Goal: Answer question/provide support

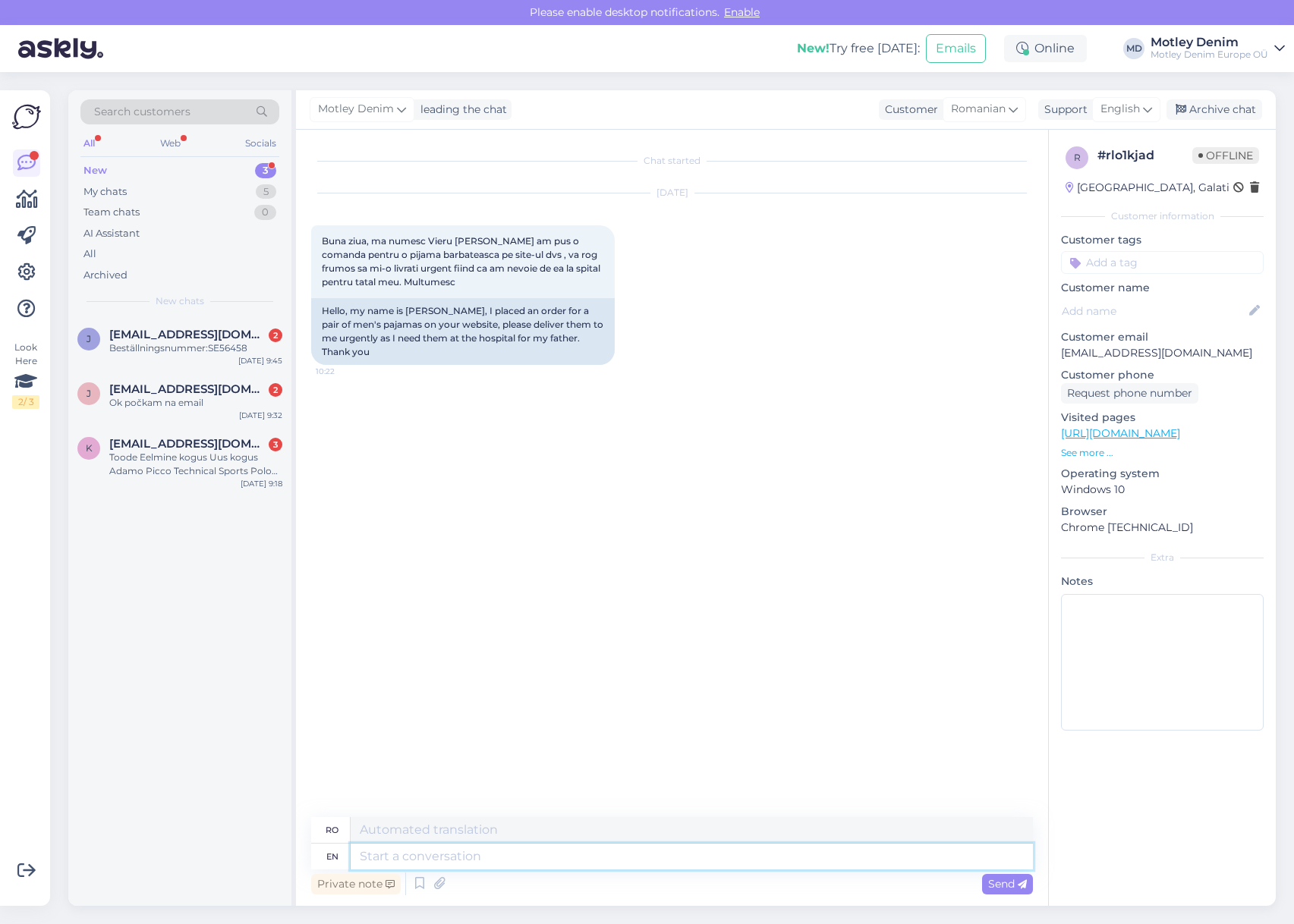
click at [525, 855] on textarea at bounding box center [691, 857] width 682 height 25
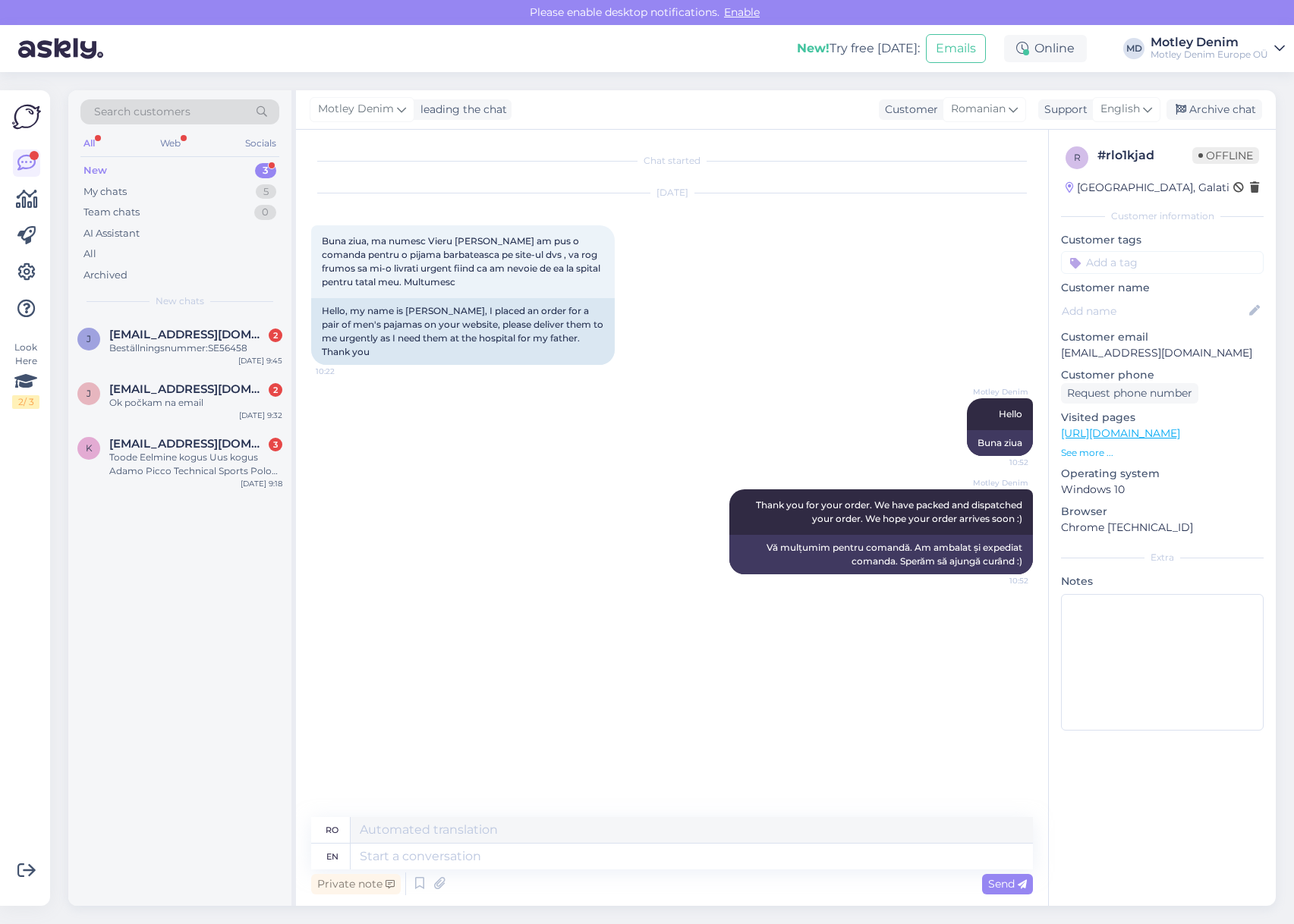
click at [1174, 259] on input at bounding box center [1162, 262] width 202 height 23
click at [1172, 352] on div "Where is my order?" at bounding box center [1162, 357] width 105 height 15
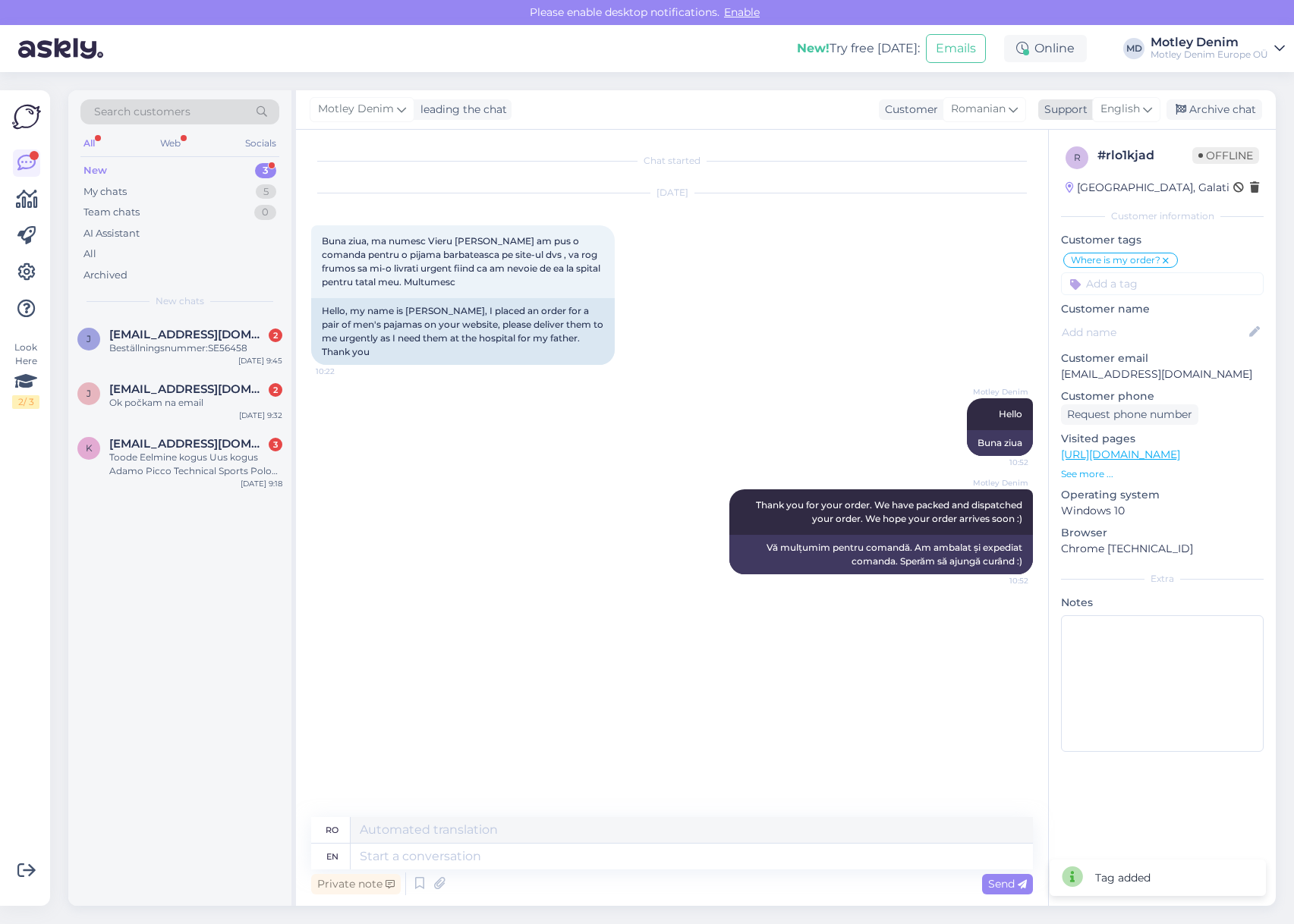
drag, startPoint x: 1222, startPoint y: 110, endPoint x: 1176, endPoint y: 118, distance: 46.7
click at [1222, 109] on div "Archive chat" at bounding box center [1214, 109] width 96 height 20
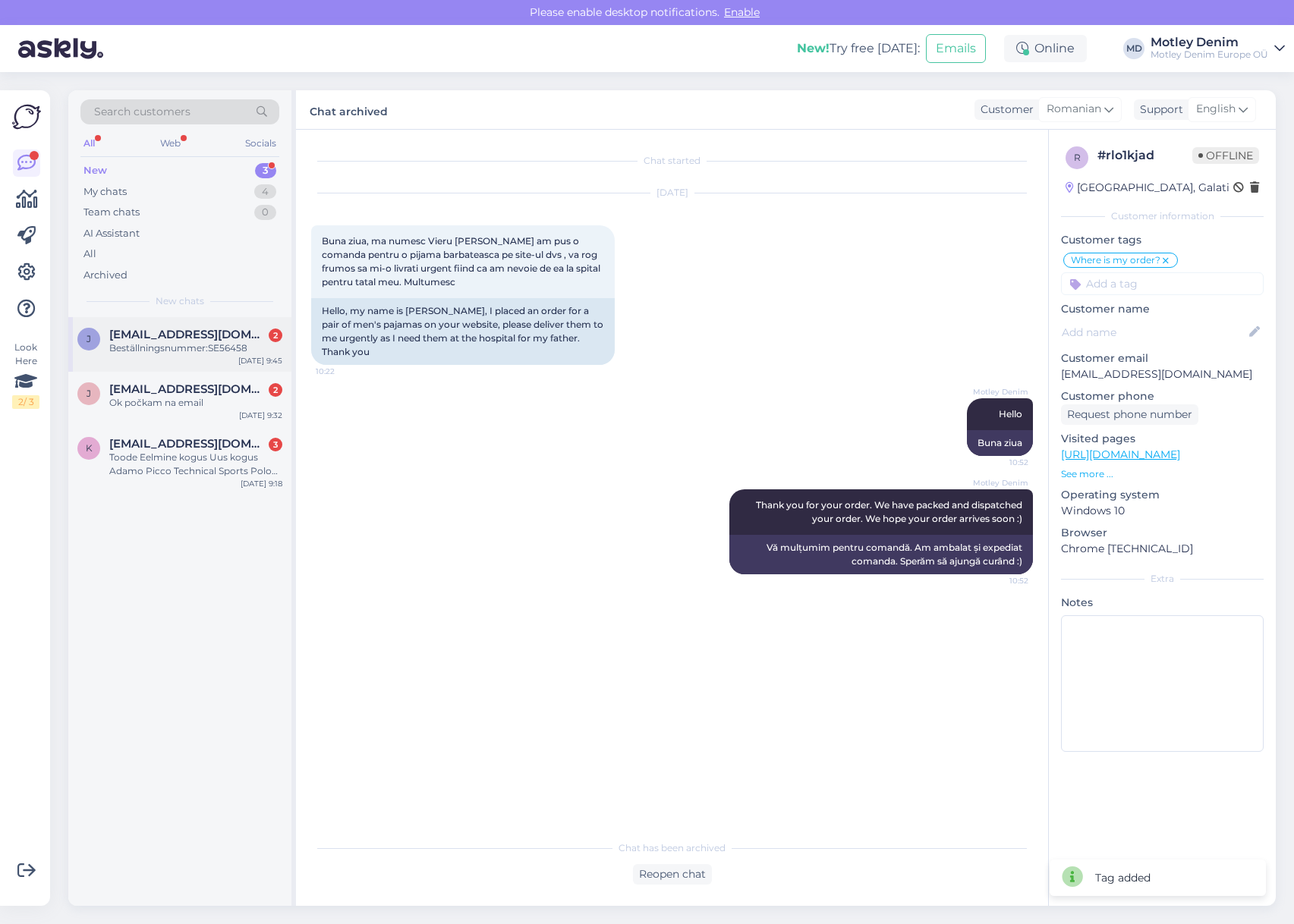
click at [234, 338] on div "[EMAIL_ADDRESS][DOMAIN_NAME] 2" at bounding box center [196, 334] width 173 height 14
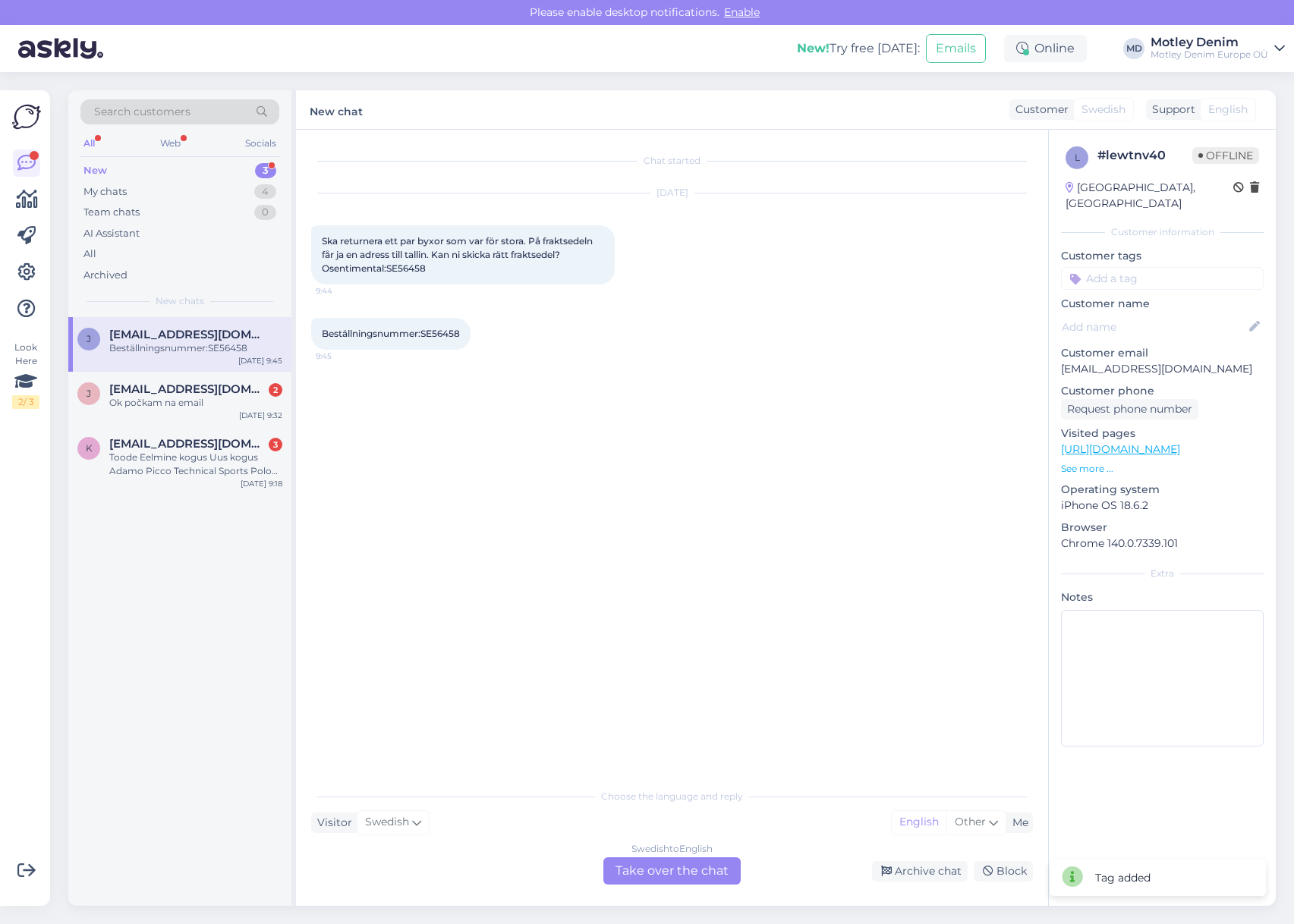
click at [718, 876] on div "Swedish to English Take over the chat" at bounding box center [671, 871] width 138 height 27
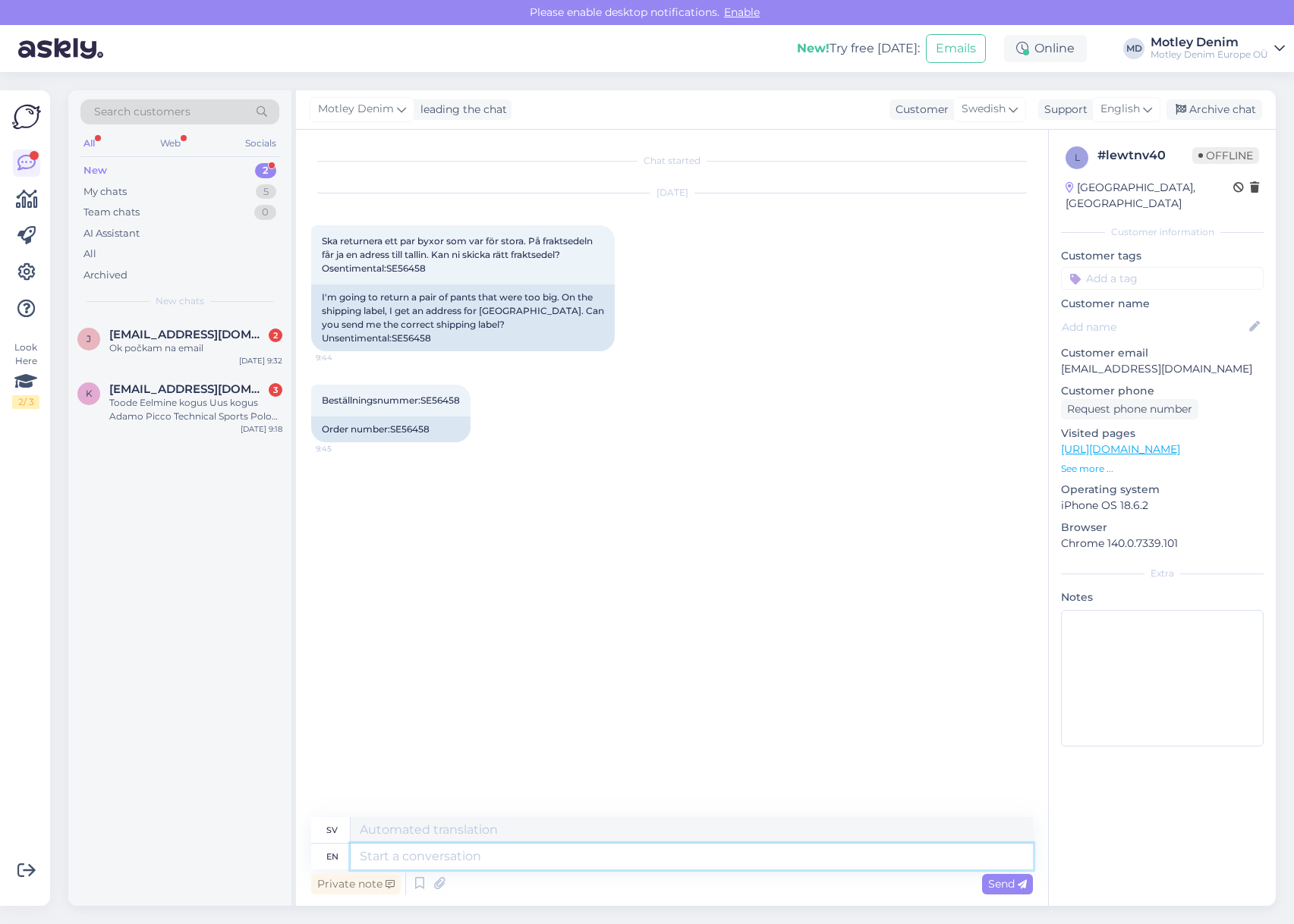
click at [517, 853] on textarea at bounding box center [691, 857] width 682 height 25
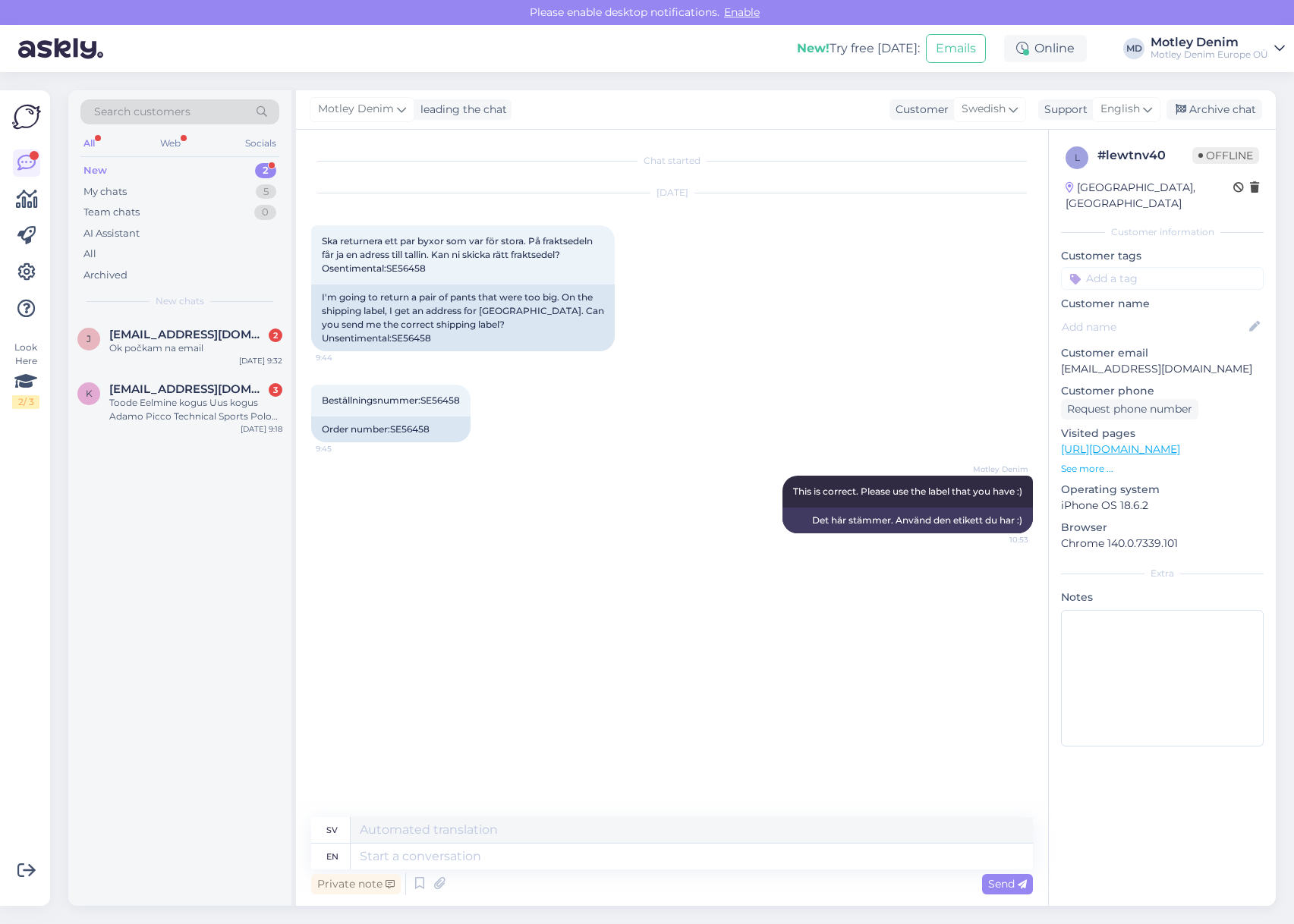
click at [1195, 267] on input at bounding box center [1162, 278] width 202 height 23
click at [1158, 311] on div "Returns" at bounding box center [1162, 319] width 52 height 15
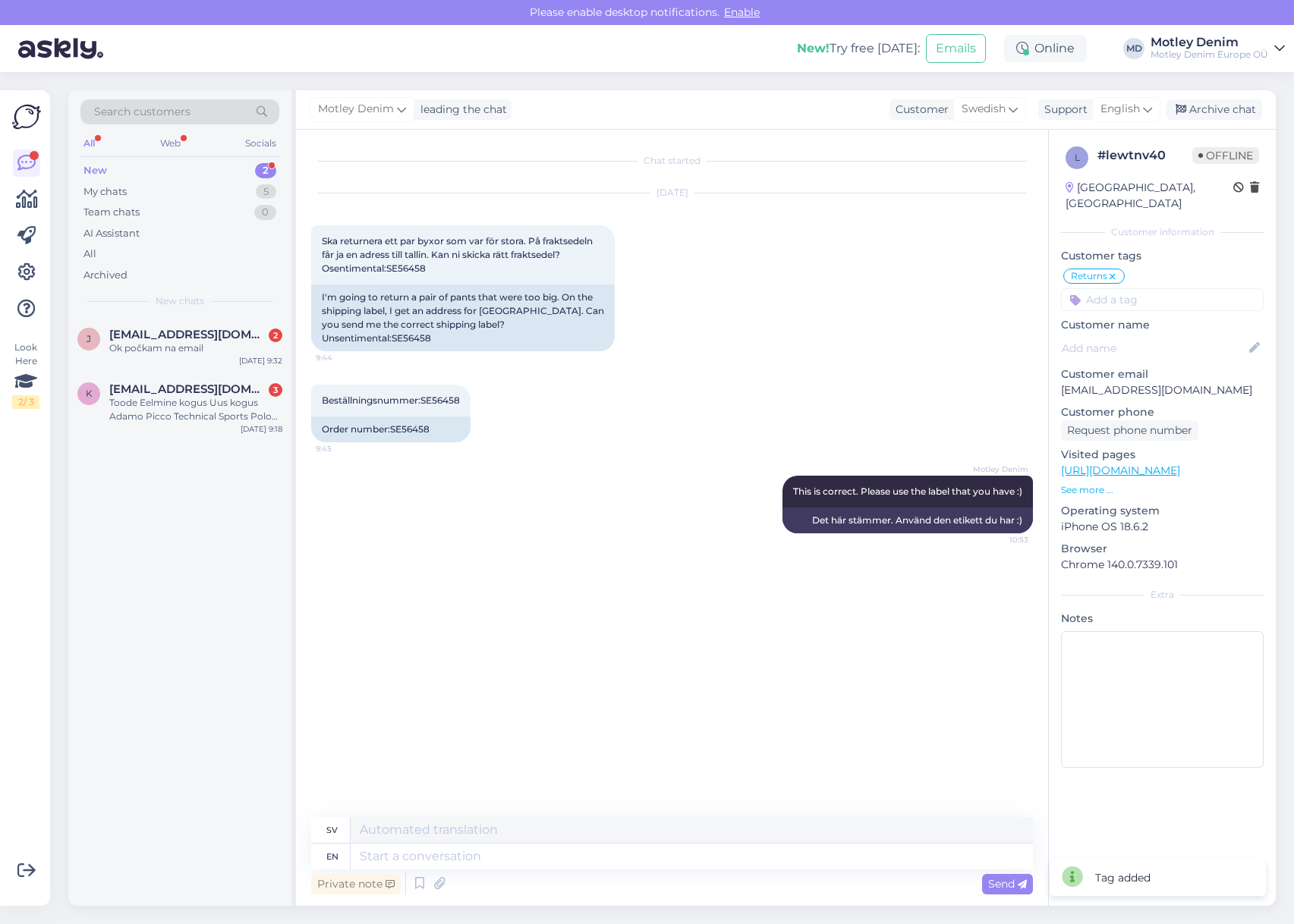
click at [1155, 289] on input at bounding box center [1162, 300] width 202 height 23
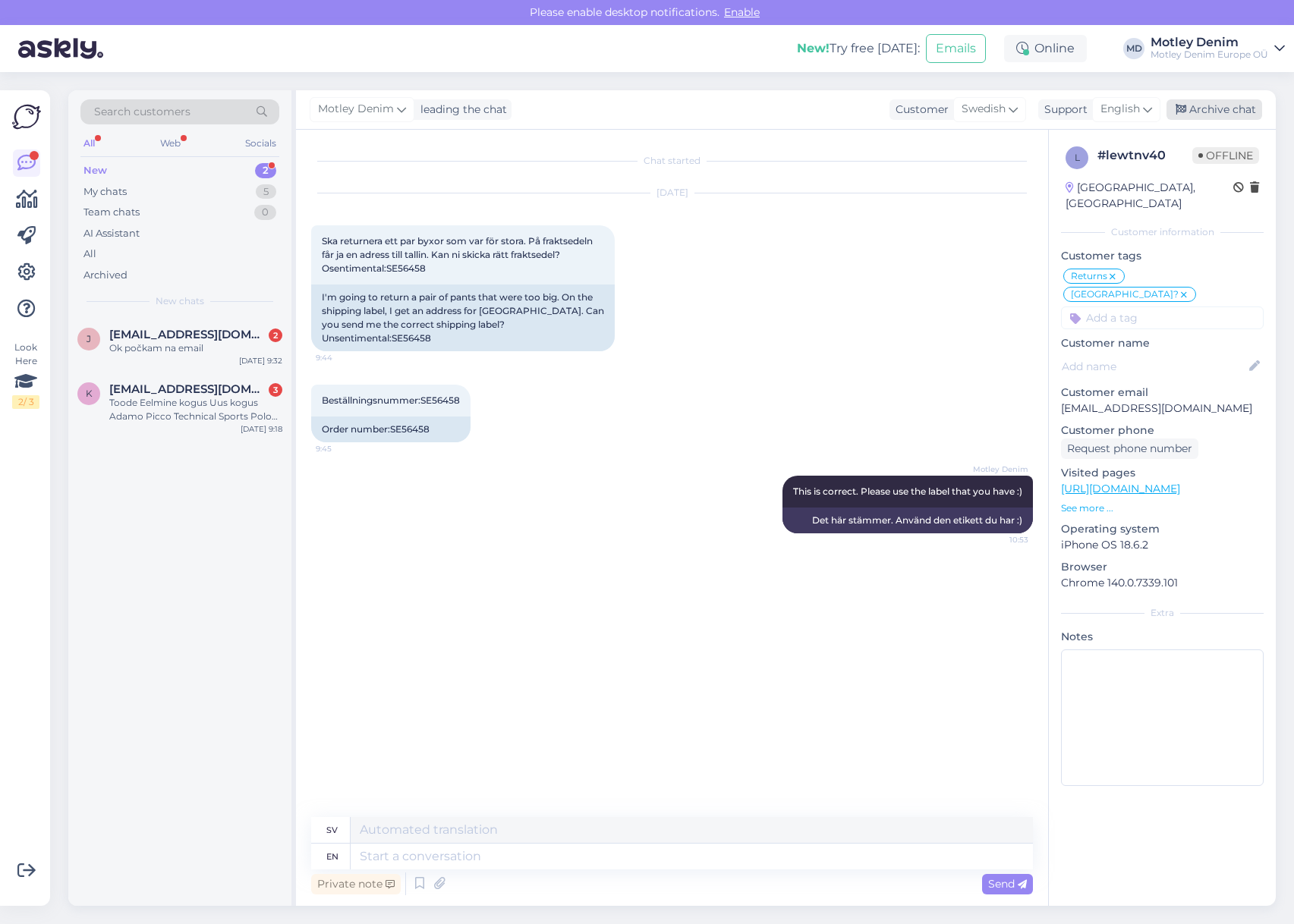
click at [1193, 116] on div "Archive chat" at bounding box center [1214, 109] width 96 height 20
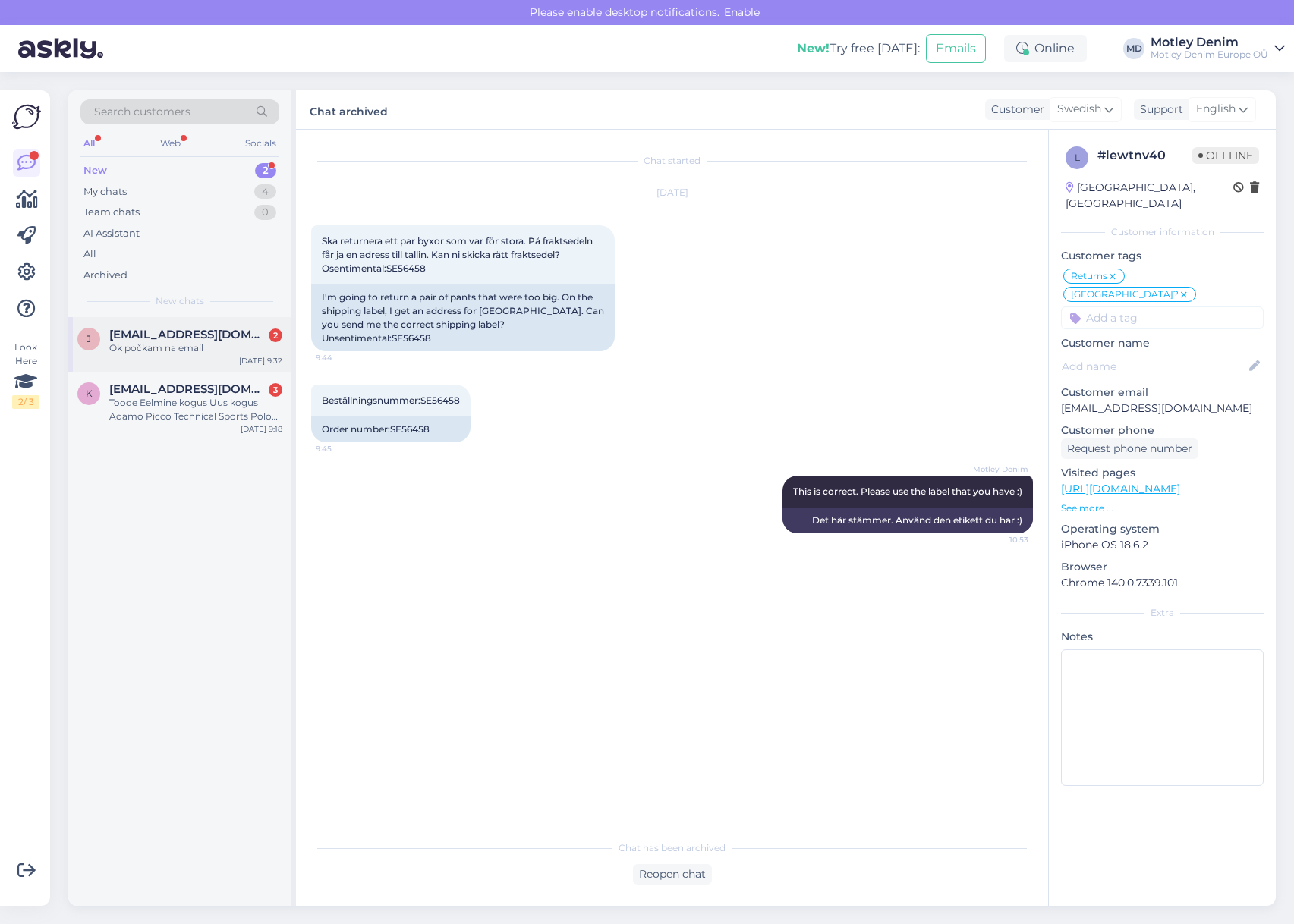
click at [256, 340] on span "[EMAIL_ADDRESS][DOMAIN_NAME]" at bounding box center [188, 334] width 158 height 14
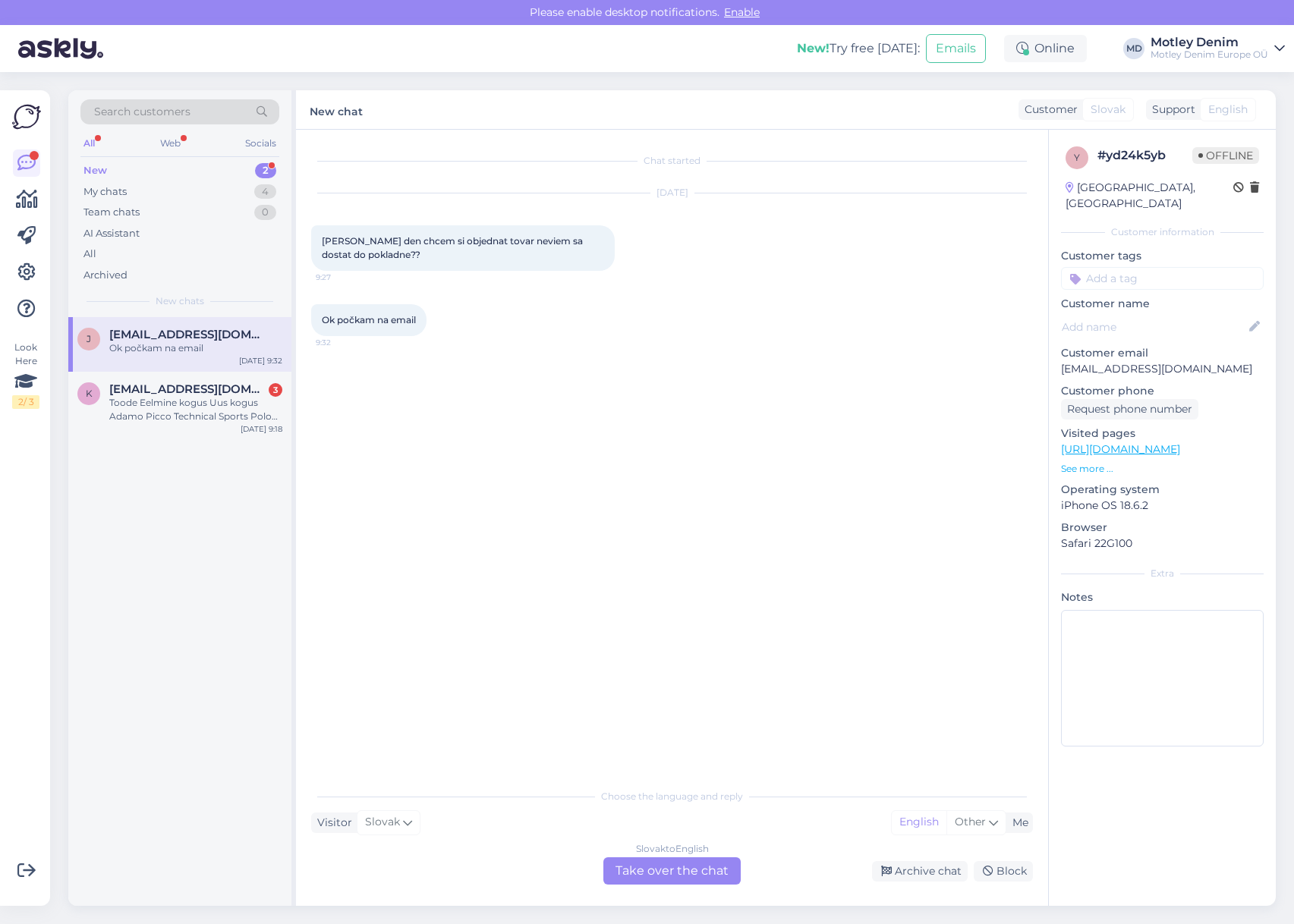
click at [693, 876] on div "Slovak to English Take over the chat" at bounding box center [671, 871] width 138 height 27
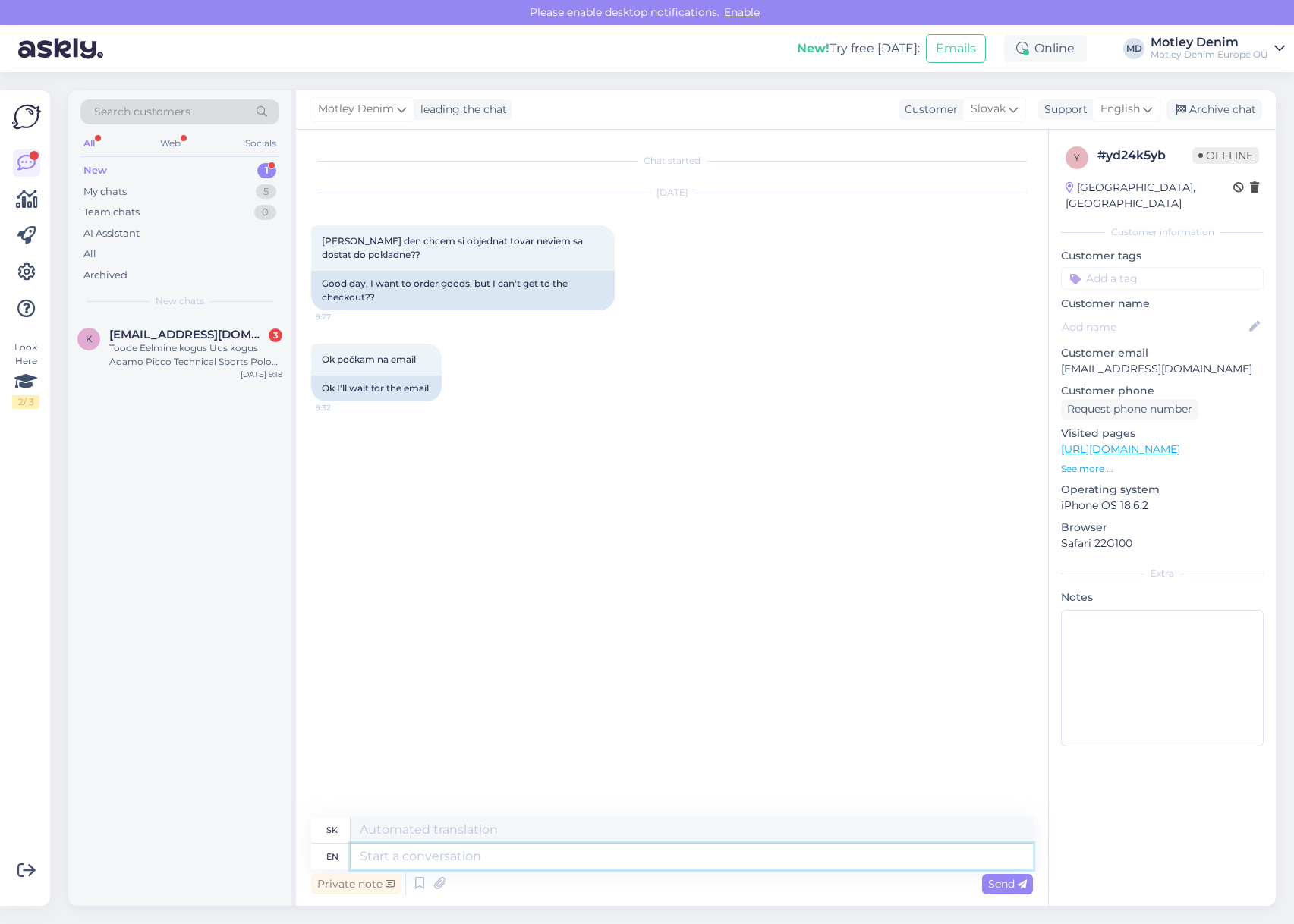
click at [575, 852] on textarea at bounding box center [691, 857] width 682 height 25
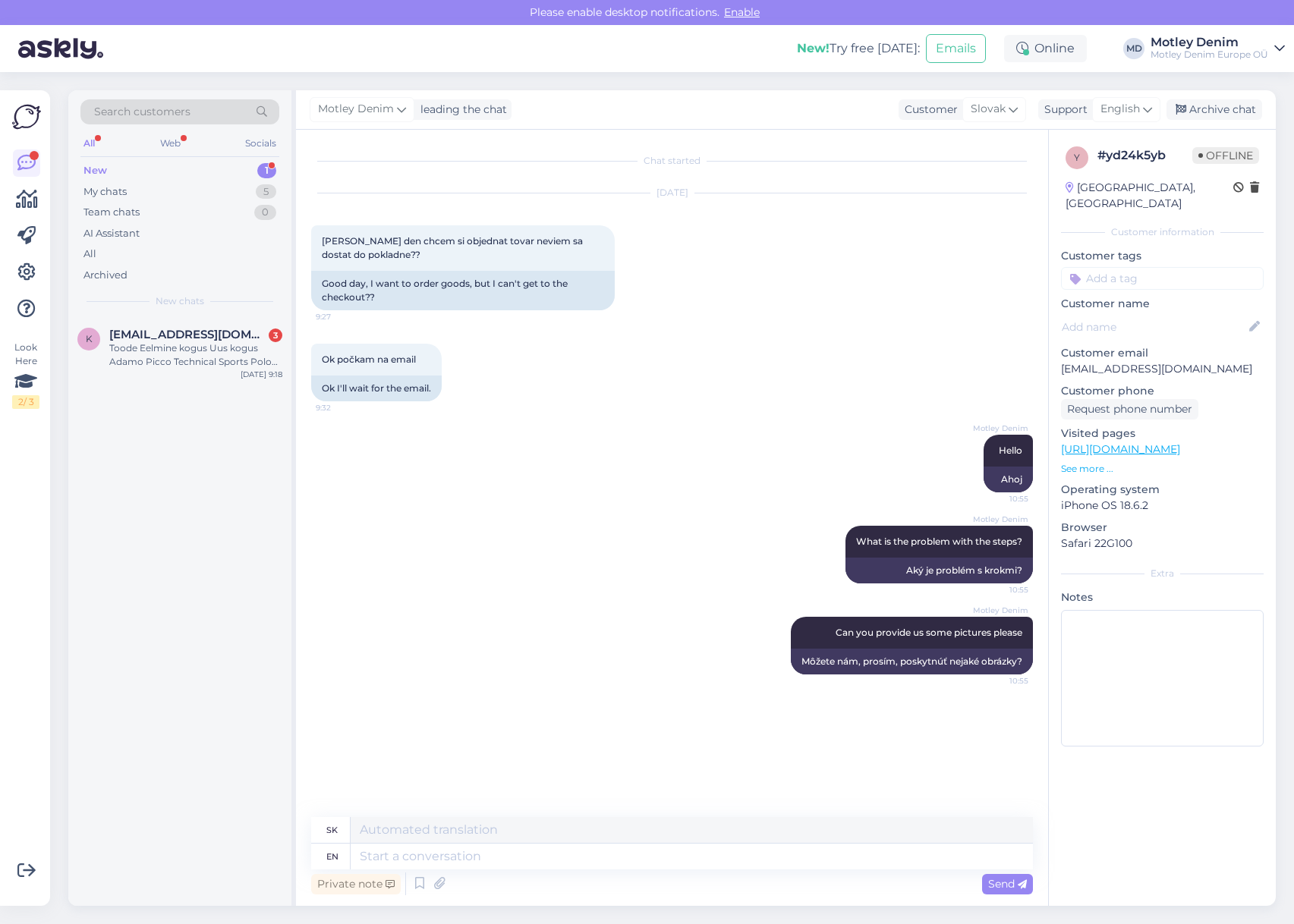
click at [1175, 267] on input at bounding box center [1162, 278] width 202 height 23
drag, startPoint x: 1128, startPoint y: 261, endPoint x: 1042, endPoint y: 257, distance: 86.1
click at [1043, 260] on div "Chat started [DATE] [PERSON_NAME] den chcem si objednat tovar neviem sa dostat …" at bounding box center [786, 517] width 980 height 776
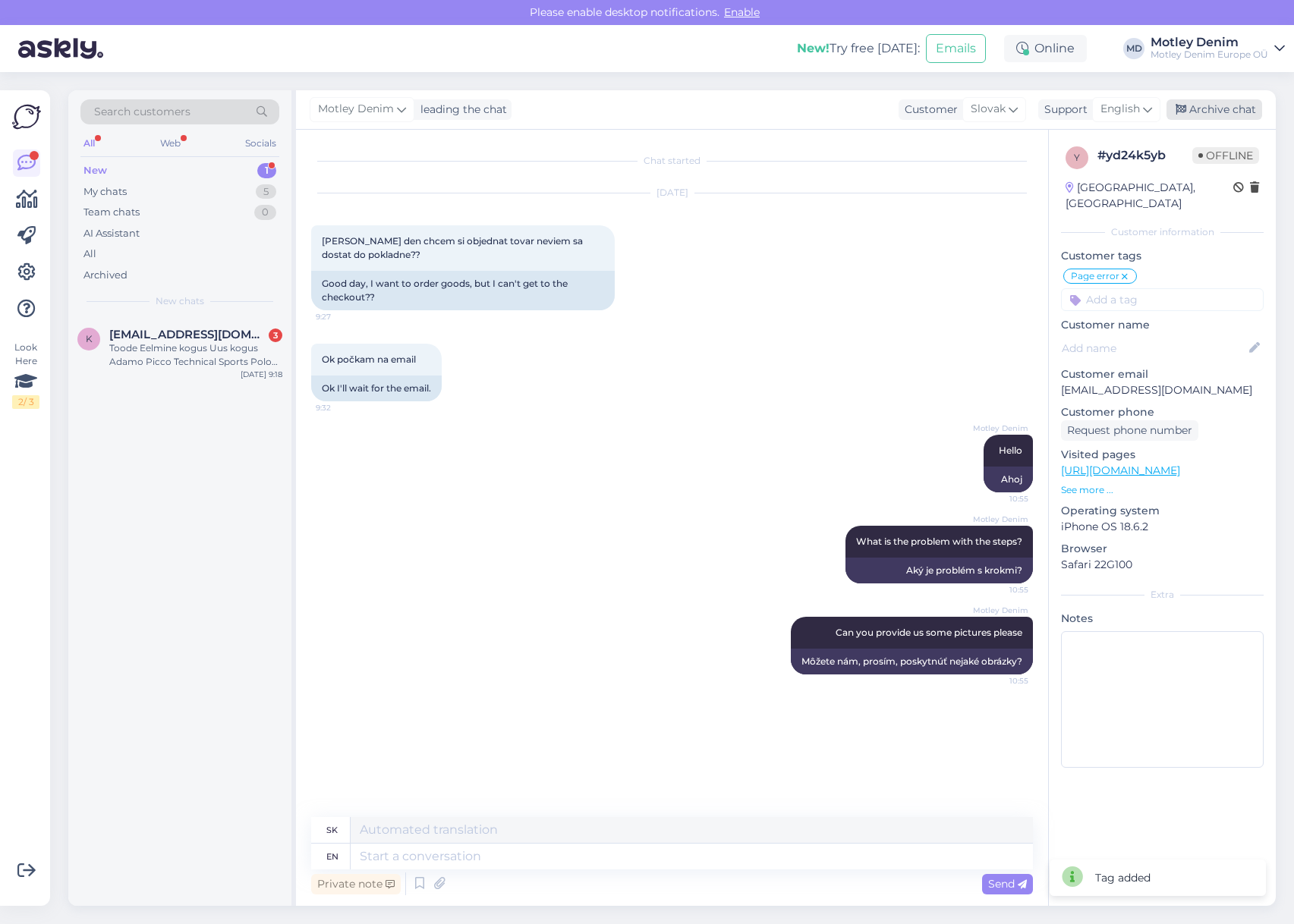
click at [1210, 111] on div "Archive chat" at bounding box center [1214, 109] width 96 height 20
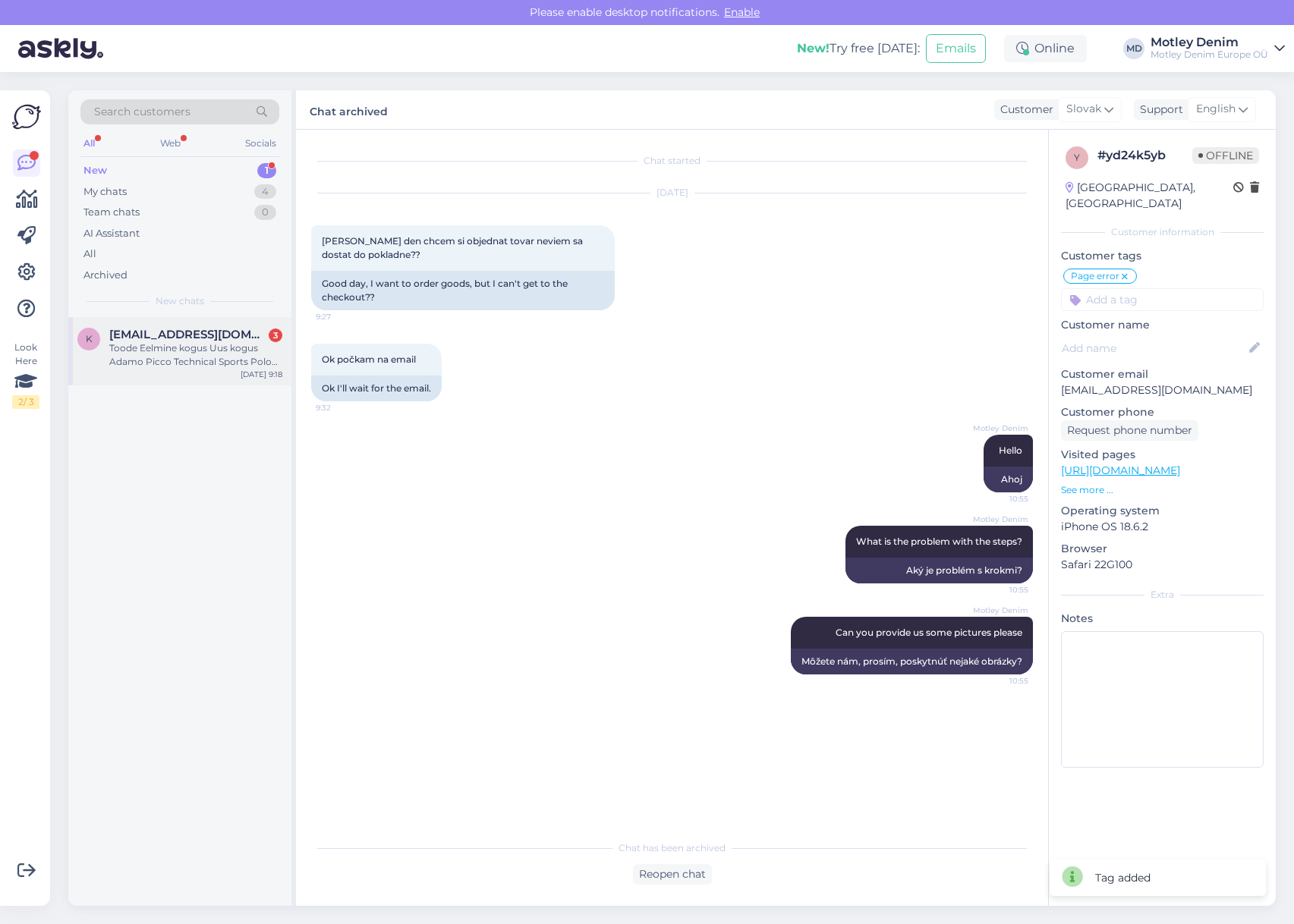
click at [231, 335] on span "[EMAIL_ADDRESS][DOMAIN_NAME]" at bounding box center [188, 334] width 158 height 14
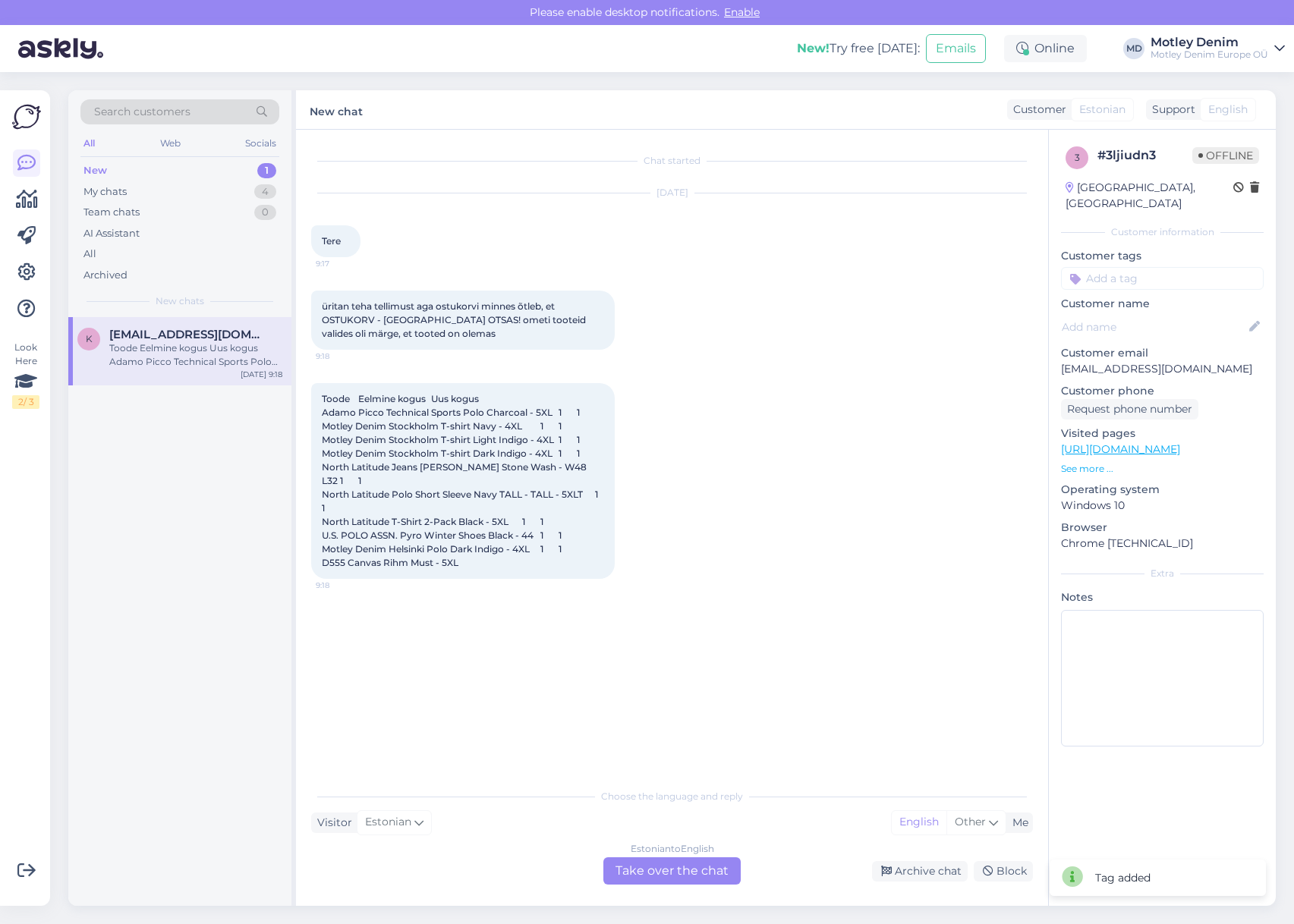
click at [683, 872] on div "Estonian to English Take over the chat" at bounding box center [671, 871] width 138 height 27
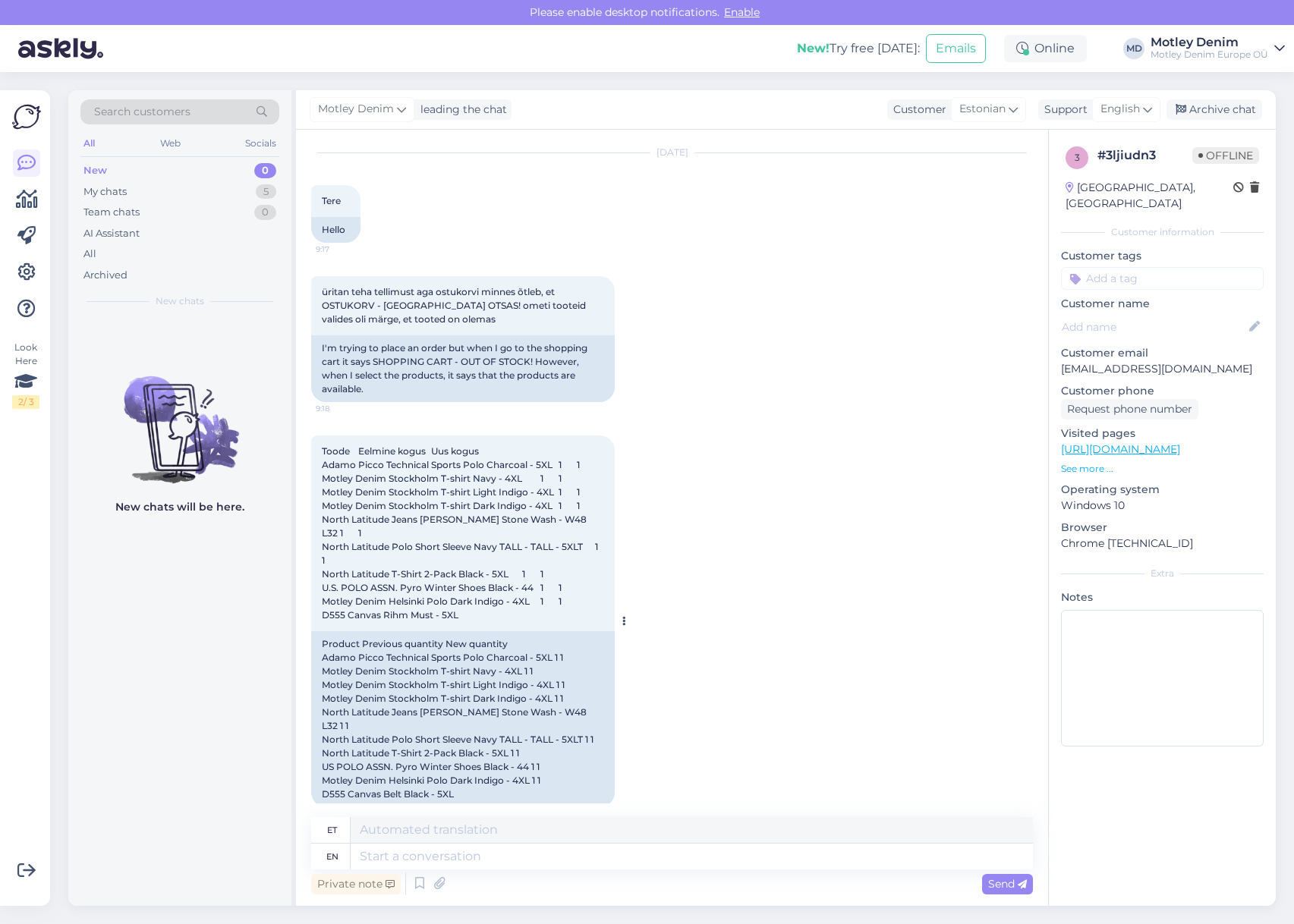
scroll to position [47, 0]
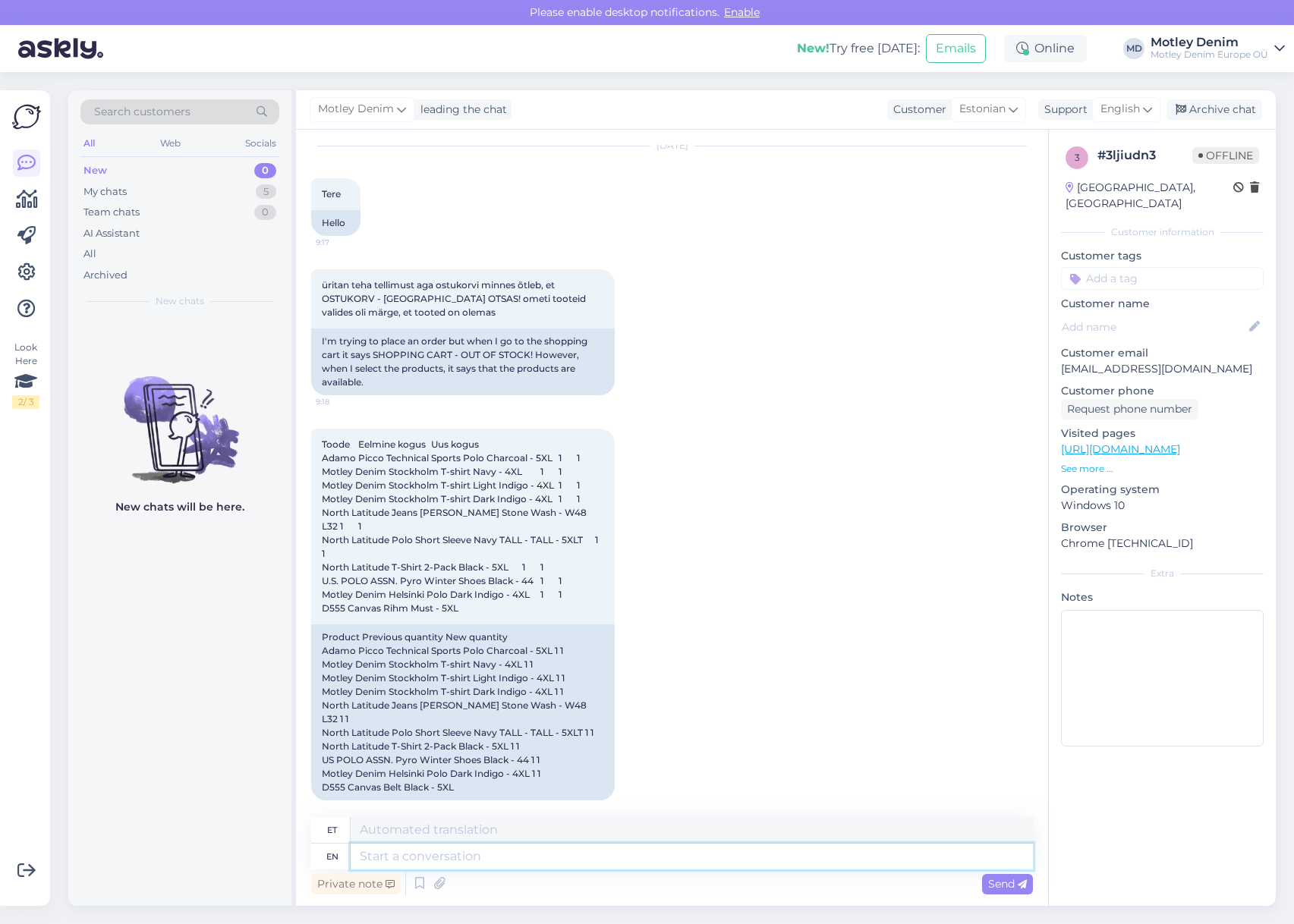
drag, startPoint x: 1289, startPoint y: 527, endPoint x: 694, endPoint y: 848, distance: 676.1
click at [694, 848] on textarea at bounding box center [691, 857] width 682 height 25
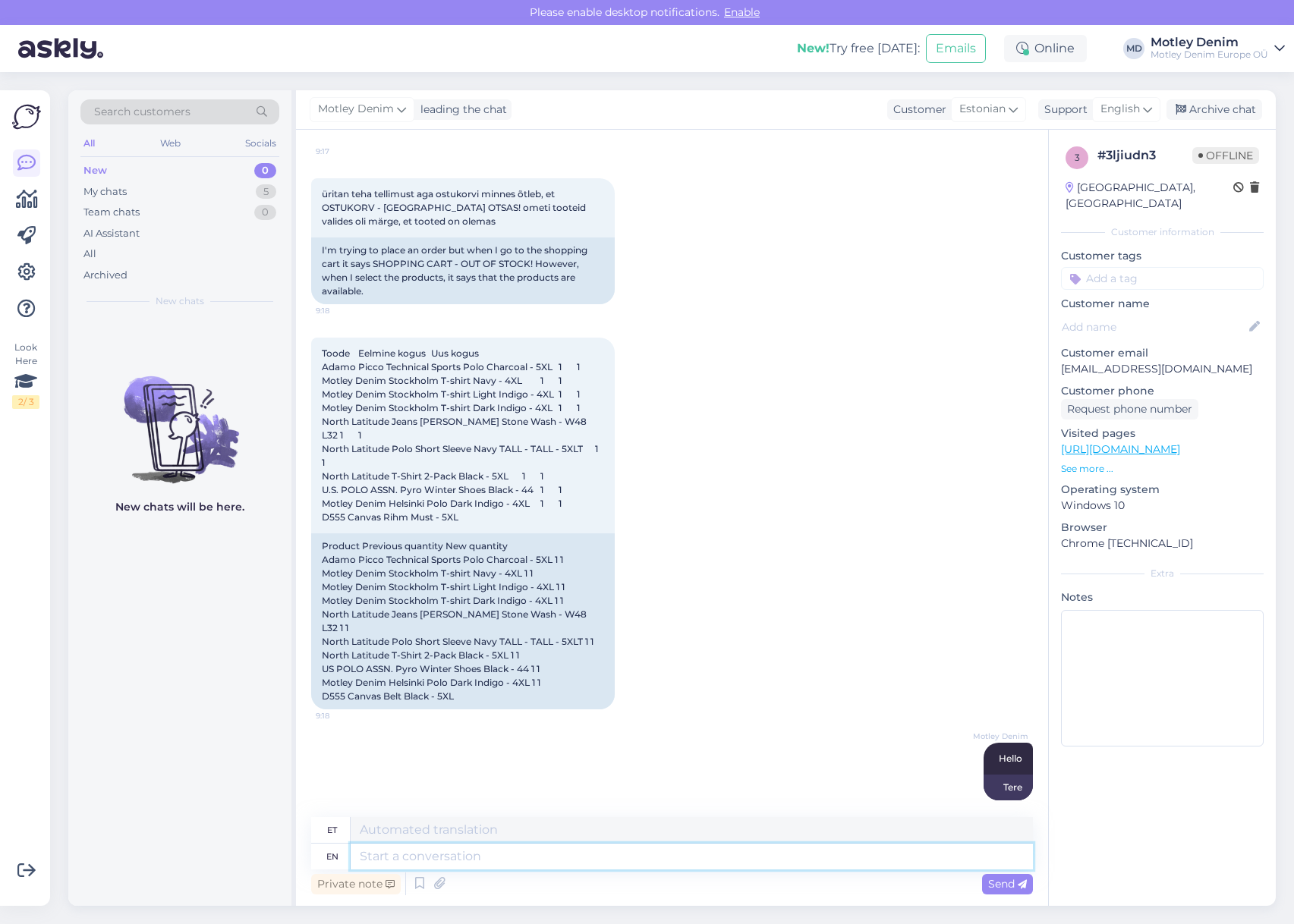
scroll to position [229, 0]
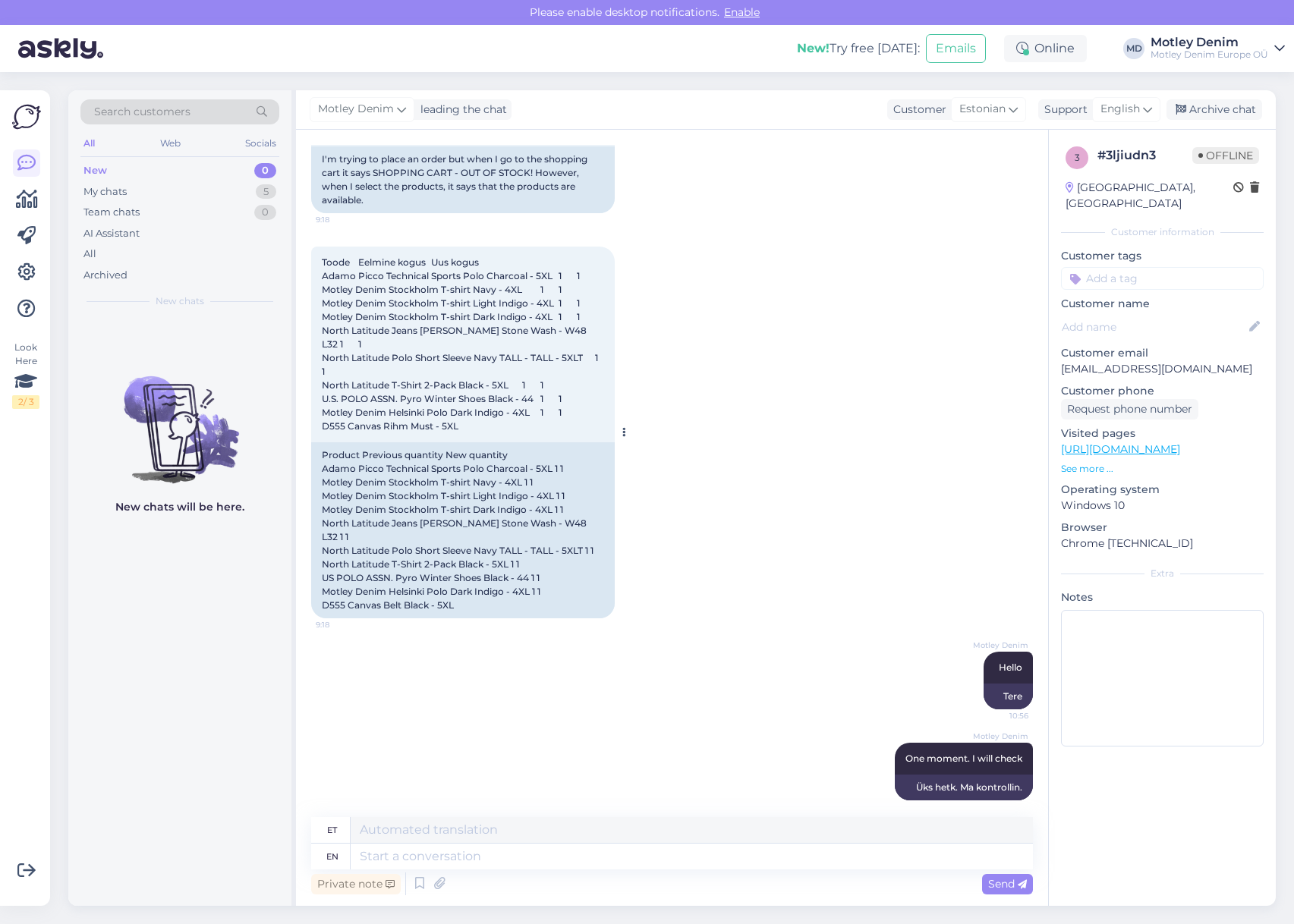
click at [342, 472] on div "Product Previous quantity New quantity Adamo Picco Technical Sports Polo Charco…" at bounding box center [463, 530] width 303 height 176
drag, startPoint x: 342, startPoint y: 472, endPoint x: 497, endPoint y: 463, distance: 155.3
click at [497, 463] on div "Product Previous quantity New quantity Adamo Picco Technical Sports Polo Charco…" at bounding box center [463, 530] width 303 height 176
copy div "Adamo Picco Technical Sports Polo Charcoal"
click at [334, 483] on div "Product Previous quantity New quantity Adamo Picco Technical Sports Polo Charco…" at bounding box center [463, 530] width 303 height 176
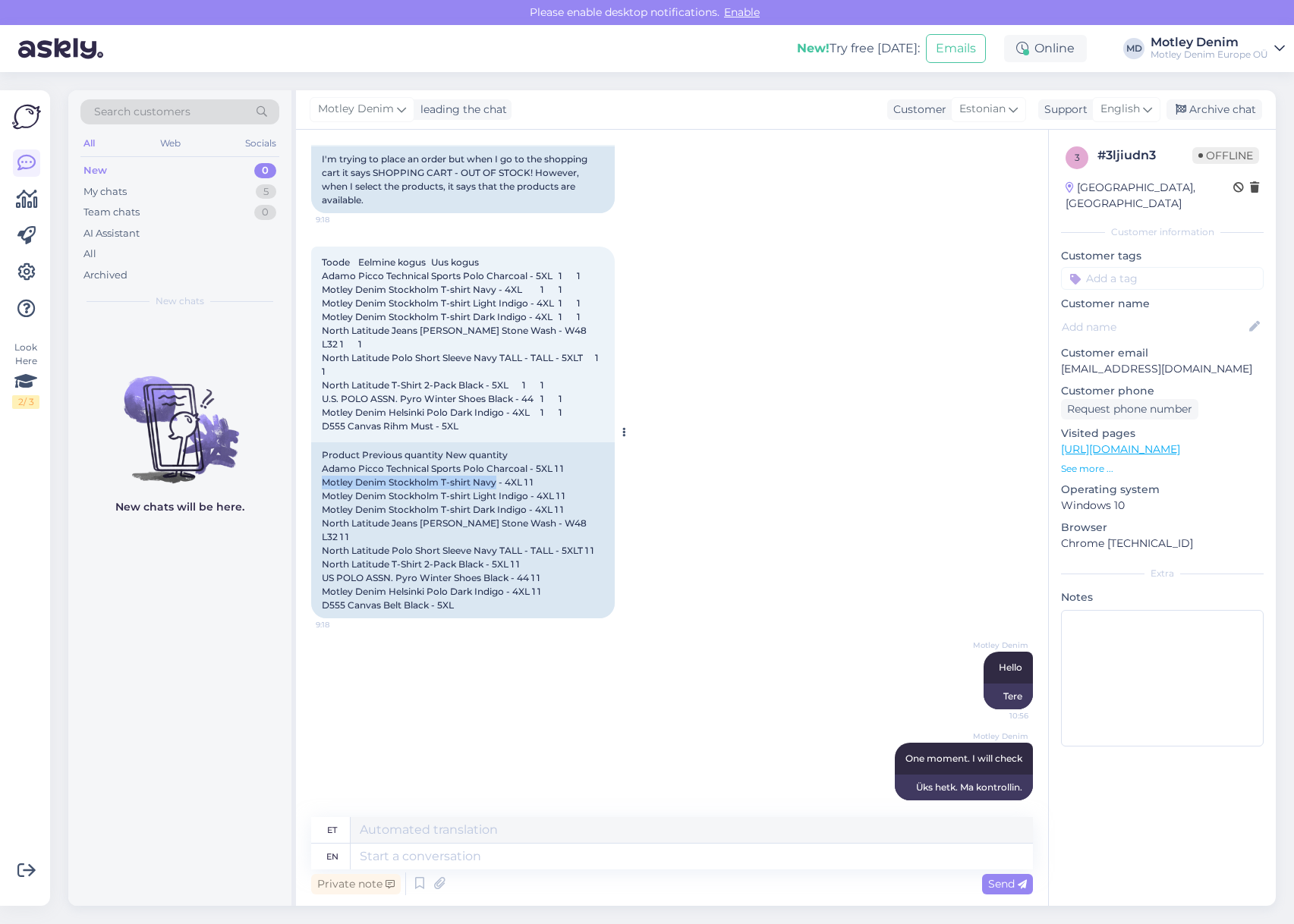
drag, startPoint x: 334, startPoint y: 483, endPoint x: 484, endPoint y: 481, distance: 150.0
click at [484, 481] on div "Product Previous quantity New quantity Adamo Picco Technical Sports Polo Charco…" at bounding box center [463, 530] width 303 height 176
copy div "Motley Denim Stockholm T-shirt Navy"
click at [341, 495] on div "Product Previous quantity New quantity Adamo Picco Technical Sports Polo Charco…" at bounding box center [463, 530] width 303 height 176
drag, startPoint x: 341, startPoint y: 495, endPoint x: 513, endPoint y: 494, distance: 172.0
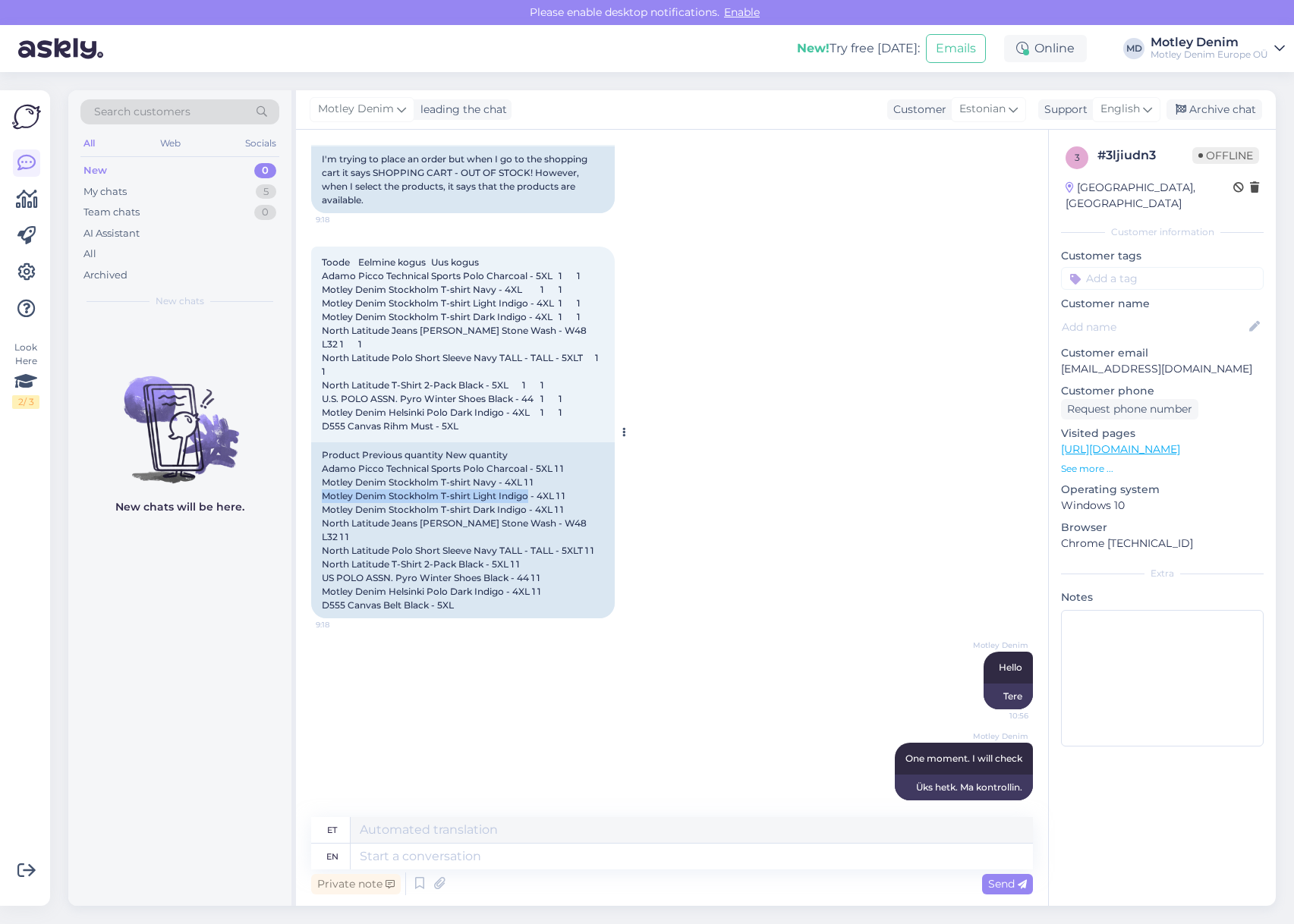
click at [513, 494] on div "Product Previous quantity New quantity Adamo Picco Technical Sports Polo Charco…" at bounding box center [463, 530] width 303 height 176
copy div "Motley Denim Stockholm T-shirt Light Indigo"
click at [326, 525] on div "Product Previous quantity New quantity Adamo Picco Technical Sports Polo Charco…" at bounding box center [463, 530] width 303 height 176
drag, startPoint x: 326, startPoint y: 525, endPoint x: 515, endPoint y: 521, distance: 189.0
click at [515, 521] on div "Product Previous quantity New quantity Adamo Picco Technical Sports Polo Charco…" at bounding box center [463, 530] width 303 height 176
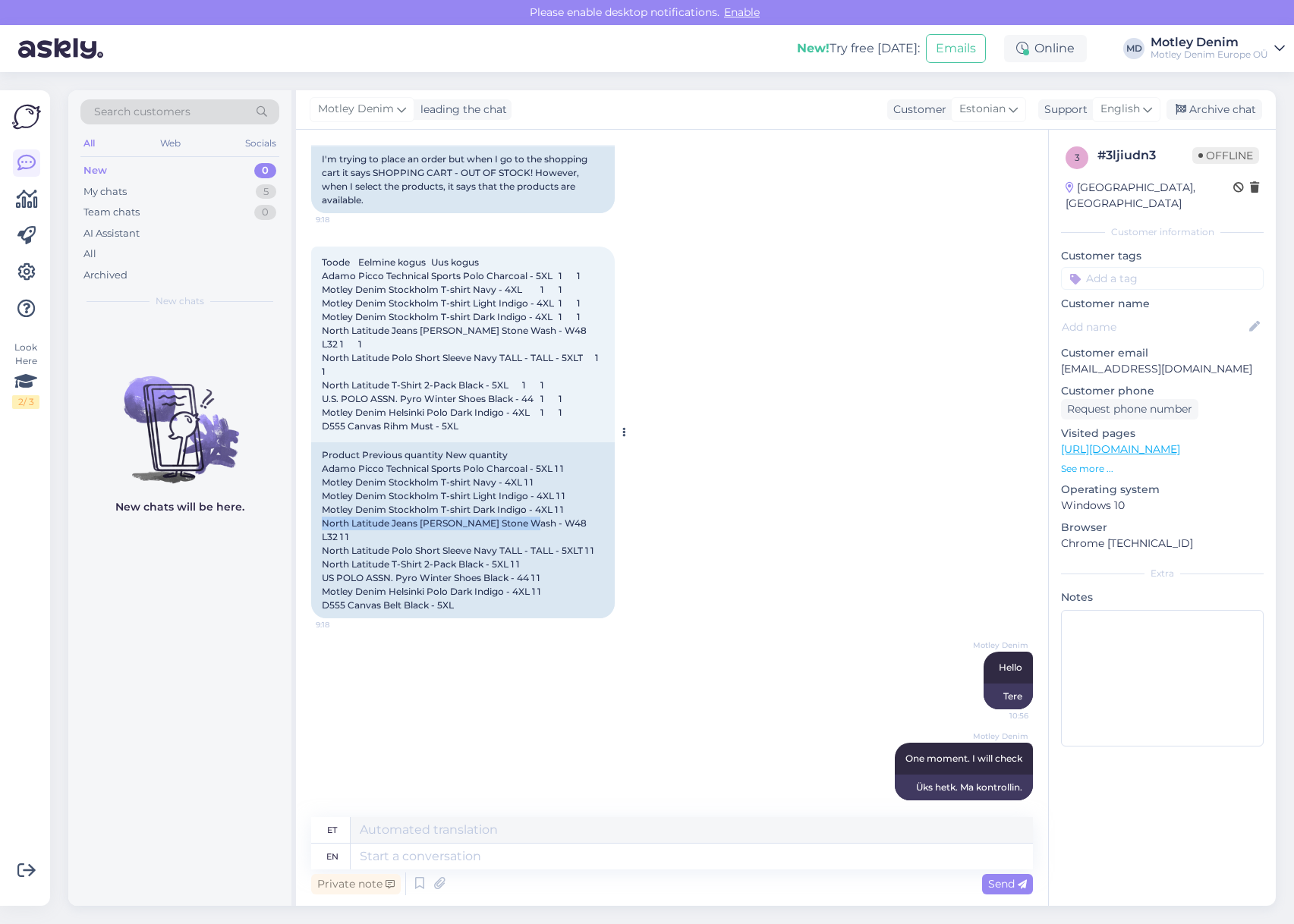
copy div "North Latitude Jeans [PERSON_NAME] Stone Wash"
click at [331, 537] on div "Product Previous quantity New quantity Adamo Picco Technical Sports Polo Charco…" at bounding box center [463, 530] width 303 height 176
drag, startPoint x: 331, startPoint y: 537, endPoint x: 506, endPoint y: 536, distance: 175.0
click at [506, 536] on div "Product Previous quantity New quantity Adamo Picco Technical Sports Polo Charco…" at bounding box center [463, 530] width 303 height 176
click at [341, 551] on div "Product Previous quantity New quantity Adamo Picco Technical Sports Polo Charco…" at bounding box center [463, 530] width 303 height 176
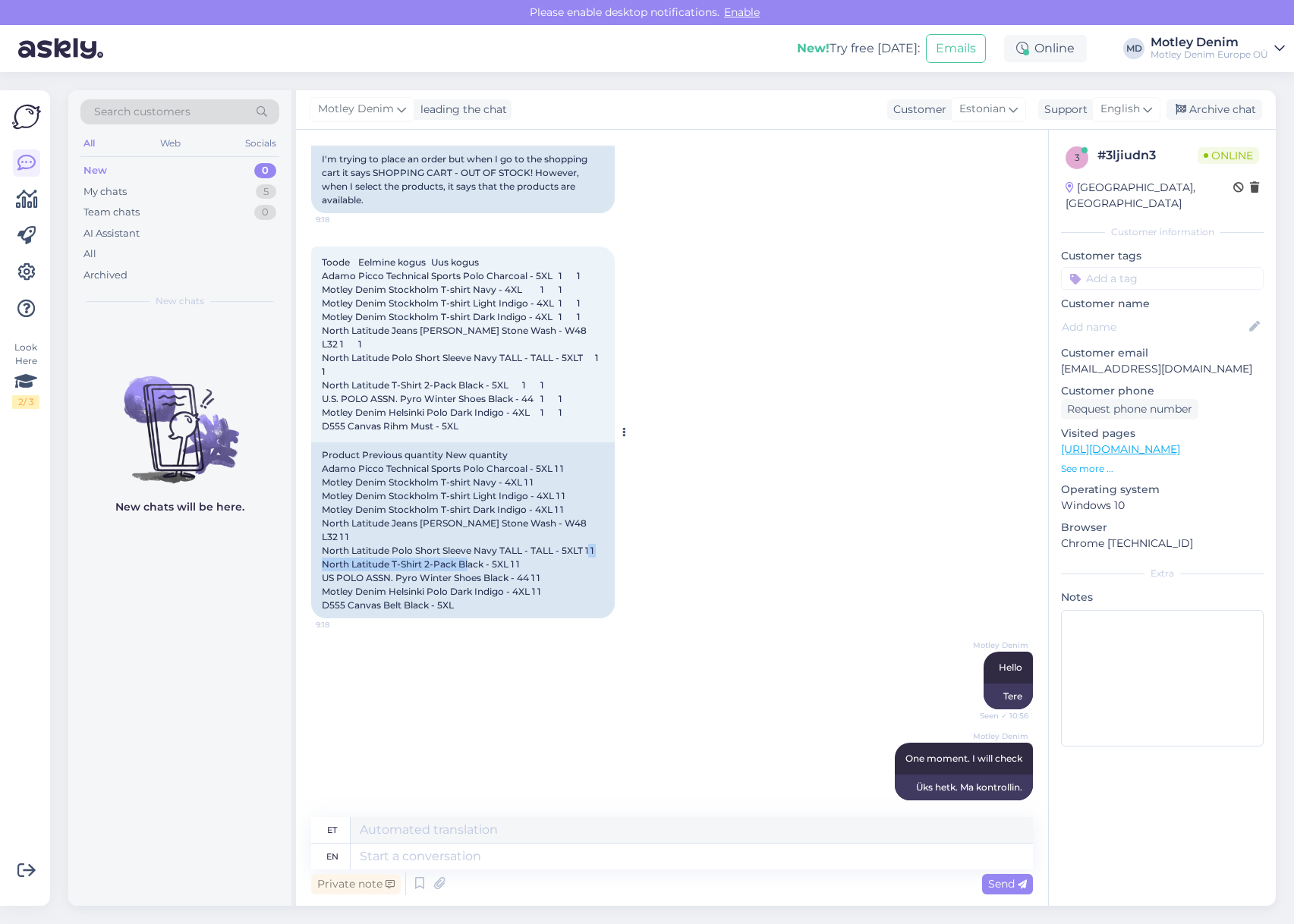
drag, startPoint x: 341, startPoint y: 551, endPoint x: 469, endPoint y: 546, distance: 128.1
click at [466, 545] on div "Product Previous quantity New quantity Adamo Picco Technical Sports Polo Charco…" at bounding box center [463, 530] width 303 height 176
click at [326, 564] on div "Product Previous quantity New quantity Adamo Picco Technical Sports Polo Charco…" at bounding box center [463, 530] width 303 height 176
click at [324, 594] on div "Product Previous quantity New quantity Adamo Picco Technical Sports Polo Charco…" at bounding box center [463, 530] width 303 height 176
drag, startPoint x: 324, startPoint y: 594, endPoint x: 428, endPoint y: 596, distance: 104.0
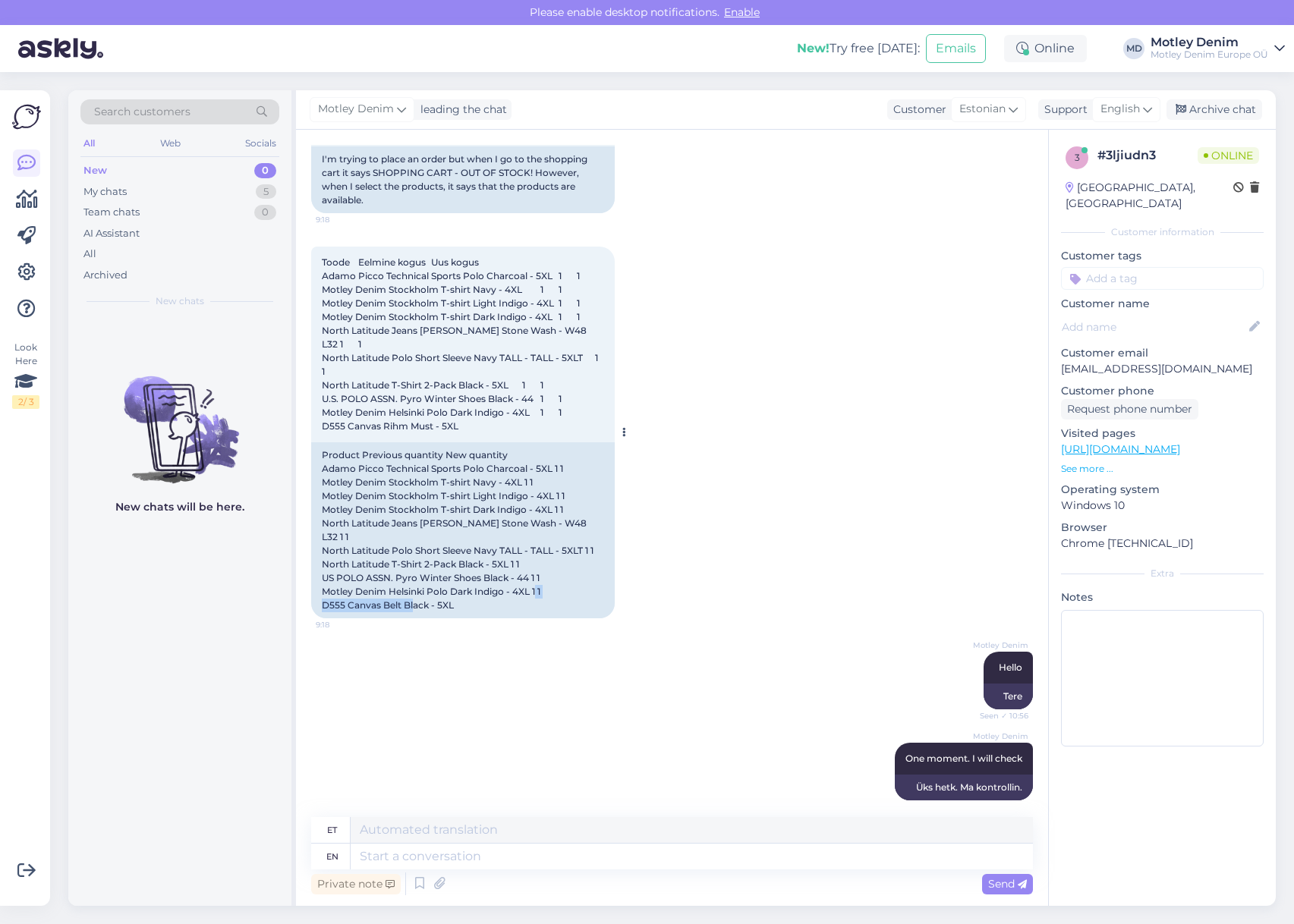
click at [426, 596] on div "Product Previous quantity New quantity Adamo Picco Technical Sports Polo Charco…" at bounding box center [463, 530] width 303 height 176
click at [605, 849] on textarea at bounding box center [691, 857] width 682 height 25
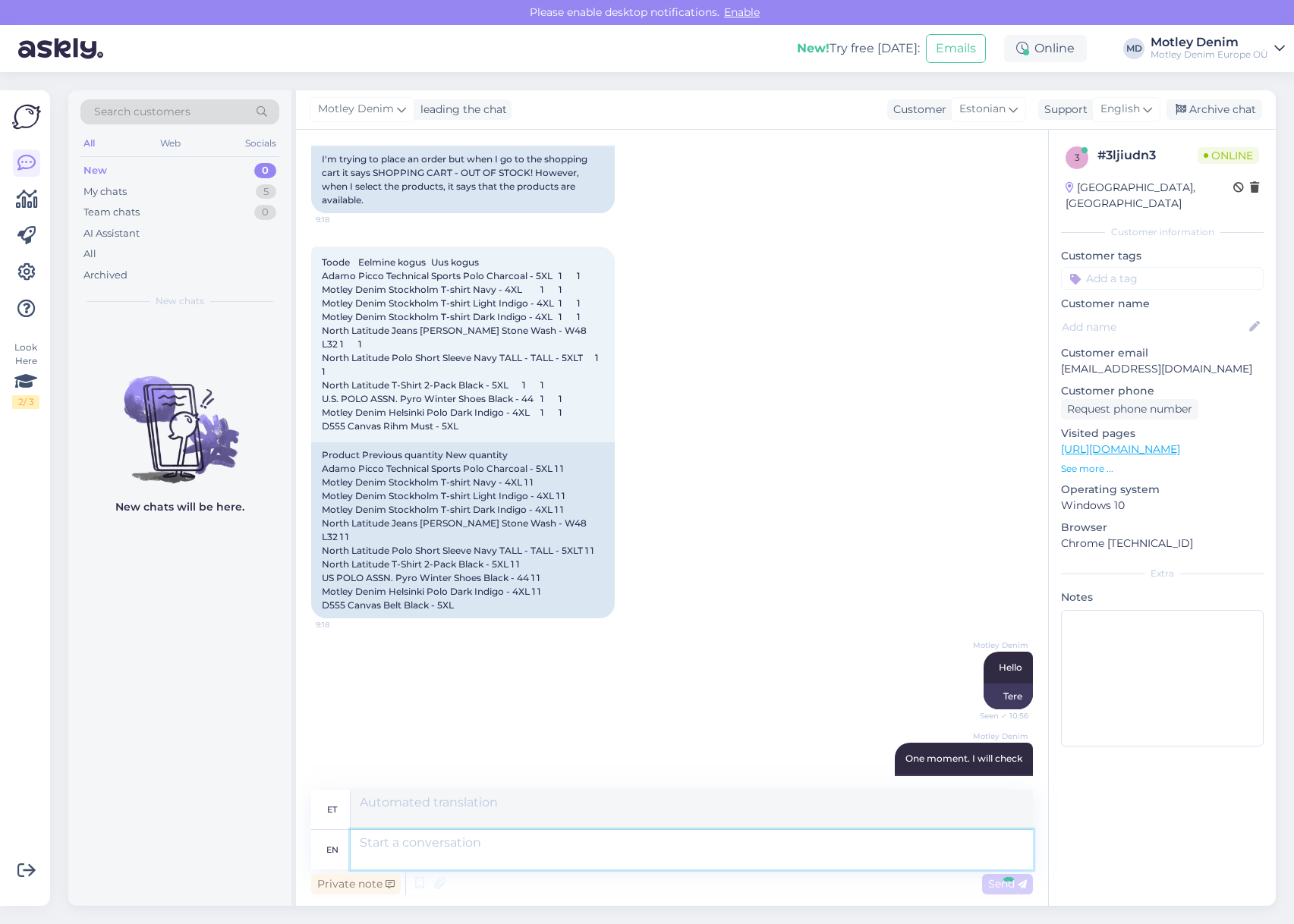
scroll to position [375, 0]
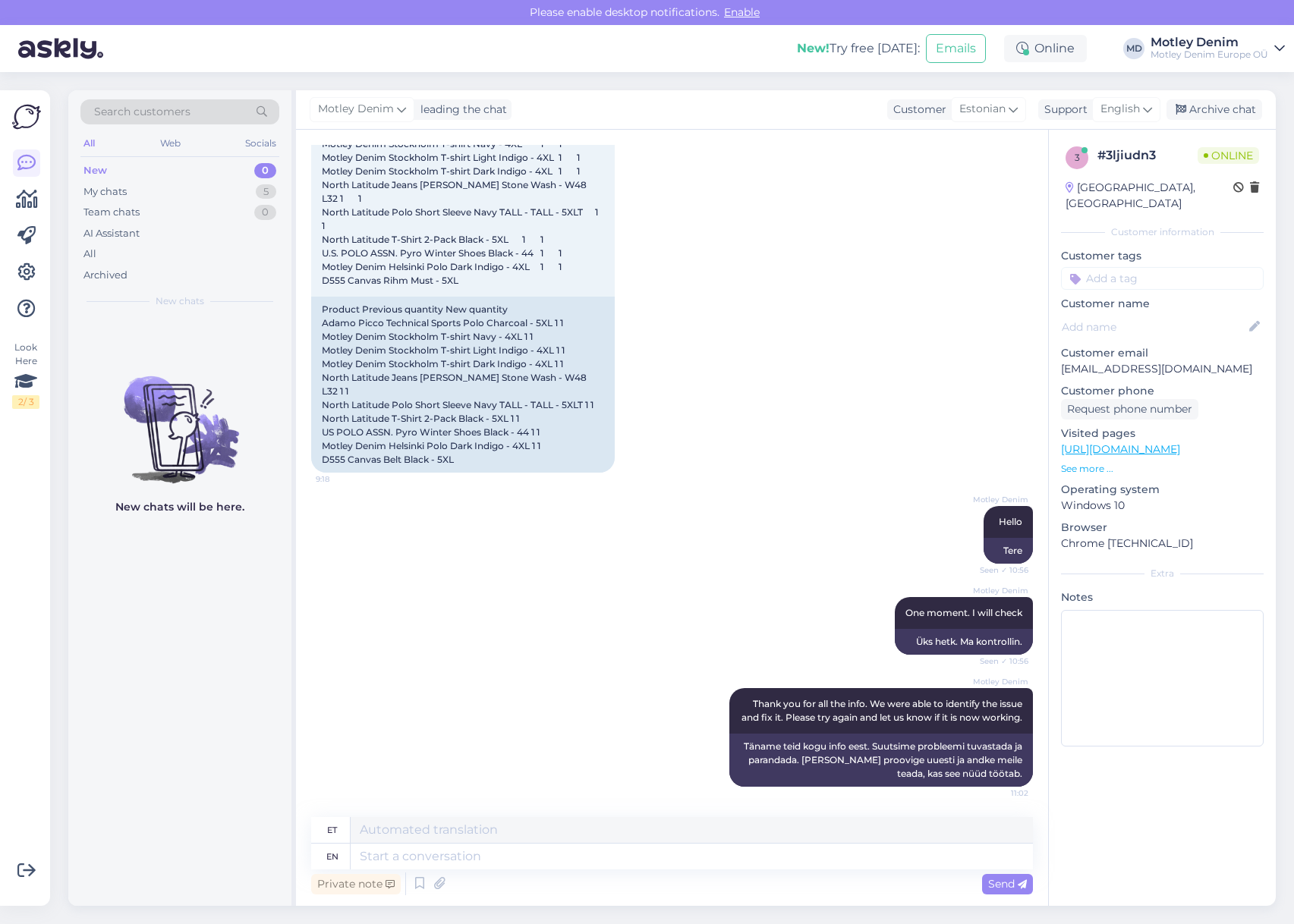
click at [1131, 267] on input at bounding box center [1162, 278] width 202 height 23
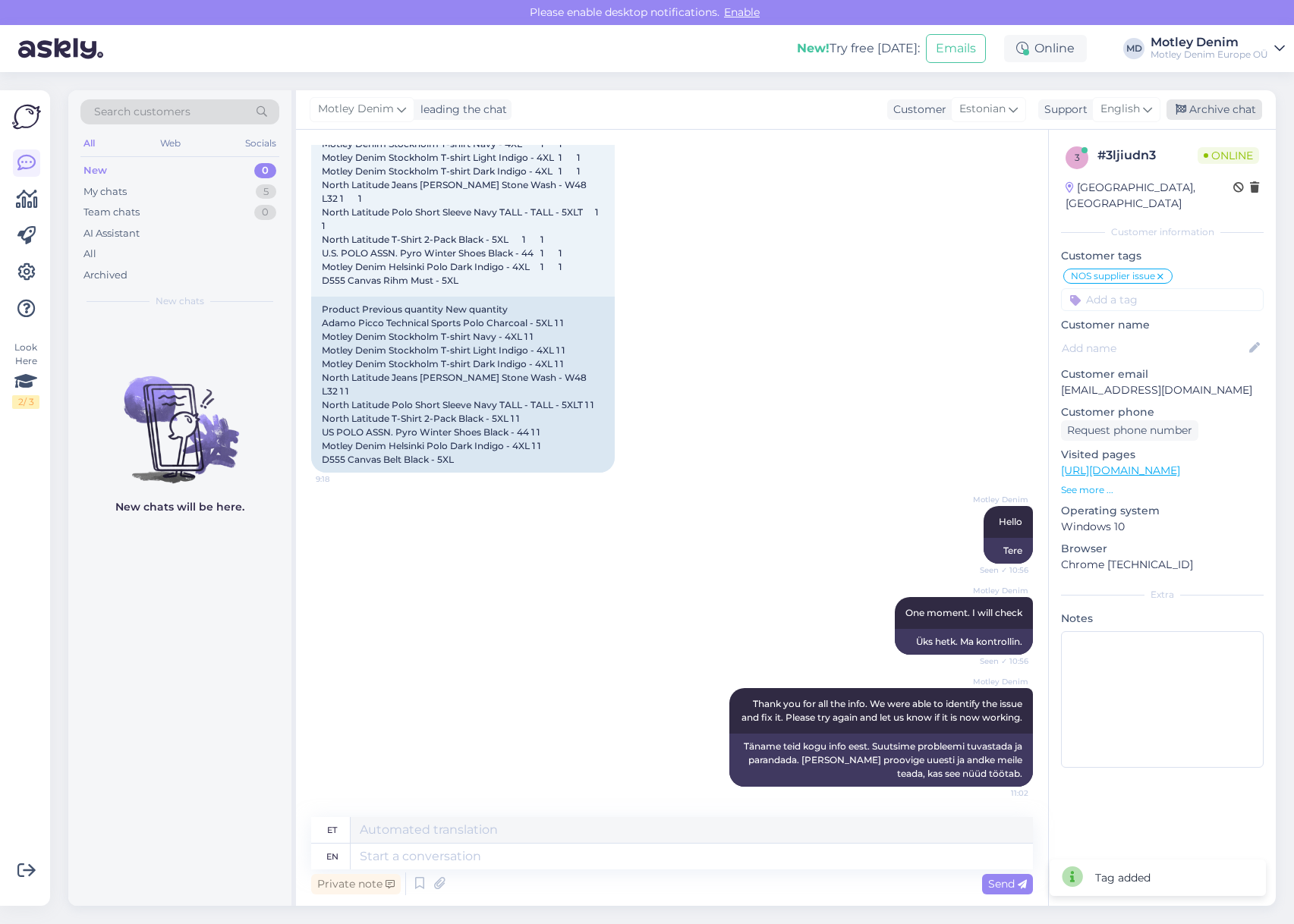
click at [1202, 110] on div "Archive chat" at bounding box center [1214, 109] width 96 height 20
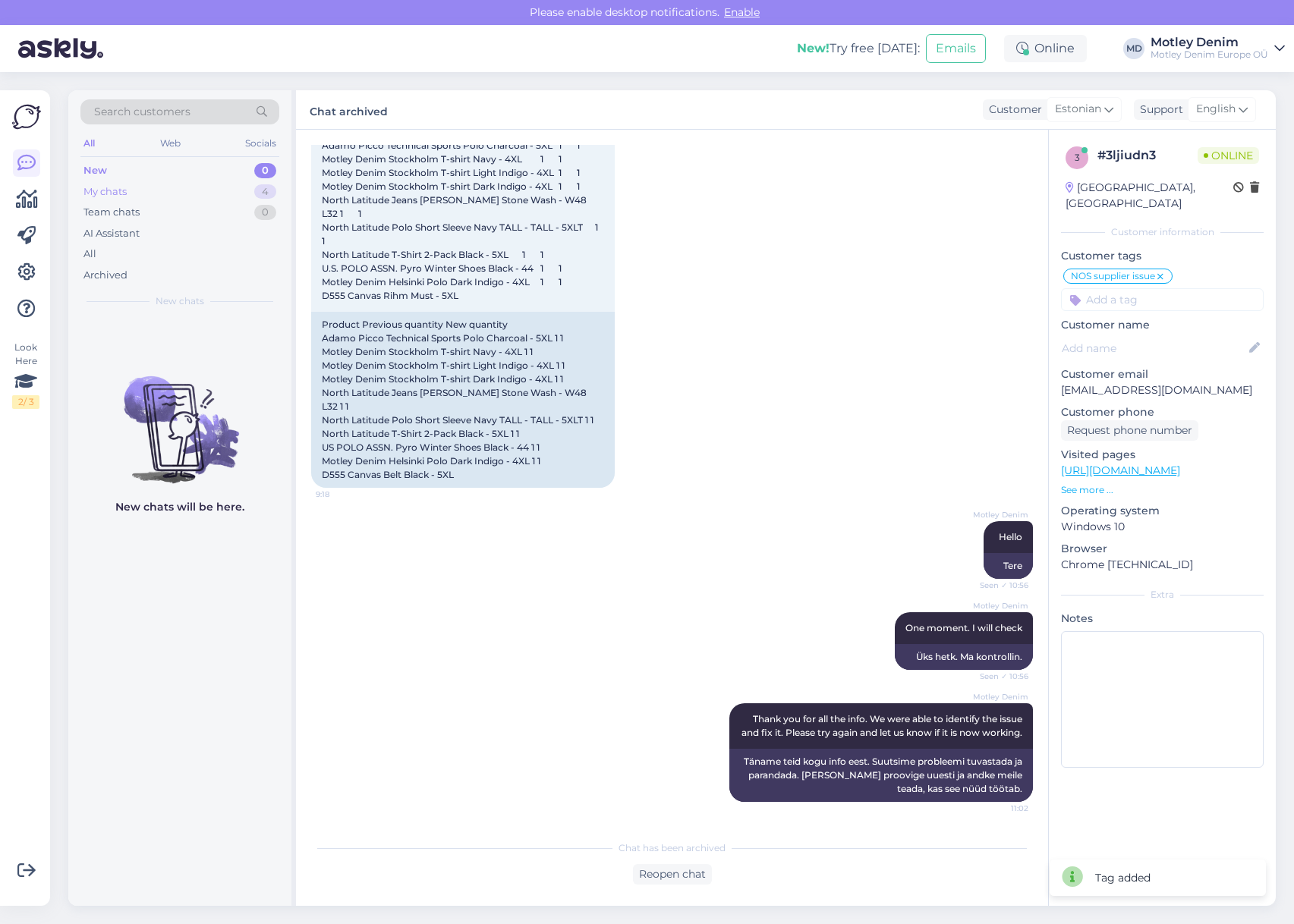
click at [234, 193] on div "My chats 4" at bounding box center [179, 191] width 199 height 21
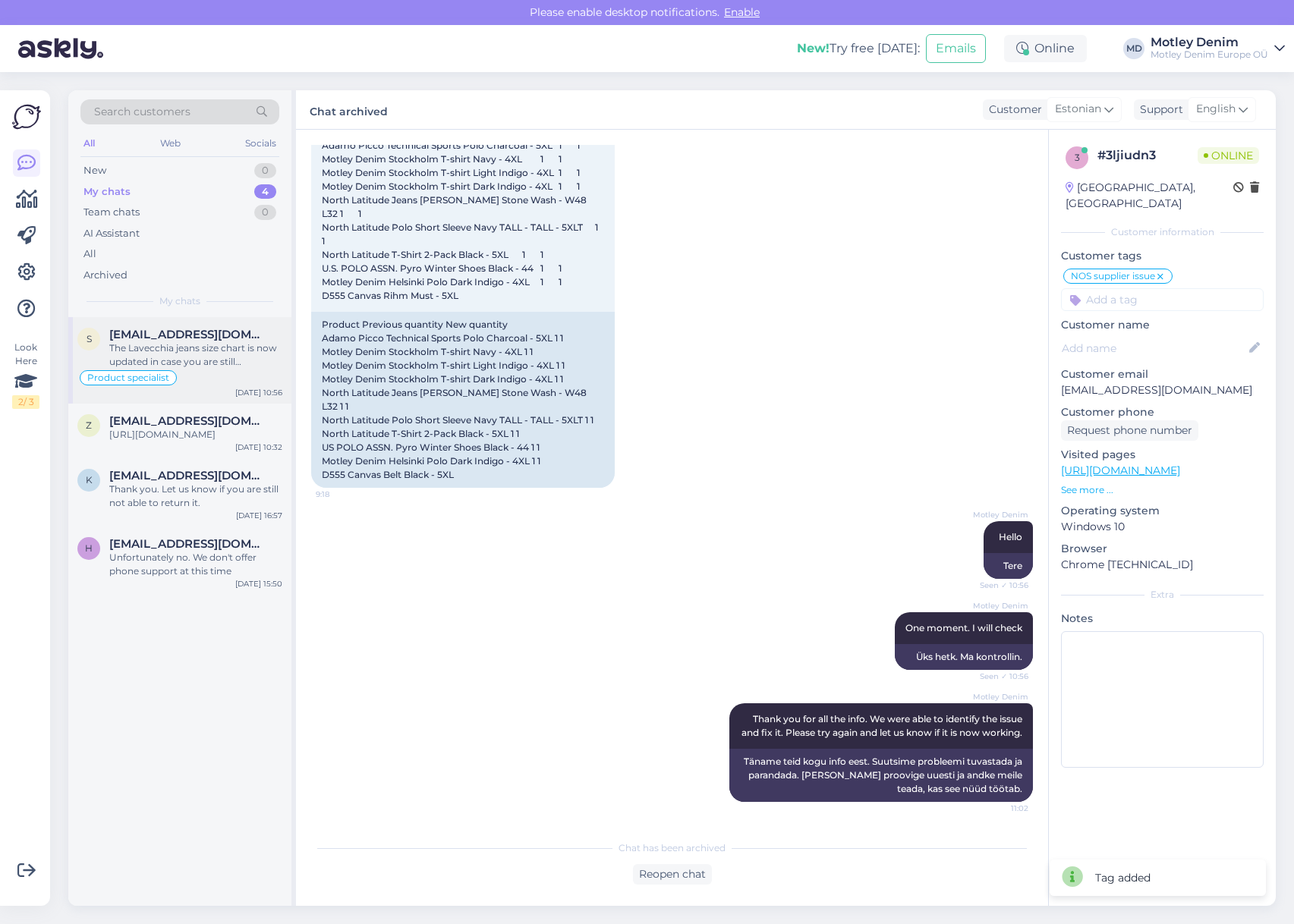
click at [211, 375] on div "Product specialist" at bounding box center [179, 378] width 205 height 18
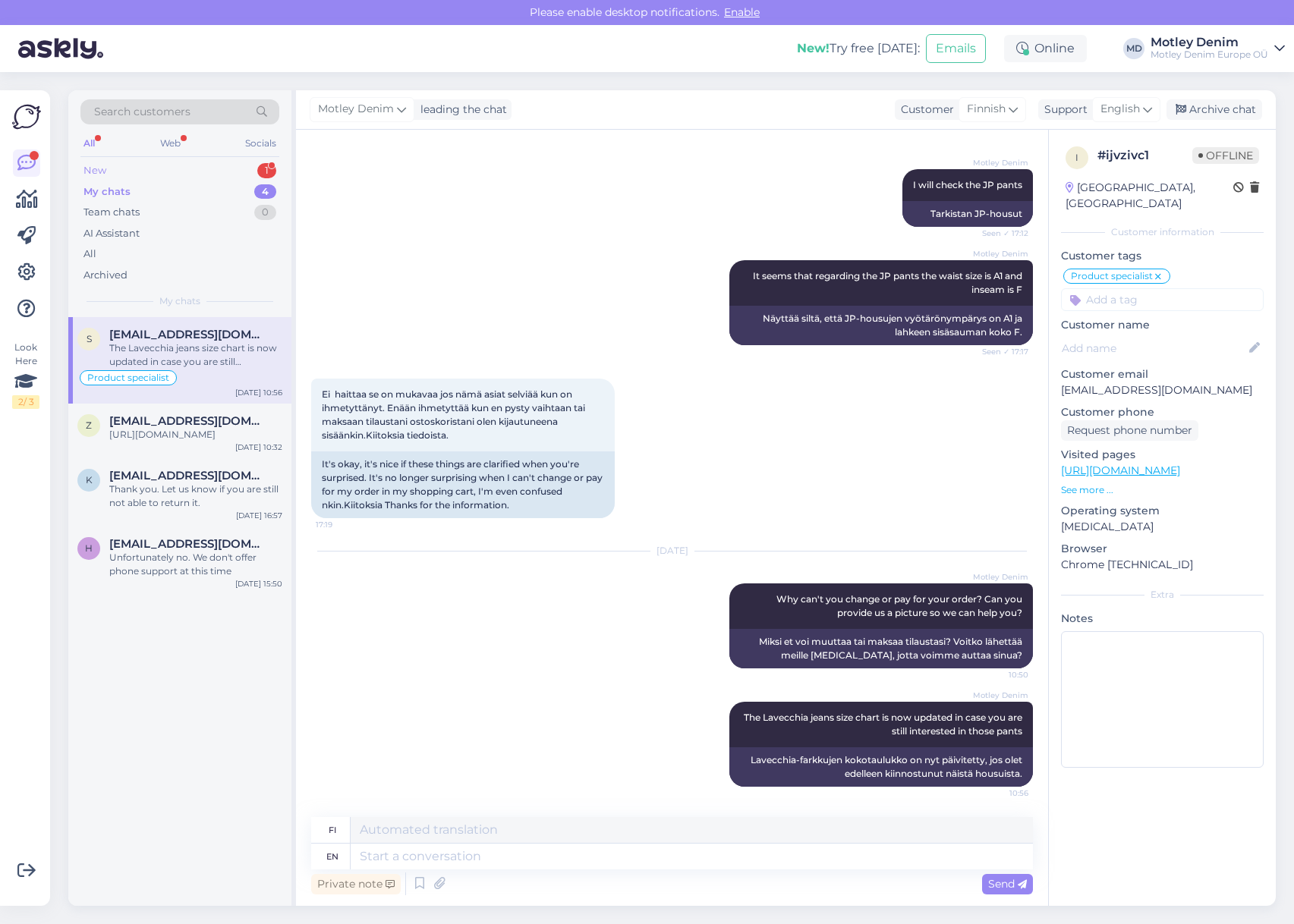
click at [209, 173] on div "New 1" at bounding box center [179, 170] width 199 height 21
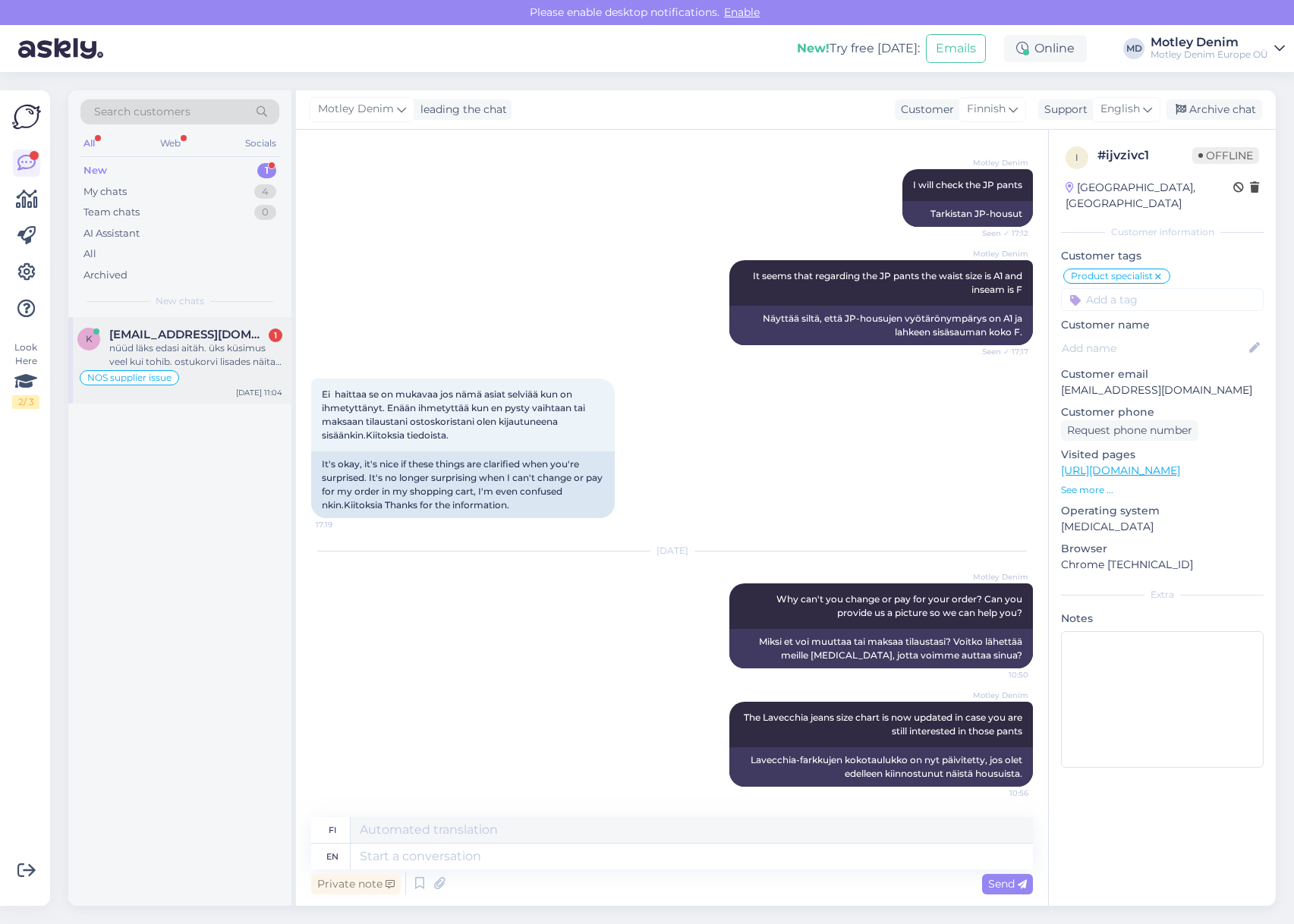
click at [202, 320] on div "k [EMAIL_ADDRESS][DOMAIN_NAME] 1 nüüd läks edasi aitäh. üks küsimus veel kui to…" at bounding box center [179, 360] width 223 height 86
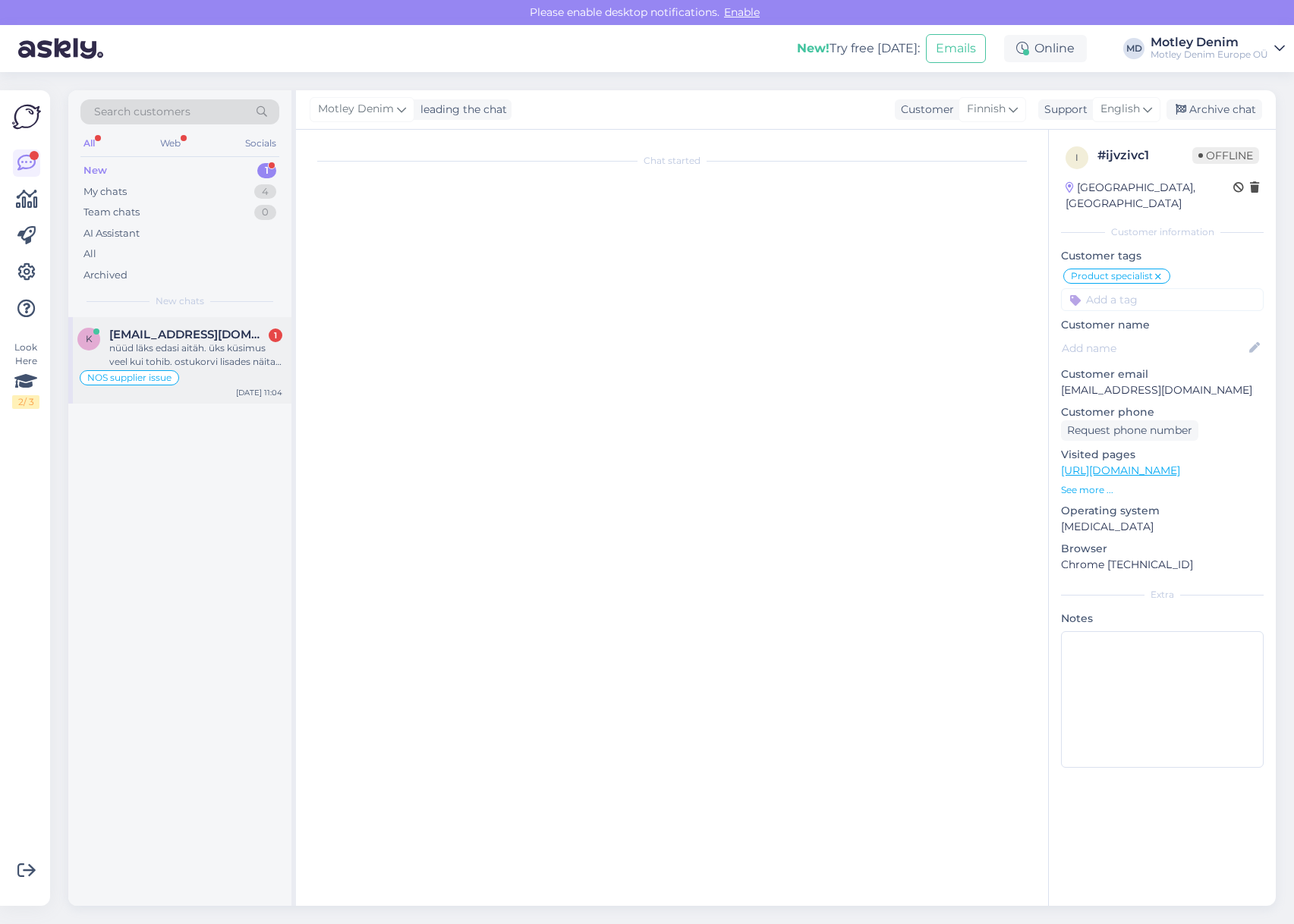
scroll to position [625, 0]
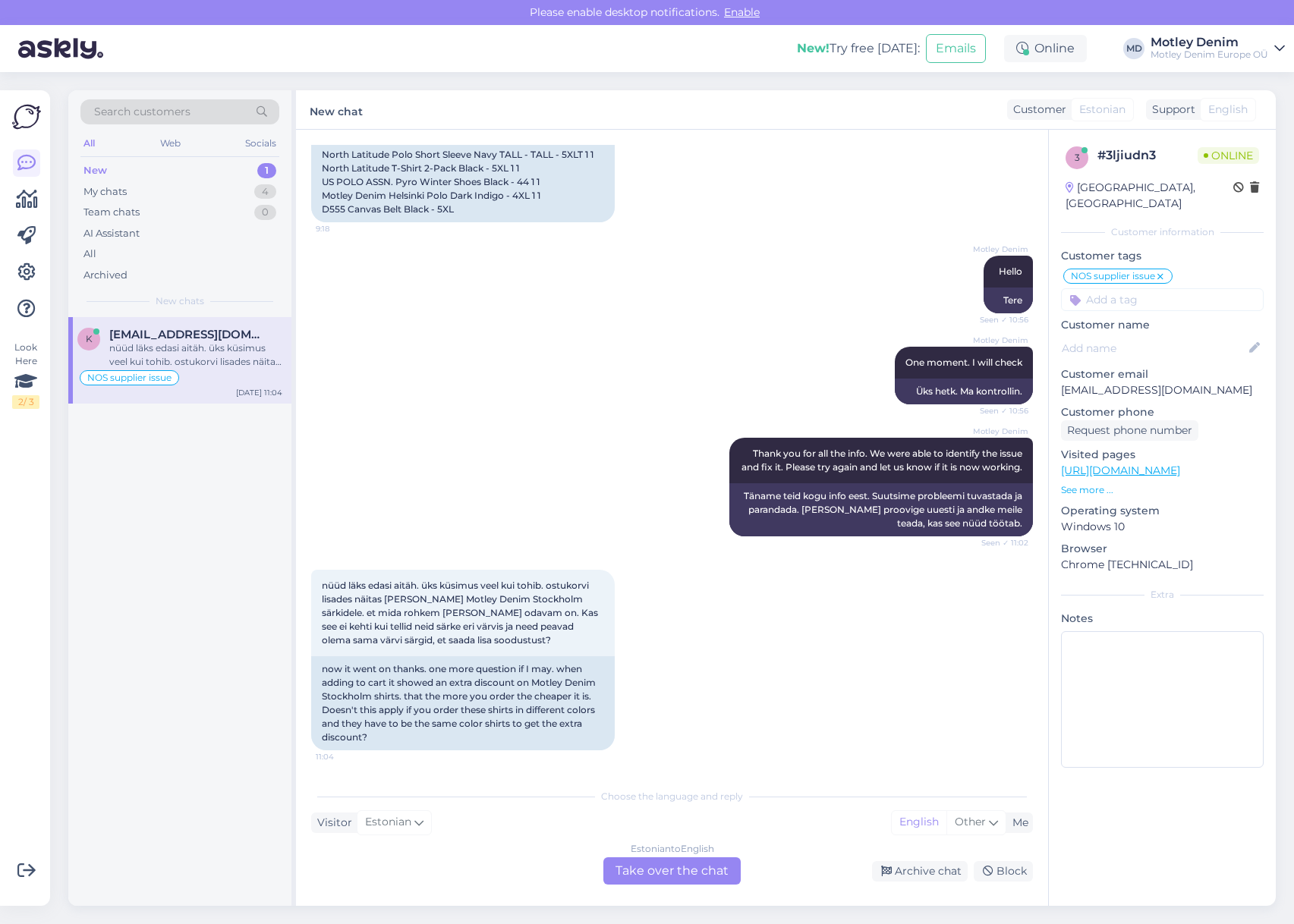
click at [701, 871] on div "Estonian to English Take over the chat" at bounding box center [671, 871] width 138 height 27
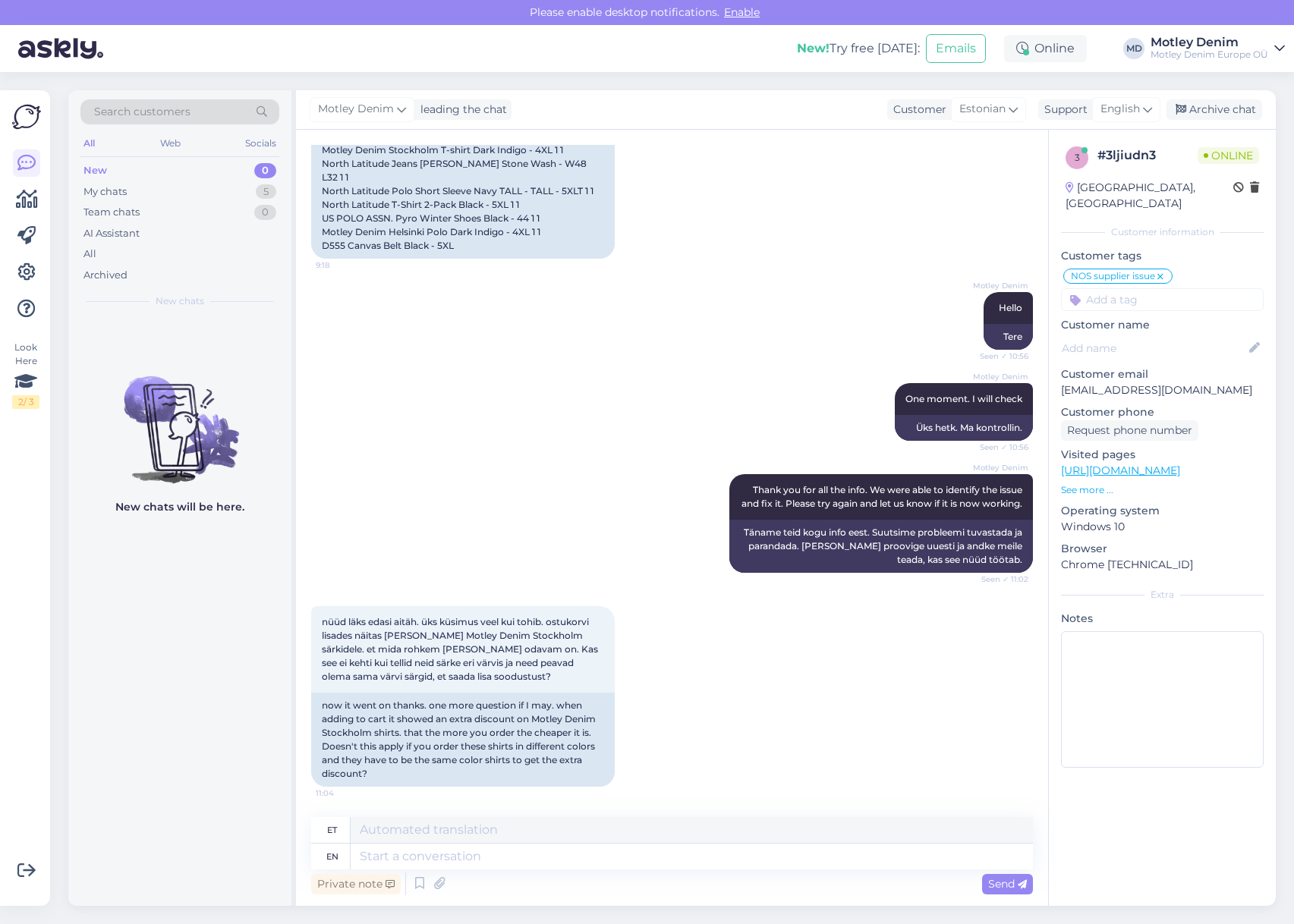
scroll to position [589, 0]
click at [720, 868] on textarea at bounding box center [691, 857] width 682 height 25
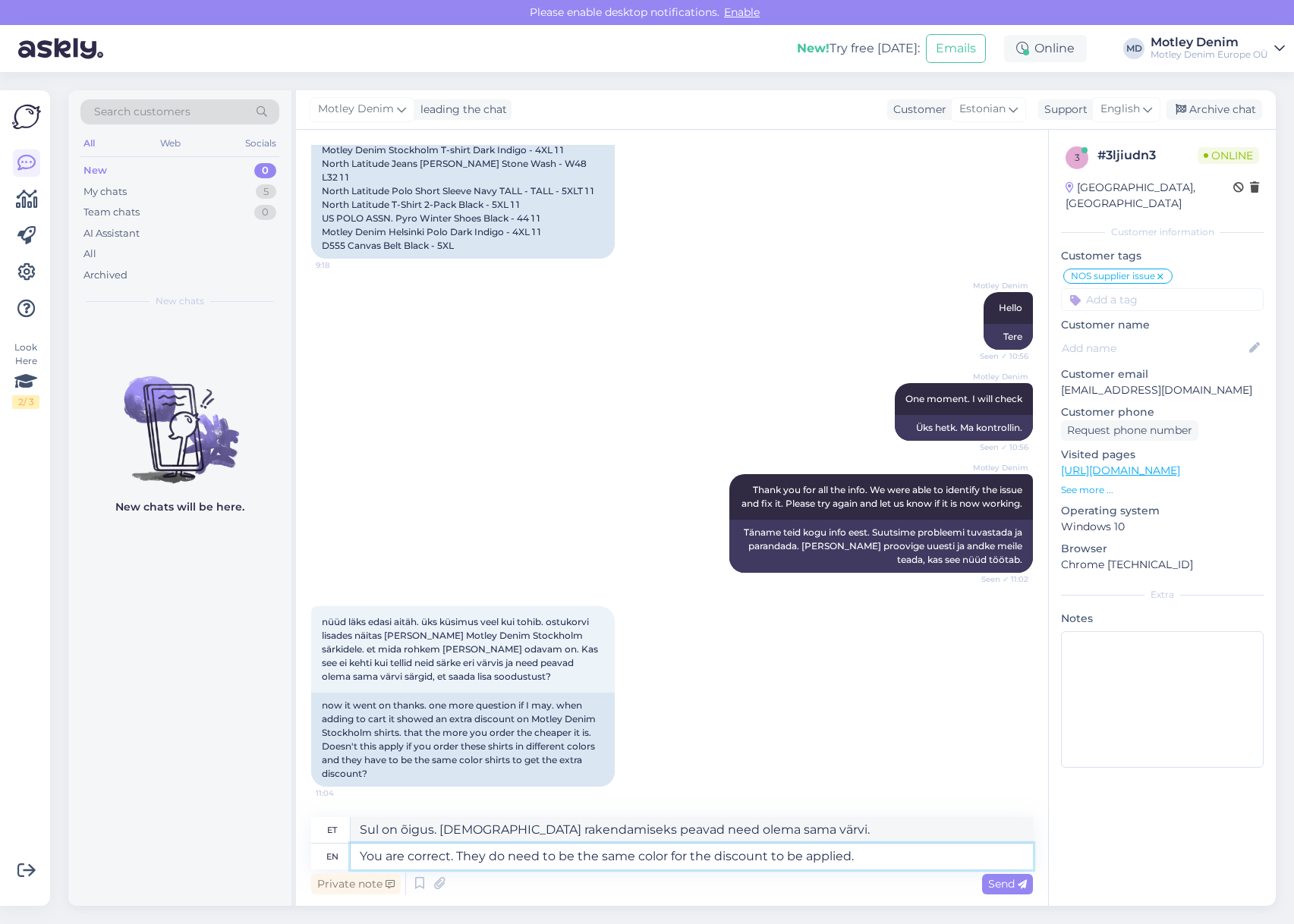
click at [870, 858] on textarea "You are correct. They do need to be the same color for the discount to be appli…" at bounding box center [691, 857] width 682 height 25
click at [364, 848] on textarea "You are correct. They do need to be the same color for the discount to be appli…" at bounding box center [691, 857] width 682 height 25
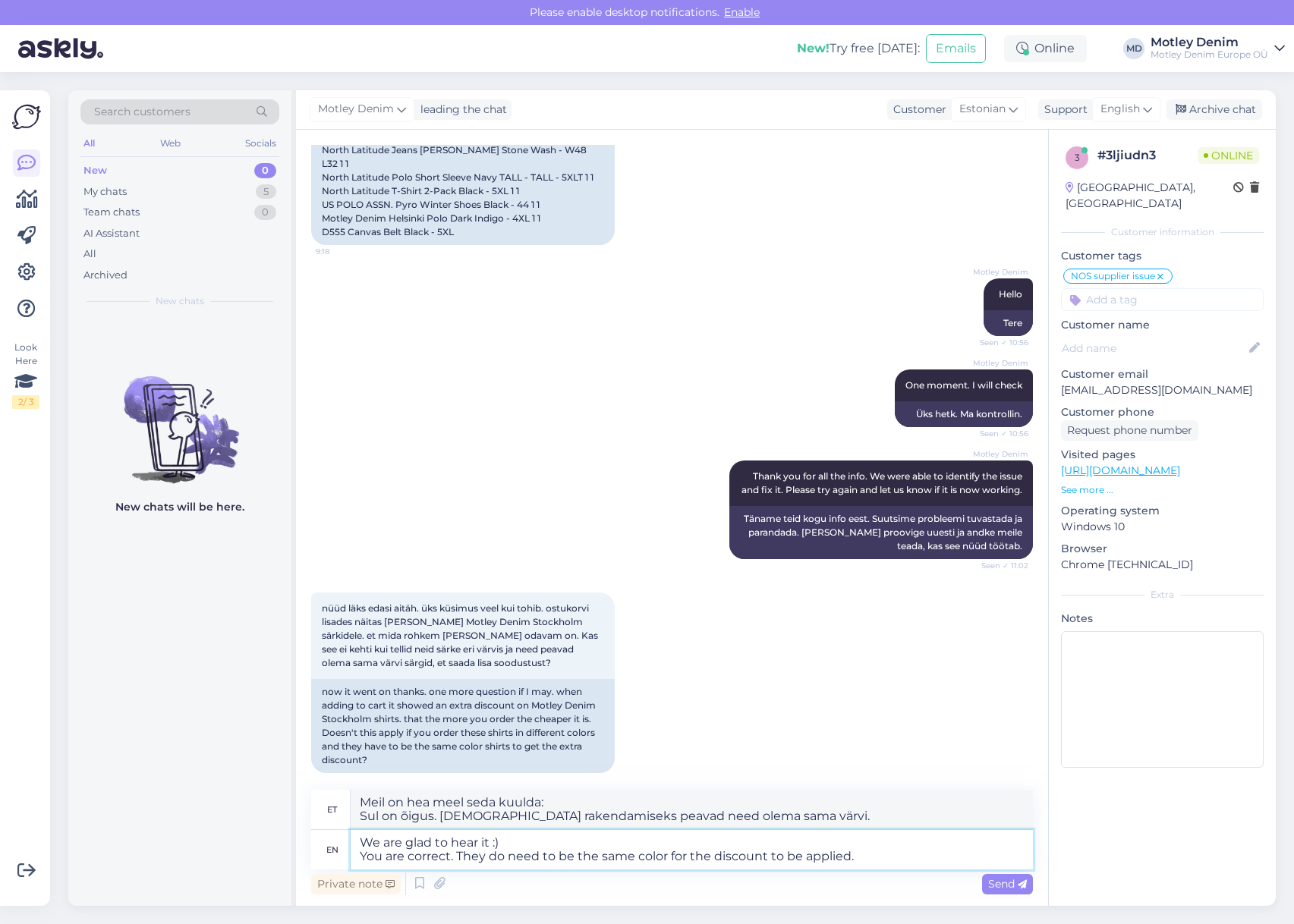
scroll to position [616, 0]
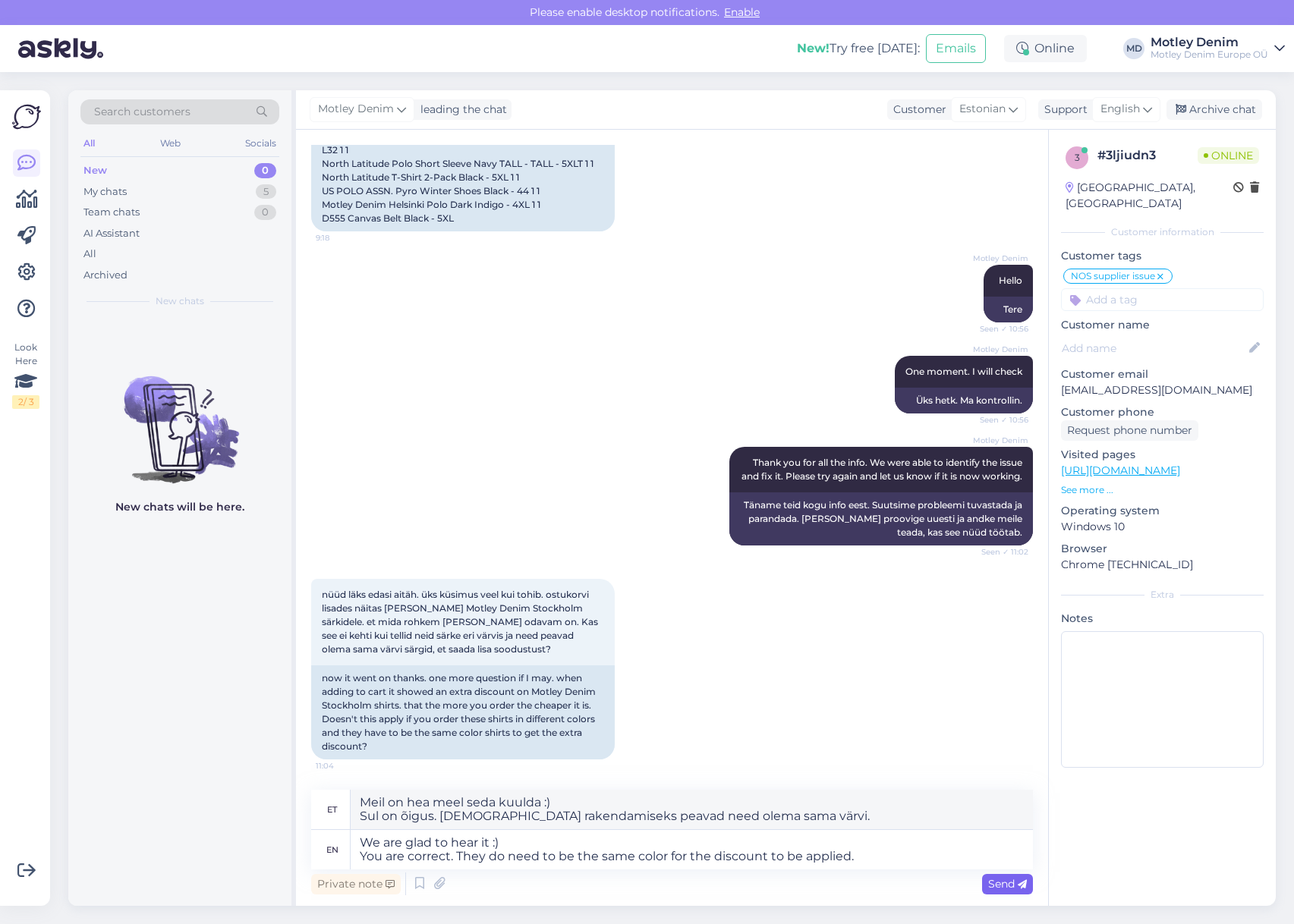
click at [993, 882] on span "Send" at bounding box center [1007, 883] width 38 height 14
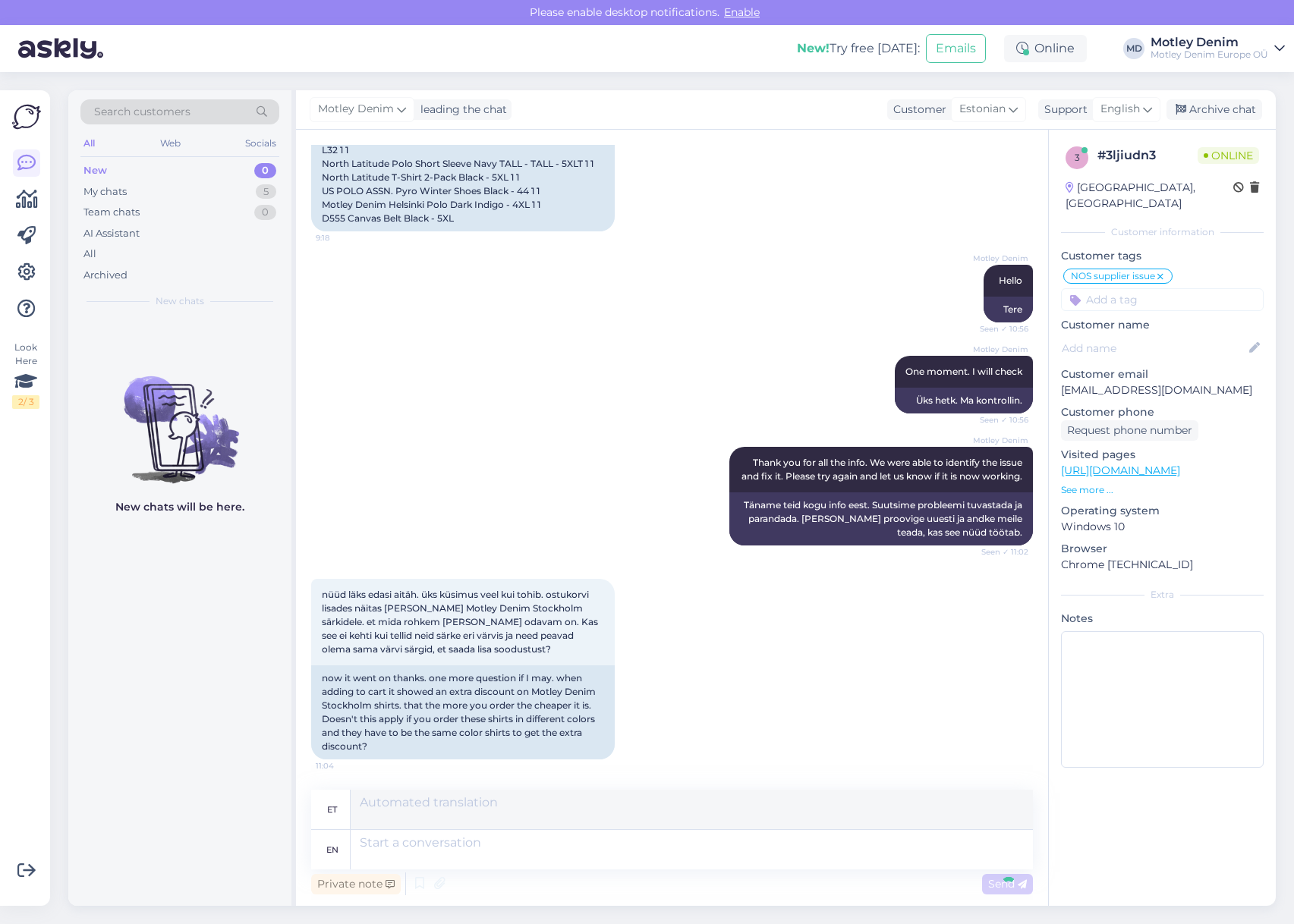
scroll to position [735, 0]
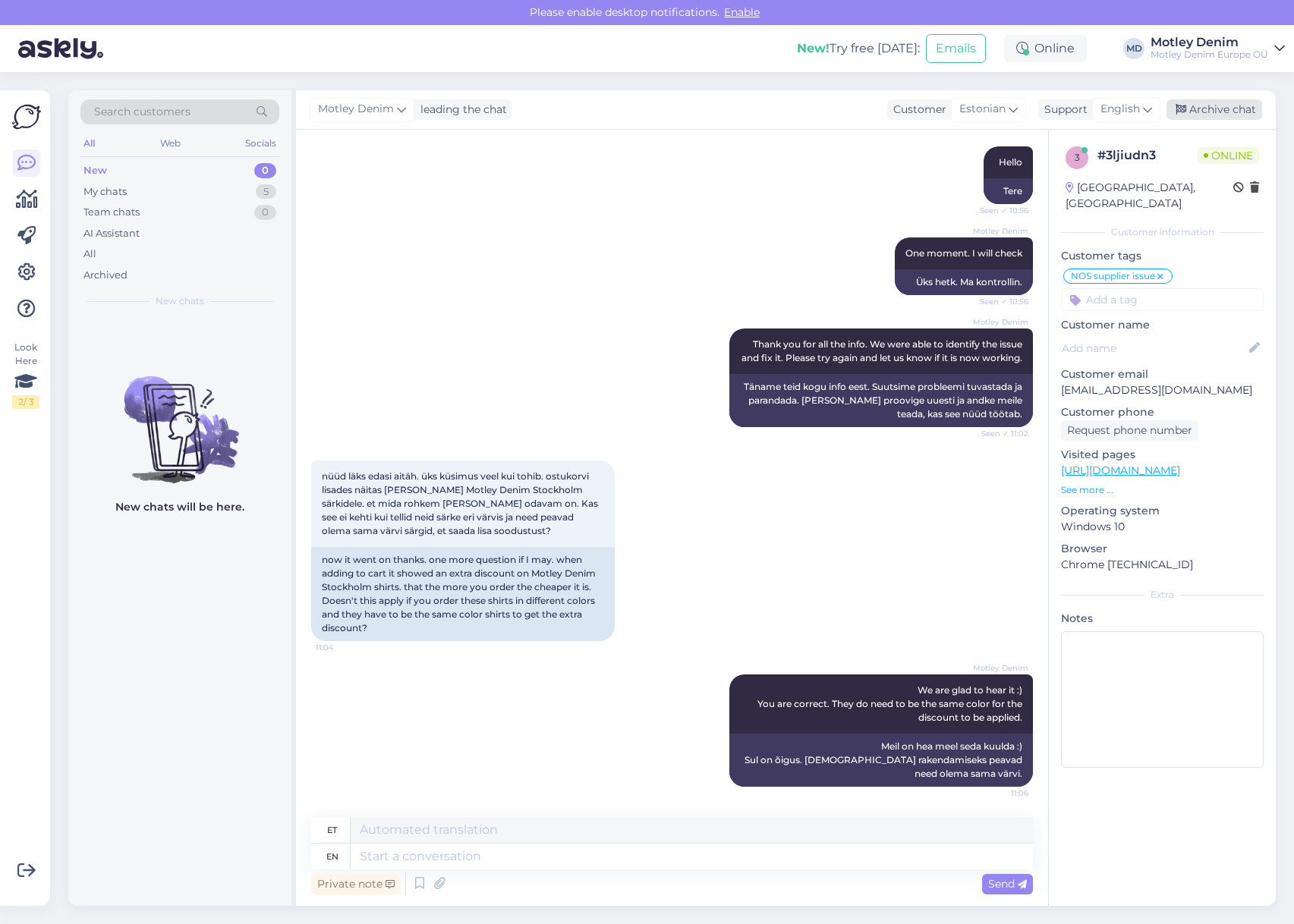
click at [1212, 113] on div "Archive chat" at bounding box center [1214, 109] width 96 height 20
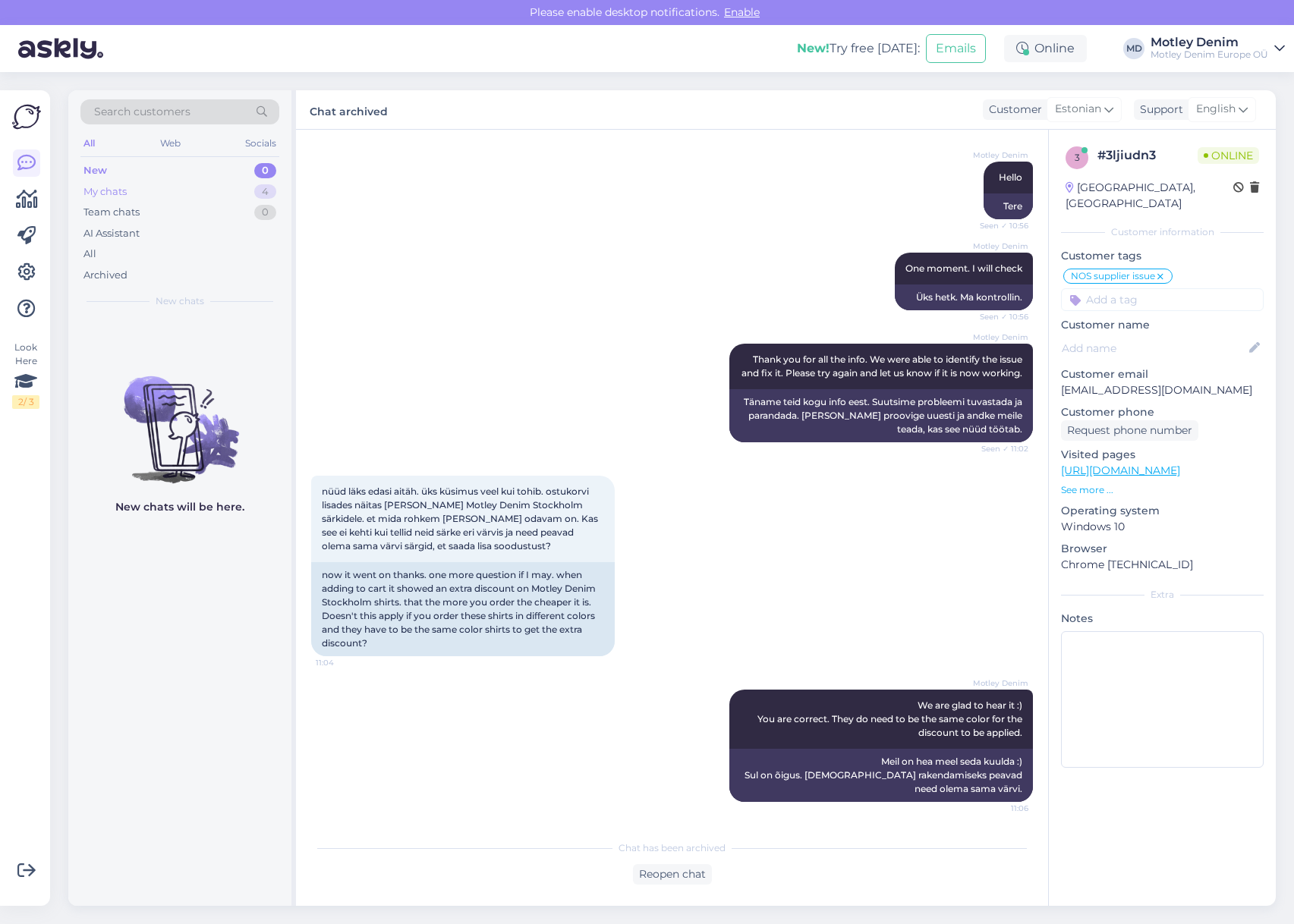
click at [250, 188] on div "My chats 4" at bounding box center [179, 191] width 199 height 21
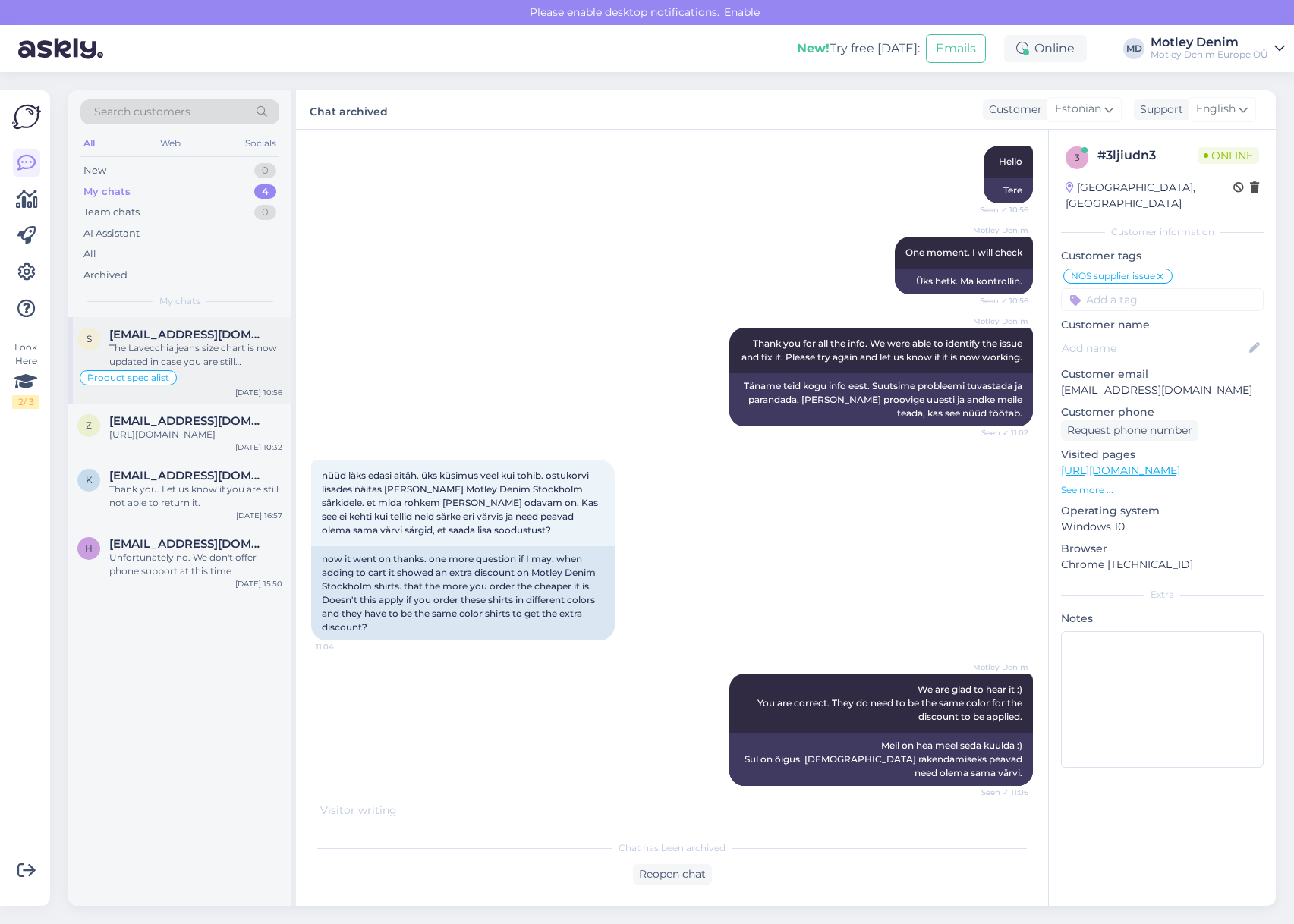
click at [219, 350] on div "The Lavecchia jeans size chart is now updated in case you are still interested …" at bounding box center [196, 355] width 173 height 27
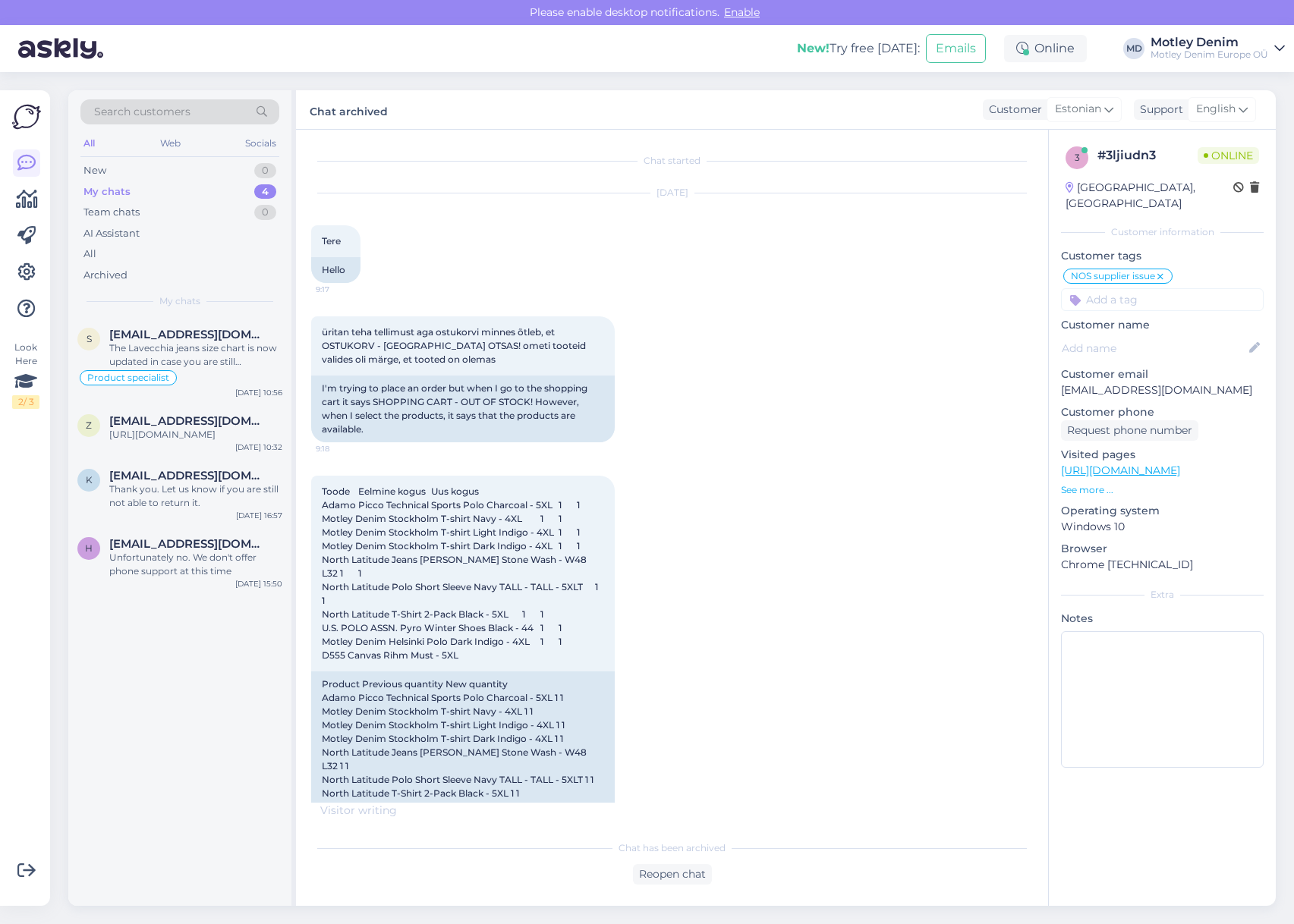
scroll to position [2917, 0]
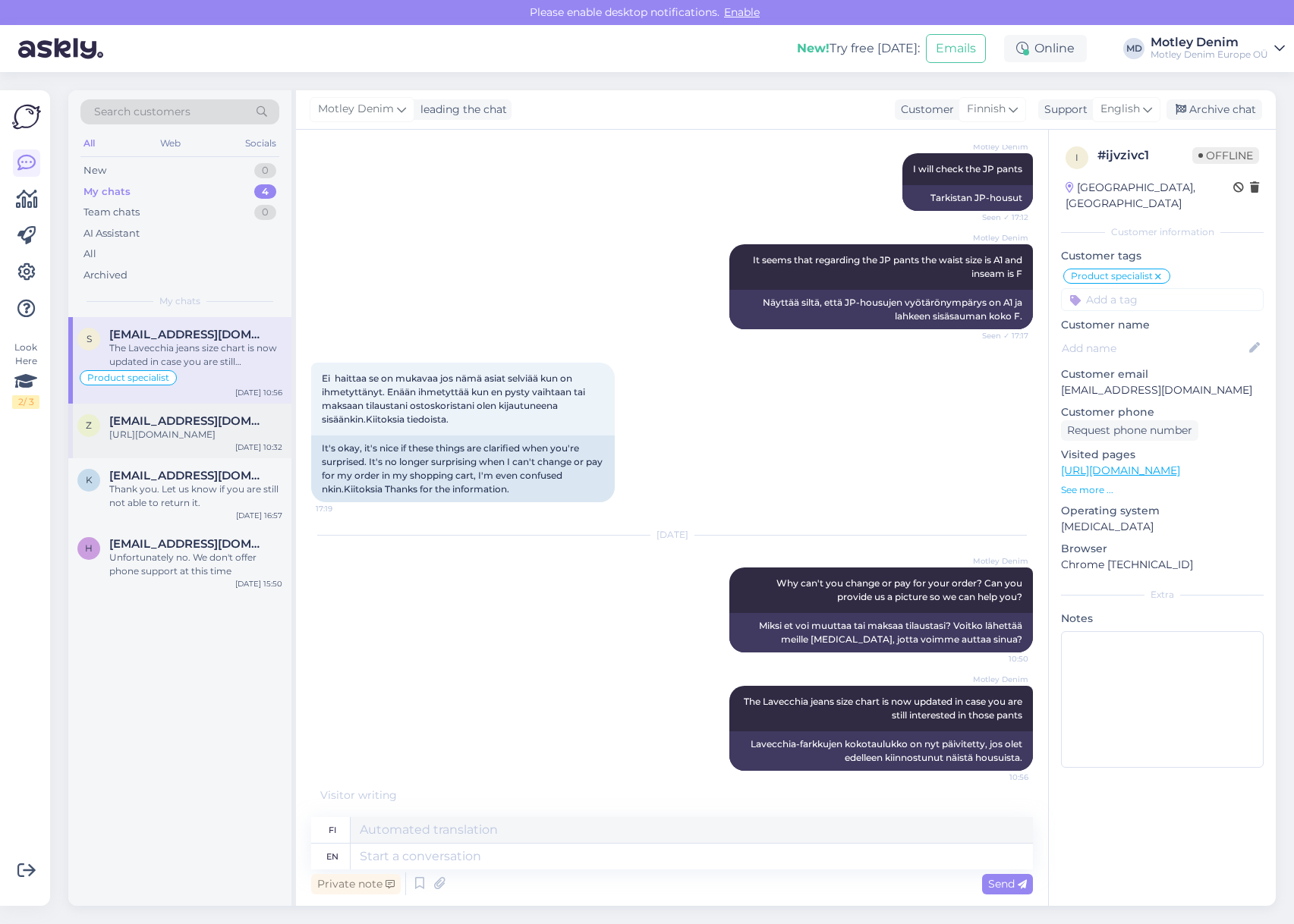
click at [193, 442] on div "[URL][DOMAIN_NAME]" at bounding box center [196, 434] width 173 height 14
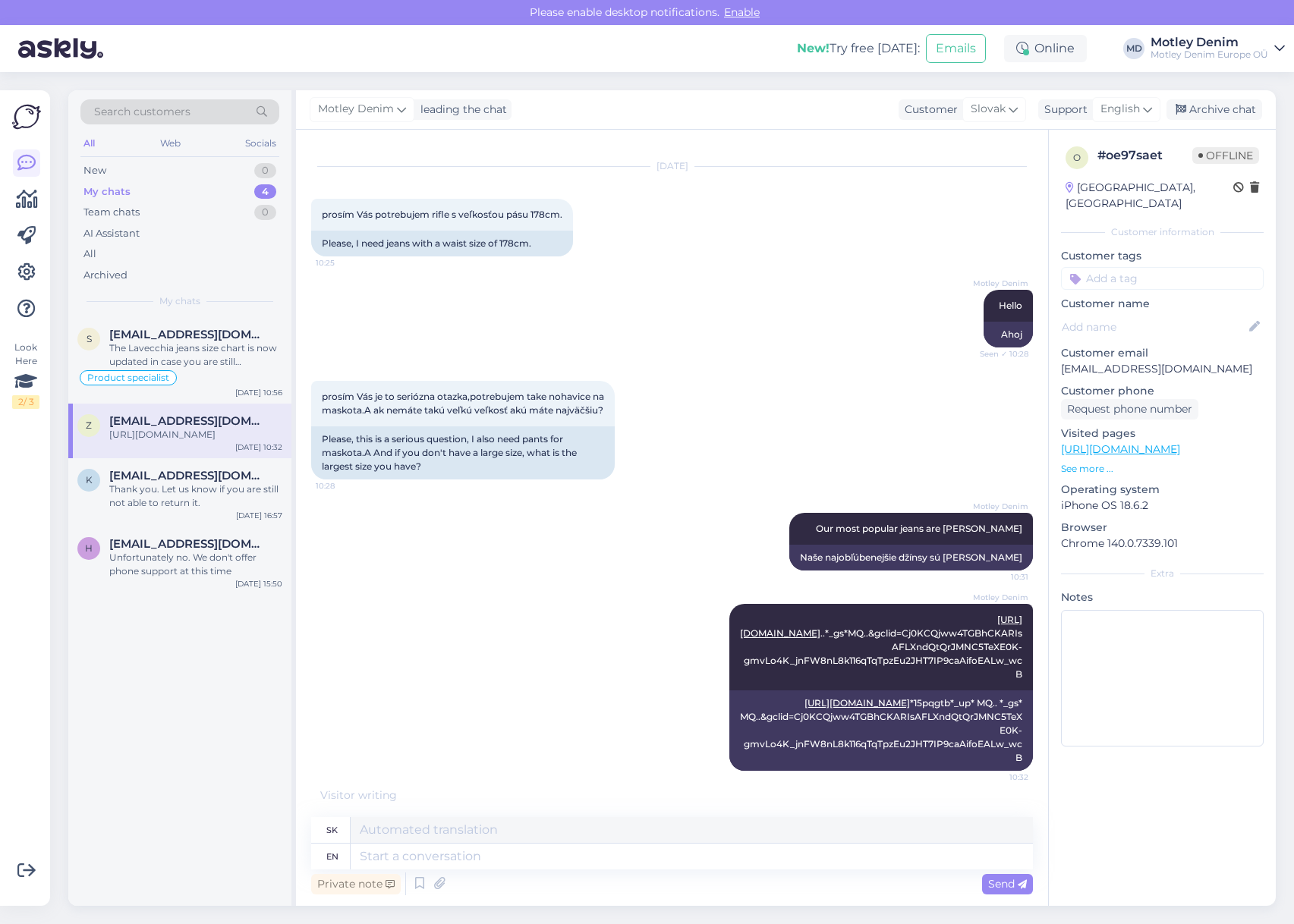
scroll to position [79, 0]
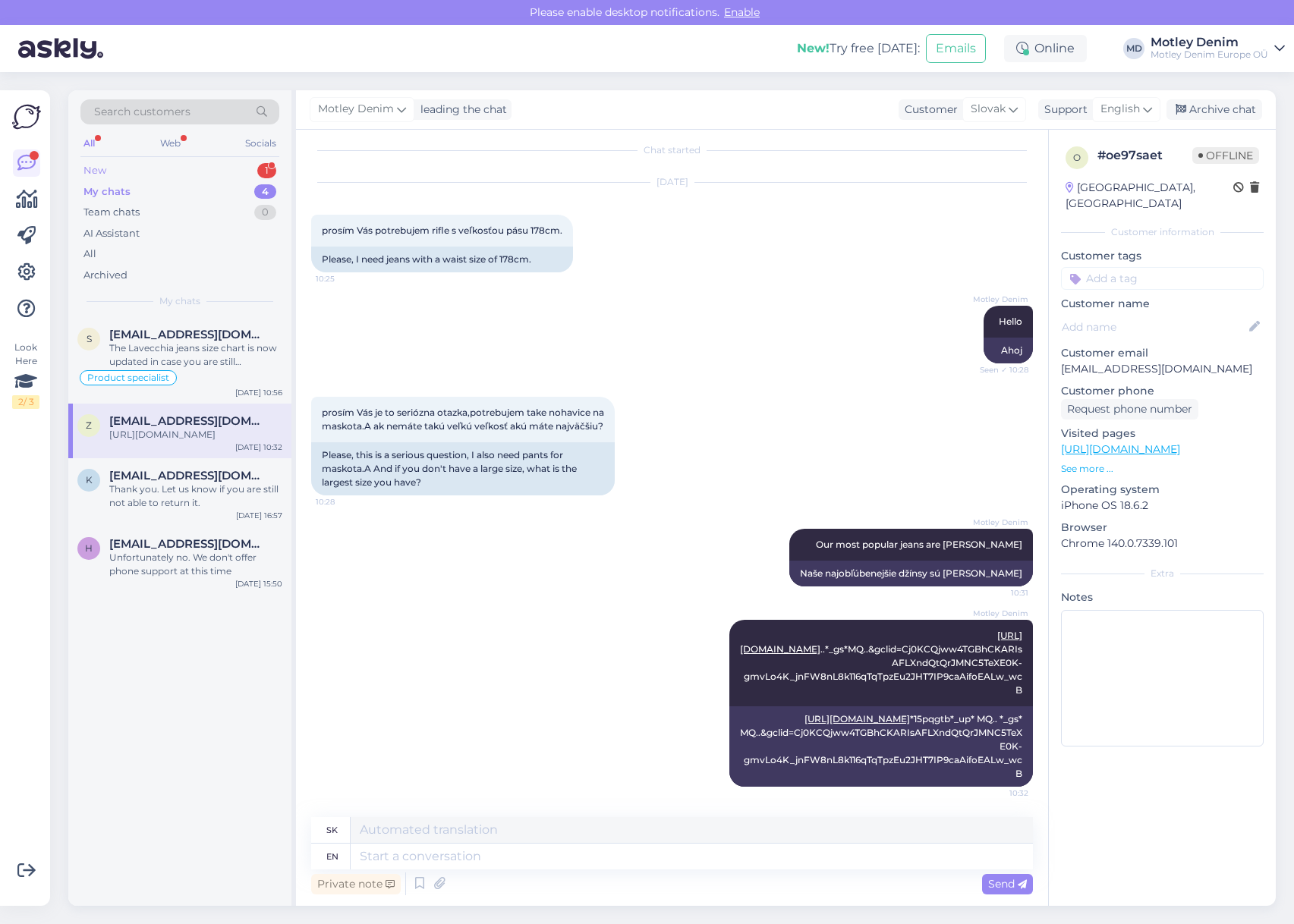
click at [199, 178] on div "New 1" at bounding box center [179, 170] width 199 height 21
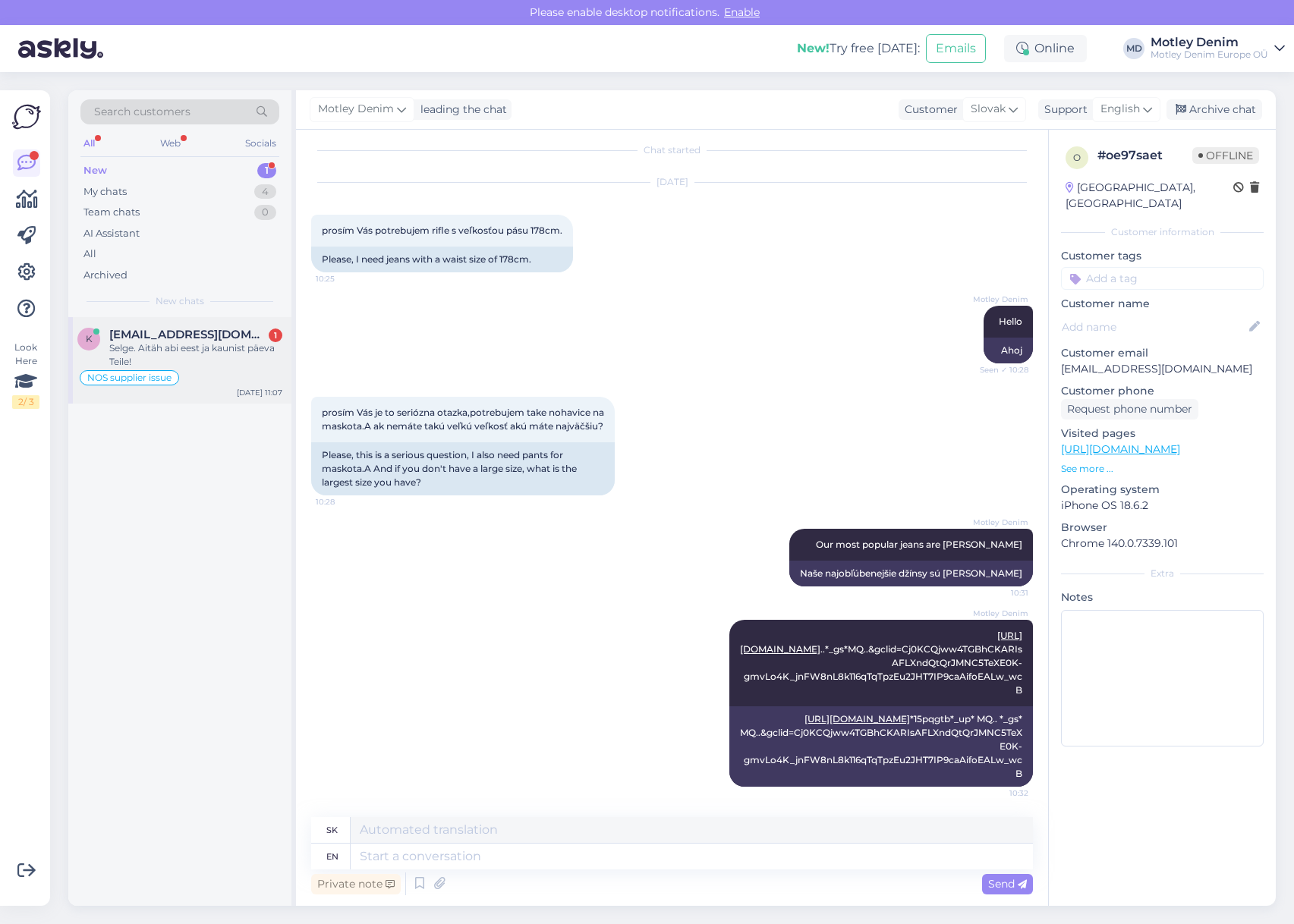
click at [179, 336] on span "[EMAIL_ADDRESS][DOMAIN_NAME]" at bounding box center [188, 334] width 158 height 14
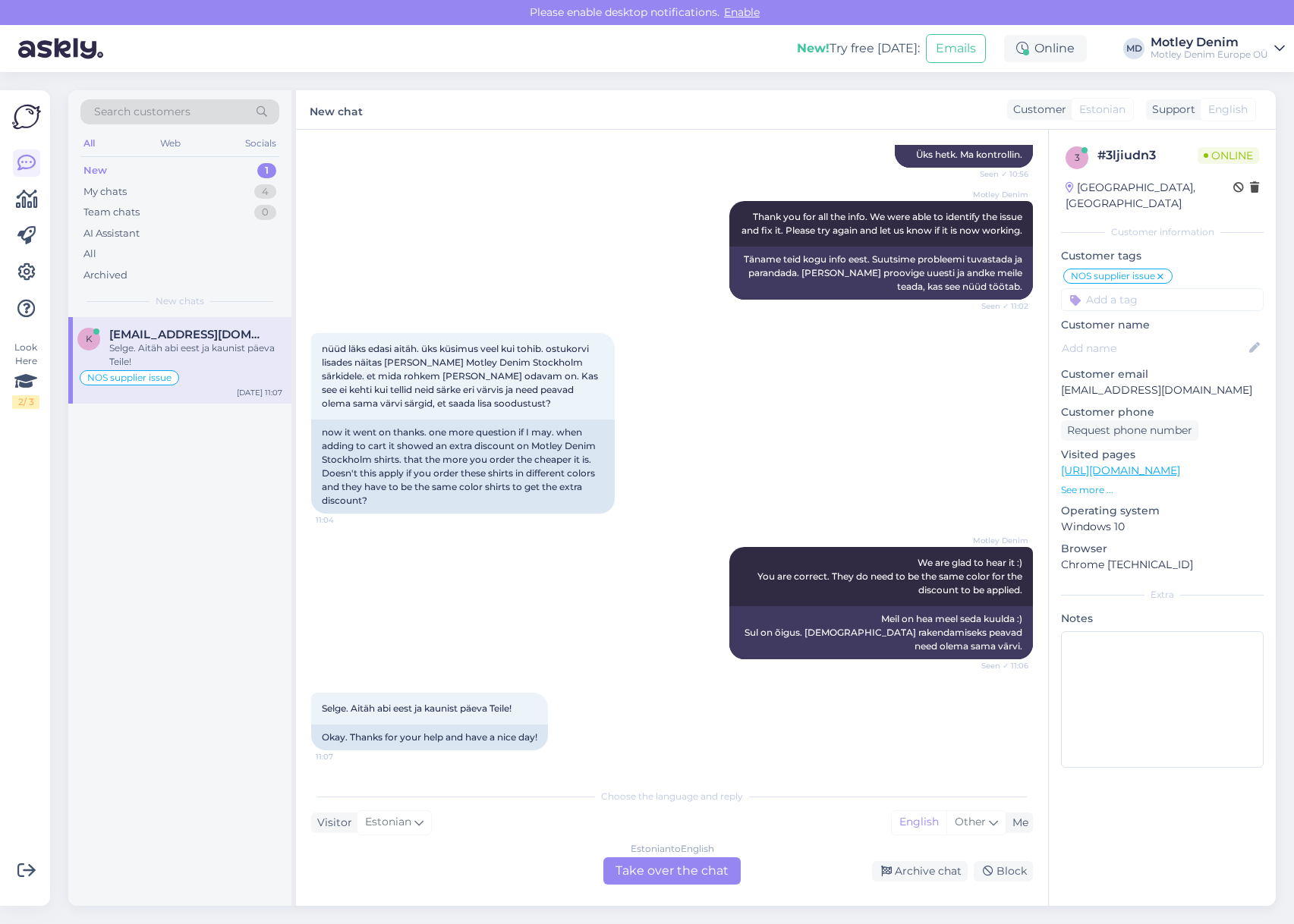
click at [672, 871] on div "Estonian to English Take over the chat" at bounding box center [671, 871] width 138 height 27
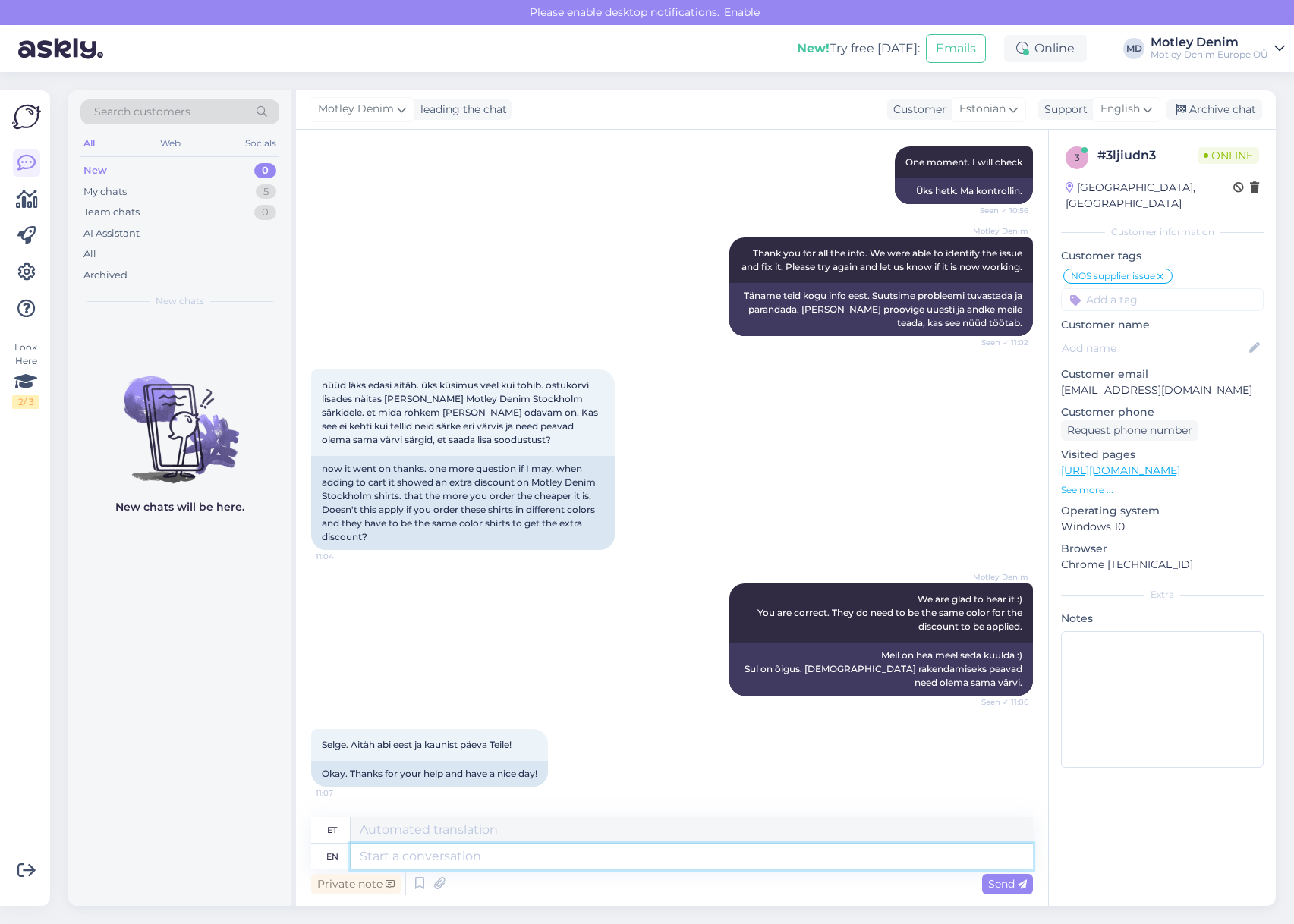
click at [830, 859] on textarea at bounding box center [691, 857] width 682 height 25
click at [525, 828] on textarea "Suur aitäh! Ilusat päeva ka sulle" at bounding box center [691, 829] width 682 height 25
drag, startPoint x: 557, startPoint y: 830, endPoint x: 522, endPoint y: 835, distance: 35.4
click at [522, 835] on textarea "Suur aitäh! Ilusat päeva ka sulle" at bounding box center [691, 829] width 682 height 25
click at [1012, 885] on span "Send" at bounding box center [1007, 883] width 38 height 14
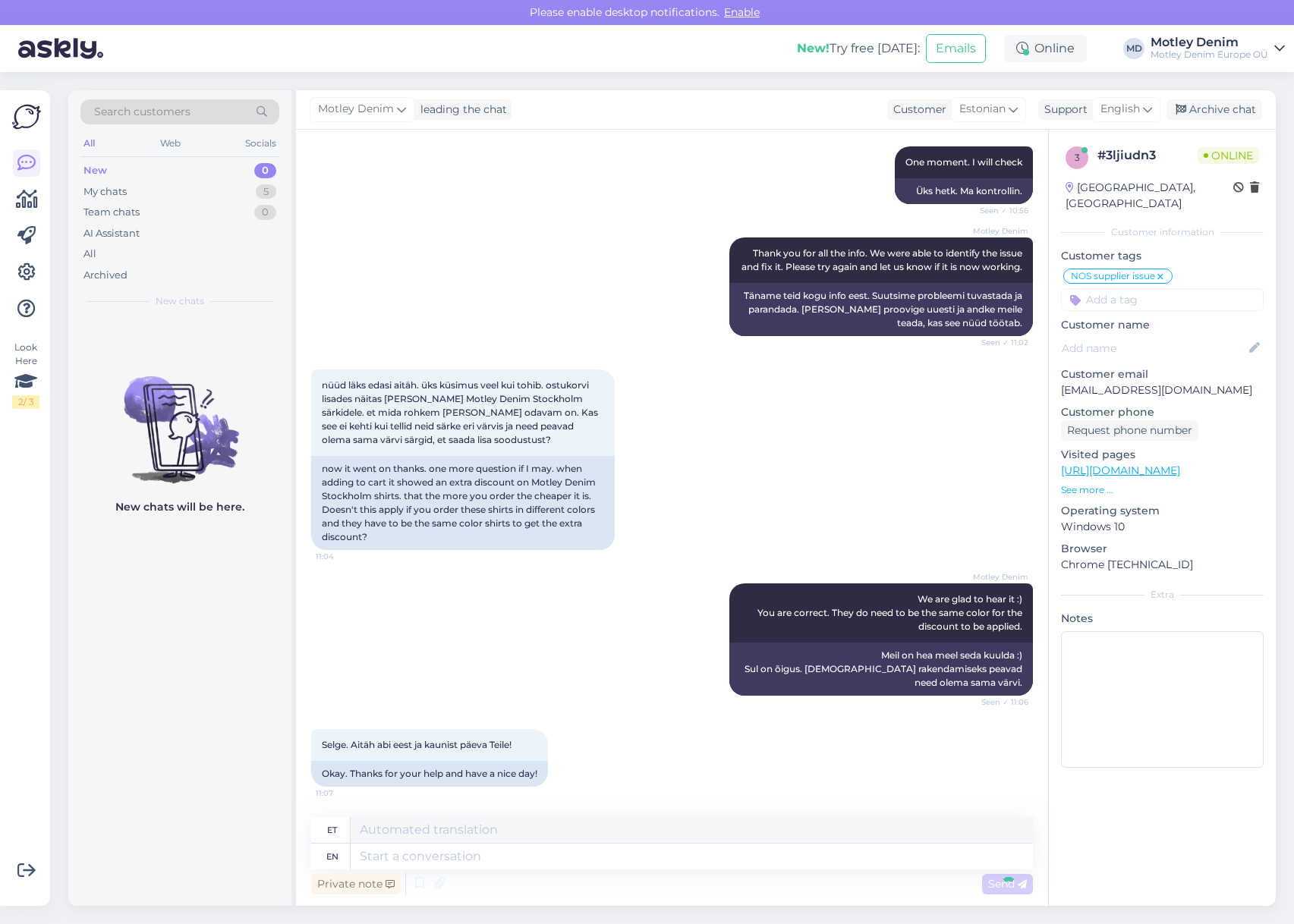
scroll to position [917, 0]
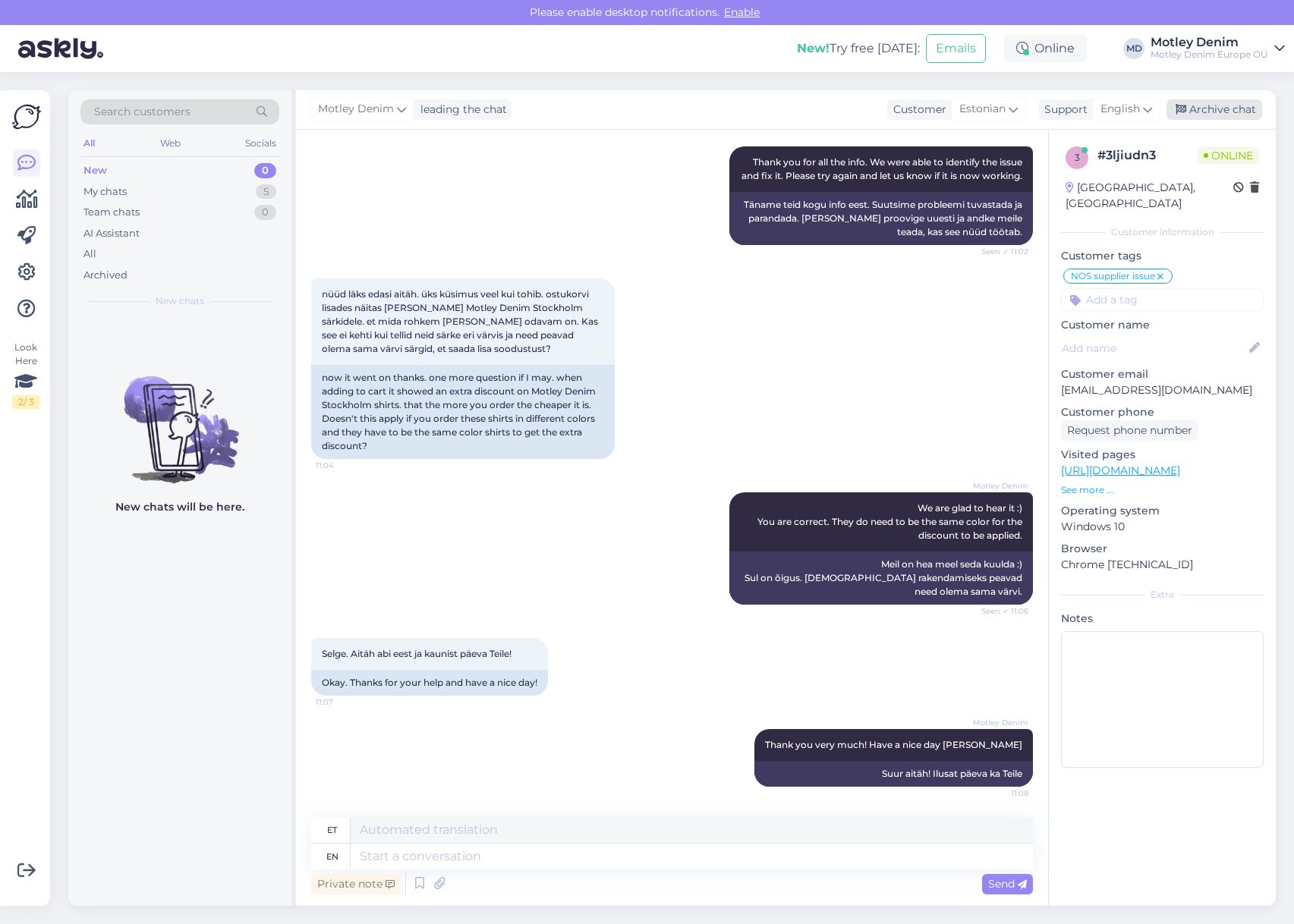
click at [1213, 107] on div "Archive chat" at bounding box center [1214, 109] width 96 height 20
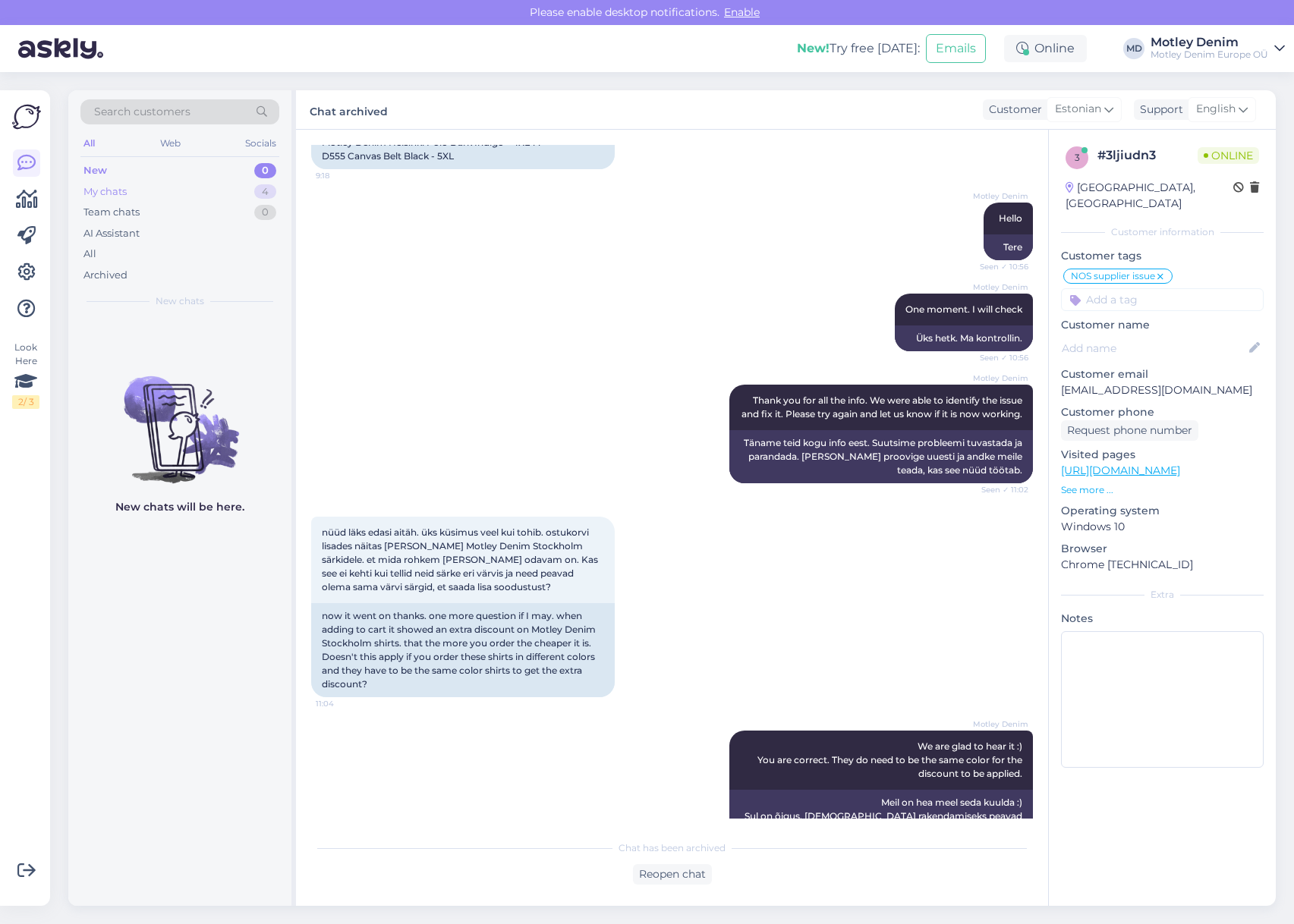
scroll to position [598, 0]
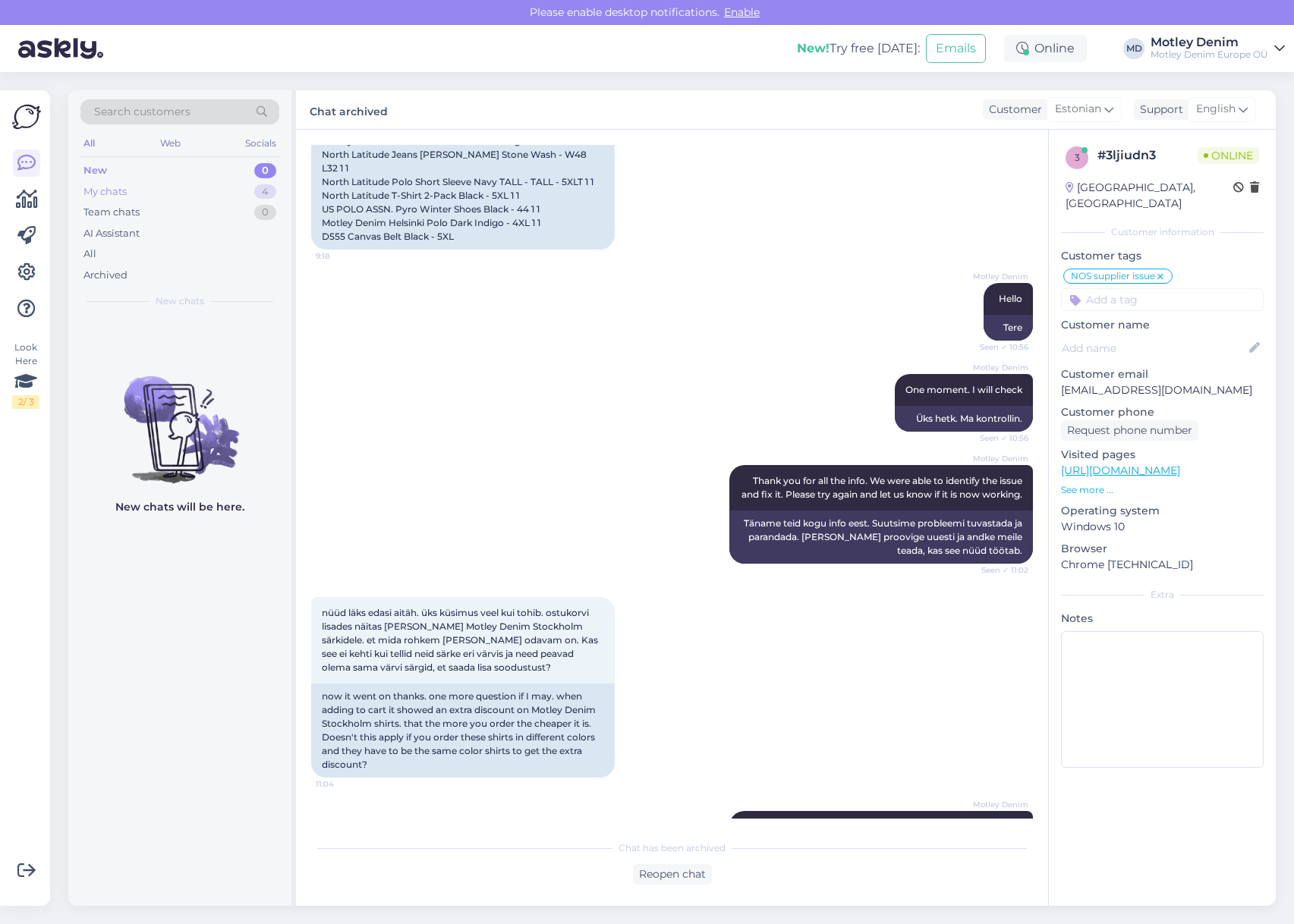
click at [232, 191] on div "My chats 4" at bounding box center [179, 191] width 199 height 21
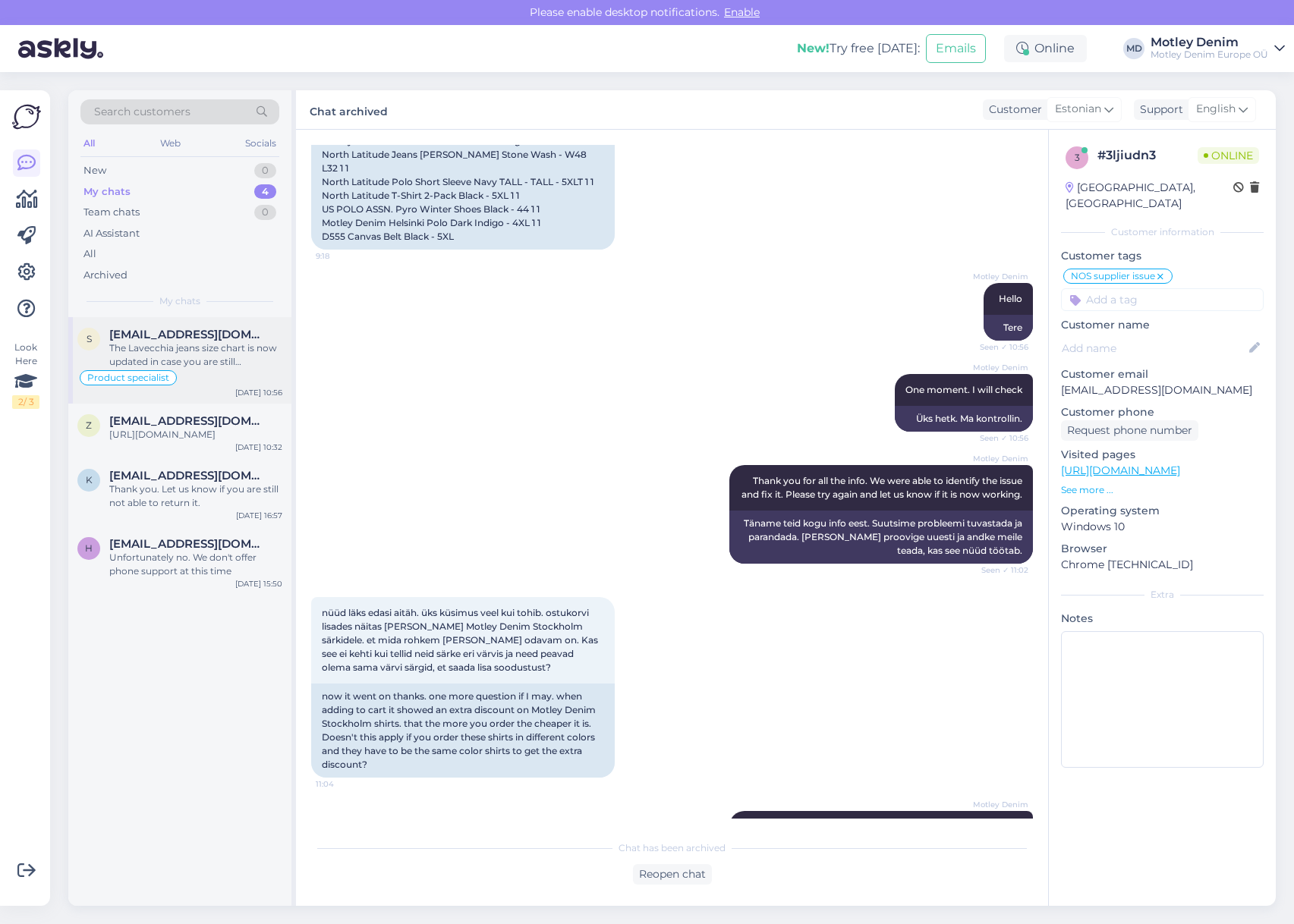
click at [202, 318] on div "s [EMAIL_ADDRESS][DOMAIN_NAME] The Lavecchia jeans size chart is now updated in…" at bounding box center [179, 360] width 223 height 86
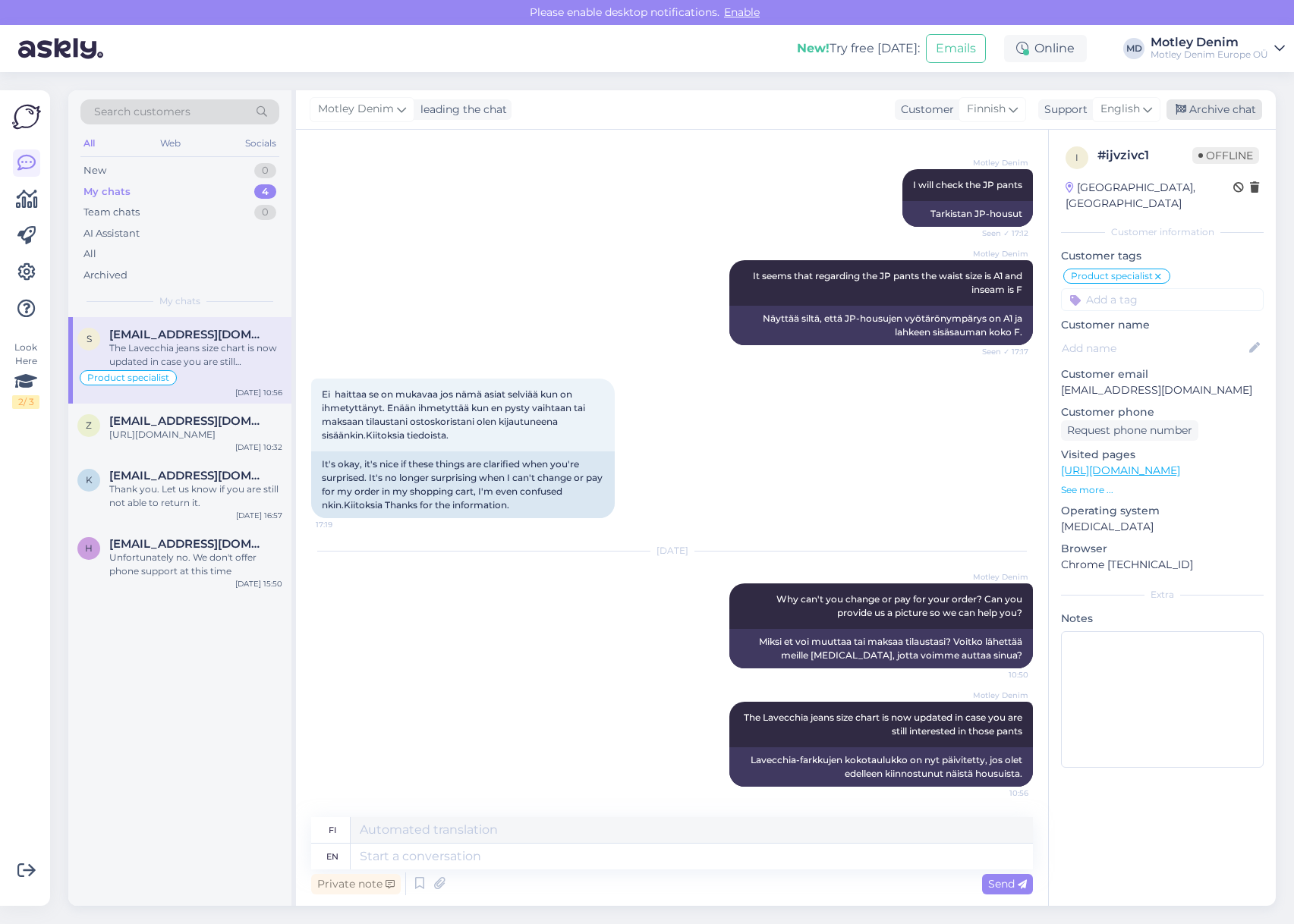
click at [1222, 113] on div "Archive chat" at bounding box center [1214, 109] width 96 height 20
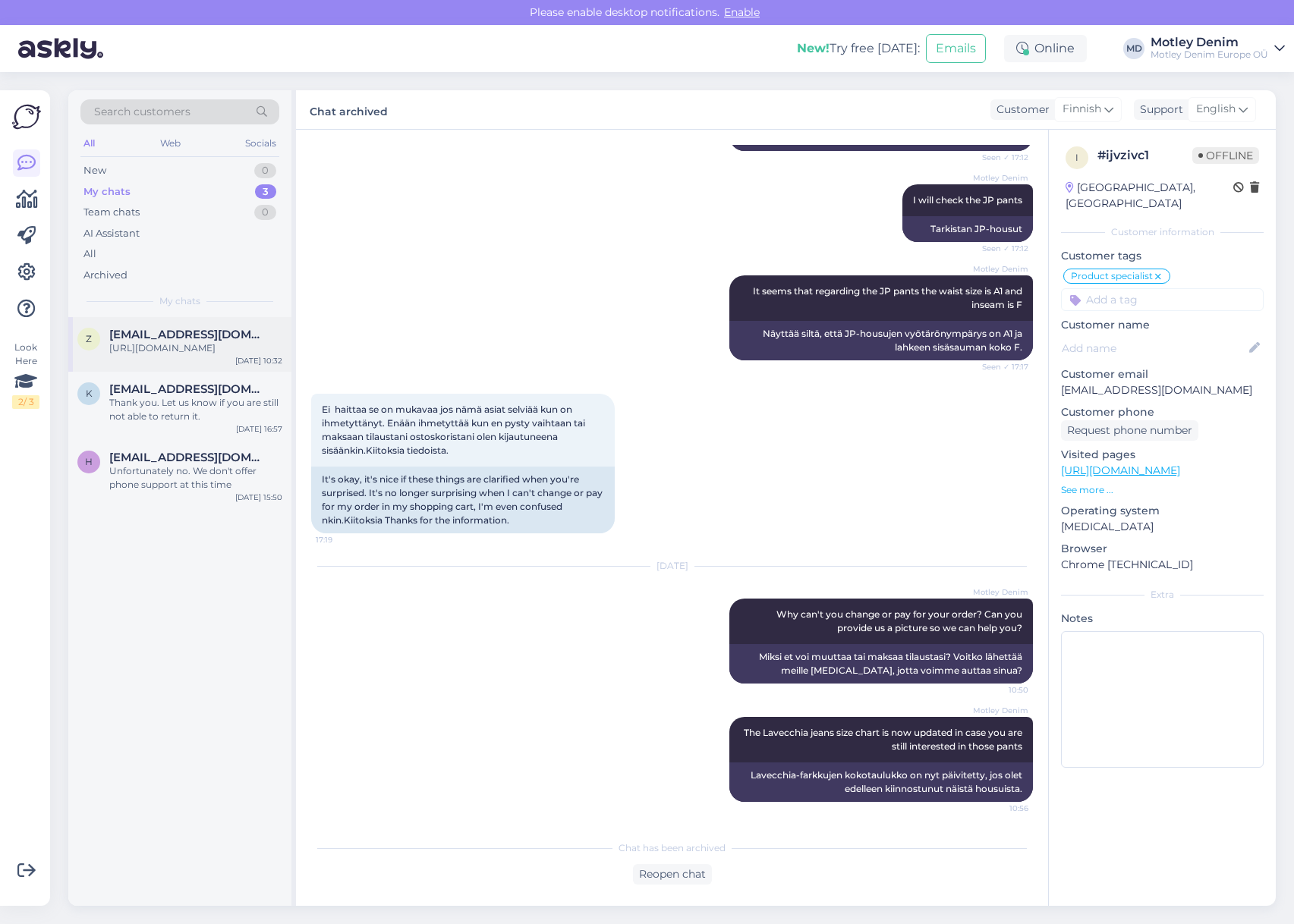
click at [234, 355] on div "[URL][DOMAIN_NAME]" at bounding box center [196, 348] width 173 height 14
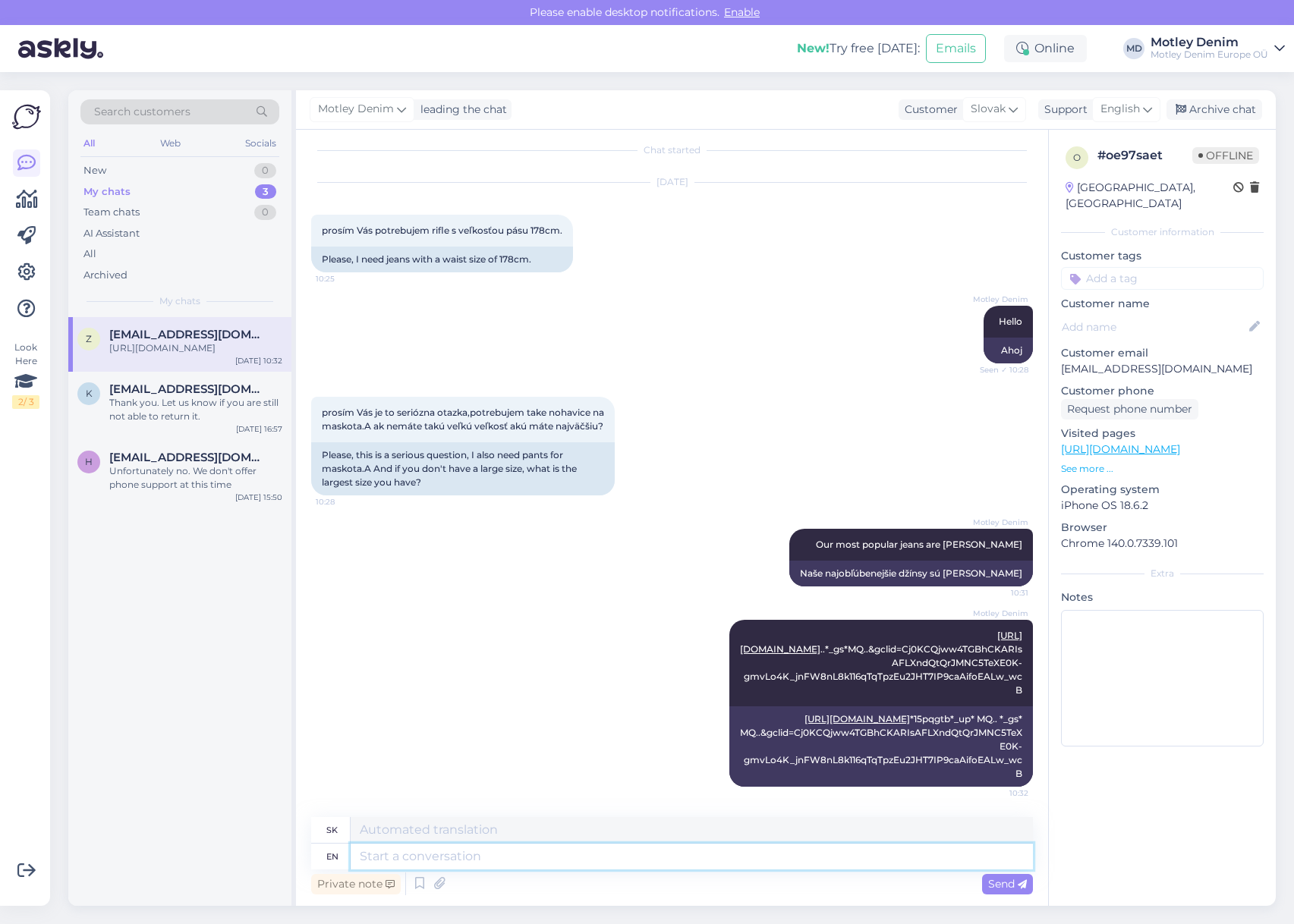
drag, startPoint x: 650, startPoint y: 728, endPoint x: 697, endPoint y: 856, distance: 136.4
click at [697, 856] on textarea at bounding box center [691, 857] width 682 height 25
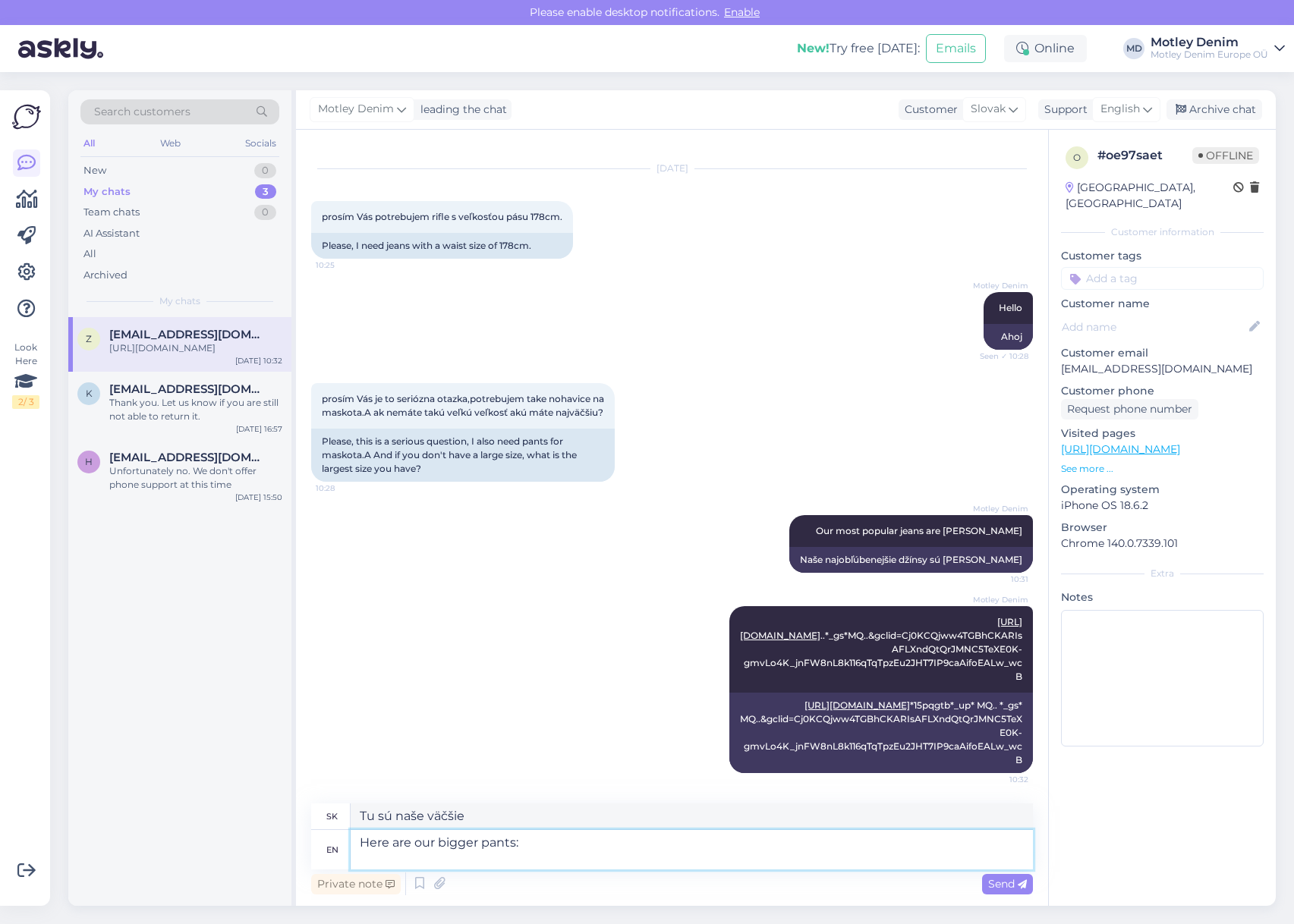
paste textarea "[URL][DOMAIN_NAME]"
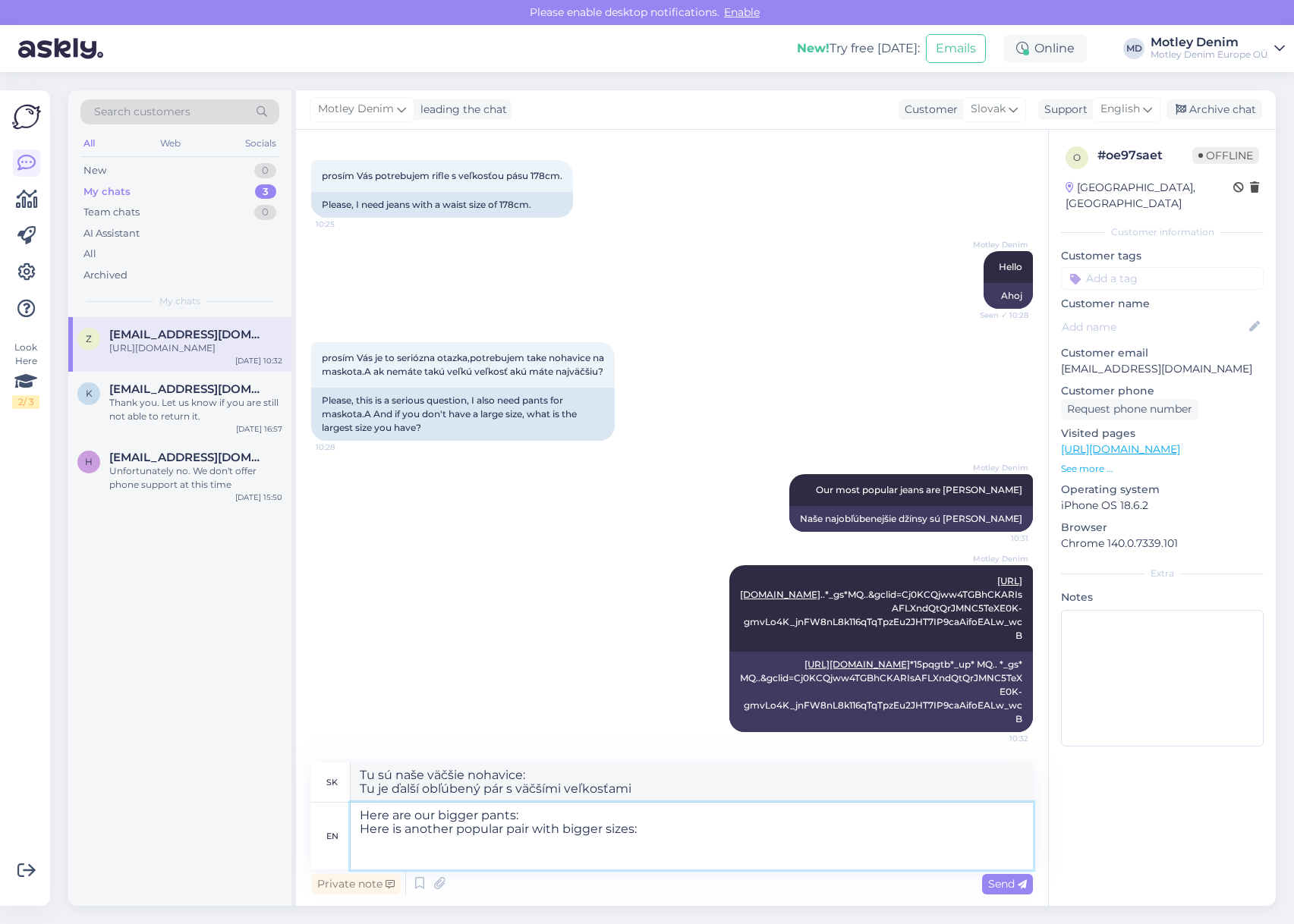
paste textarea "[URL][DOMAIN_NAME]"
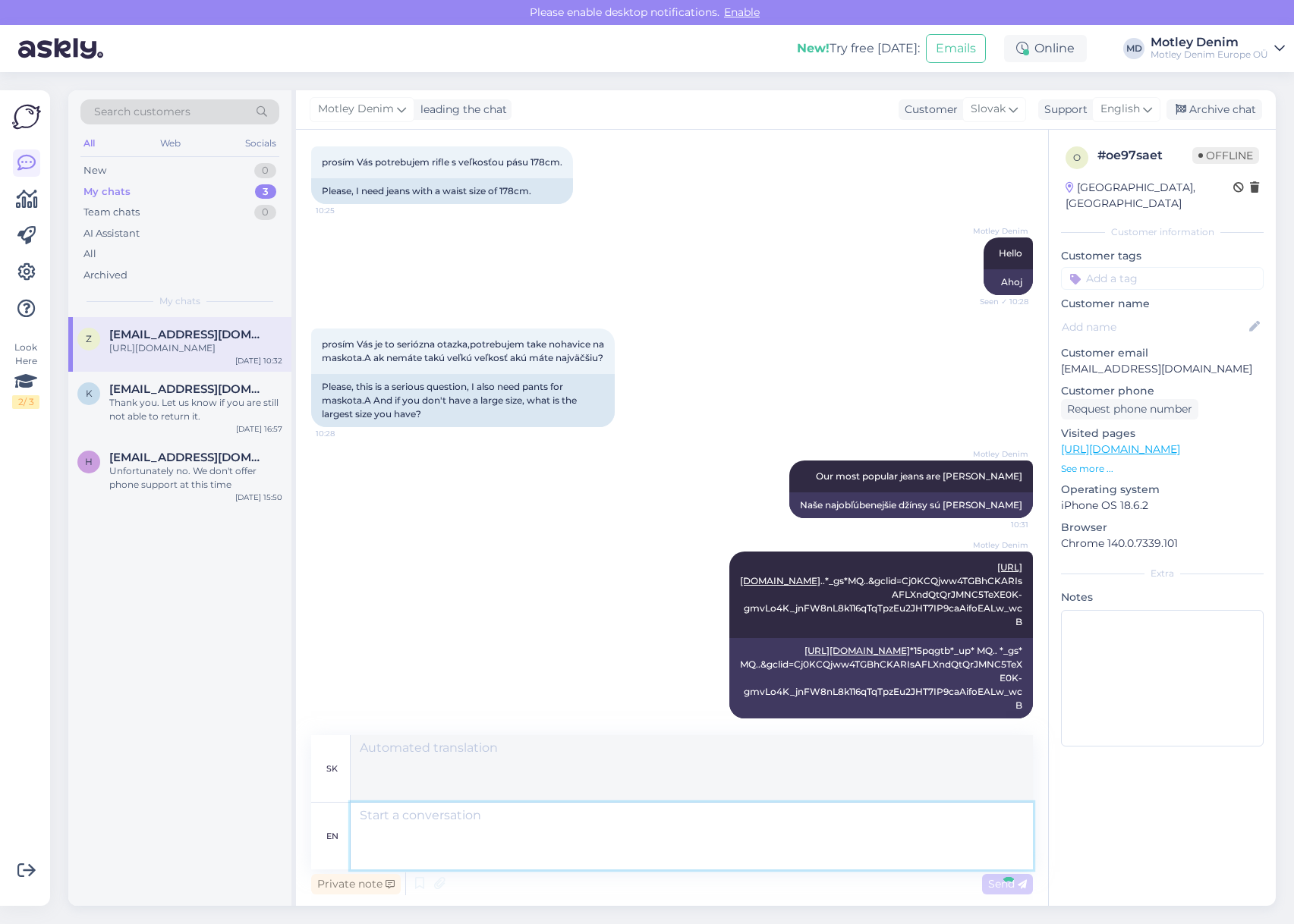
scroll to position [279, 0]
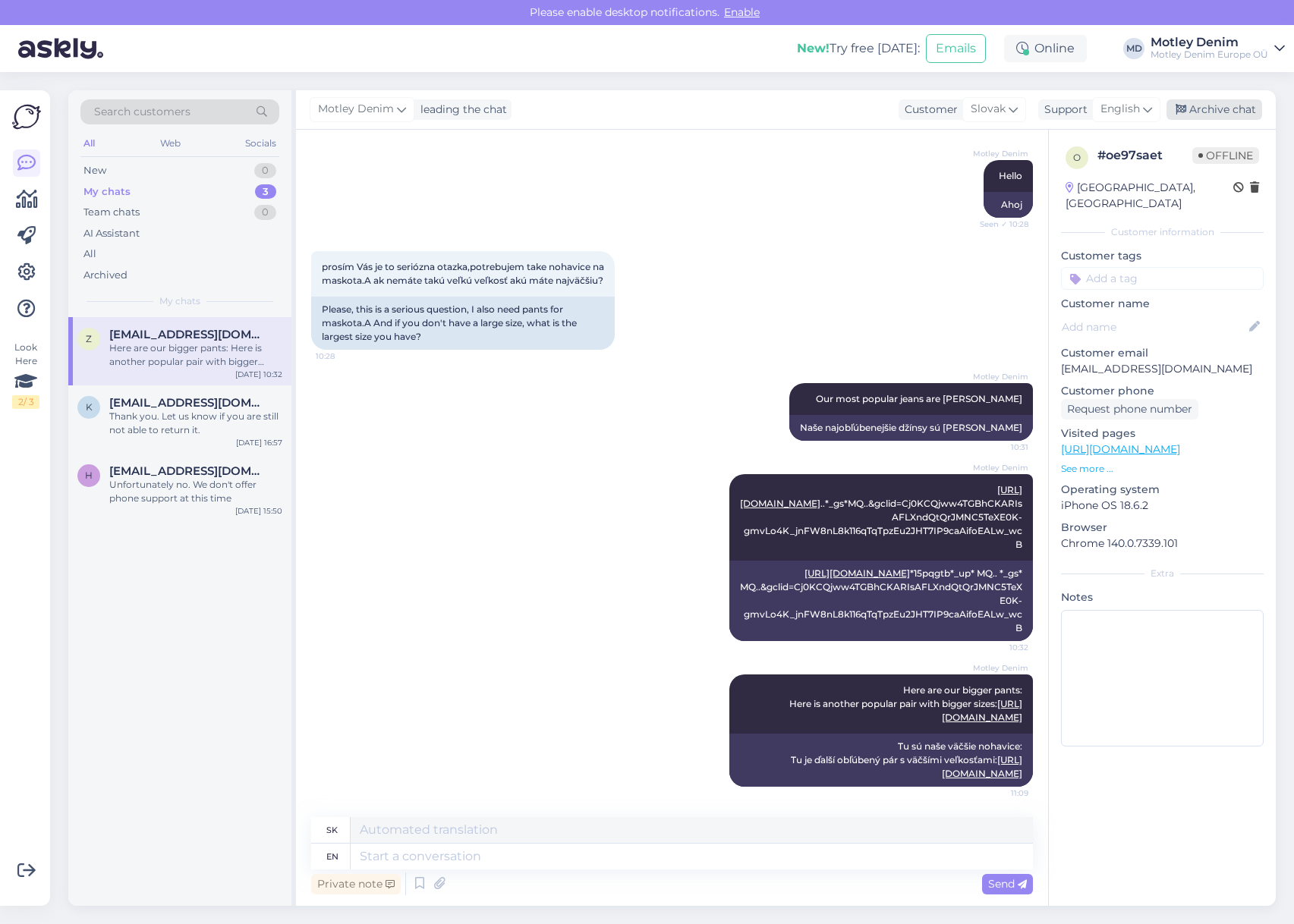
click at [1206, 106] on div "Archive chat" at bounding box center [1214, 109] width 96 height 20
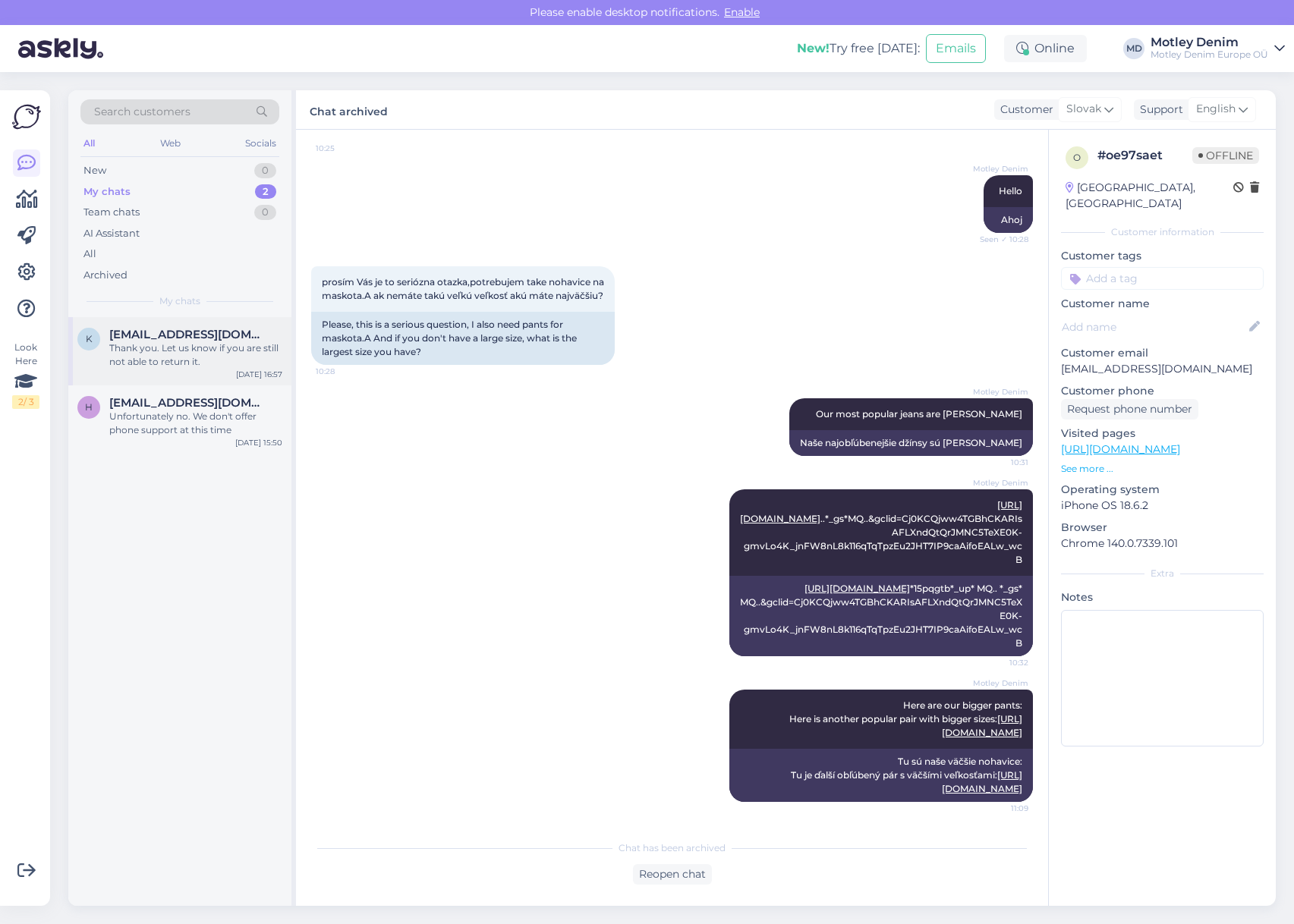
click at [238, 348] on div "Thank you. Let us know if you are still not able to return it." at bounding box center [196, 355] width 173 height 27
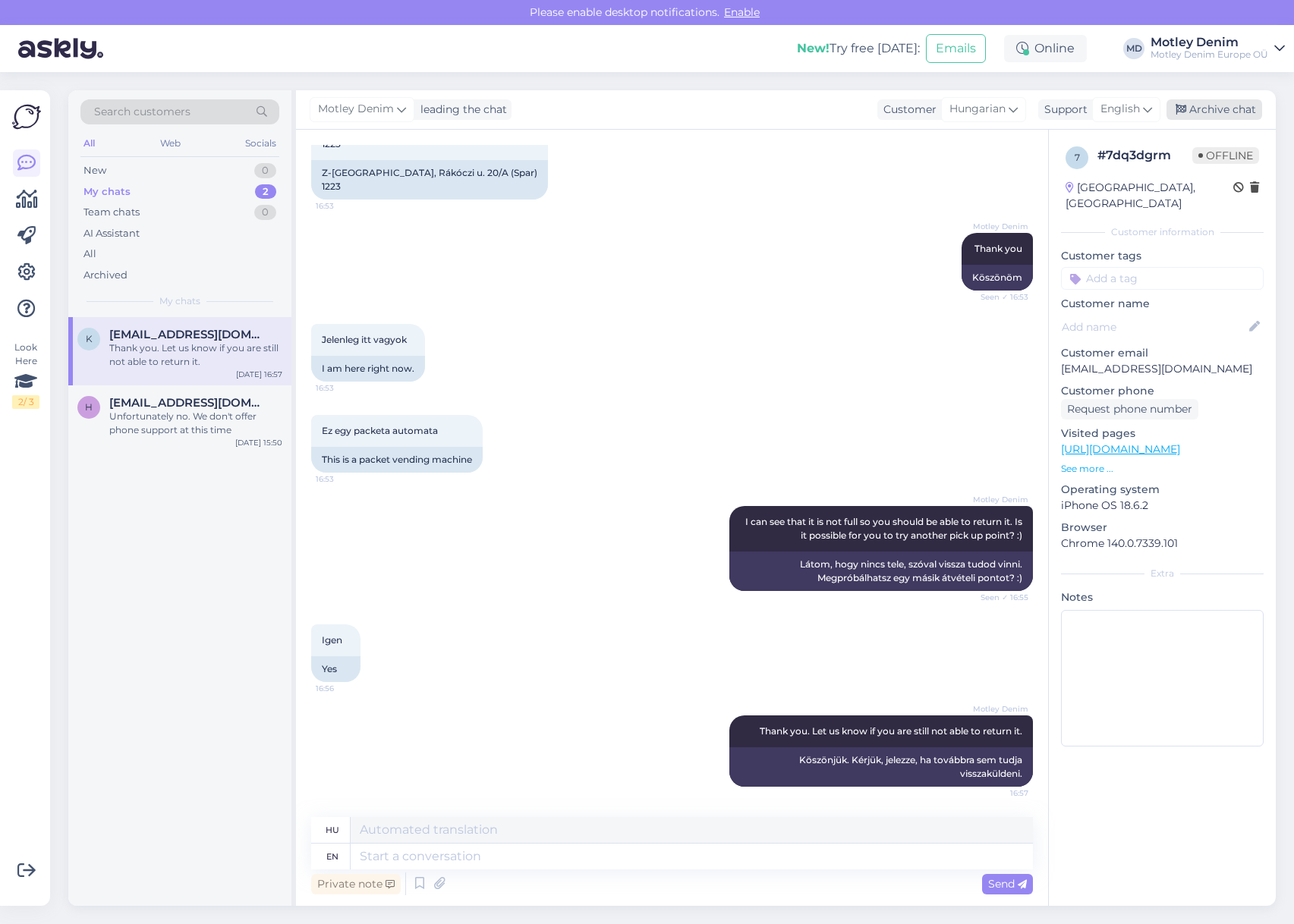
click at [1218, 113] on div "Archive chat" at bounding box center [1214, 109] width 96 height 20
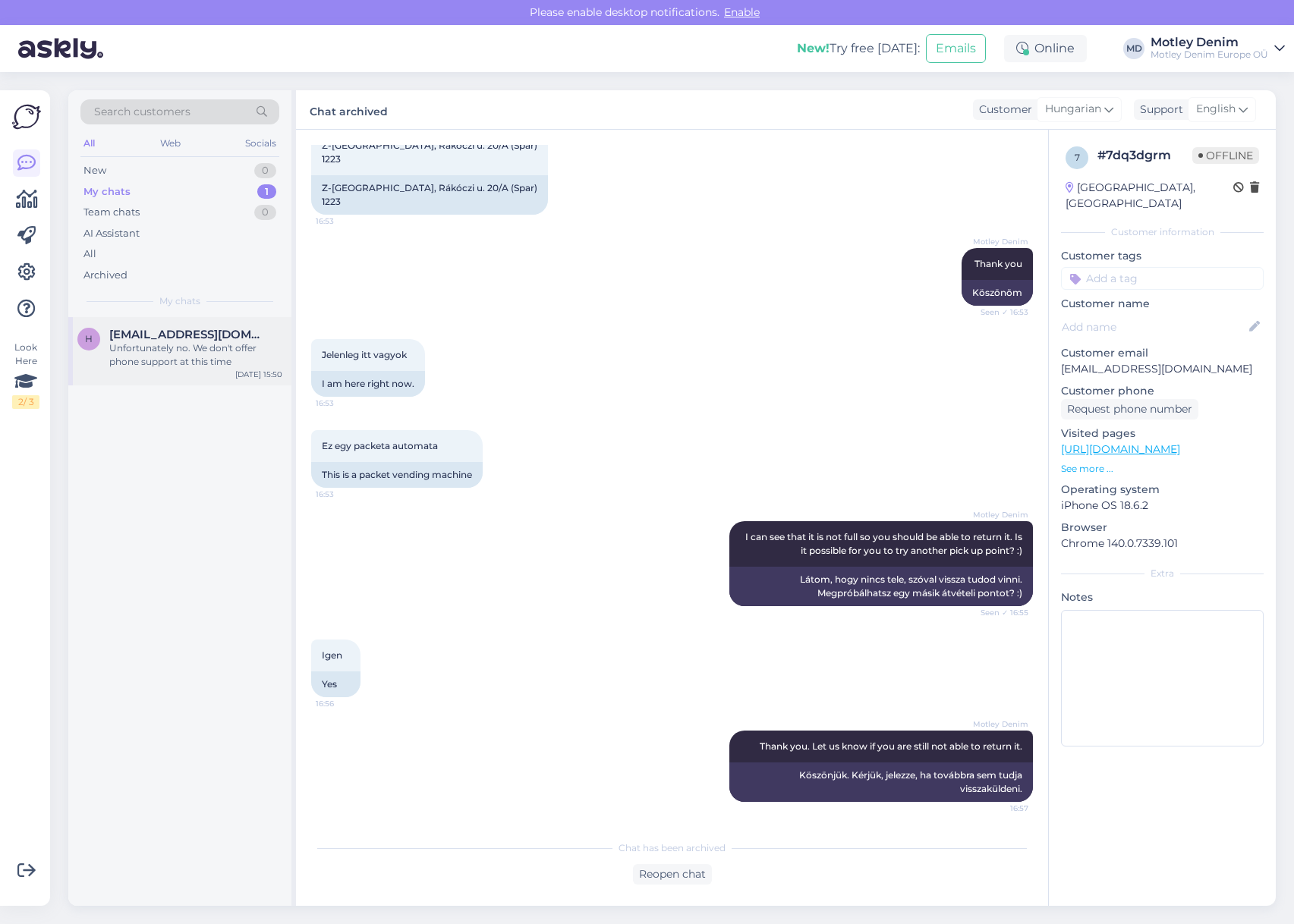
click at [155, 335] on span "[EMAIL_ADDRESS][DOMAIN_NAME]" at bounding box center [188, 334] width 158 height 14
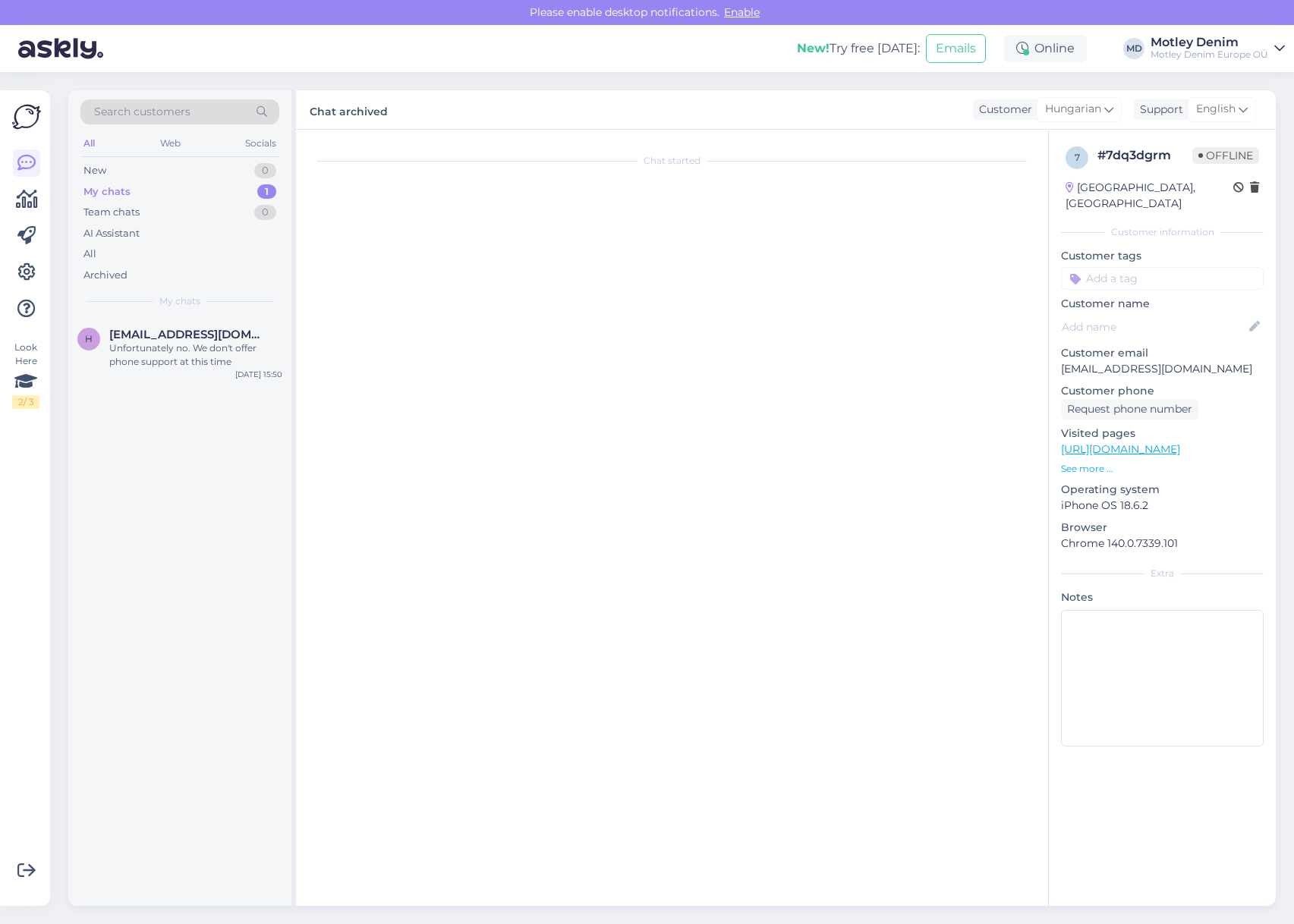
scroll to position [0, 0]
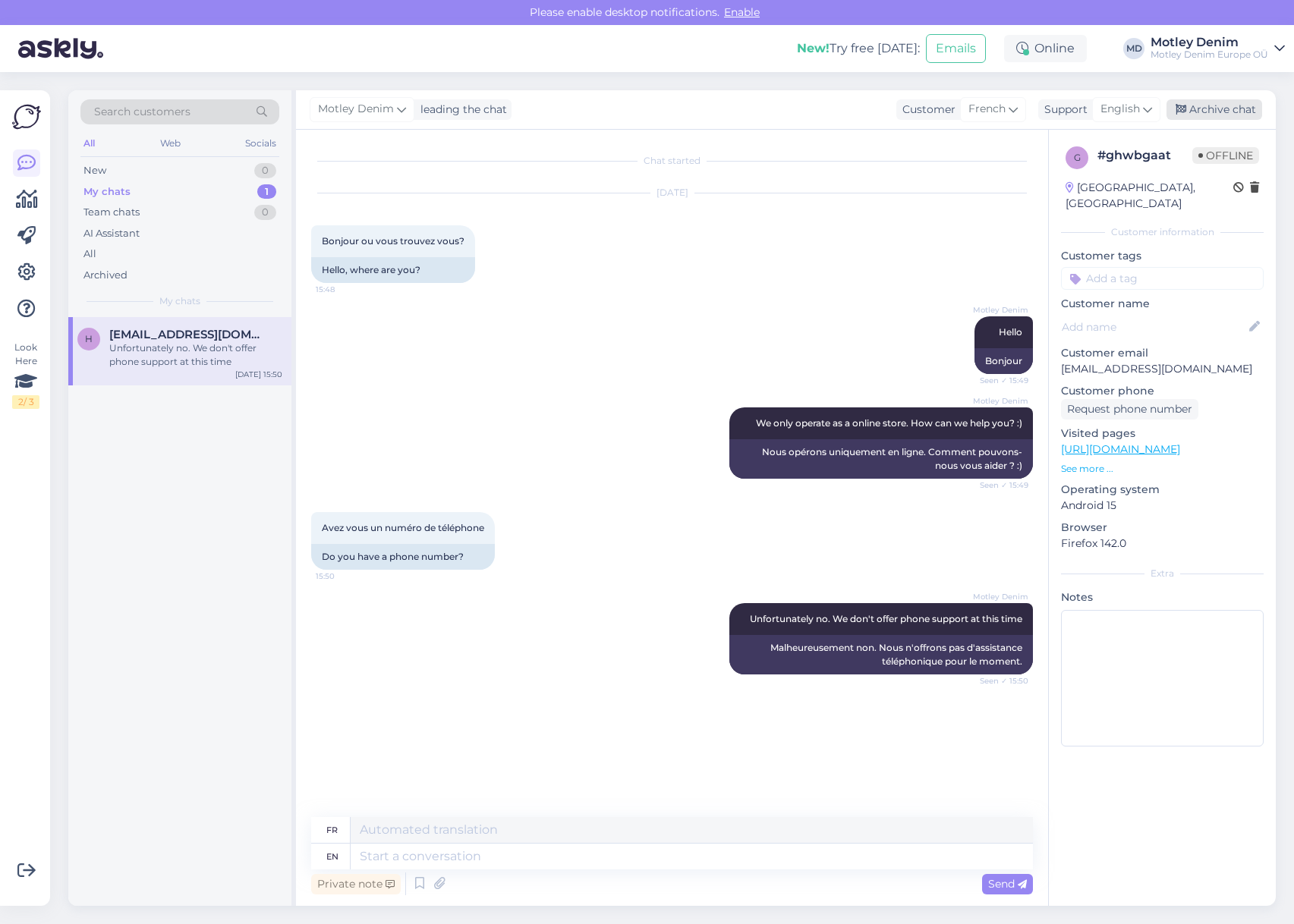
click at [1218, 107] on div "Archive chat" at bounding box center [1214, 109] width 96 height 20
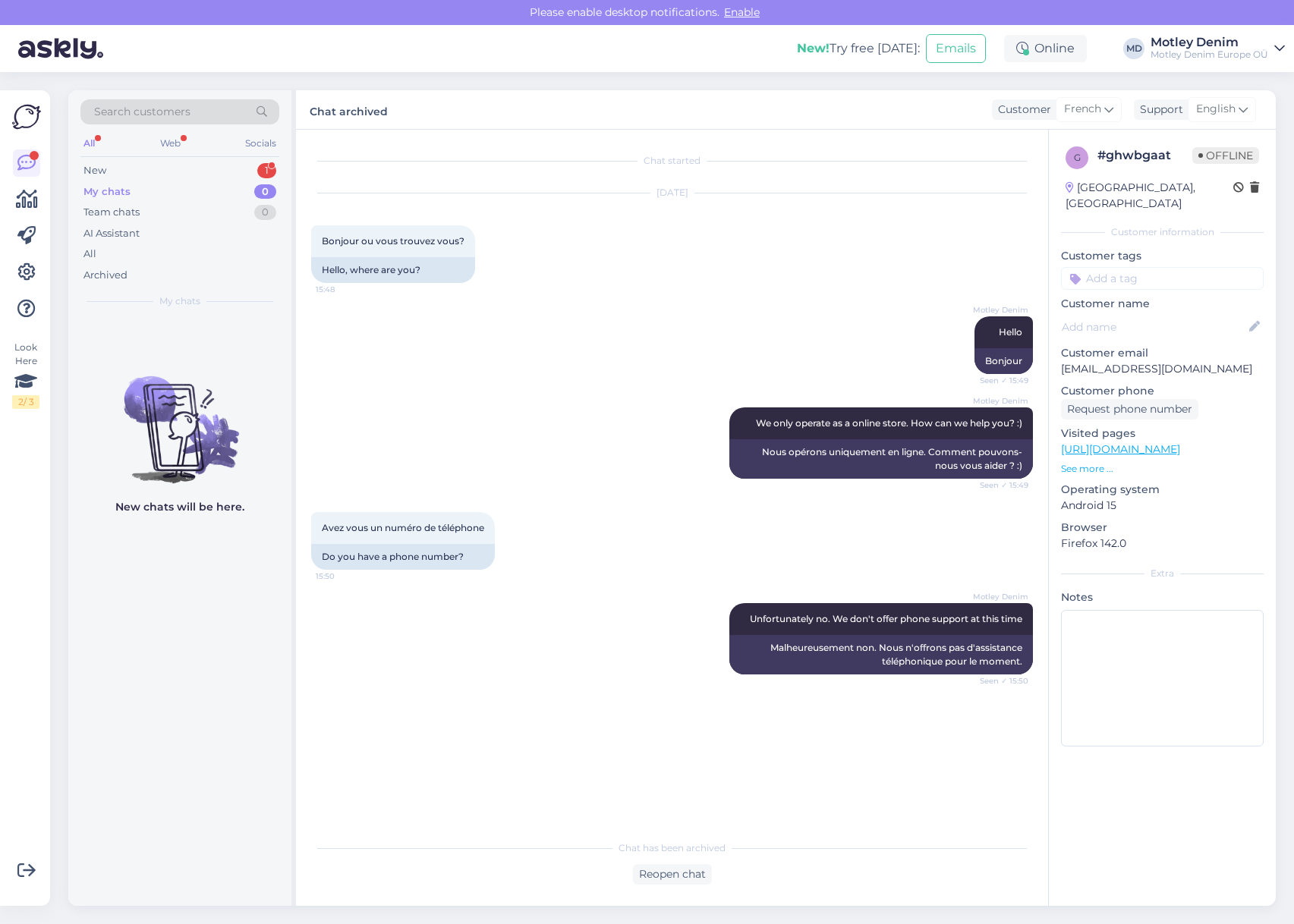
click at [175, 153] on div "All Web Socials" at bounding box center [179, 146] width 199 height 24
click at [173, 166] on div "New 1" at bounding box center [179, 170] width 199 height 21
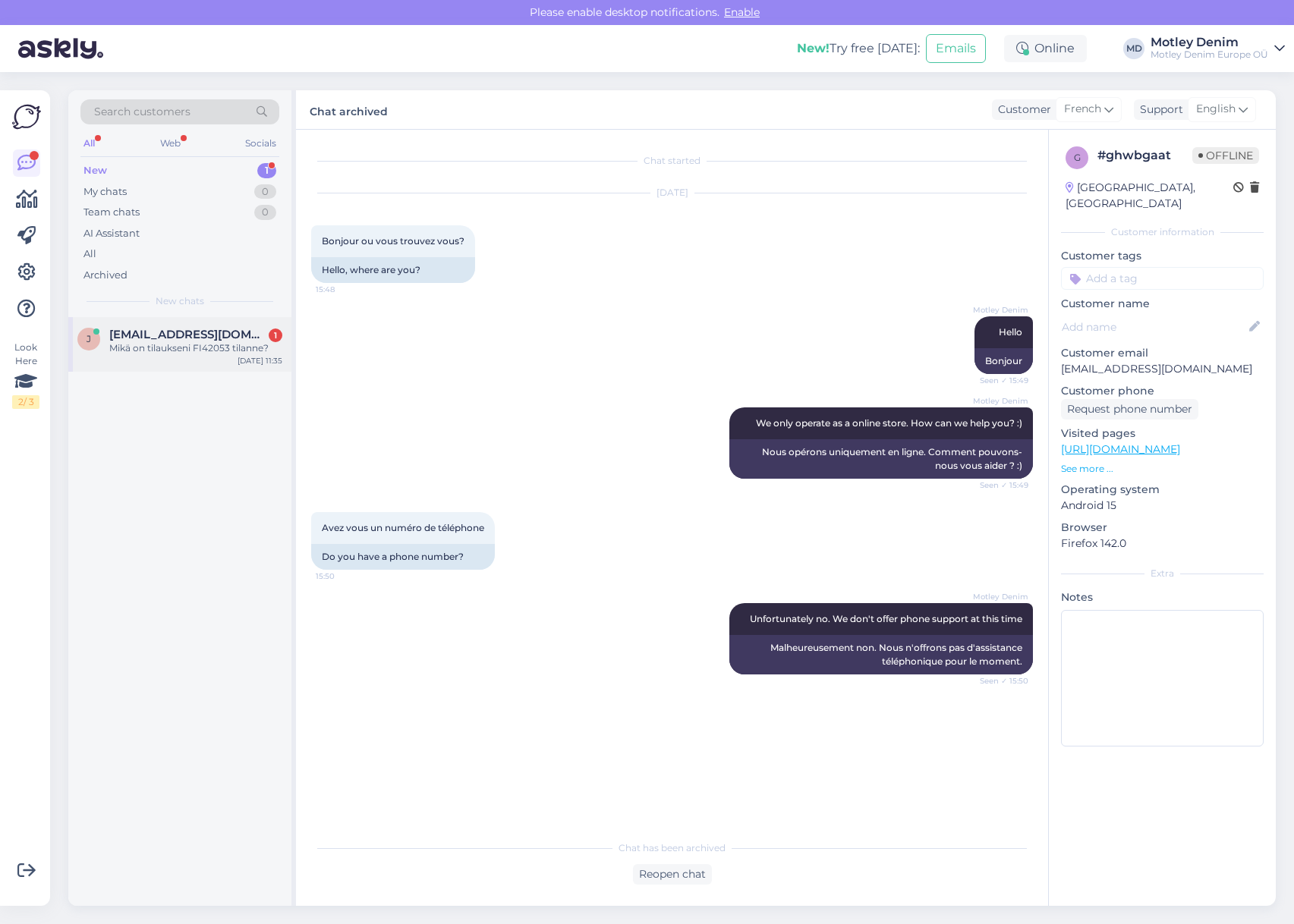
click at [156, 339] on span "[EMAIL_ADDRESS][DOMAIN_NAME]" at bounding box center [188, 334] width 158 height 14
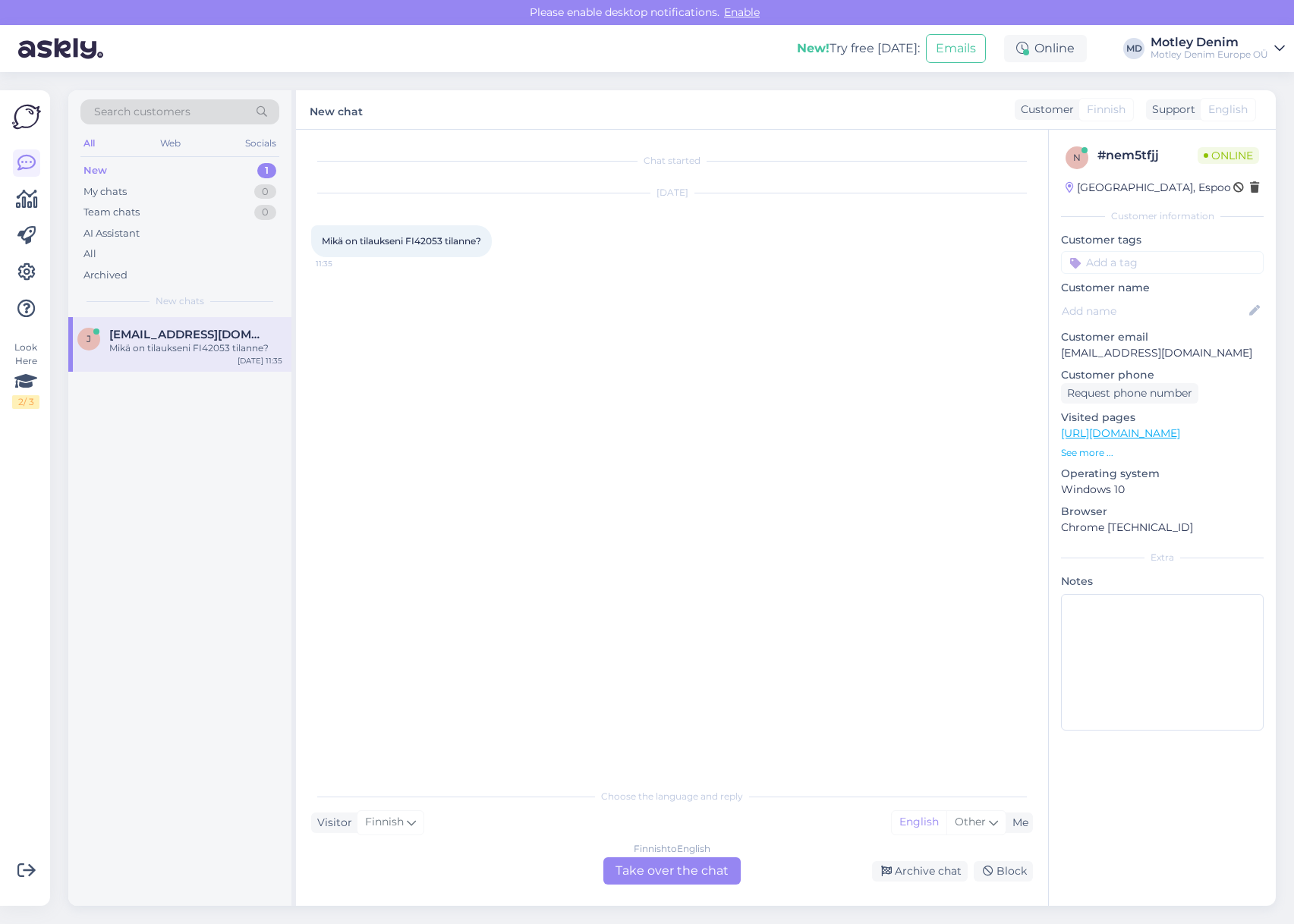
click at [662, 878] on div "Finnish to English Take over the chat" at bounding box center [671, 871] width 138 height 27
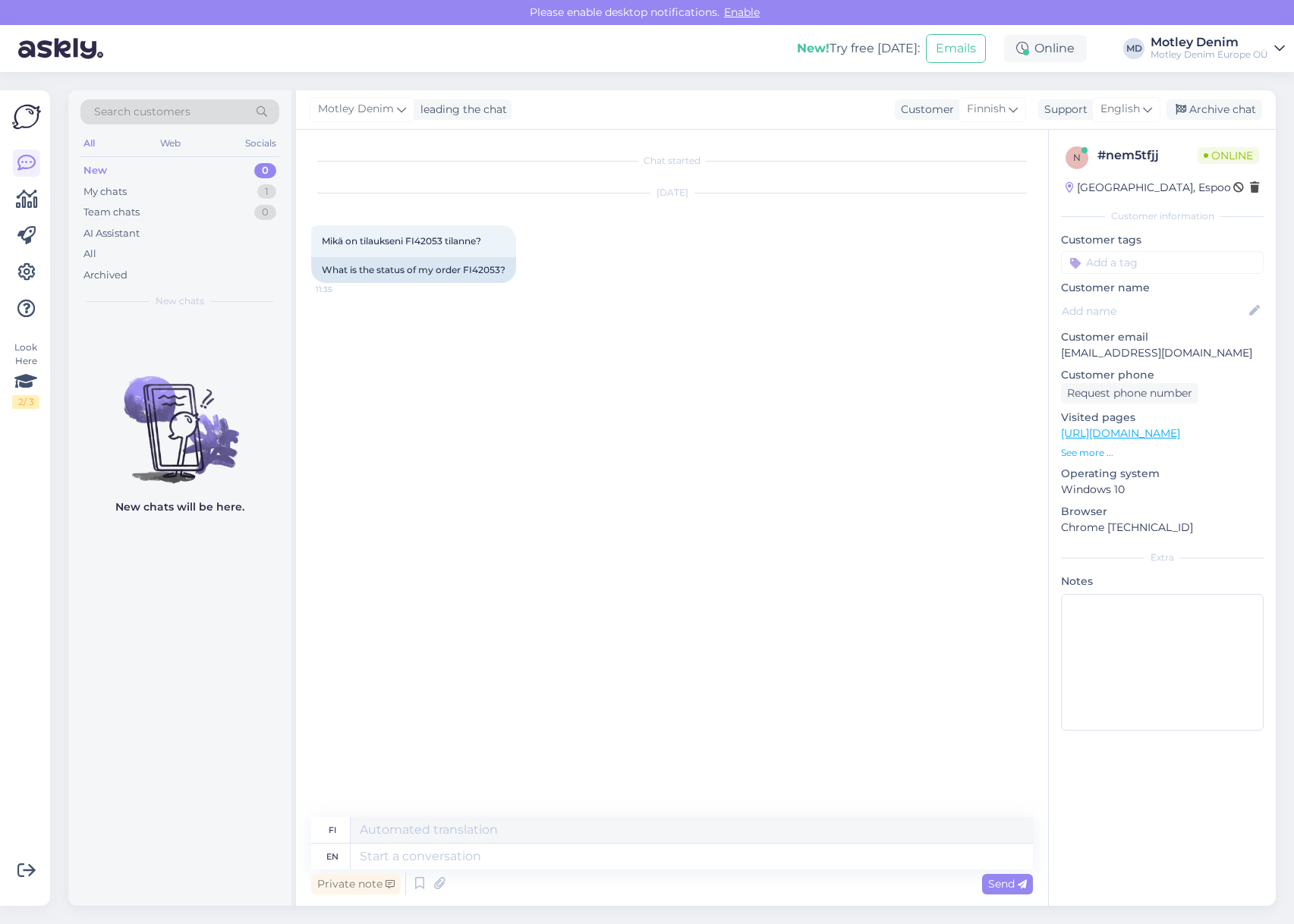
click at [456, 426] on div "Chat started [DATE] Mikä on tilaukseni FI42053 tilanne? 11:35 What is the statu…" at bounding box center [678, 473] width 735 height 658
click at [482, 270] on div "What is the status of my order FI42053?" at bounding box center [413, 269] width 205 height 25
click at [525, 851] on textarea at bounding box center [691, 857] width 682 height 25
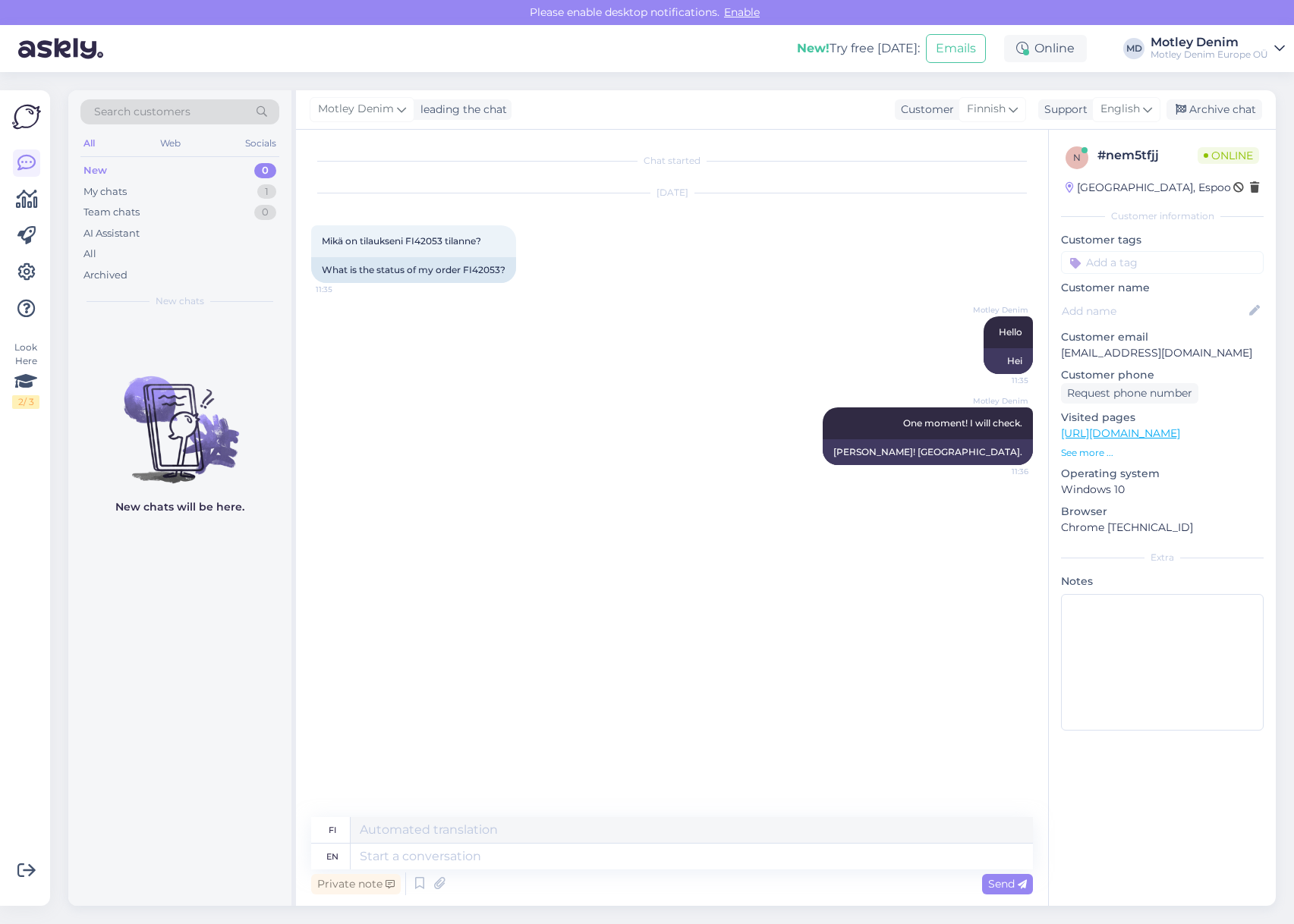
click at [698, 287] on div "[DATE] Mikä on tilaukseni FI42053 tilanne? 11:35 What is the status of my order…" at bounding box center [672, 238] width 721 height 123
click at [789, 380] on div "Motley Denim Hello 11:35 Hei" at bounding box center [672, 345] width 721 height 91
click at [617, 304] on div "Motley Denim Hello 11:35 Hei" at bounding box center [672, 345] width 721 height 91
click at [626, 294] on div "[DATE] Mikä on tilaukseni FI42053 tilanne? 11:35 What is the status of my order…" at bounding box center [672, 238] width 721 height 123
click at [598, 269] on div "[DATE] Mikä on tilaukseni FI42053 tilanne? 11:35 What is the status of my order…" at bounding box center [672, 238] width 721 height 123
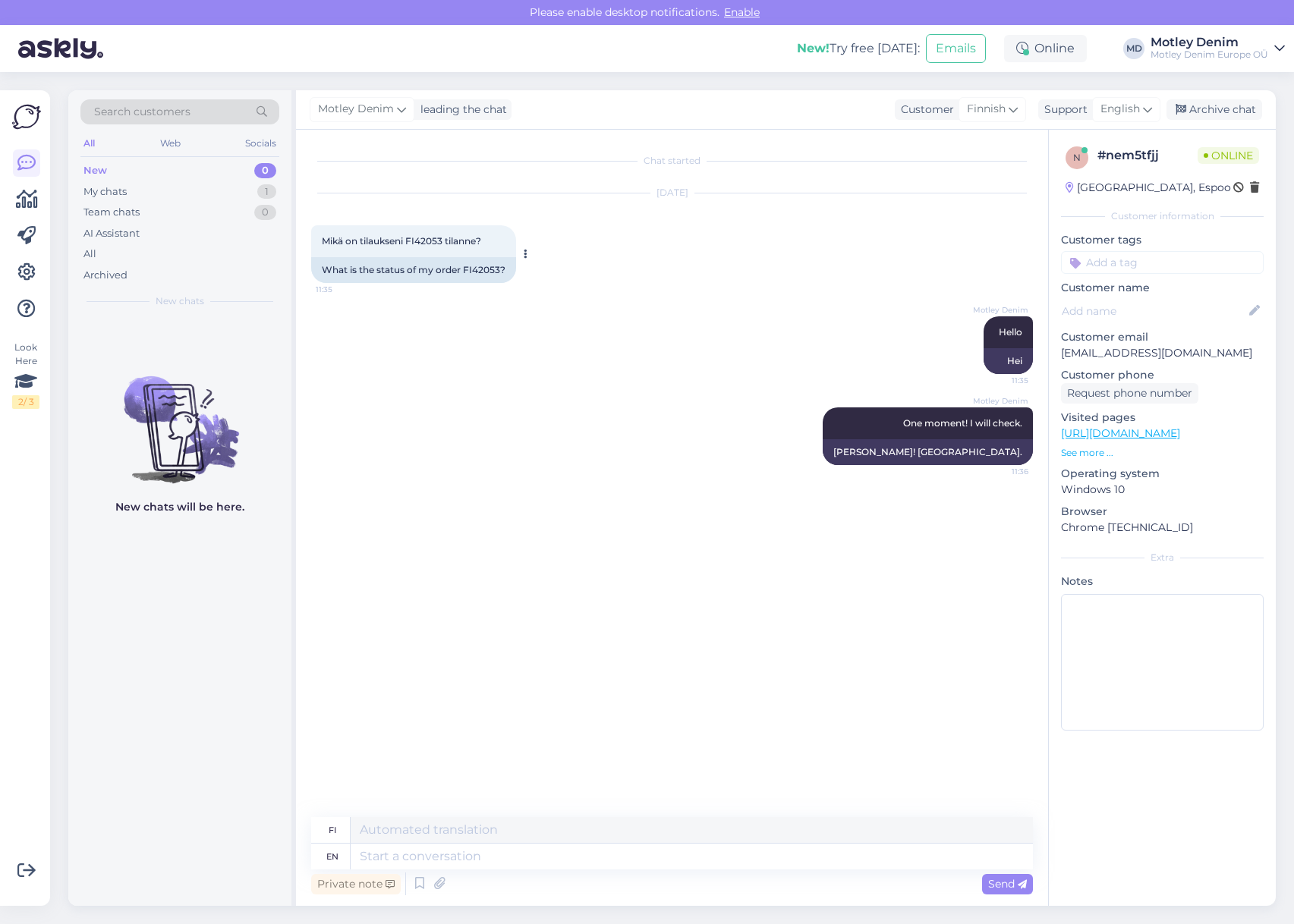
click at [481, 269] on div "What is the status of my order FI42053?" at bounding box center [413, 269] width 205 height 25
click at [483, 269] on div "What is the status of my order FI42053?" at bounding box center [413, 269] width 205 height 25
click at [786, 868] on textarea at bounding box center [691, 857] width 682 height 25
click at [860, 855] on textarea at bounding box center [691, 857] width 682 height 25
drag, startPoint x: 585, startPoint y: 844, endPoint x: 589, endPoint y: 853, distance: 9.8
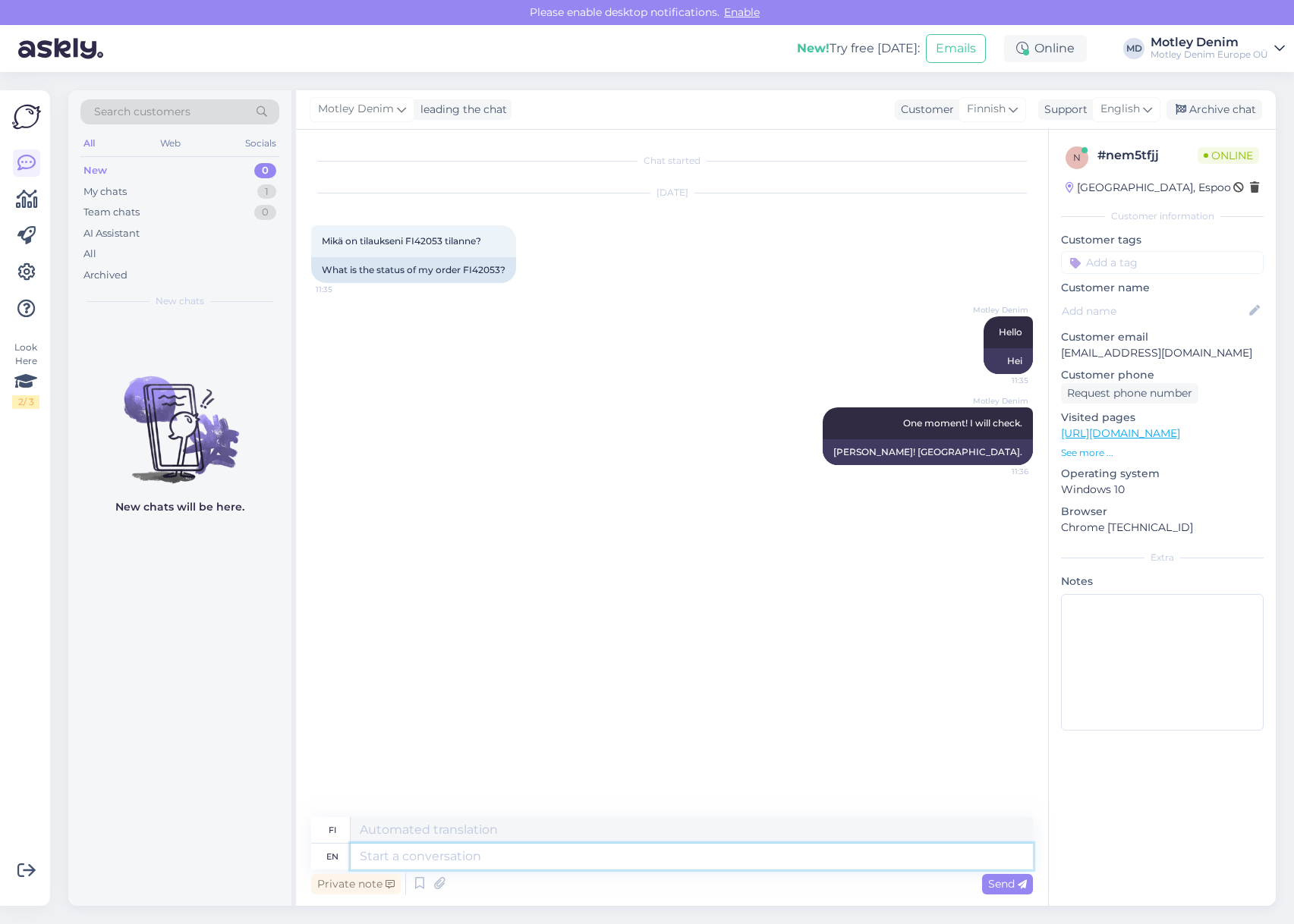
click at [586, 847] on textarea at bounding box center [691, 857] width 682 height 25
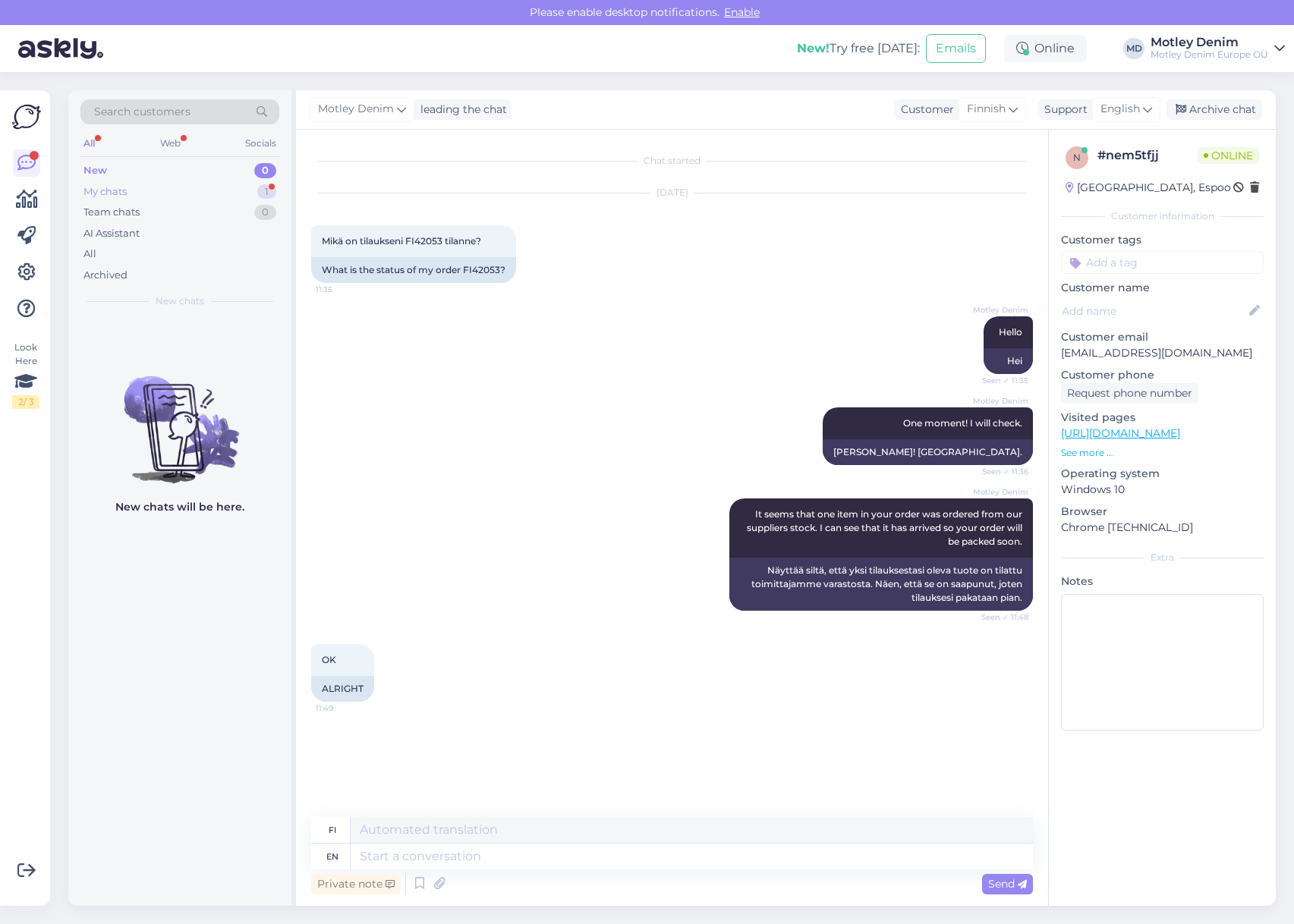
click at [206, 193] on div "My chats 1" at bounding box center [179, 191] width 199 height 21
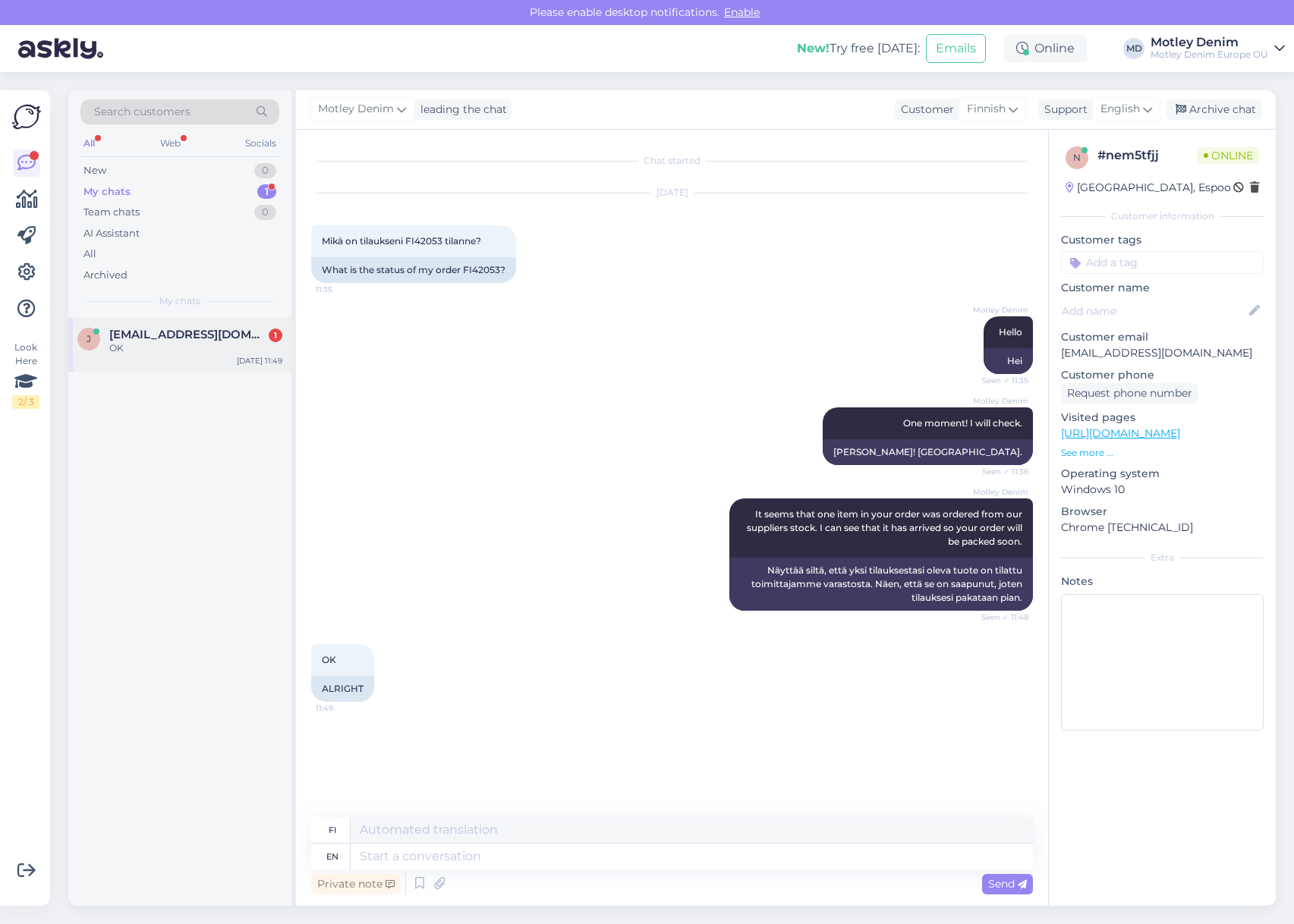
click at [213, 354] on div "OK" at bounding box center [196, 348] width 173 height 14
click at [1212, 113] on div "Archive chat" at bounding box center [1214, 109] width 96 height 20
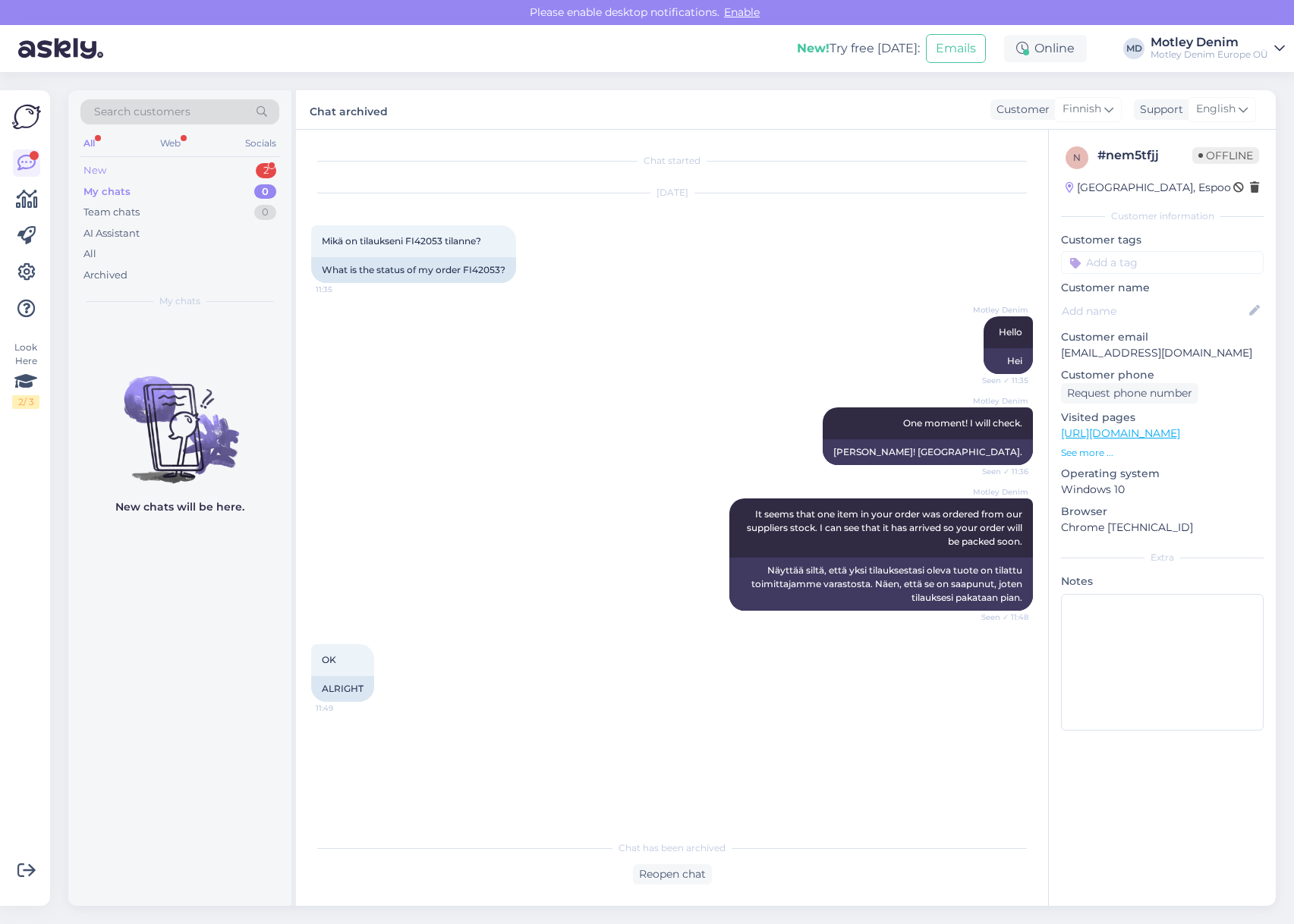
click at [204, 166] on div "New 2" at bounding box center [179, 170] width 199 height 21
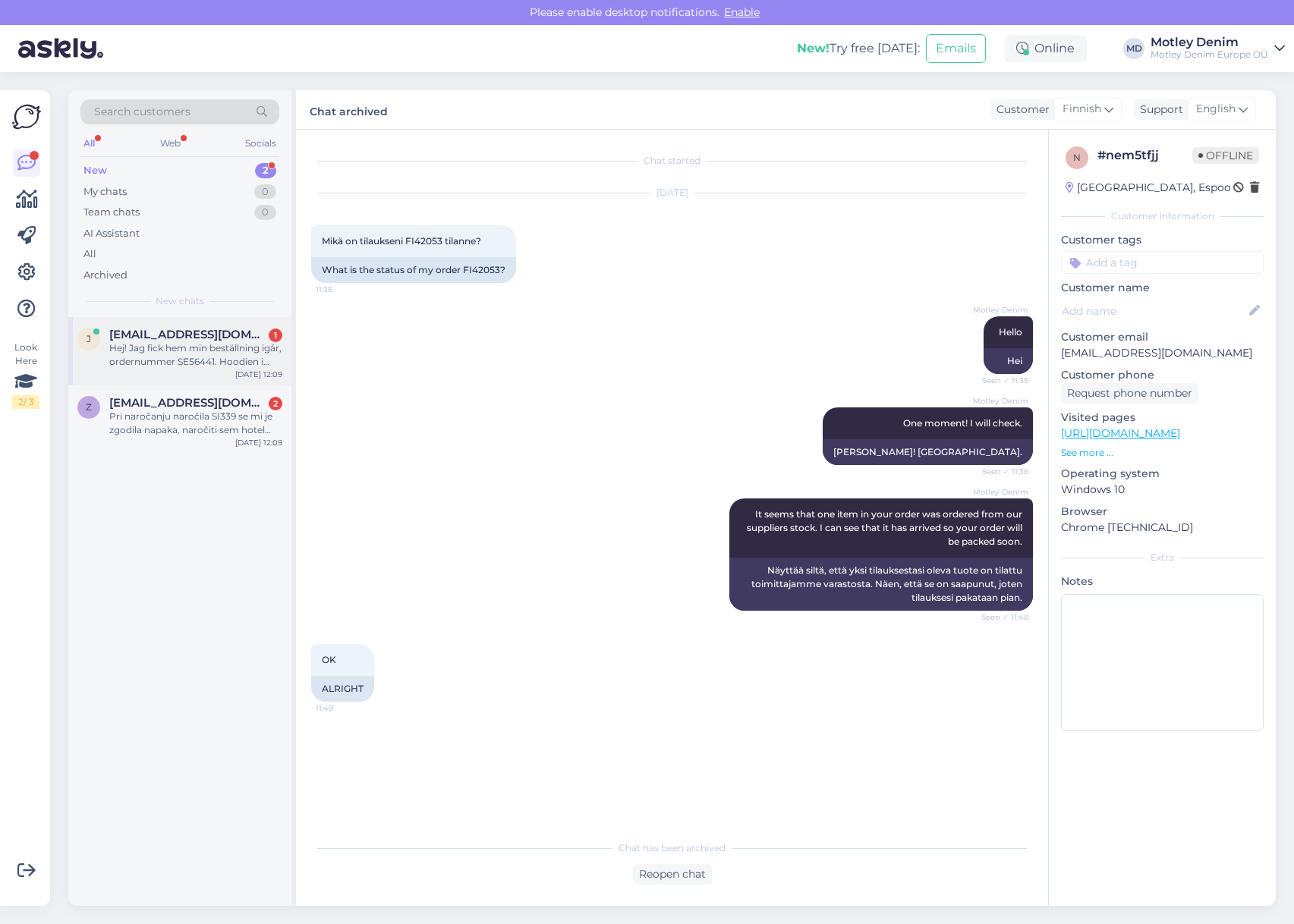
click at [202, 352] on div "Hej! Jag fick hem min beställning igår, ordernummer SE56441. Hoodien i Dark ind…" at bounding box center [196, 355] width 173 height 27
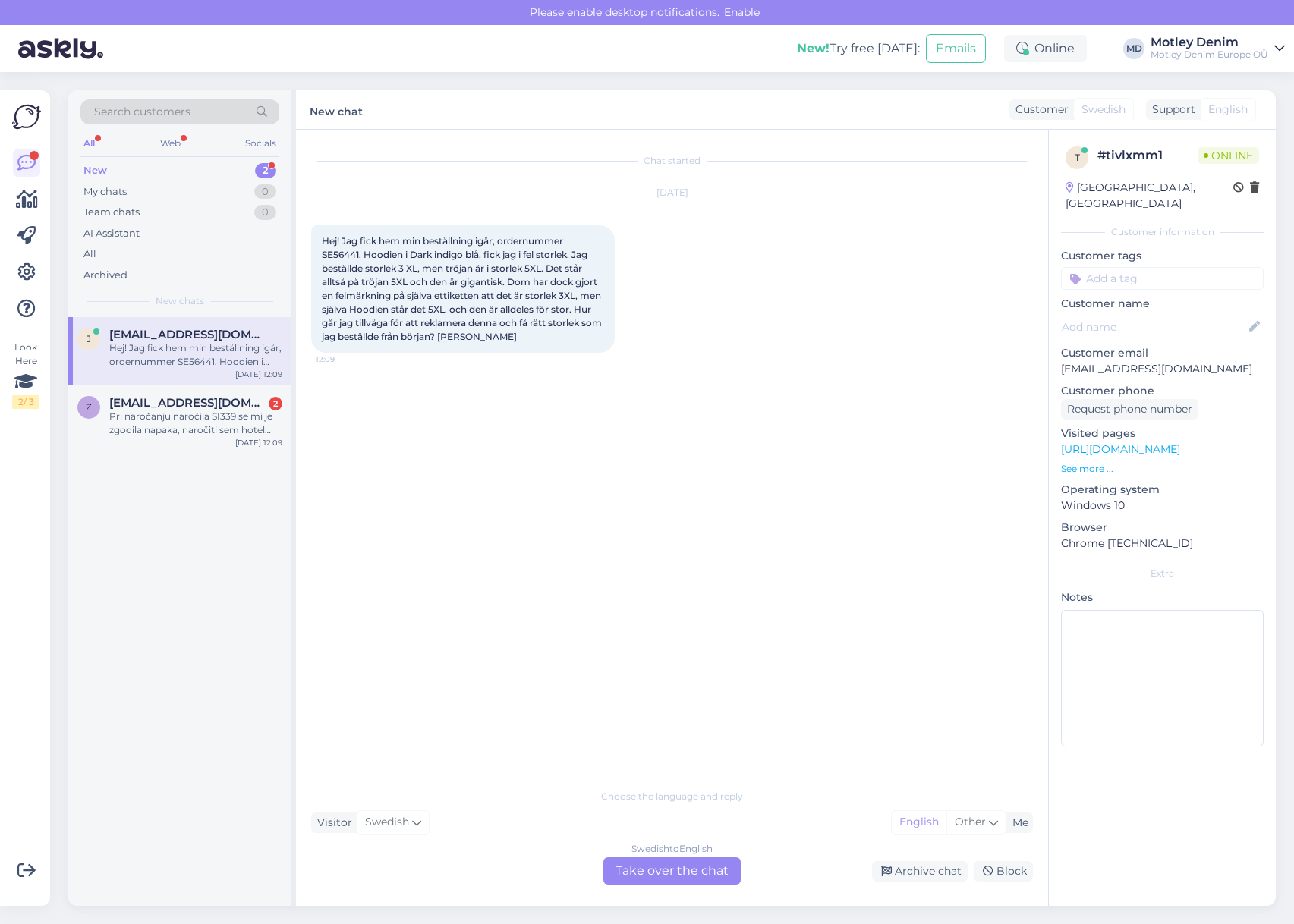
click at [676, 874] on div "Swedish to English Take over the chat" at bounding box center [671, 871] width 138 height 27
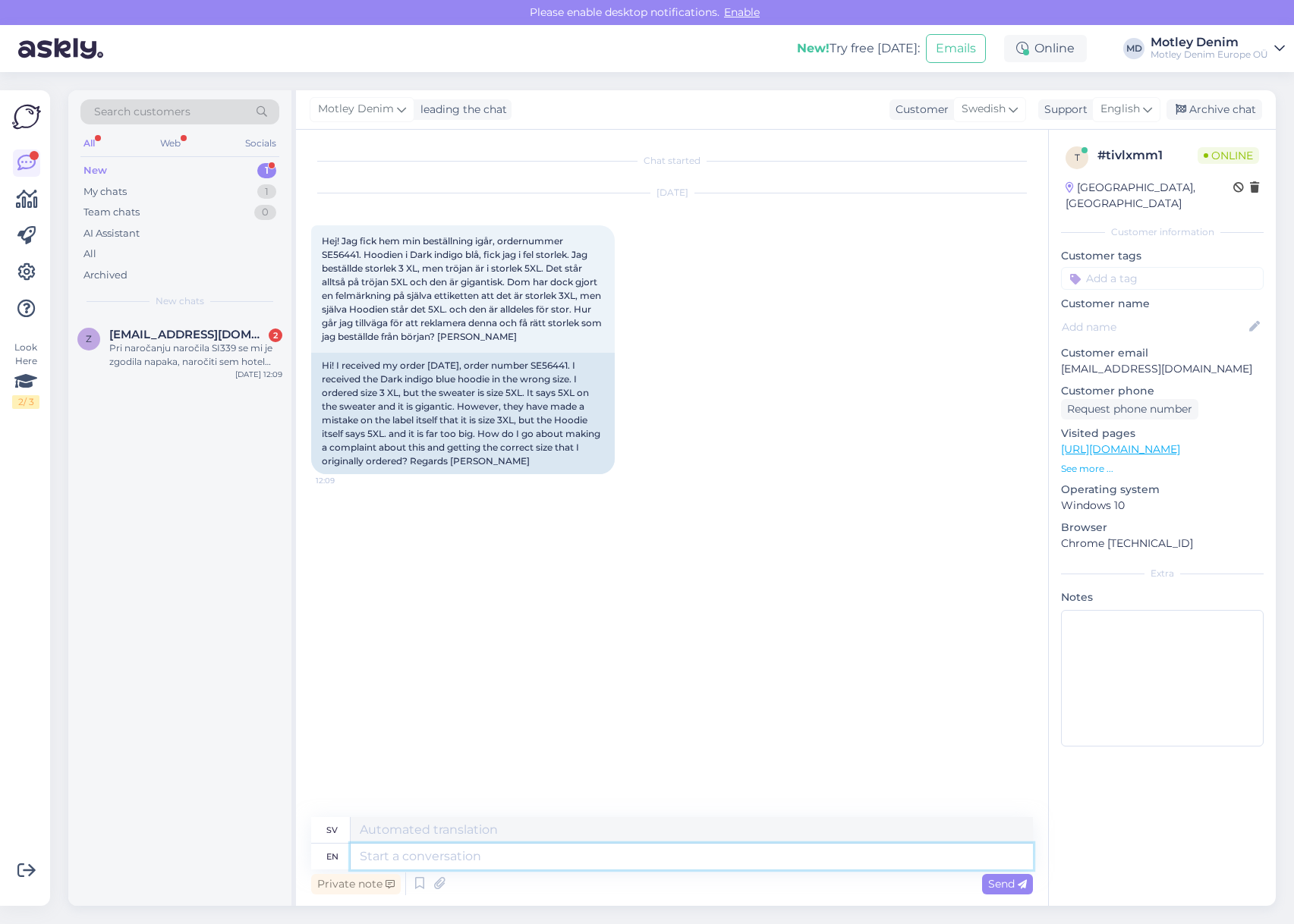
click at [679, 865] on textarea at bounding box center [691, 857] width 682 height 25
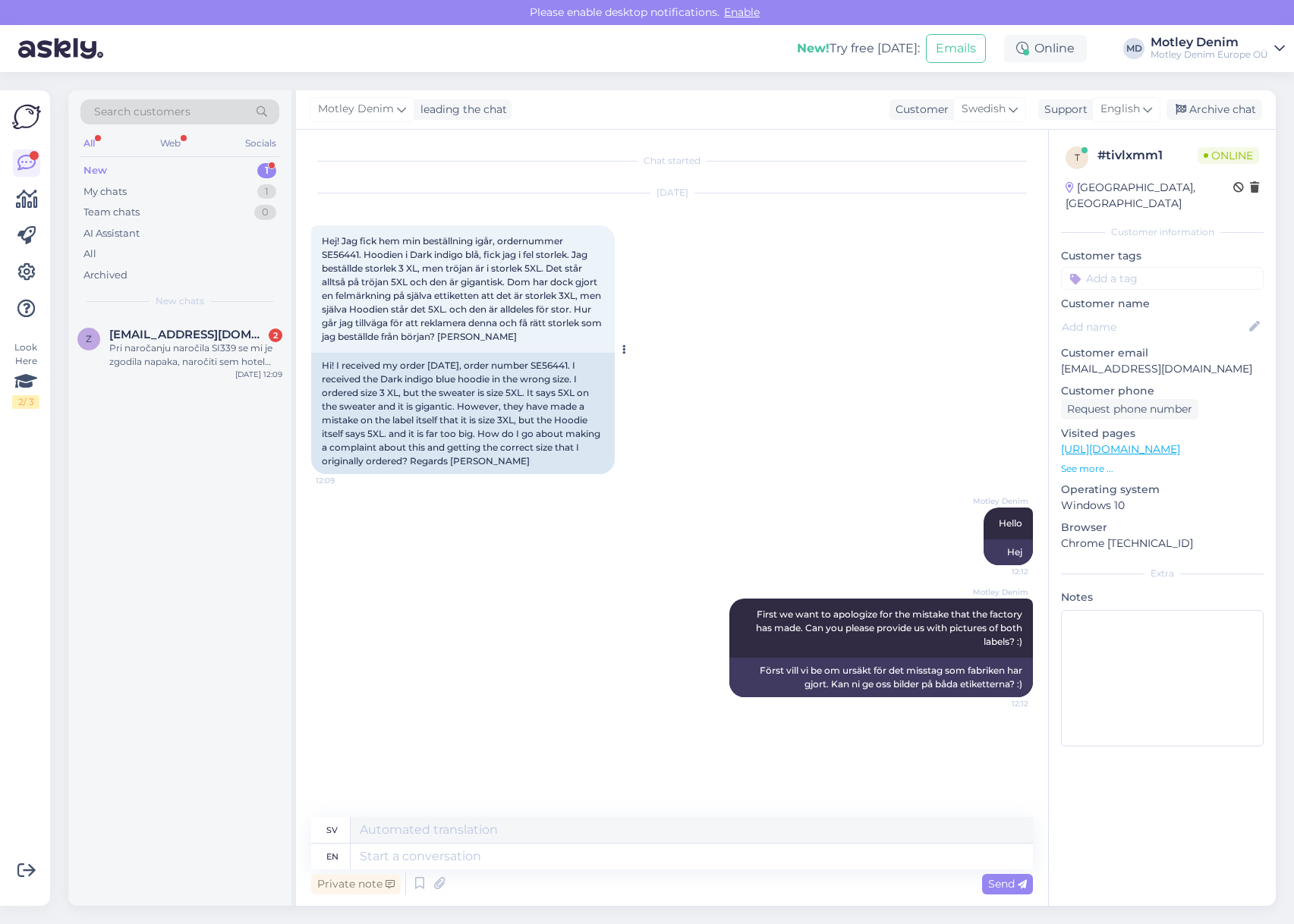
click at [566, 369] on div "Hi! I received my order [DATE], order number SE56441. I received the Dark indig…" at bounding box center [463, 412] width 303 height 121
click at [565, 361] on div "Hi! I received my order [DATE], order number SE56441. I received the Dark indig…" at bounding box center [463, 412] width 303 height 121
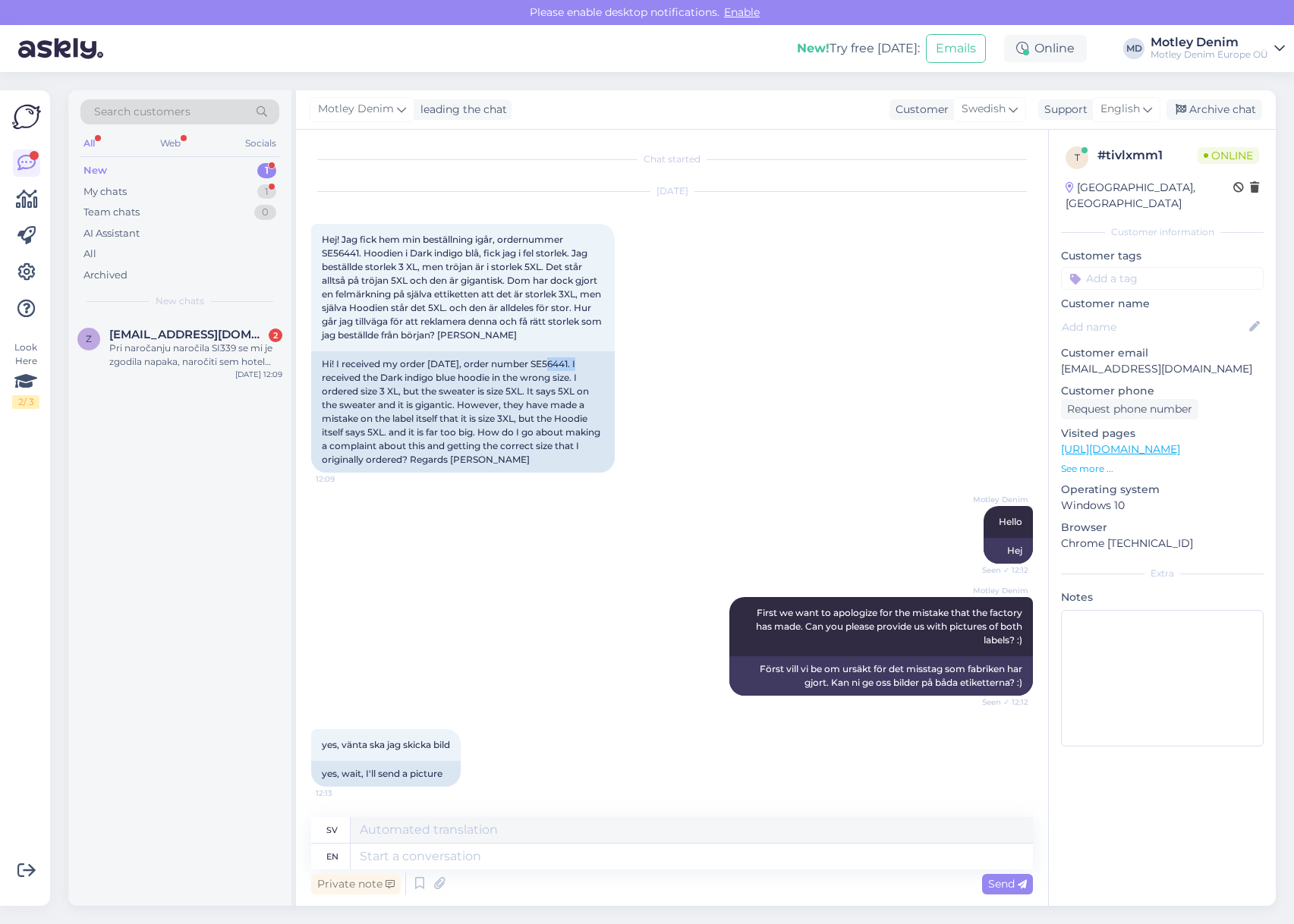
scroll to position [97, 0]
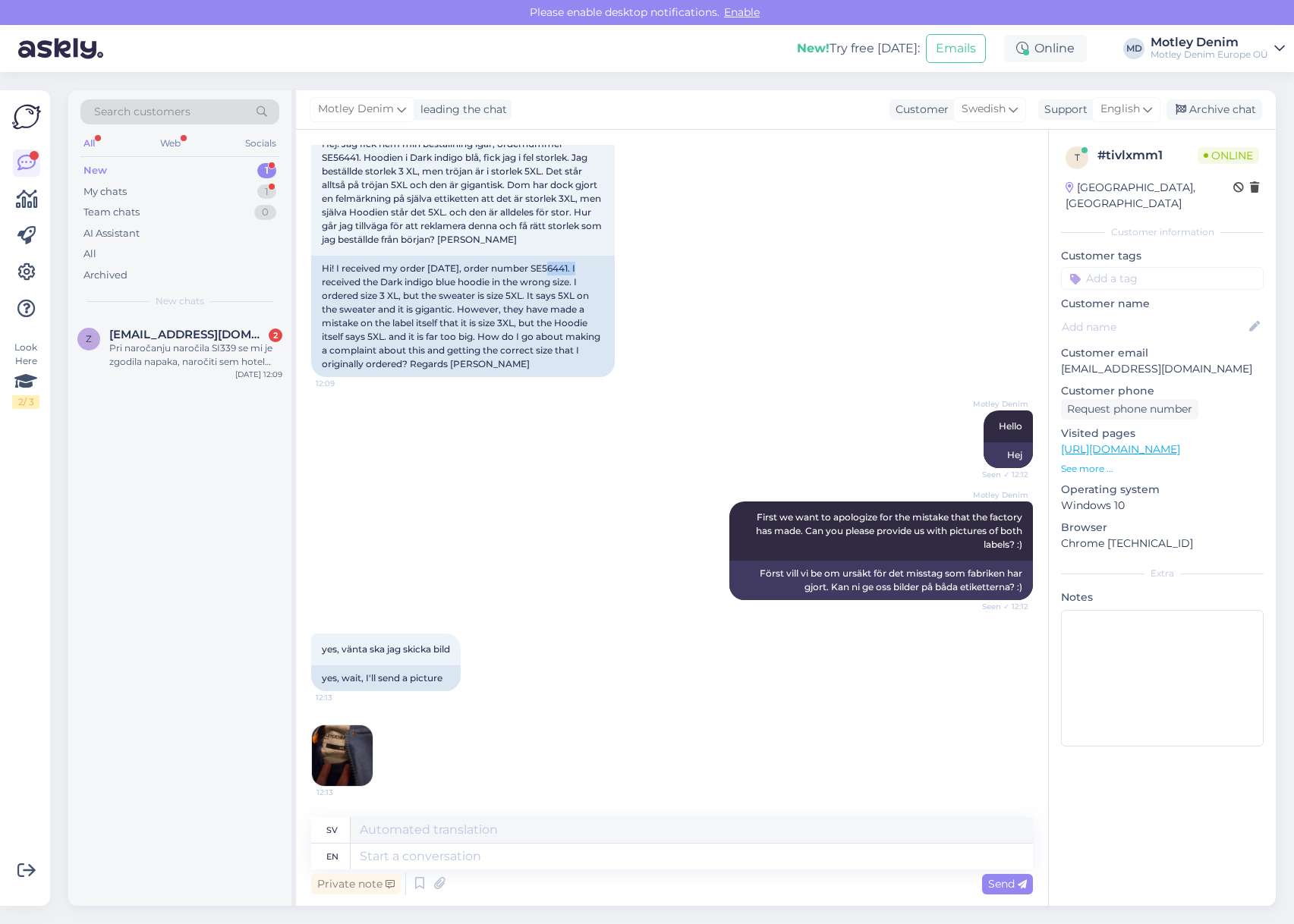
click at [343, 750] on img at bounding box center [341, 756] width 61 height 61
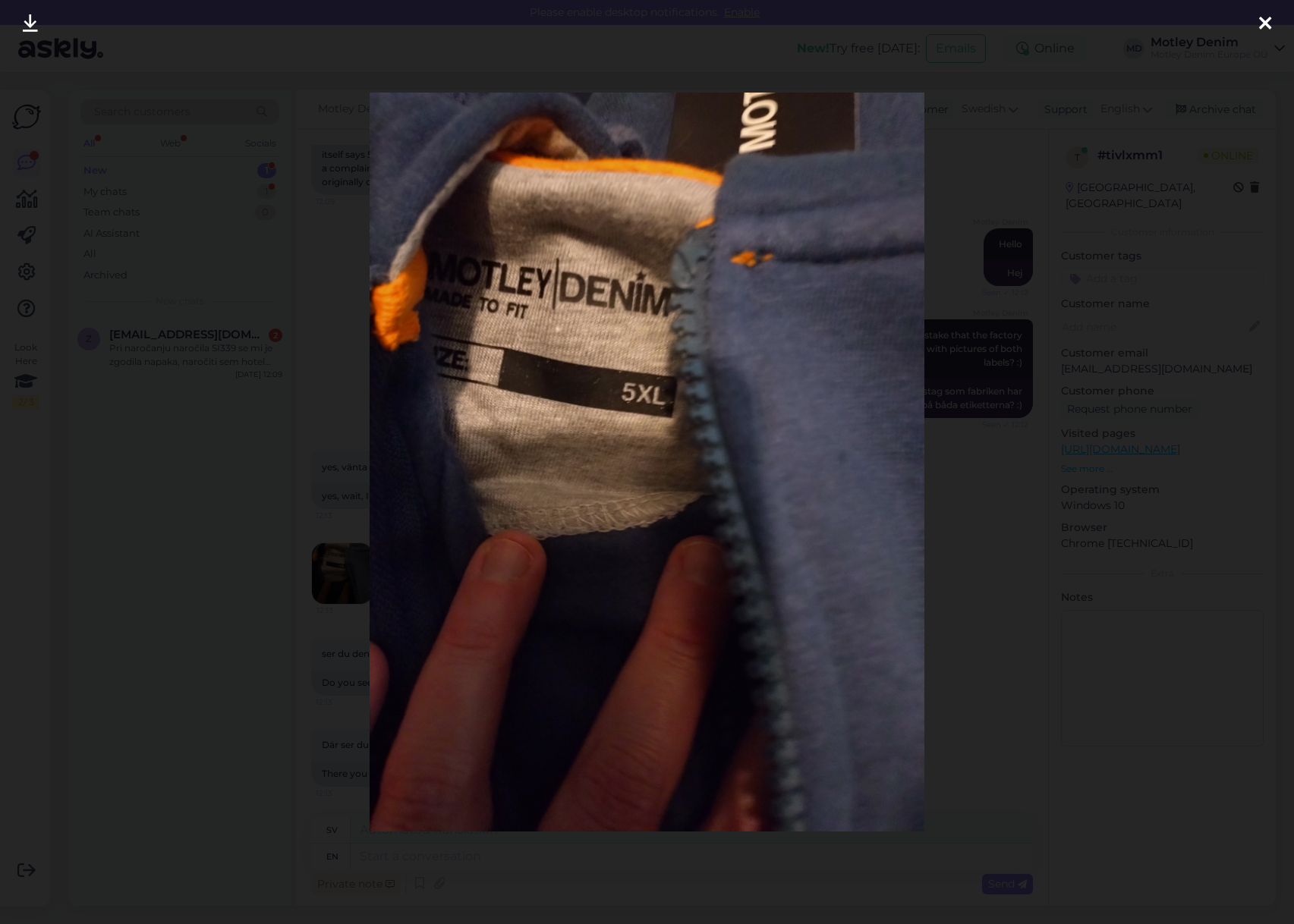
scroll to position [371, 0]
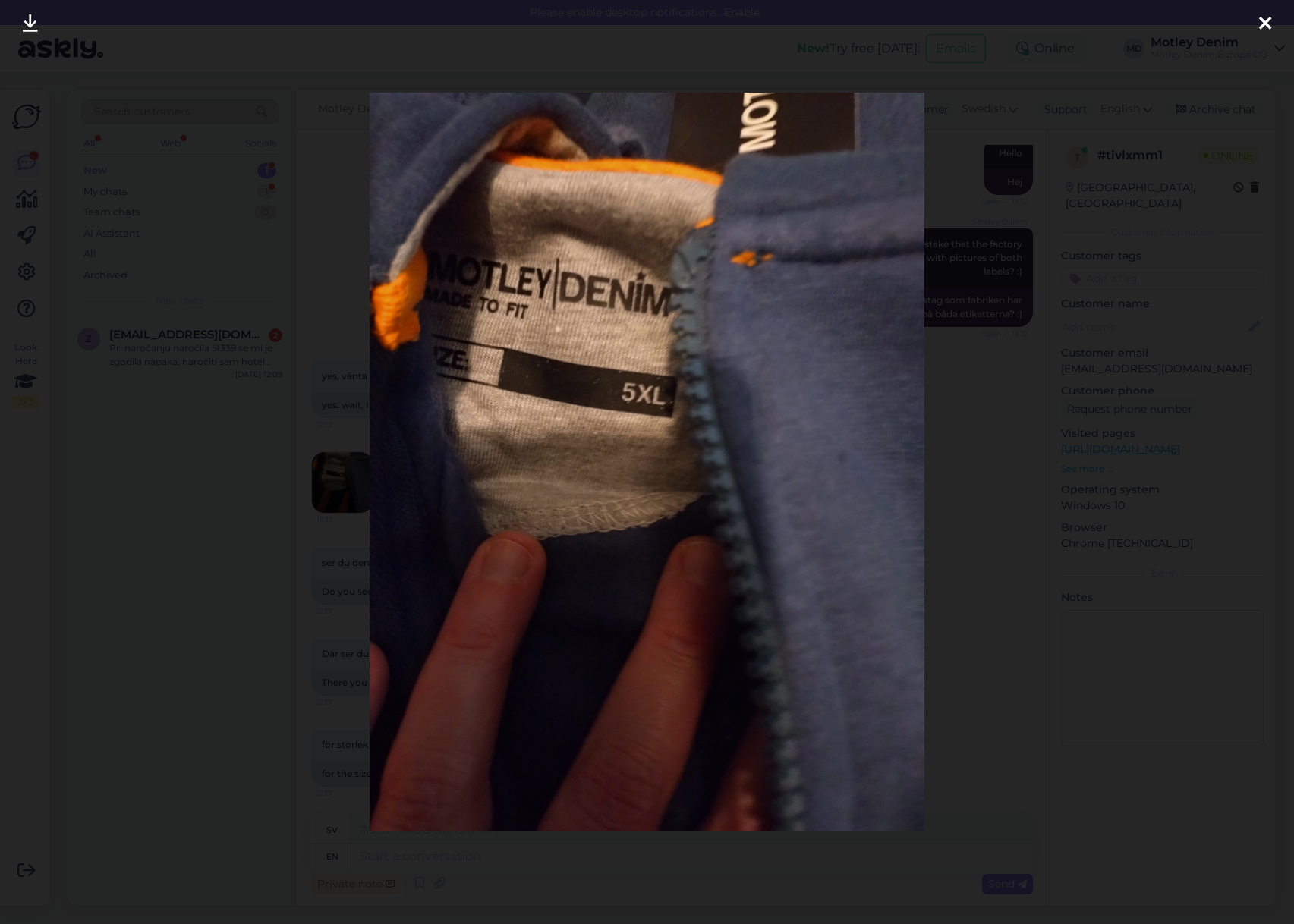
click at [966, 452] on div at bounding box center [647, 462] width 1294 height 924
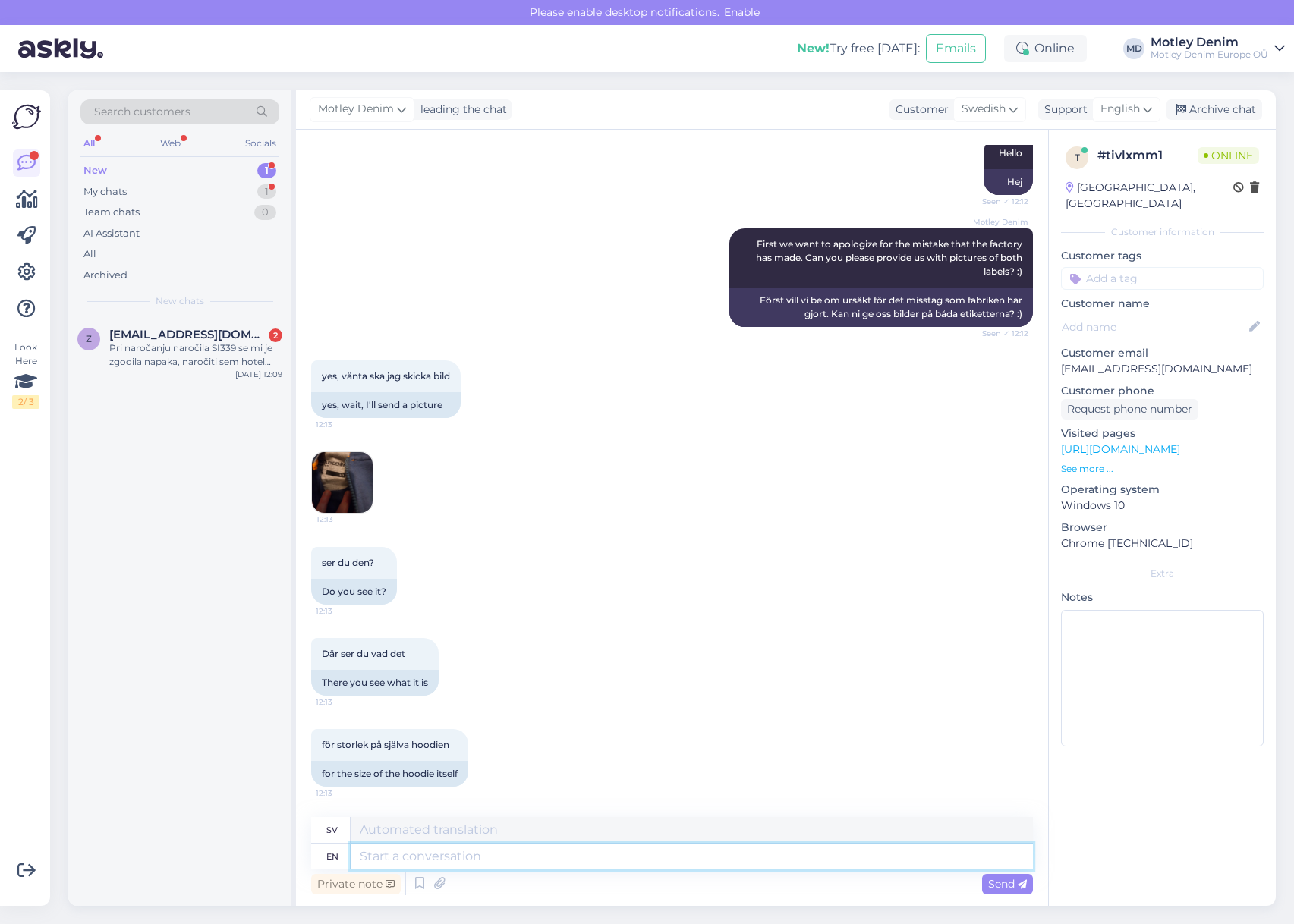
click at [534, 858] on textarea at bounding box center [691, 857] width 682 height 25
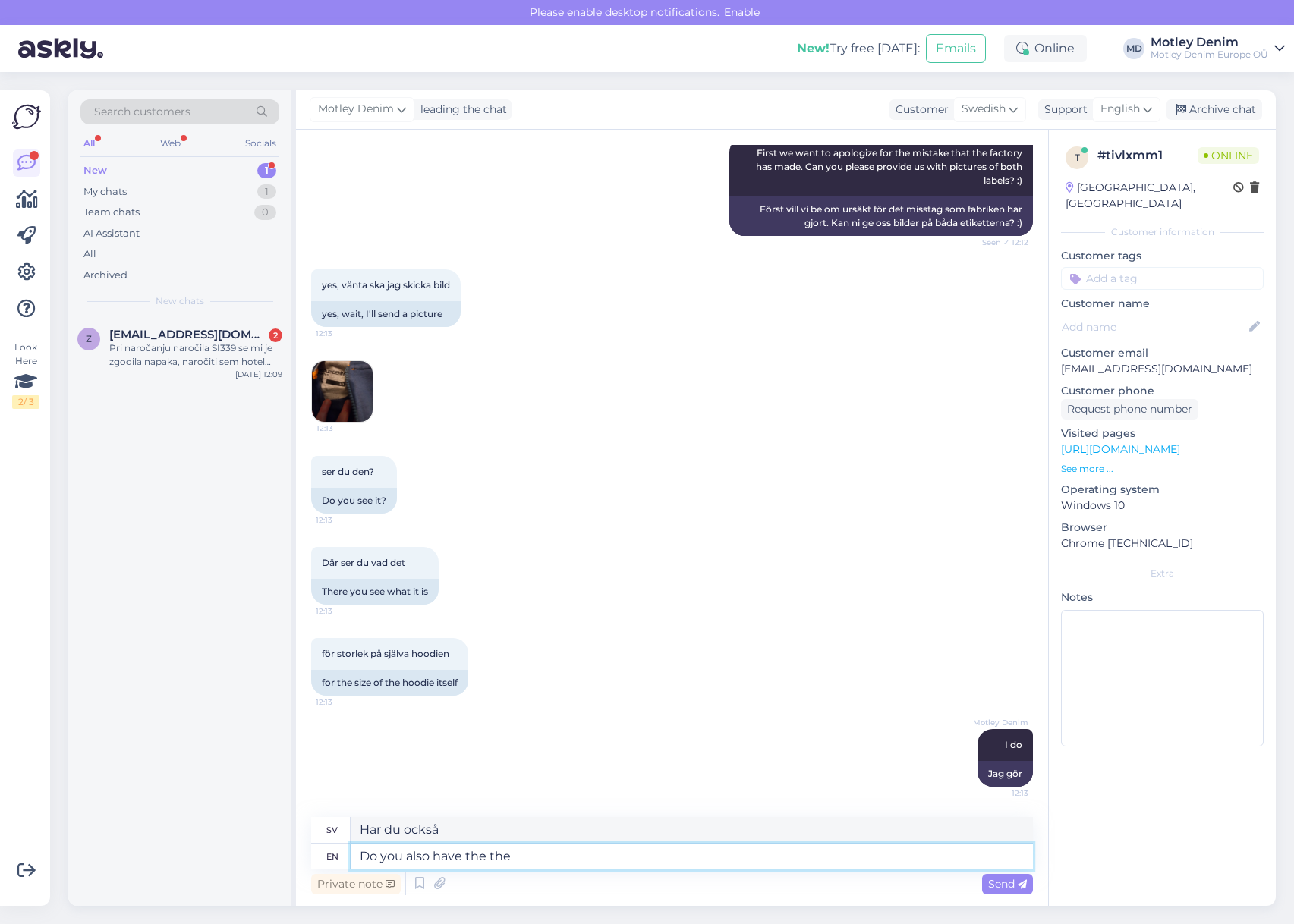
scroll to position [557, 0]
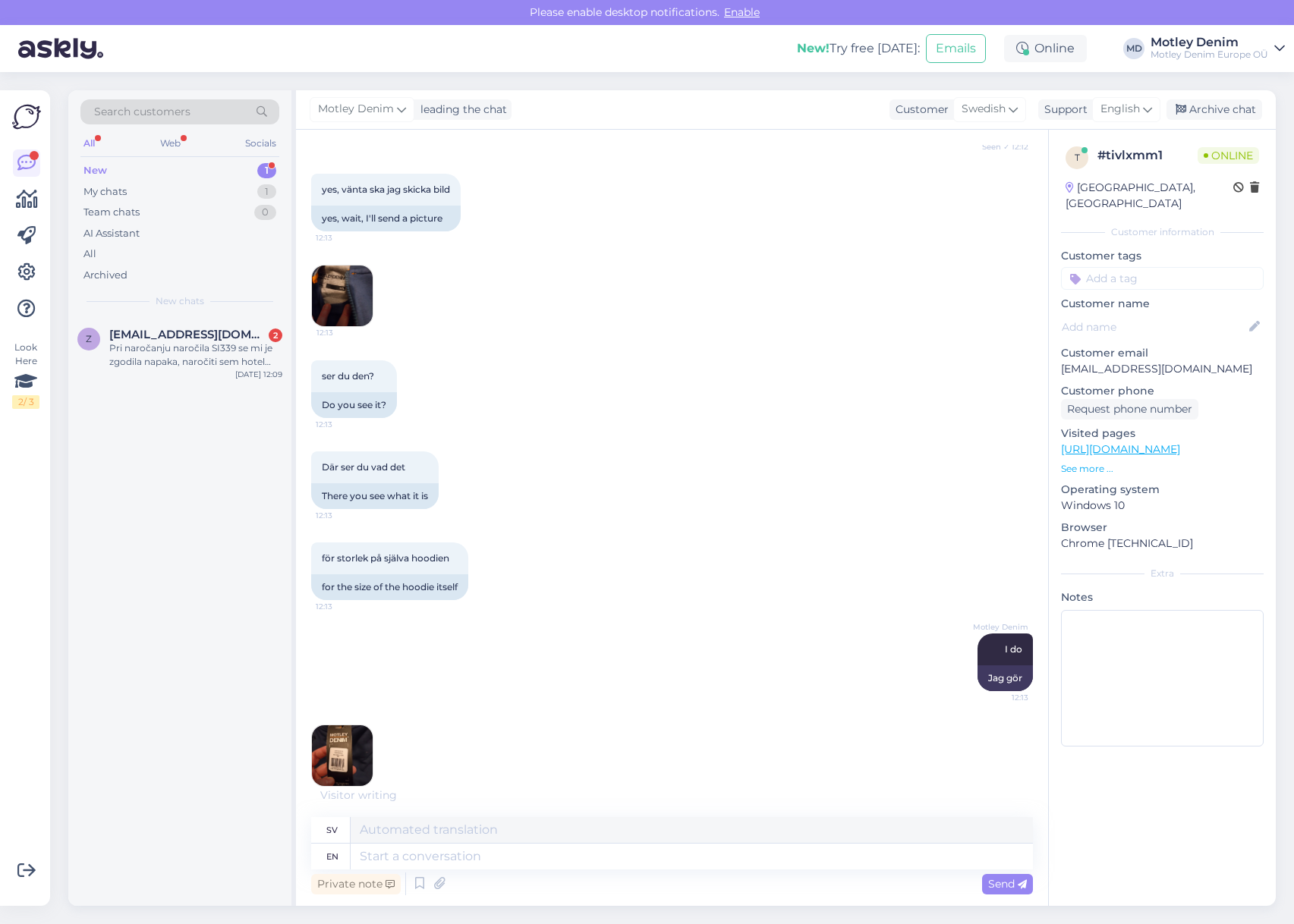
drag, startPoint x: 534, startPoint y: 858, endPoint x: 449, endPoint y: 760, distance: 129.7
click at [474, 756] on div "12:14" at bounding box center [672, 755] width 721 height 96
click at [359, 756] on img at bounding box center [341, 756] width 61 height 61
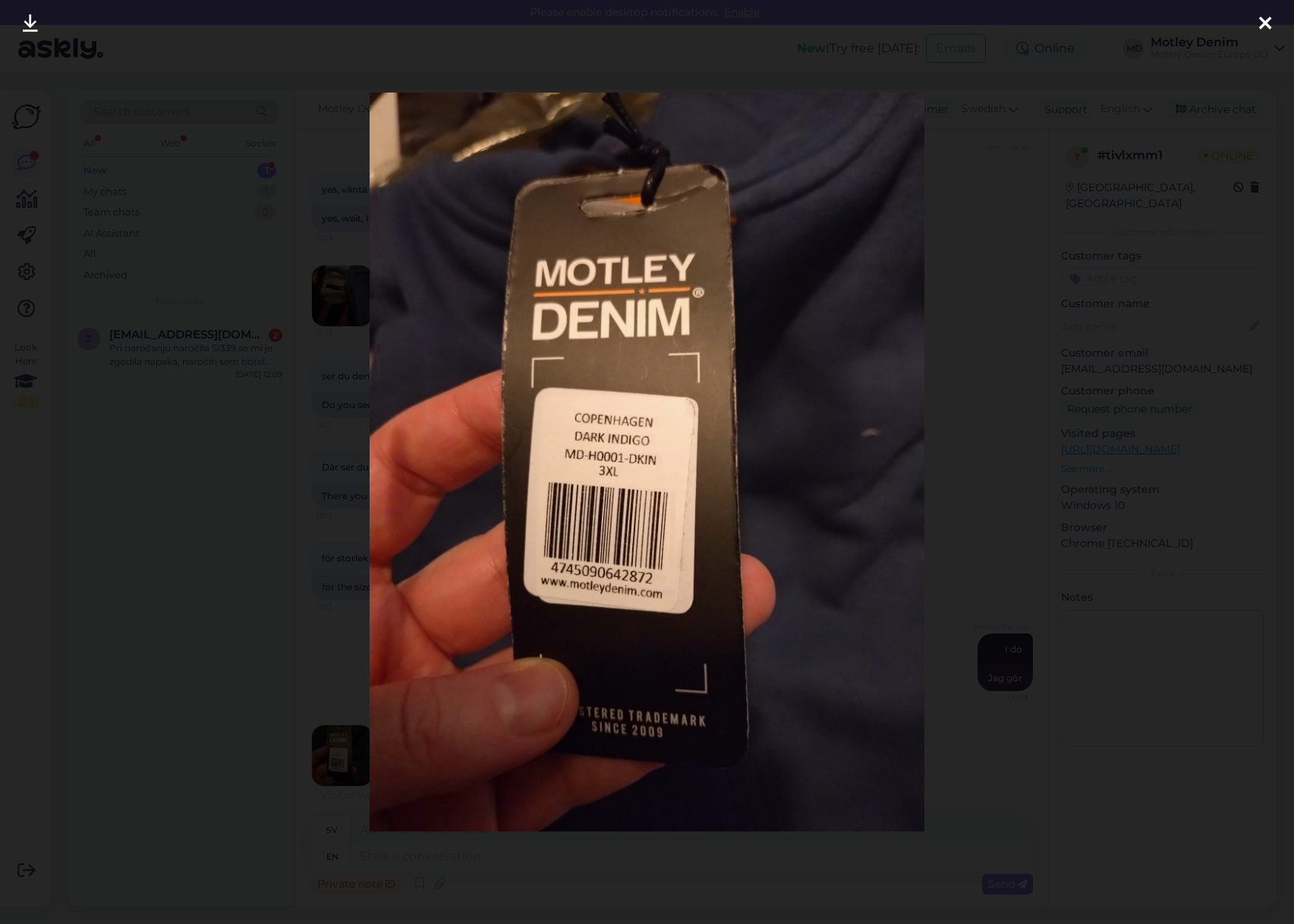
click at [349, 638] on div at bounding box center [647, 462] width 1294 height 924
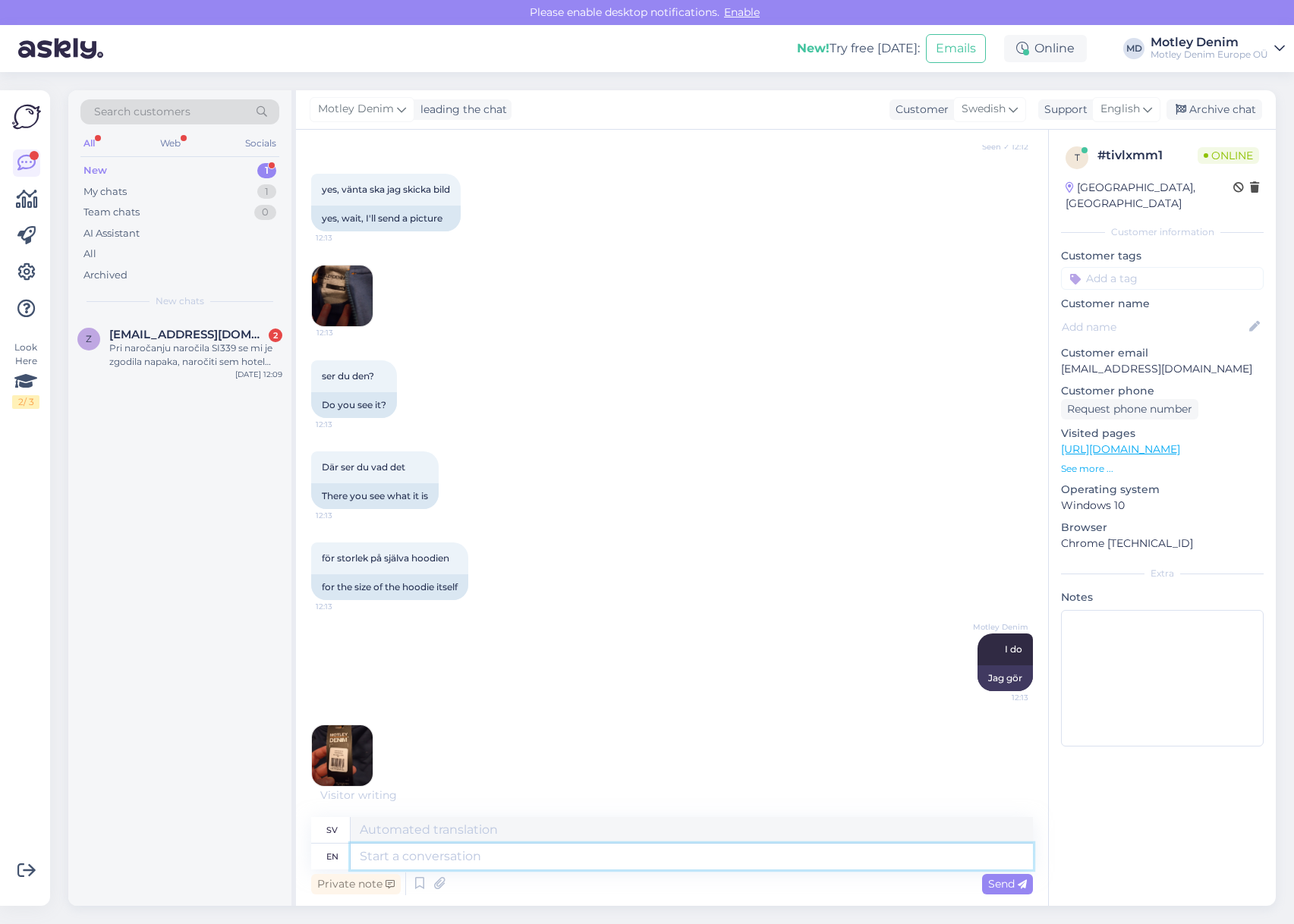
click at [453, 866] on textarea at bounding box center [691, 857] width 682 height 25
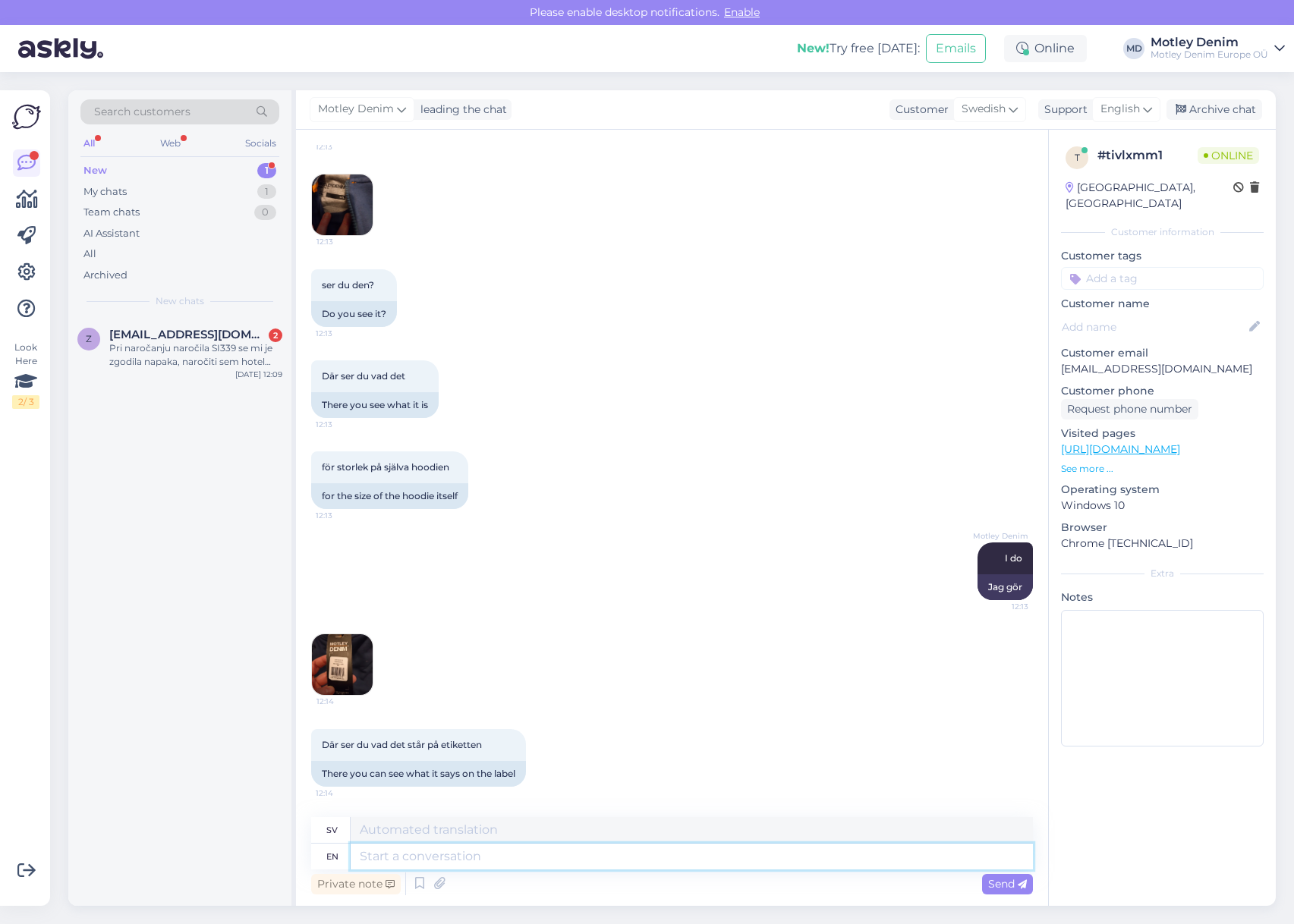
scroll to position [739, 0]
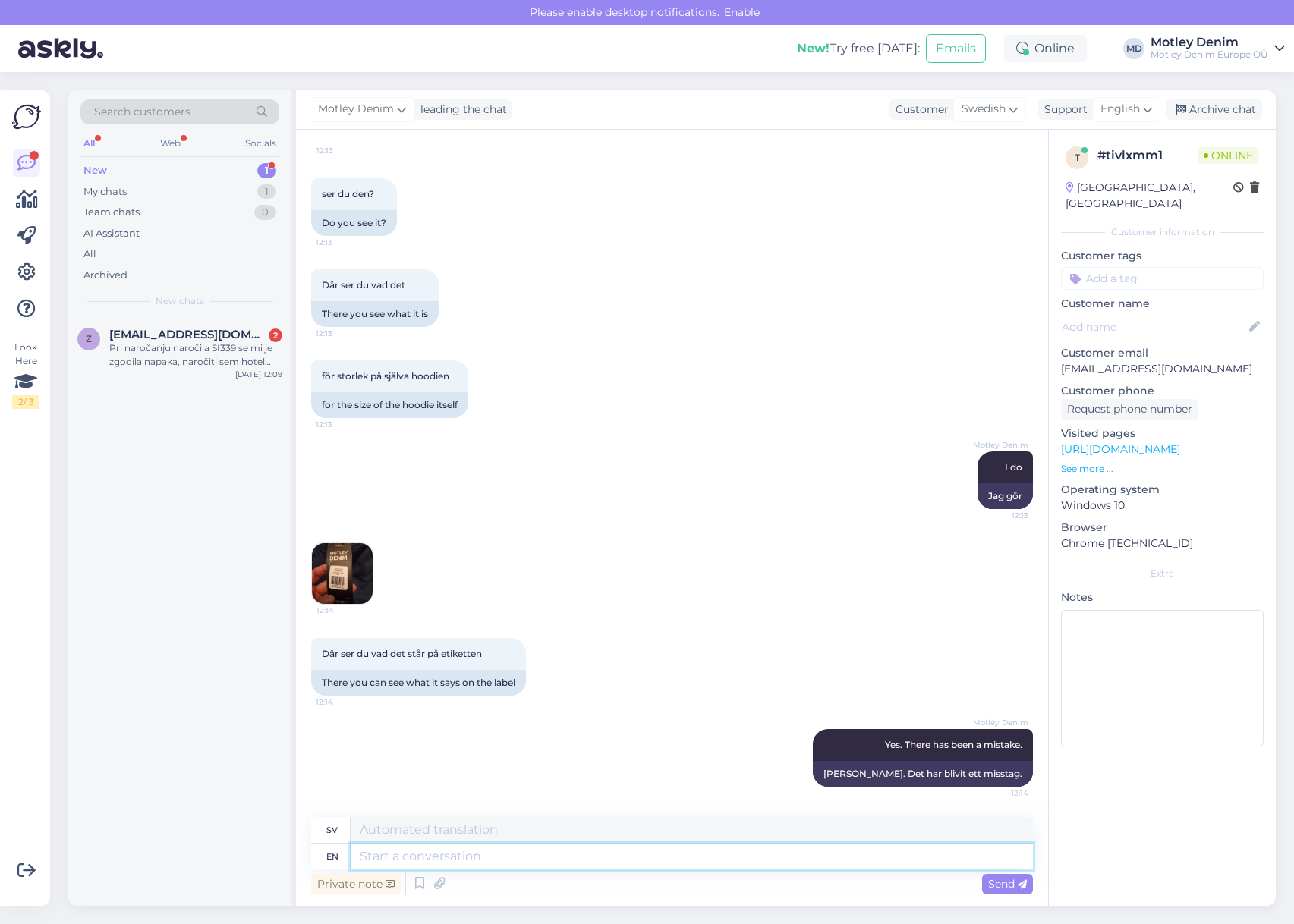
click at [842, 861] on textarea at bounding box center [691, 857] width 682 height 25
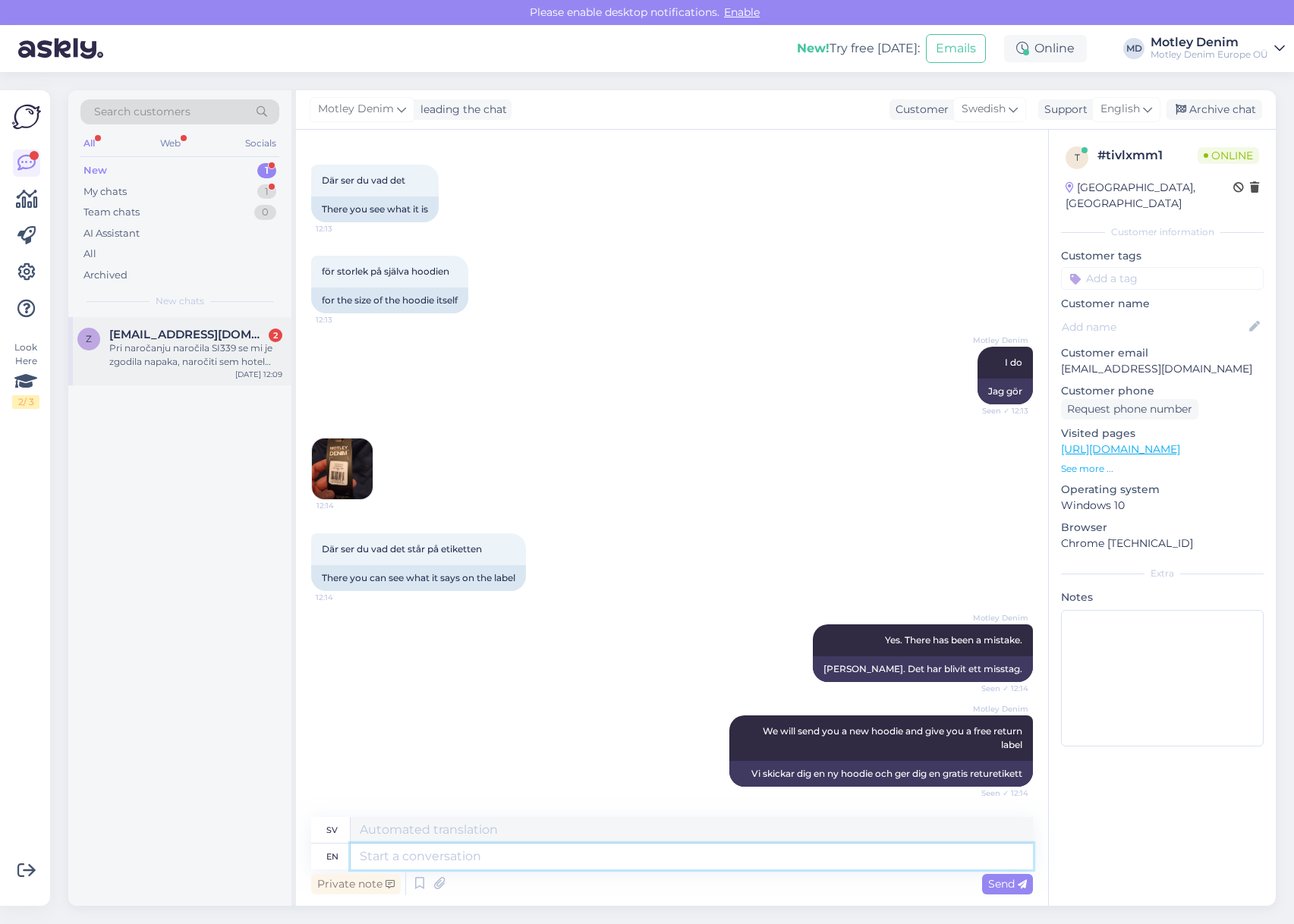
scroll to position [962, 0]
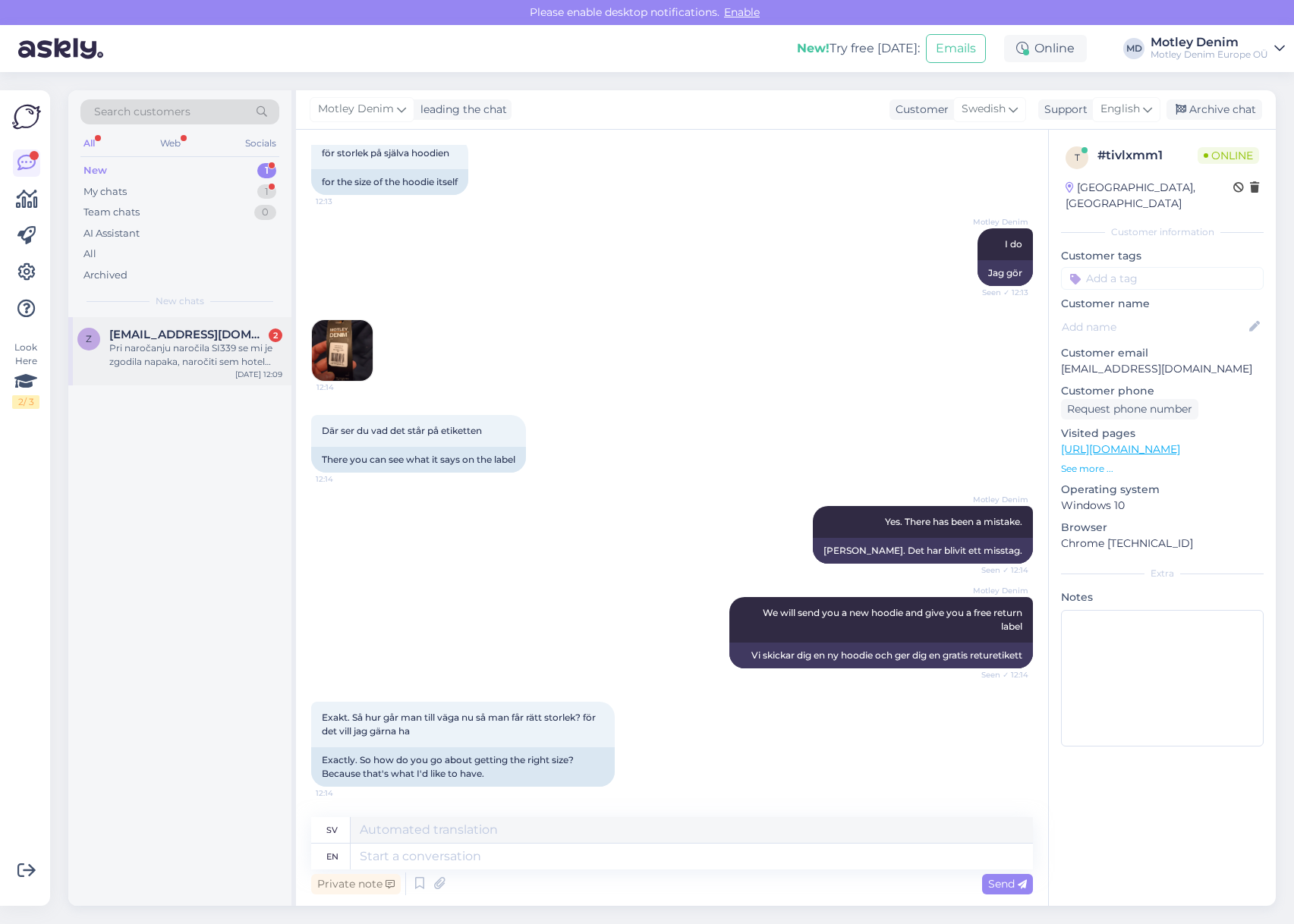
click at [150, 356] on div "Pri naročanju naročila SI339 se mi je zgodila napaka, naročiti sem hotel samo 1…" at bounding box center [196, 355] width 173 height 27
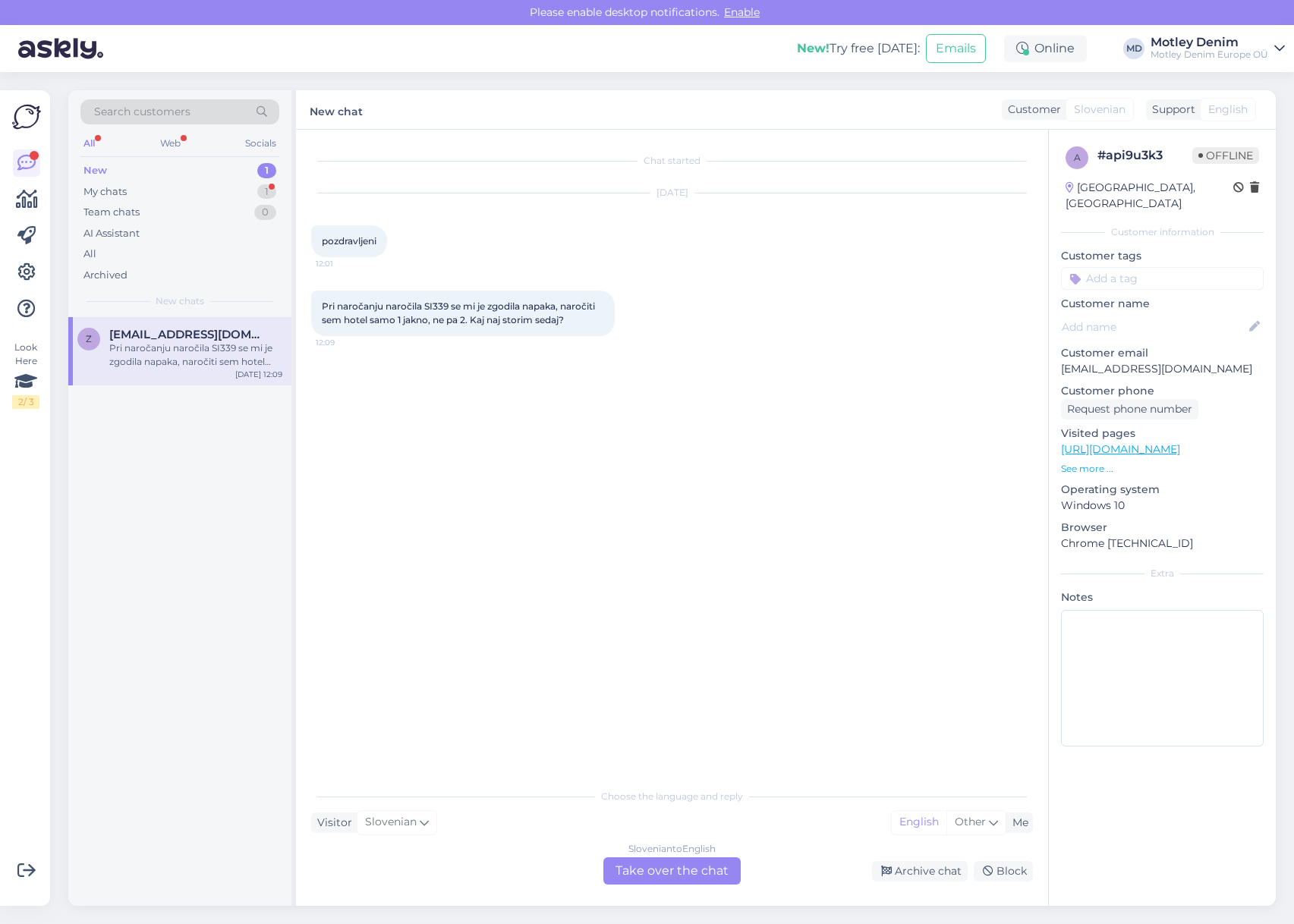
click at [661, 868] on div "Slovenian to English Take over the chat" at bounding box center [671, 871] width 138 height 27
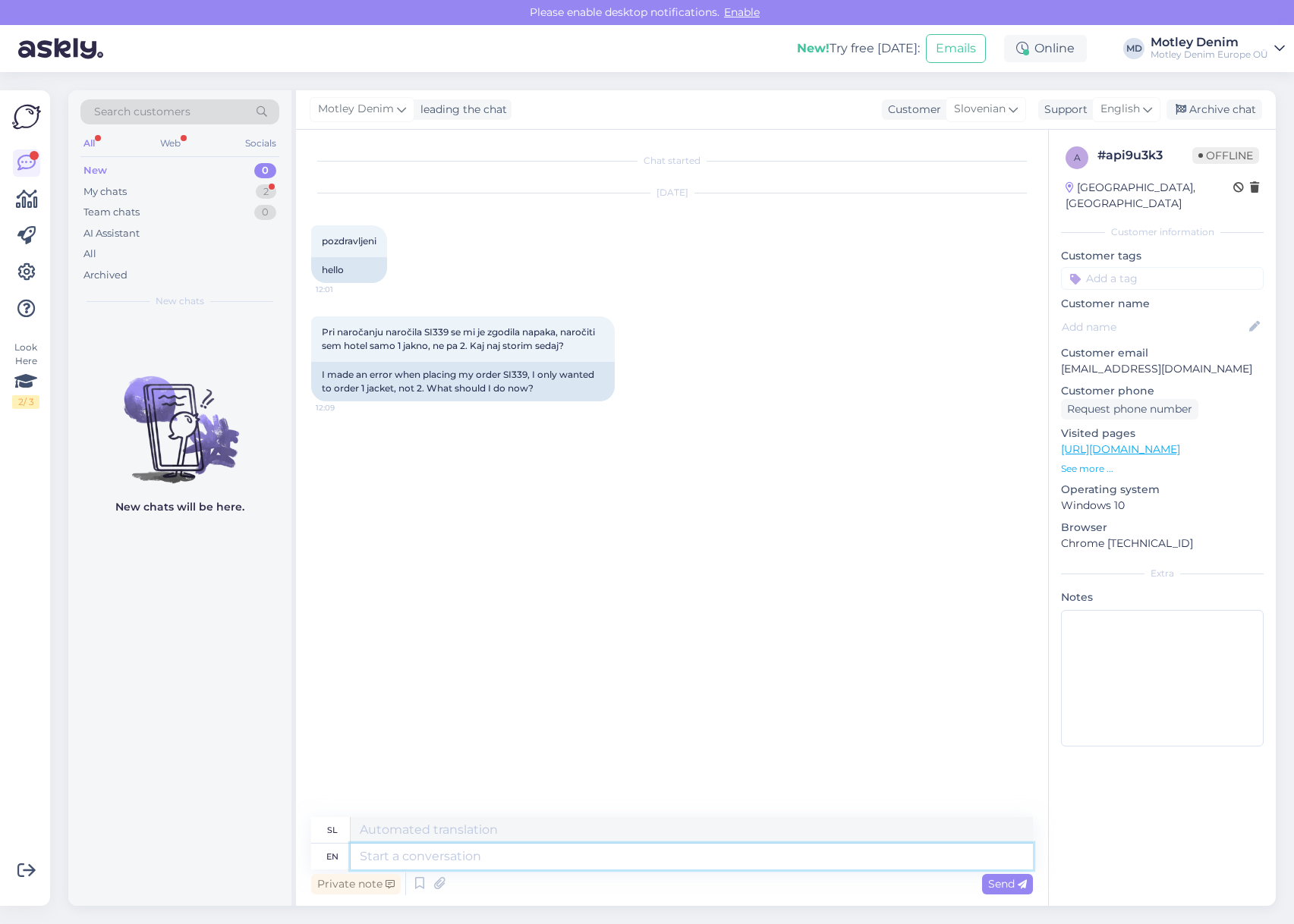
click at [702, 848] on textarea at bounding box center [691, 857] width 682 height 25
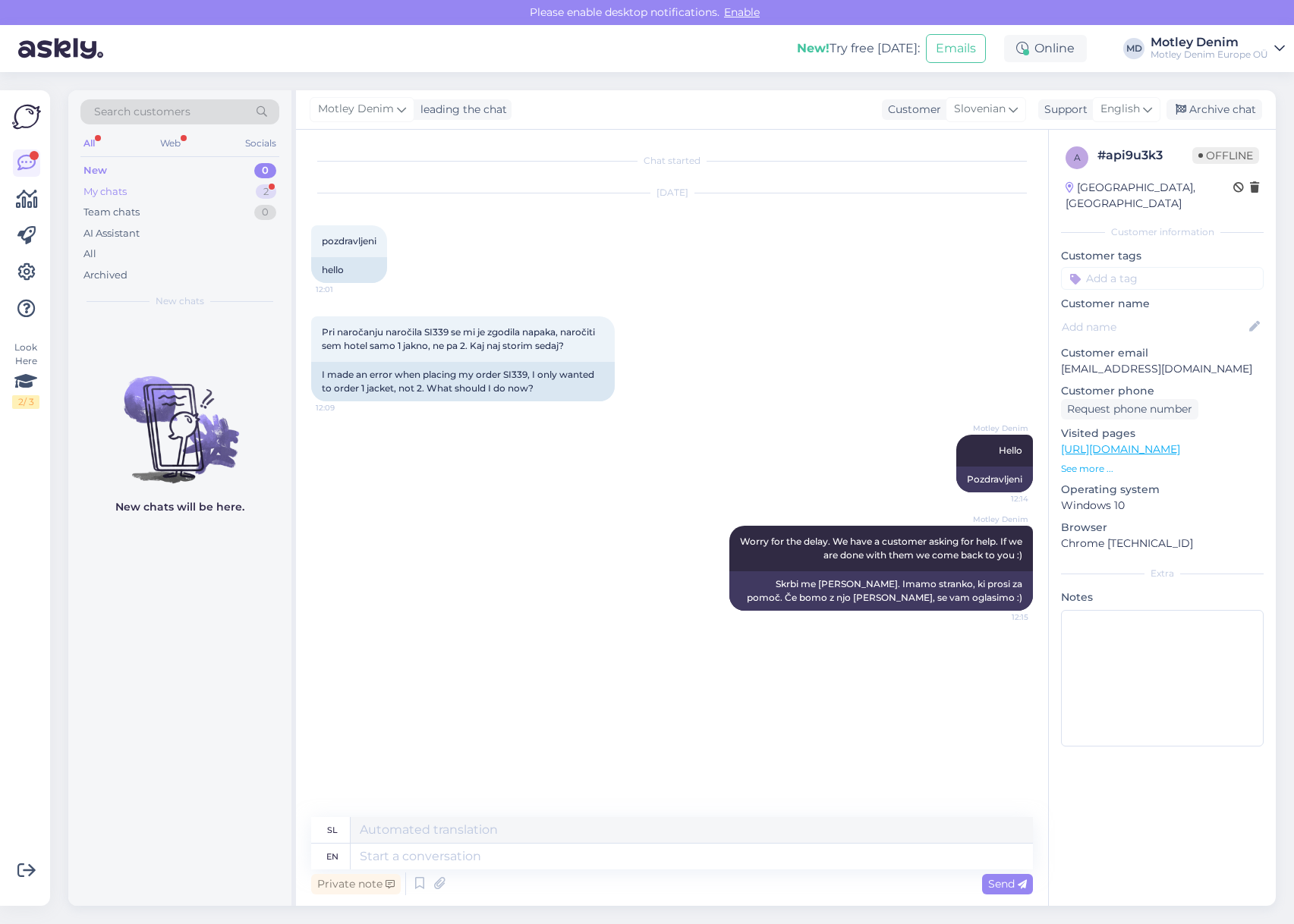
click at [243, 187] on div "My chats 2" at bounding box center [179, 191] width 199 height 21
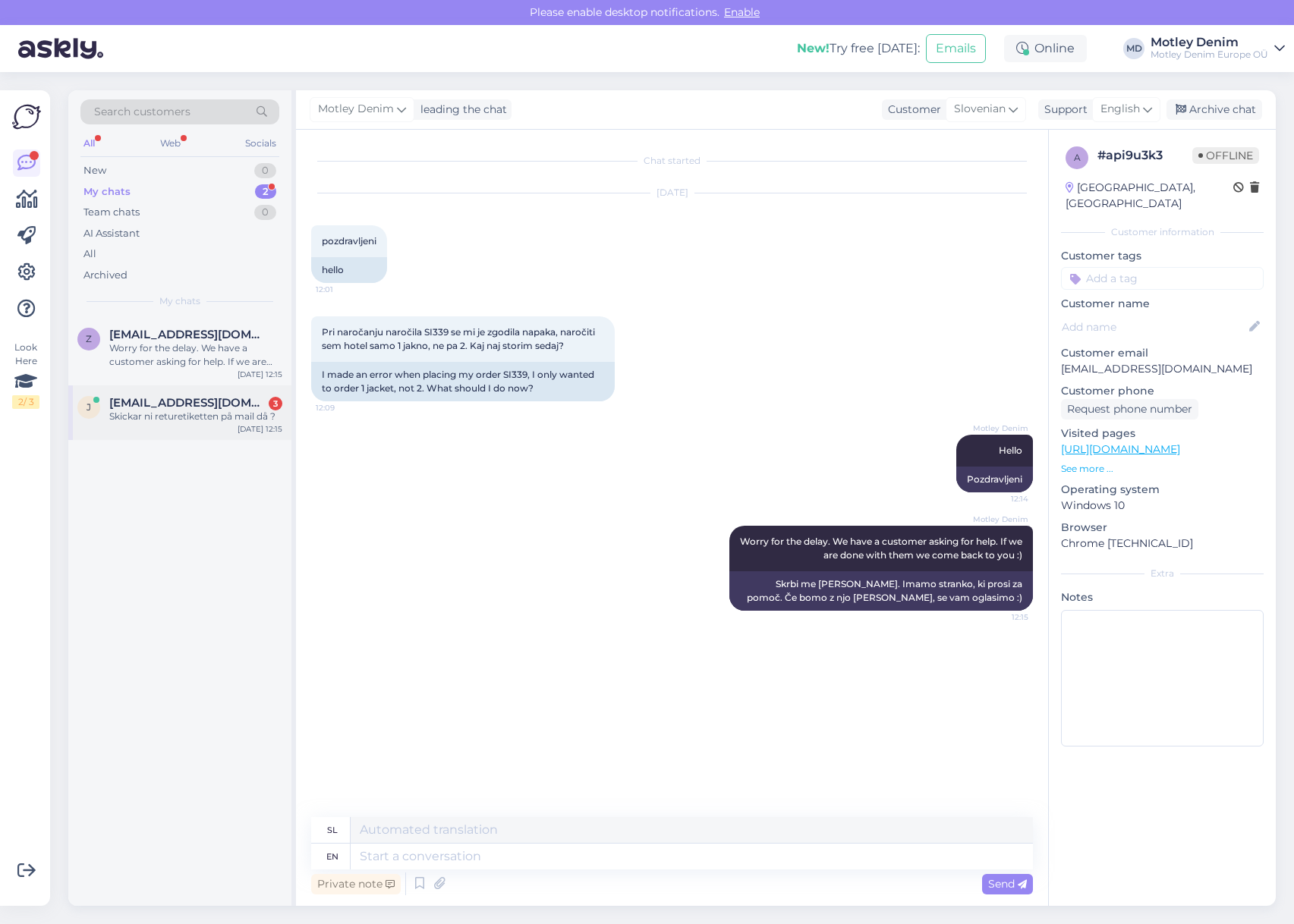
click at [210, 435] on div "[PERSON_NAME] [PERSON_NAME][EMAIL_ADDRESS][DOMAIN_NAME] 3 Skickar ni returetike…" at bounding box center [179, 412] width 223 height 55
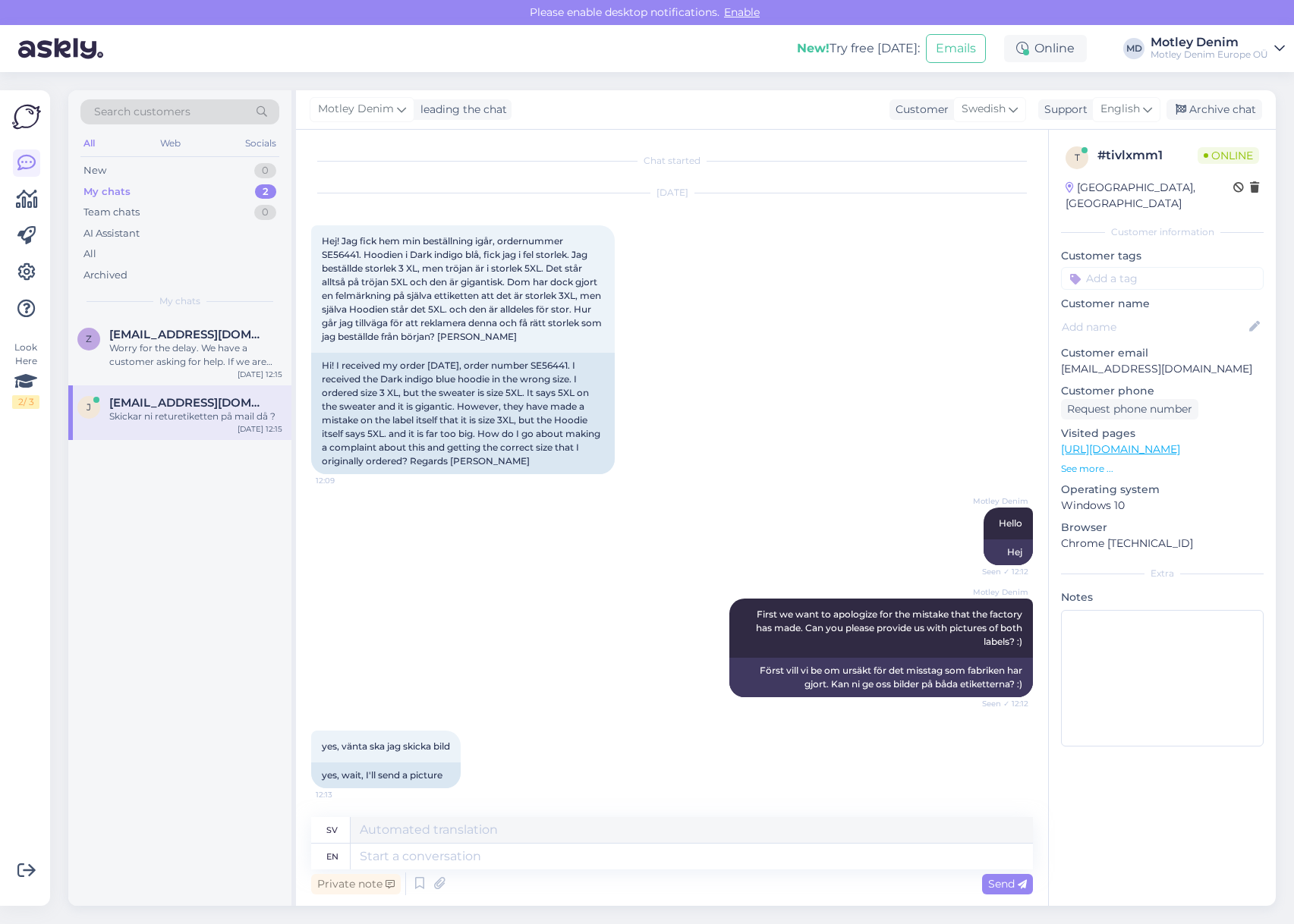
scroll to position [1144, 0]
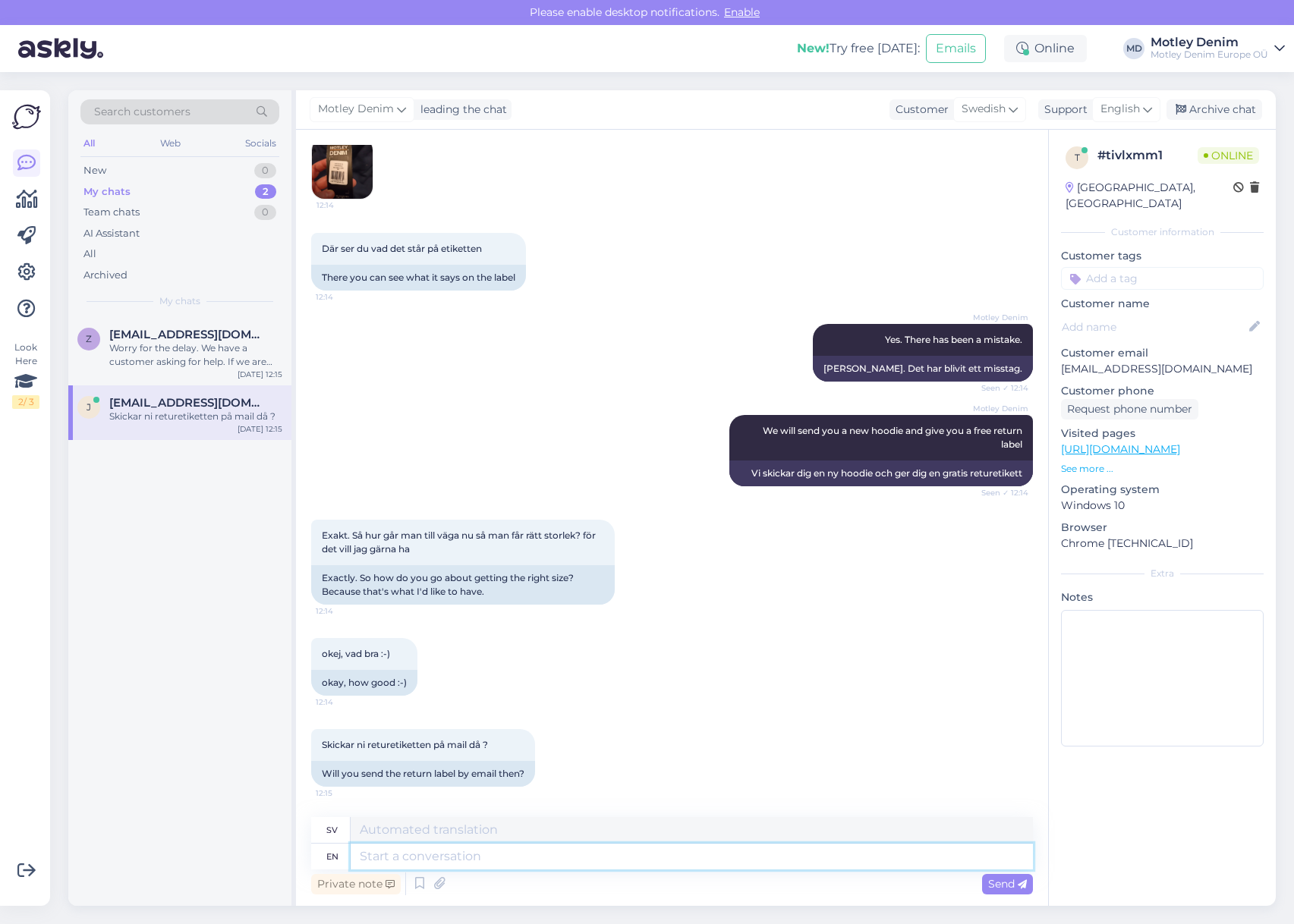
click at [563, 860] on textarea at bounding box center [691, 857] width 682 height 25
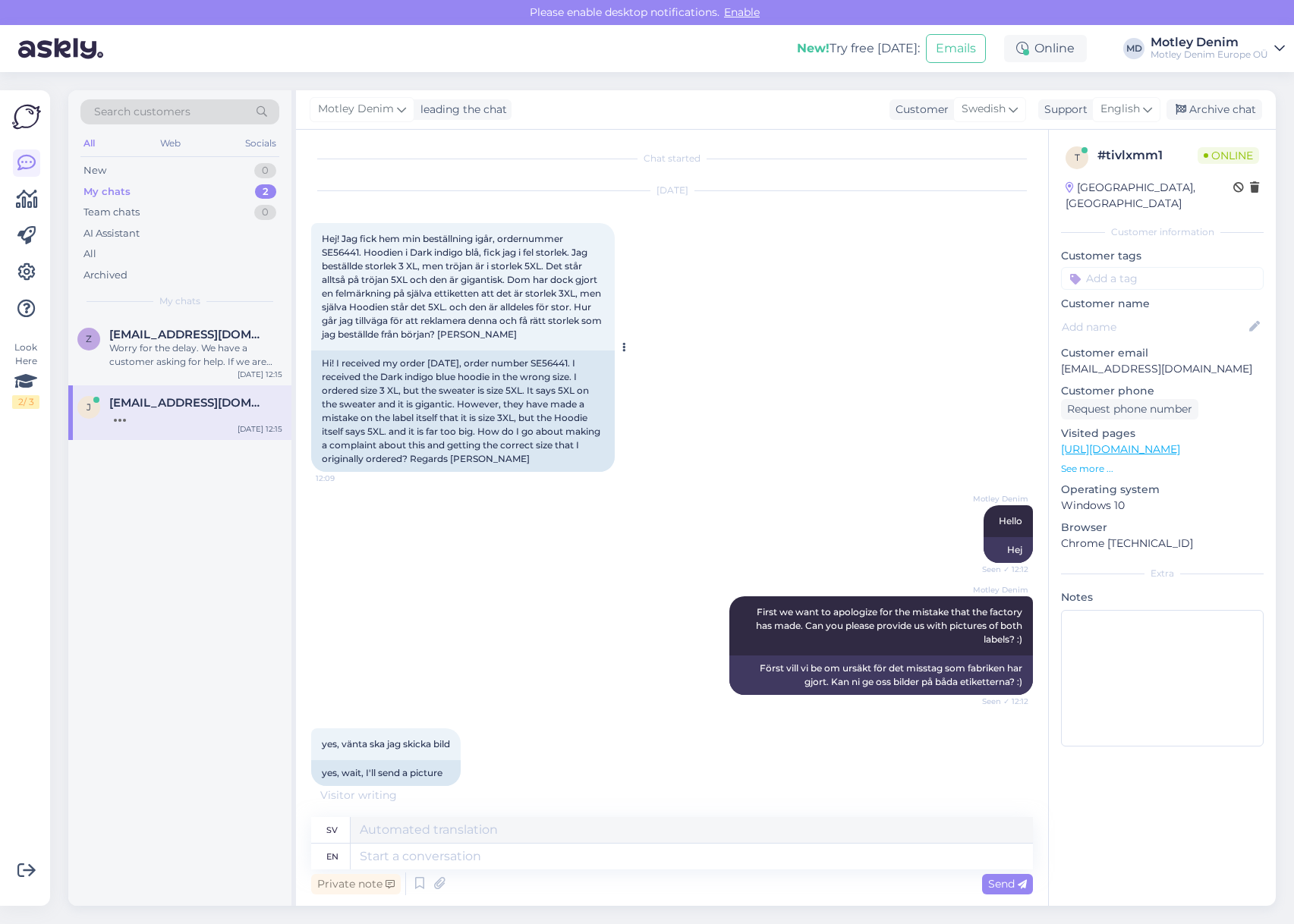
scroll to position [0, 0]
click at [565, 362] on div "Hi! I received my order [DATE], order number SE56441. I received the Dark indig…" at bounding box center [463, 412] width 303 height 121
click at [566, 366] on div "Hi! I received my order [DATE], order number SE56441. I received the Dark indig…" at bounding box center [463, 412] width 303 height 121
click at [560, 366] on div "Hi! I received my order [DATE], order number SE56441. I received the Dark indig…" at bounding box center [463, 412] width 303 height 121
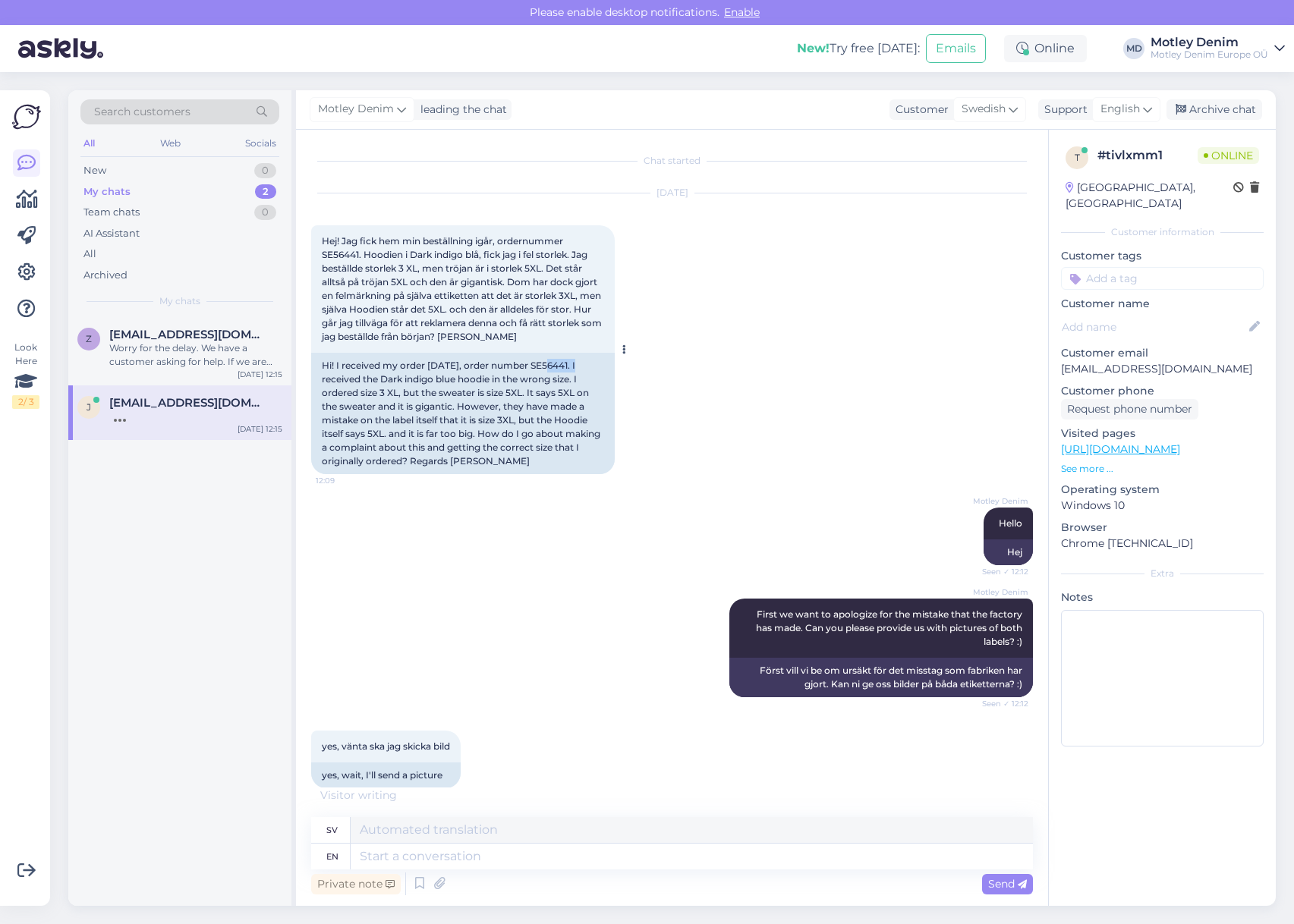
click at [560, 366] on div "Hi! I received my order [DATE], order number SE56441. I received the Dark indig…" at bounding box center [463, 412] width 303 height 121
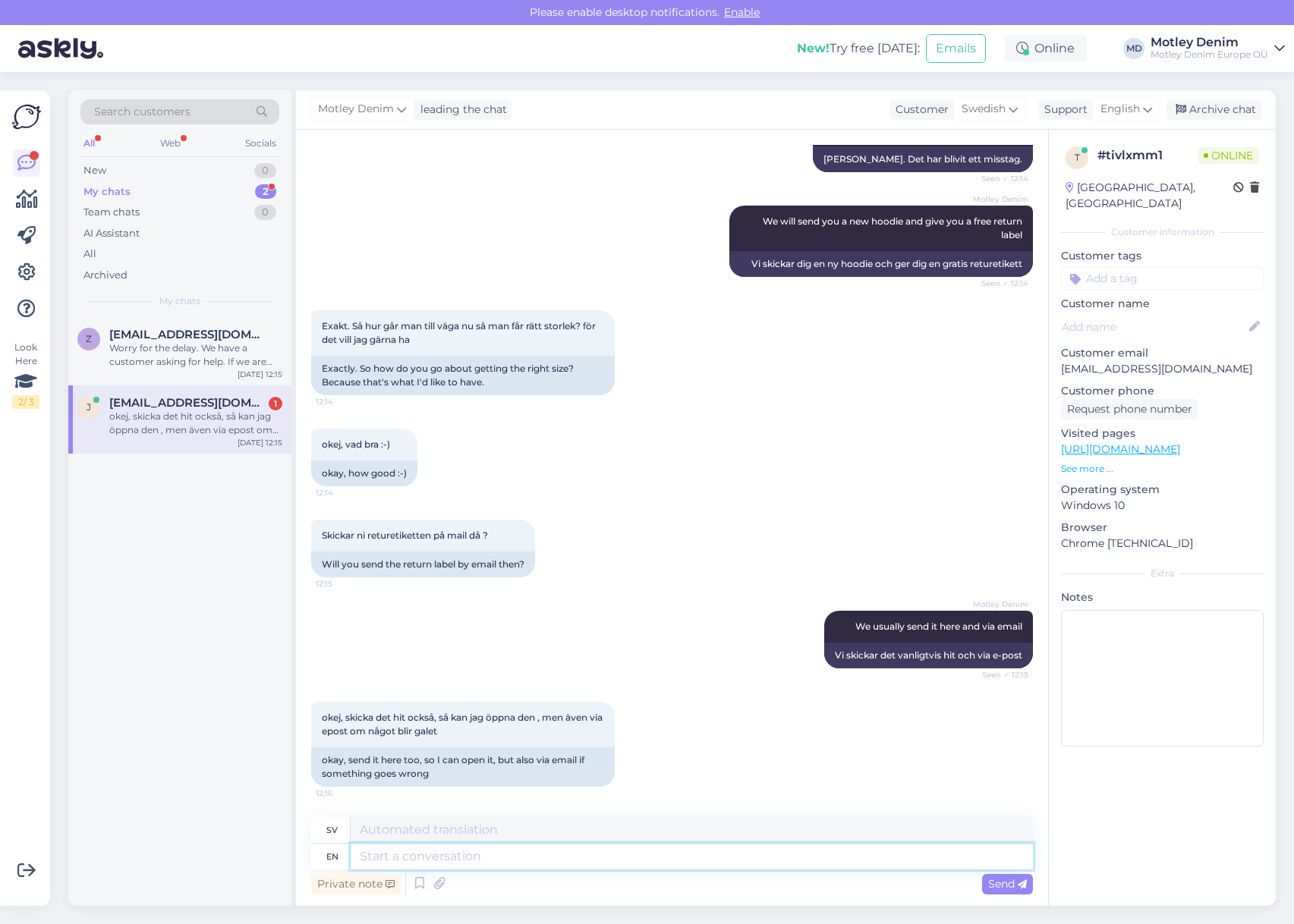
click at [940, 862] on textarea at bounding box center [691, 857] width 682 height 25
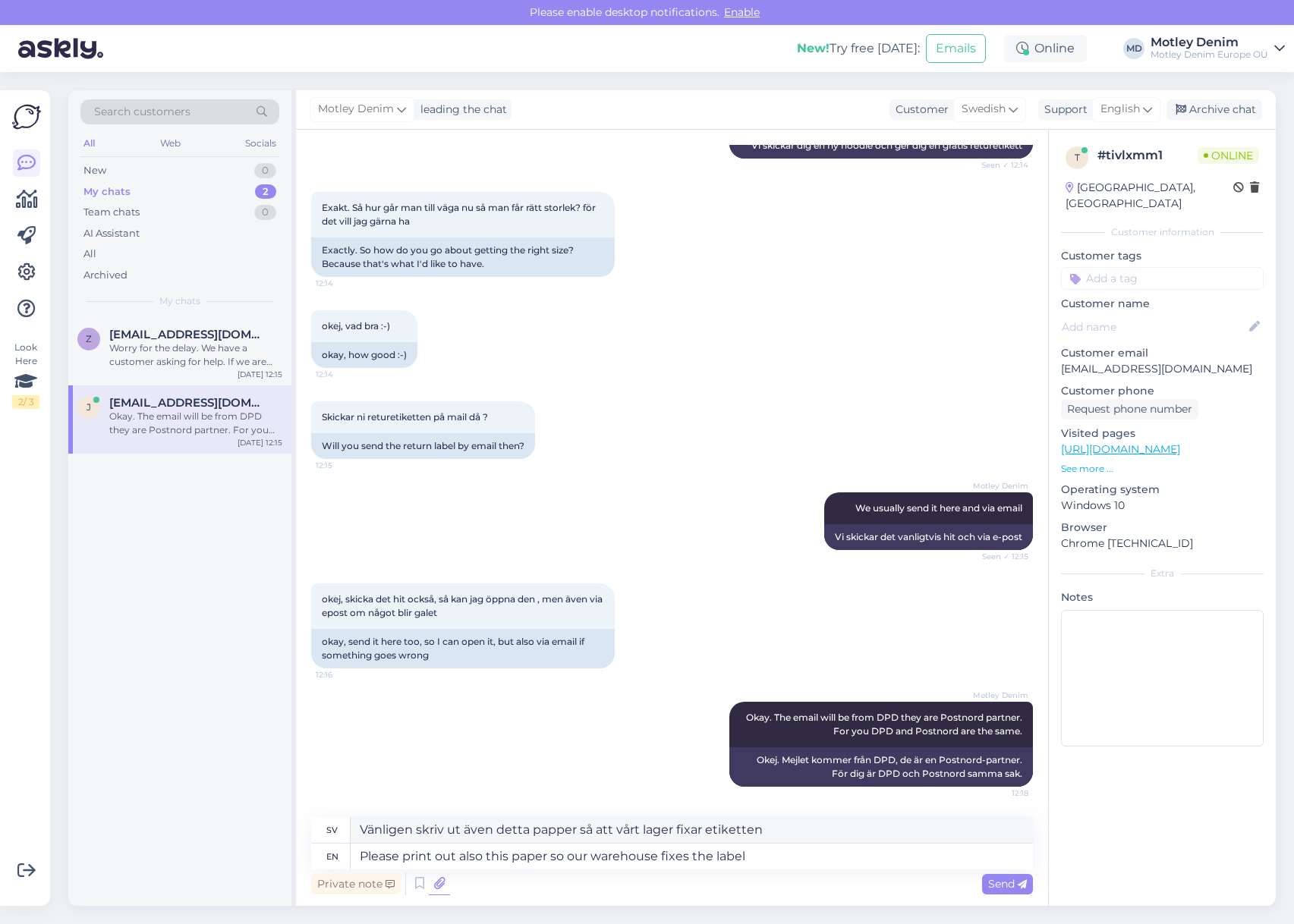
click at [439, 885] on icon at bounding box center [439, 883] width 21 height 23
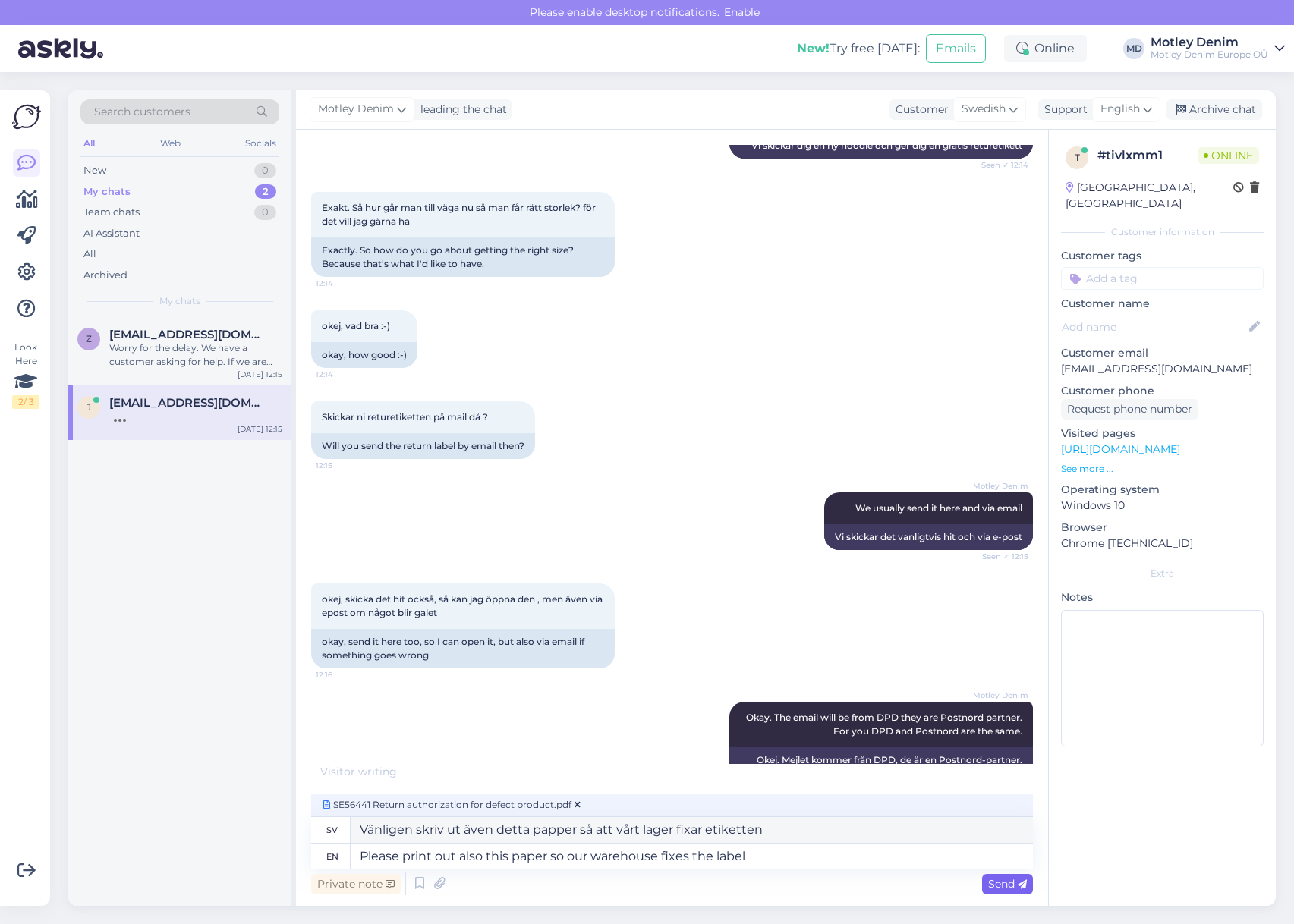
click at [996, 887] on span "Send" at bounding box center [1007, 883] width 38 height 14
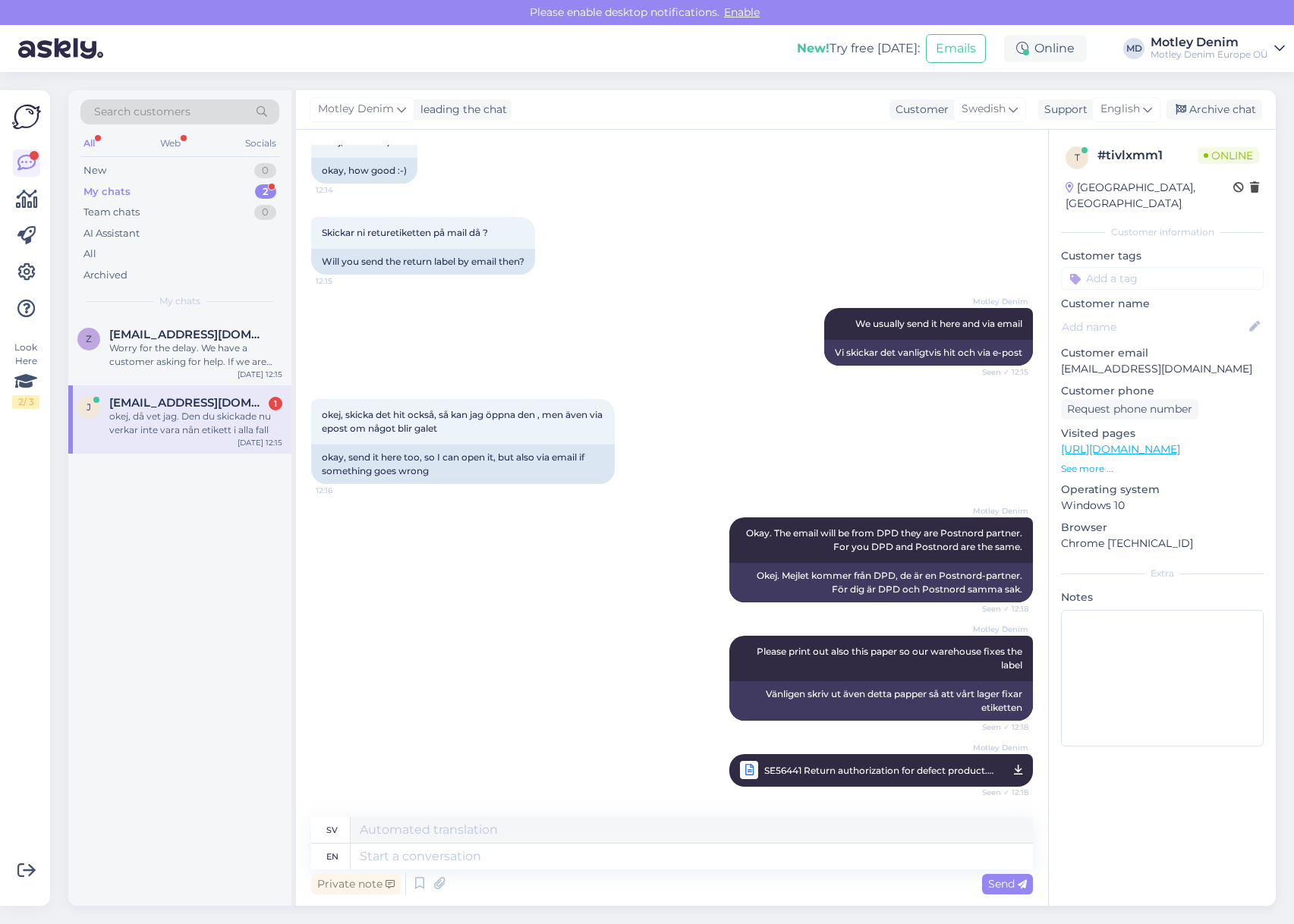
scroll to position [1774, 0]
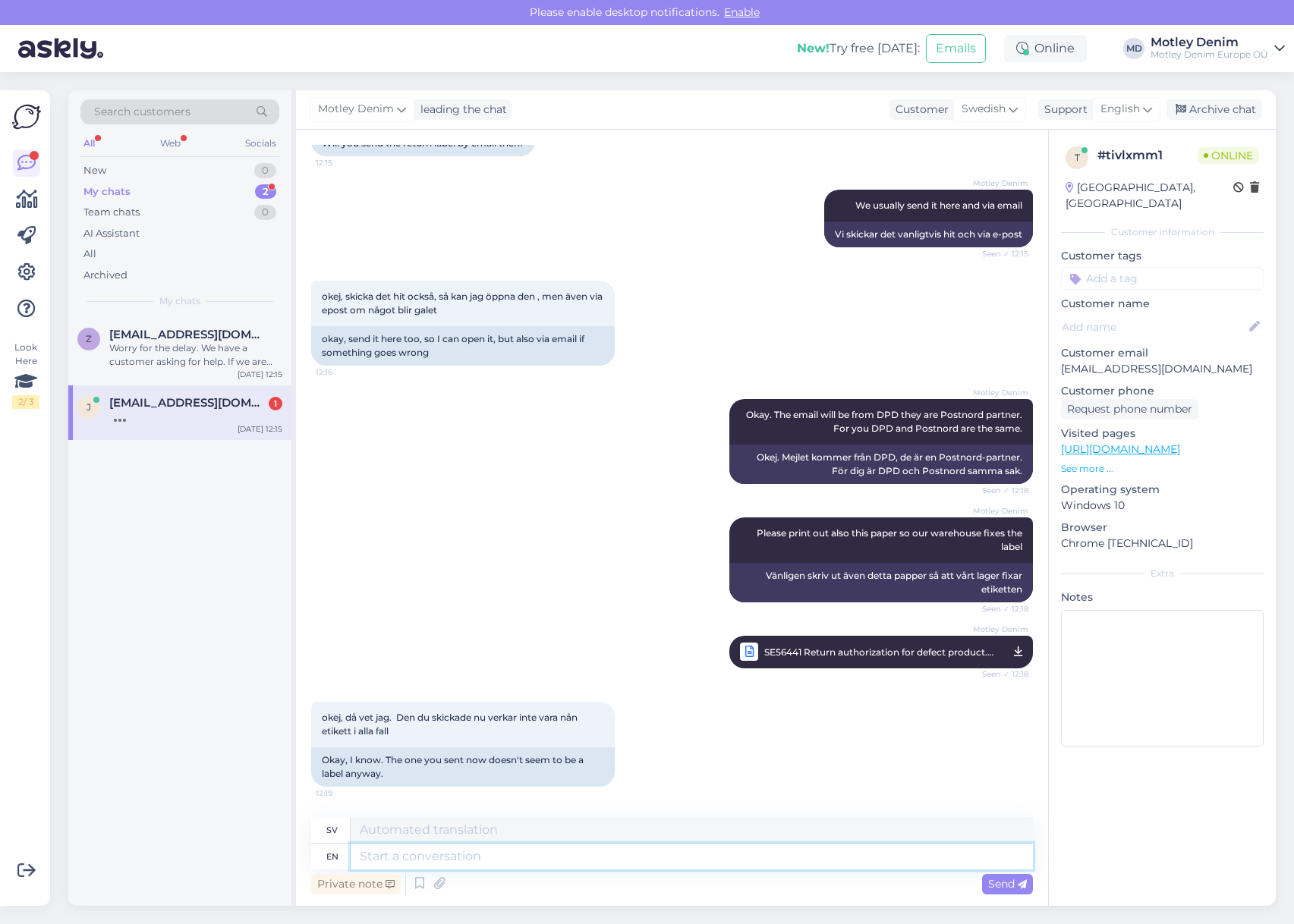
click at [536, 854] on textarea at bounding box center [691, 857] width 682 height 25
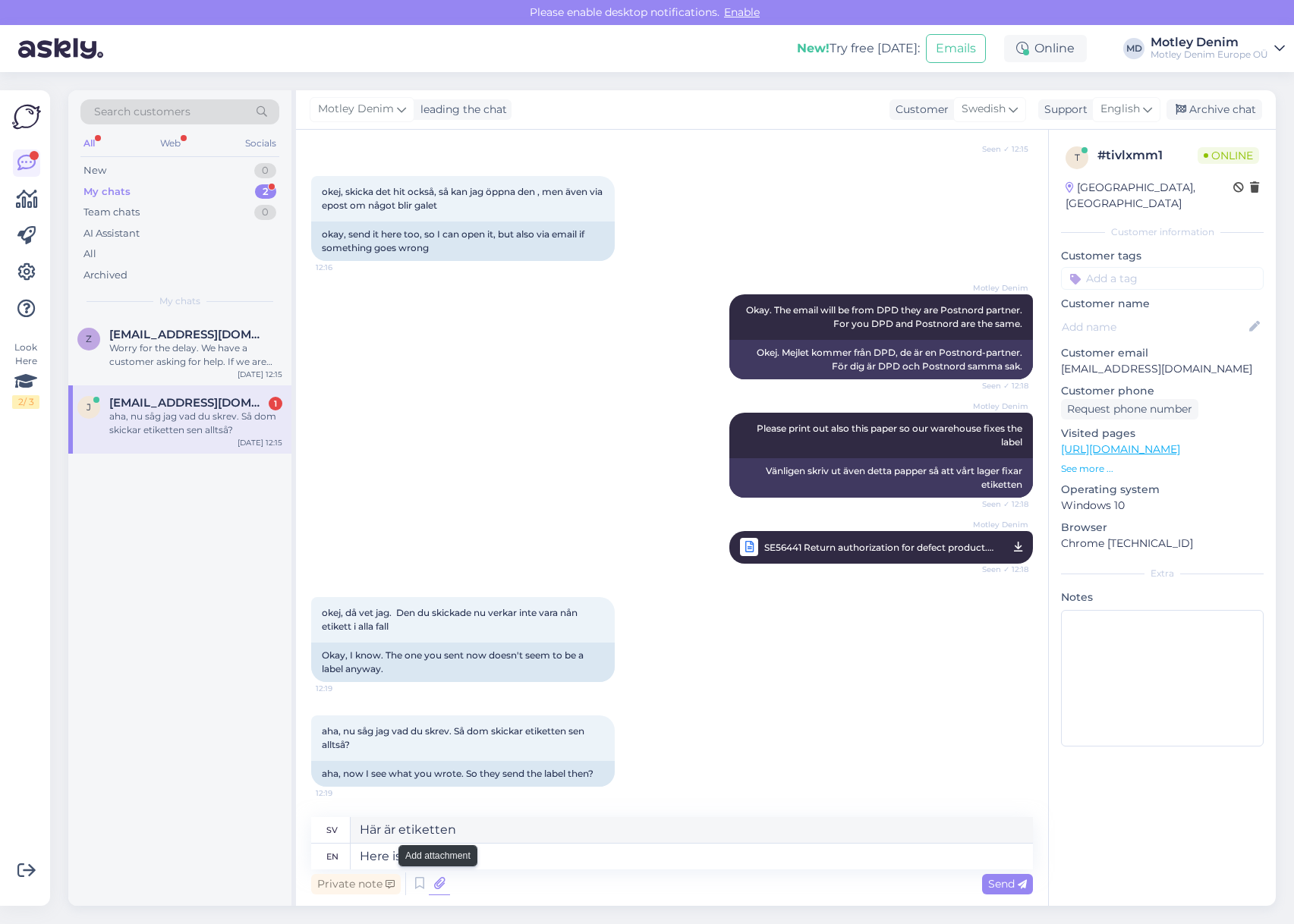
click at [429, 885] on icon at bounding box center [439, 883] width 21 height 23
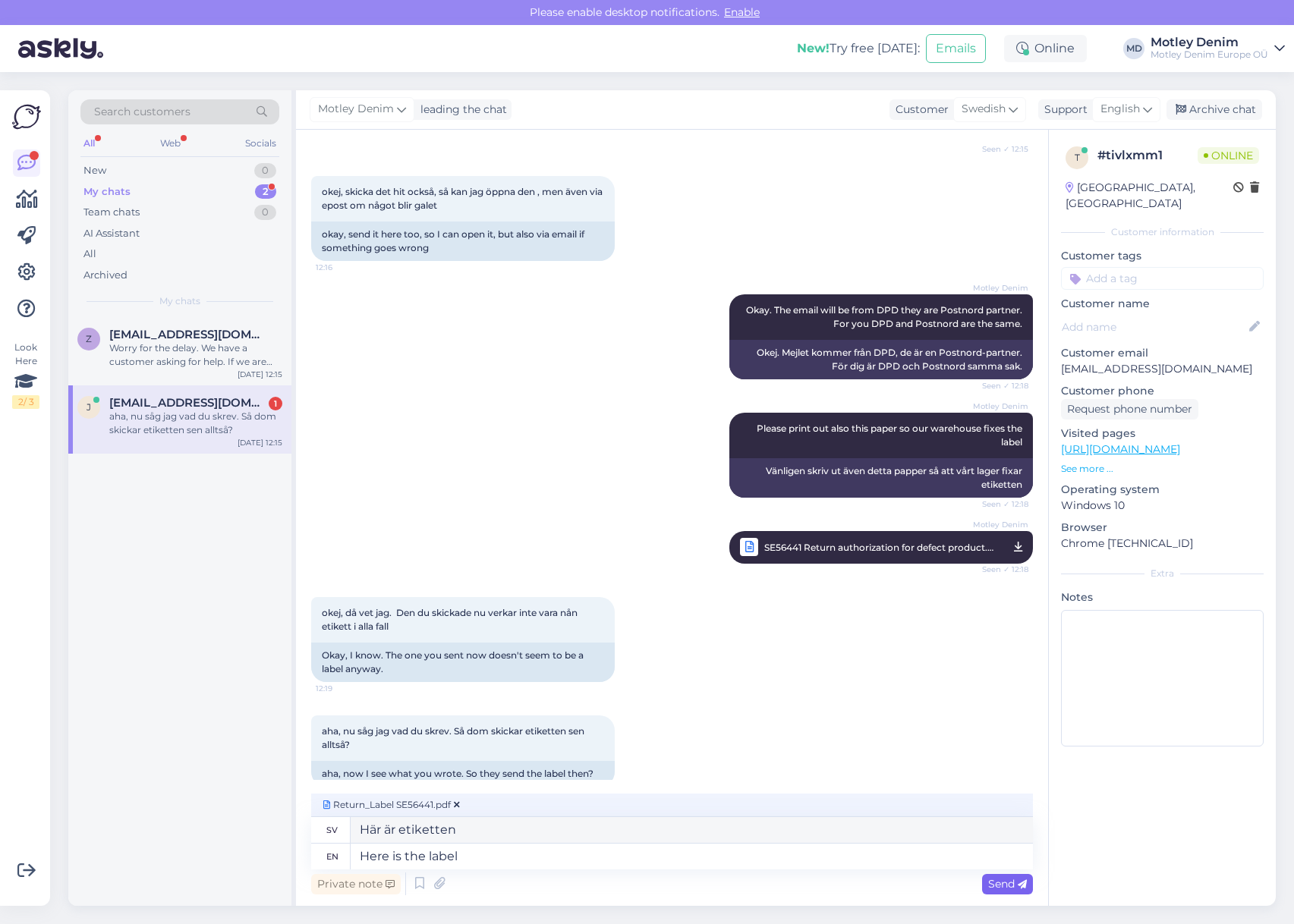
click at [1005, 889] on span "Send" at bounding box center [1007, 883] width 38 height 14
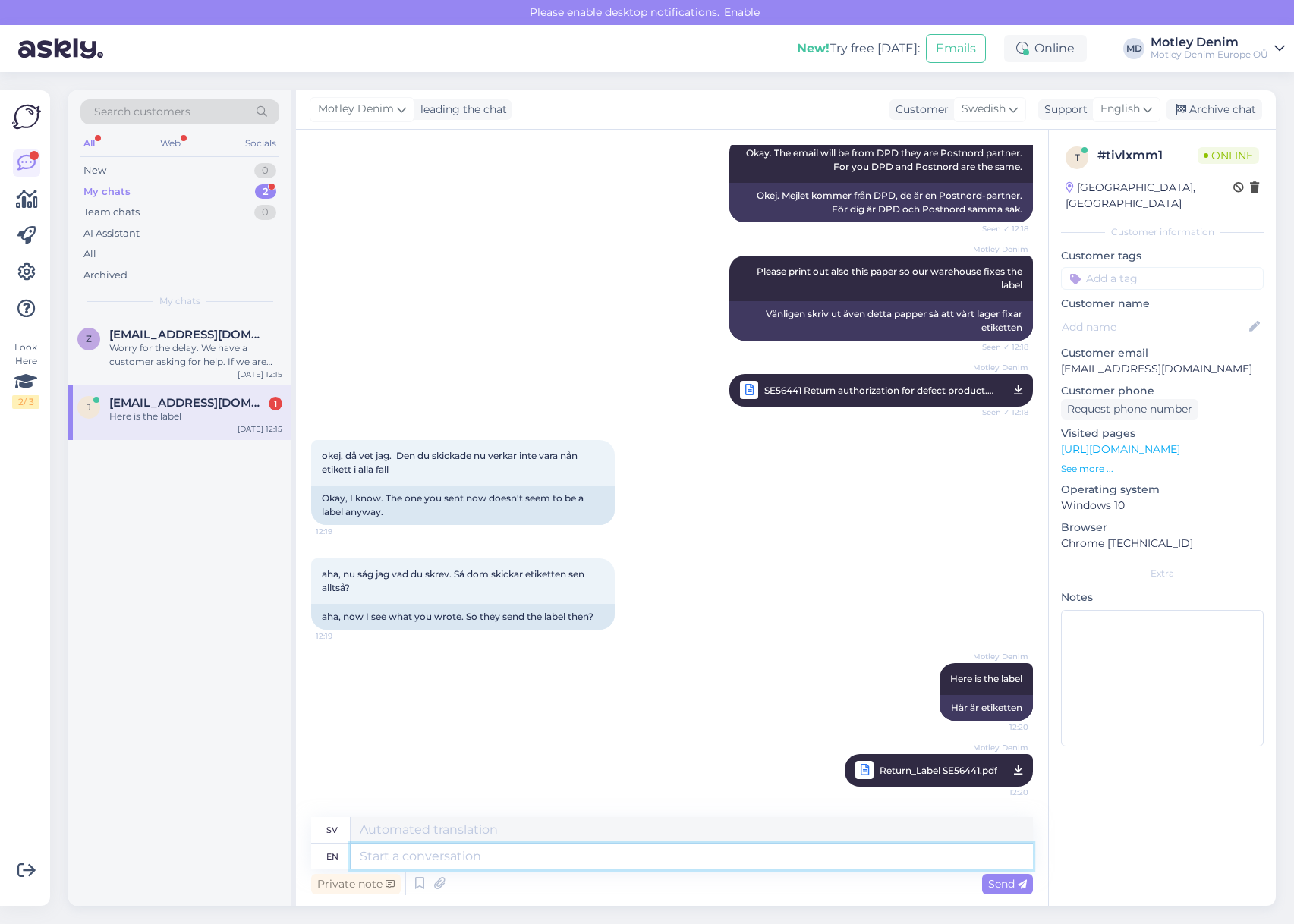
click at [838, 853] on textarea at bounding box center [691, 857] width 682 height 25
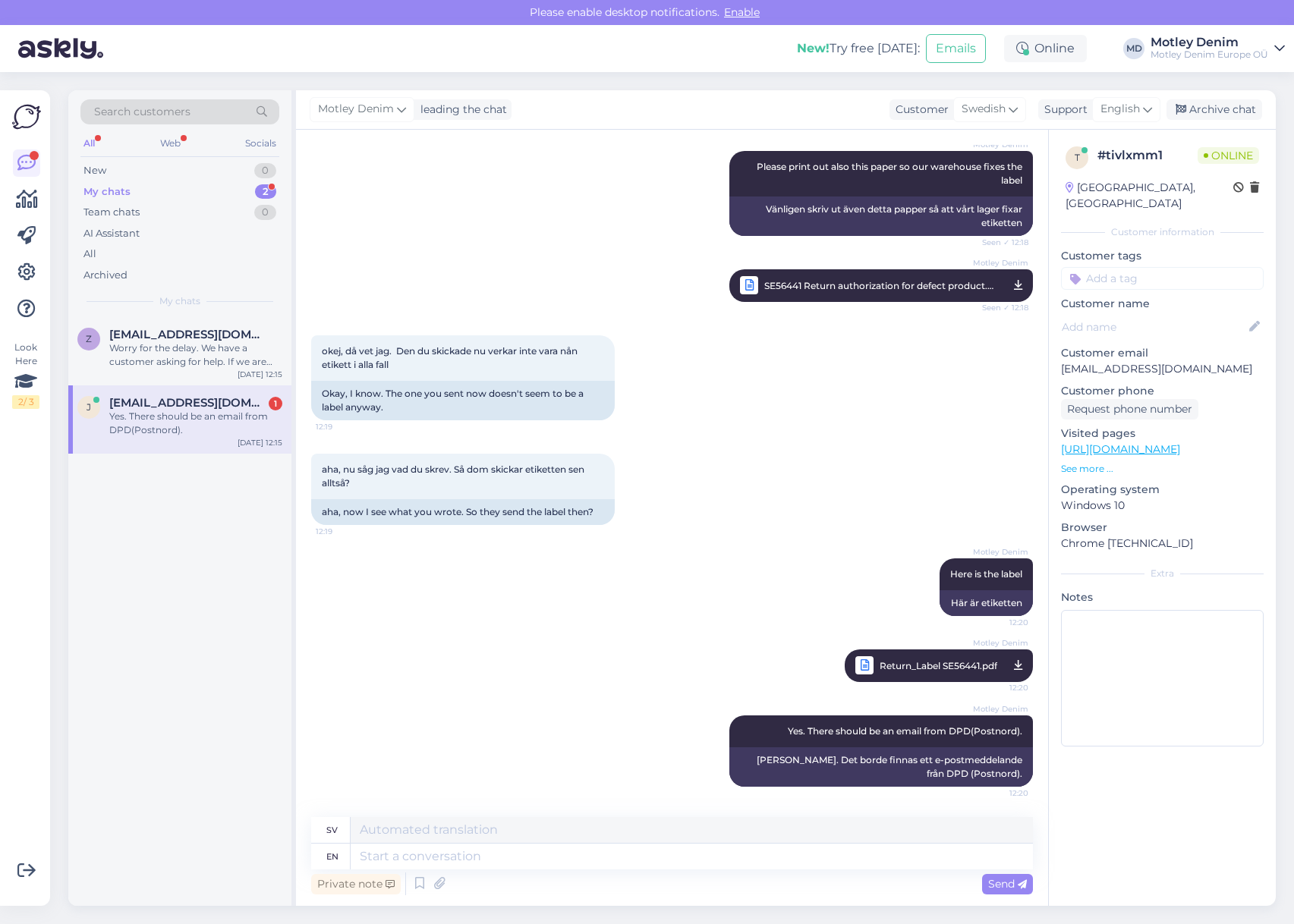
click at [800, 548] on div "Motley Denim Here is the label 12:20 Här är etiketten Motley Denim Return_Label…" at bounding box center [672, 620] width 721 height 157
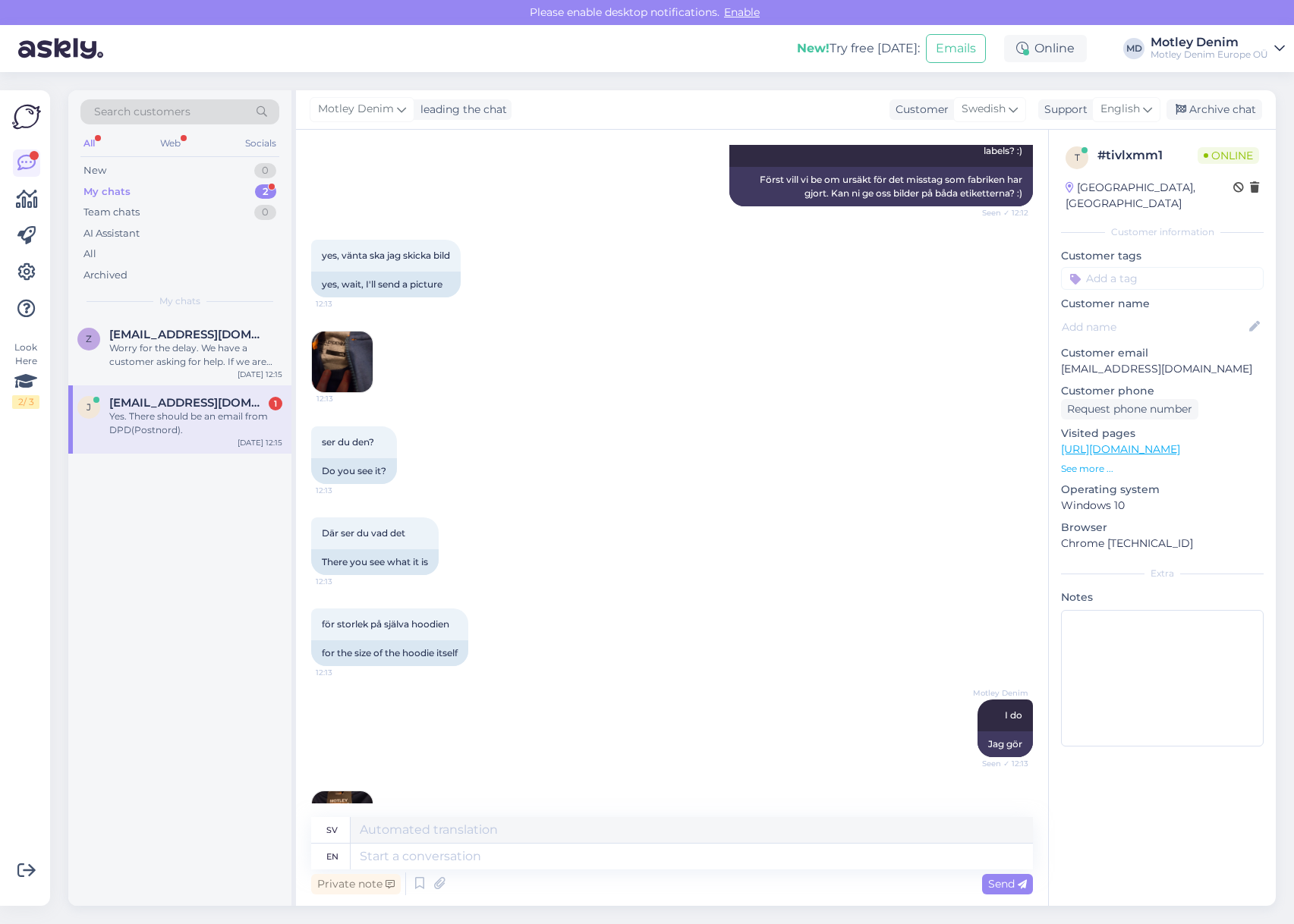
scroll to position [396, 0]
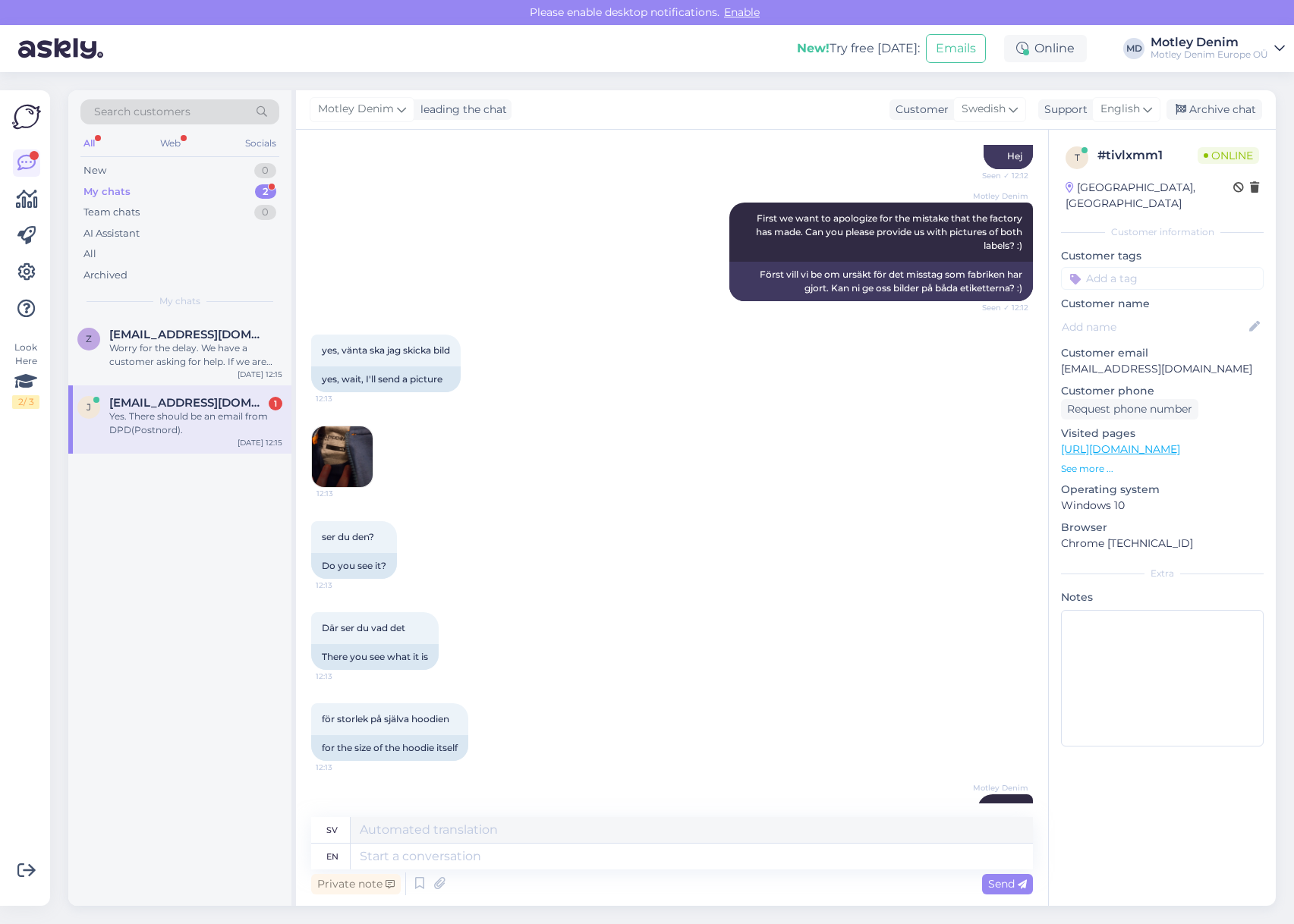
click at [350, 453] on img at bounding box center [341, 456] width 61 height 61
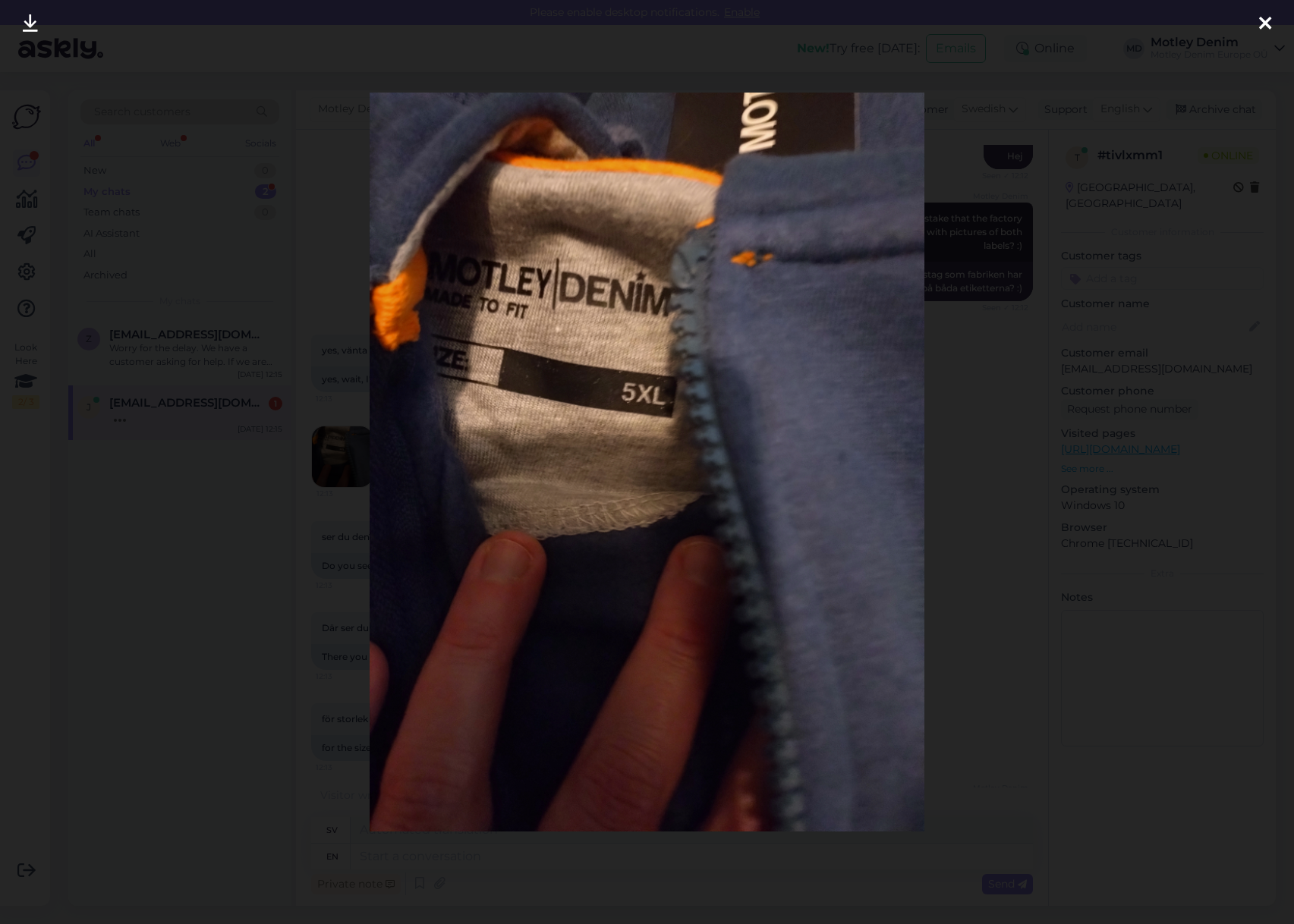
click at [1015, 387] on div at bounding box center [647, 462] width 1294 height 924
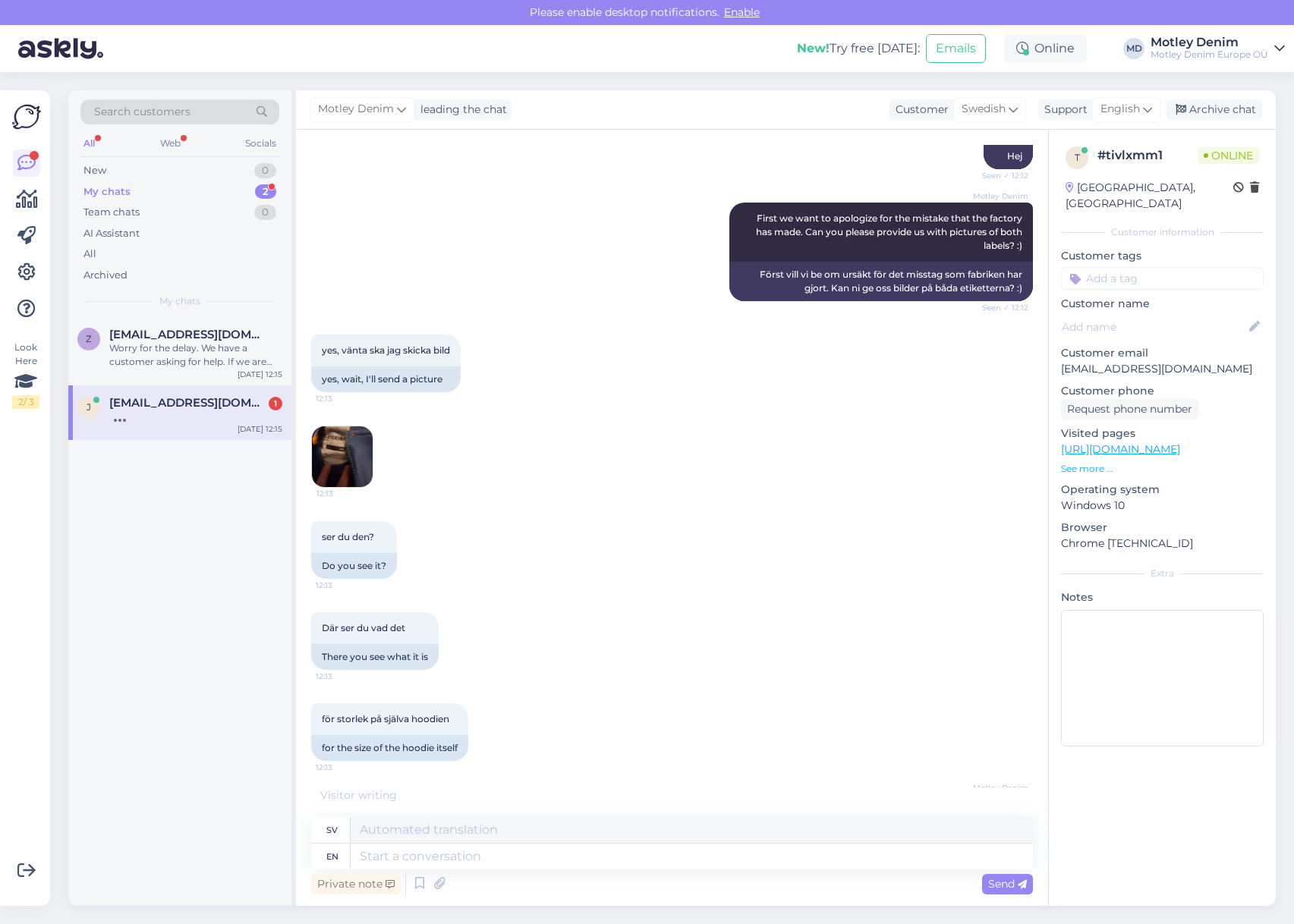
scroll to position [851, 0]
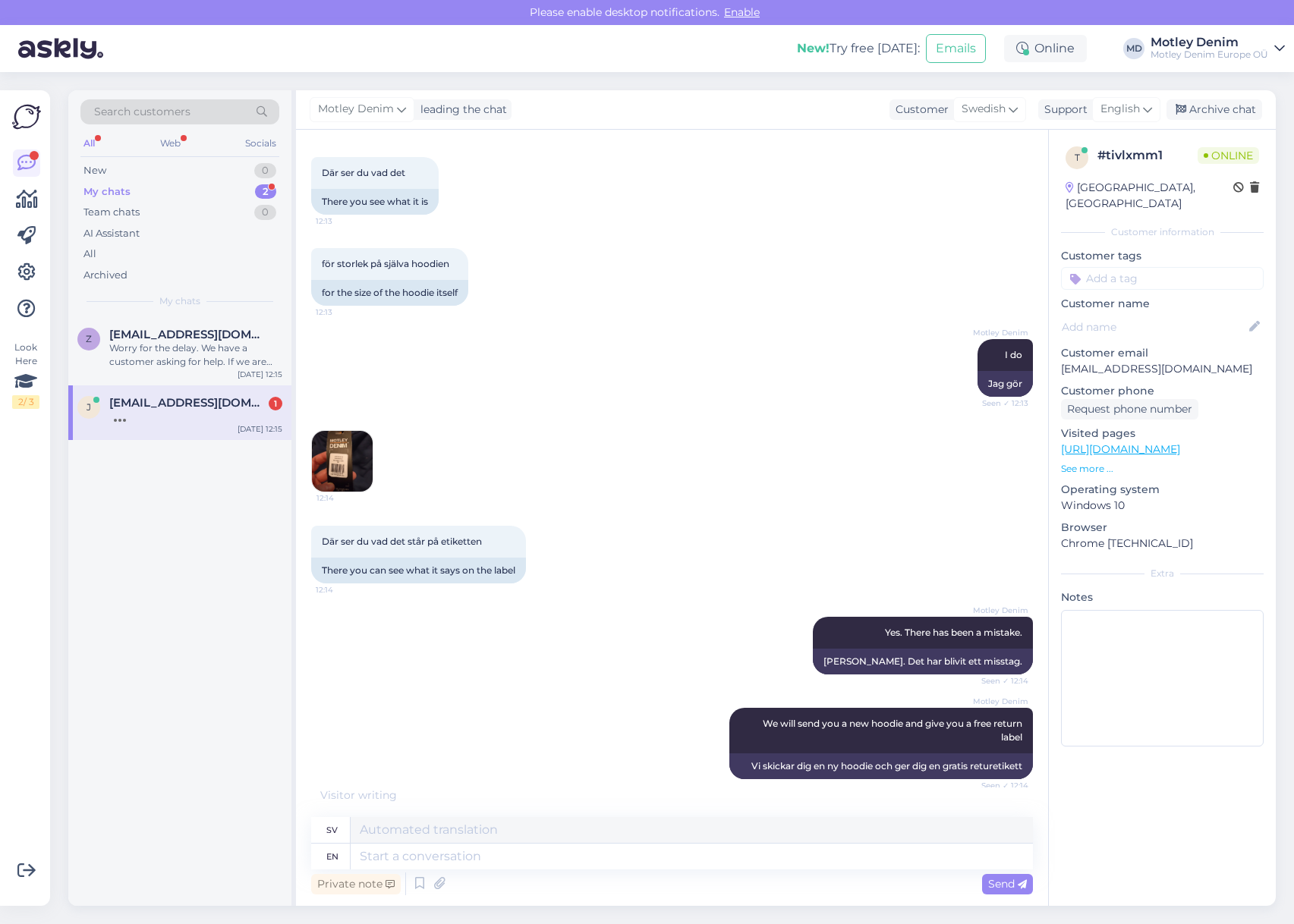
click at [335, 465] on img at bounding box center [341, 461] width 61 height 61
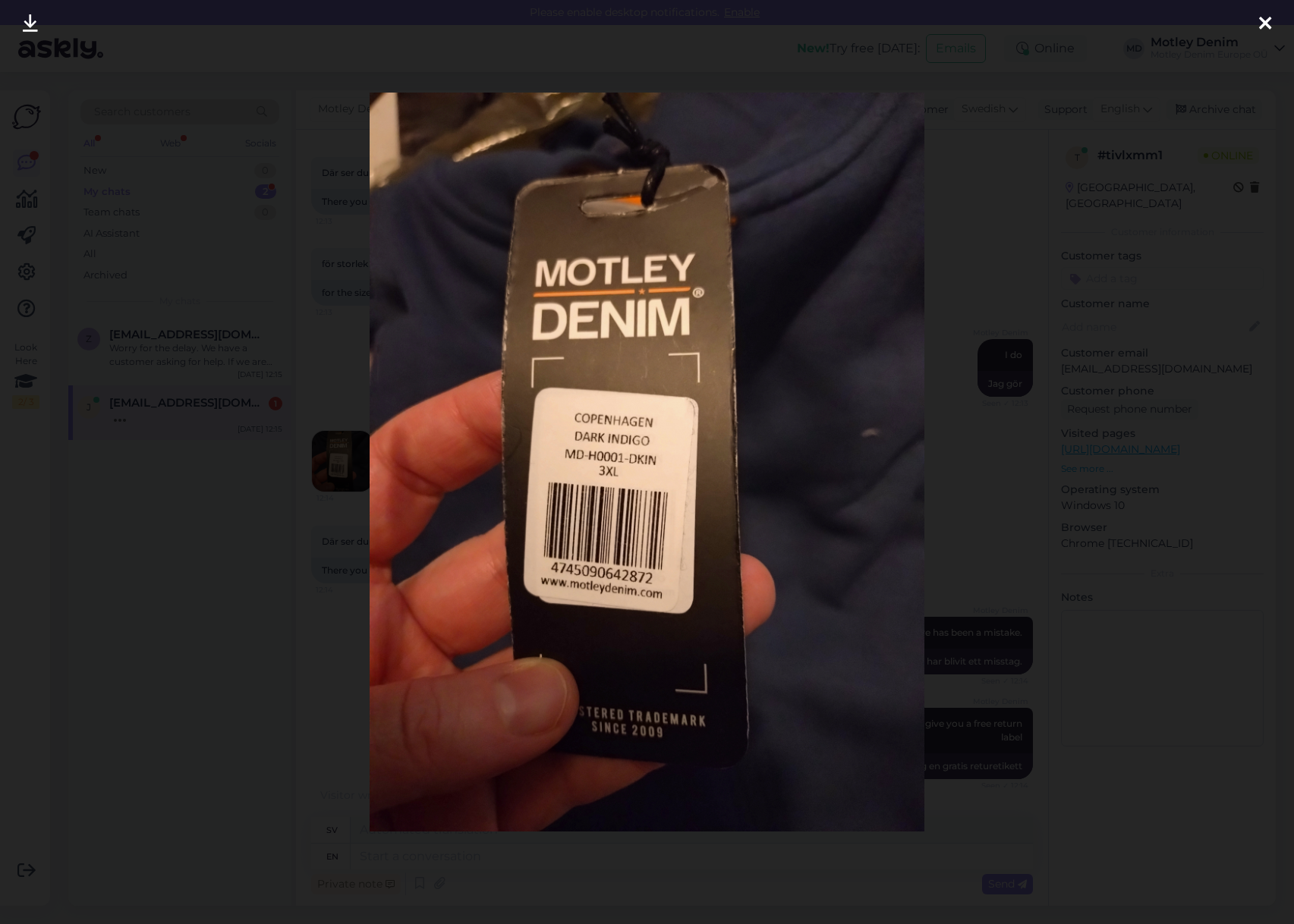
click at [1034, 75] on div at bounding box center [647, 462] width 1294 height 924
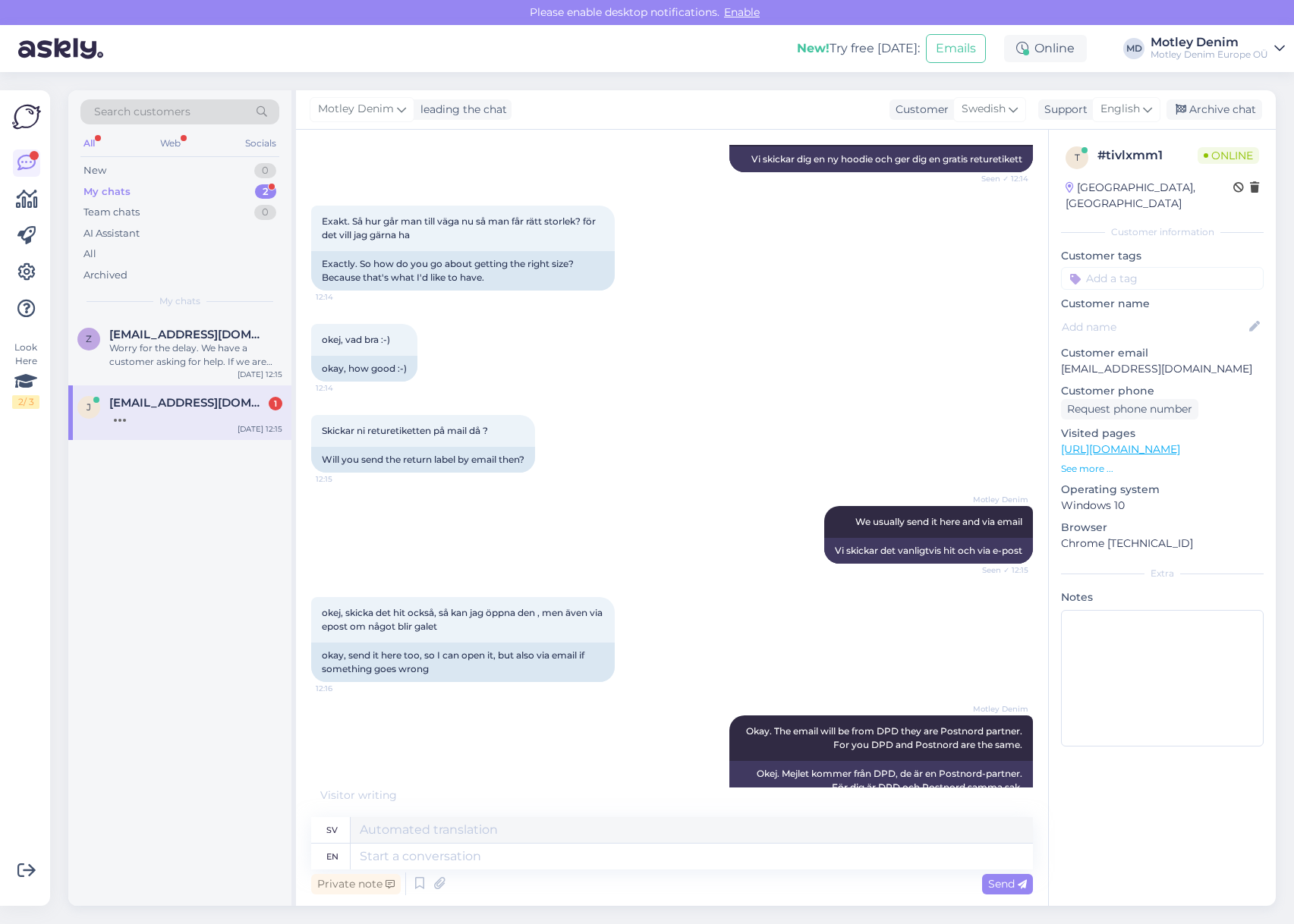
scroll to position [2287, 0]
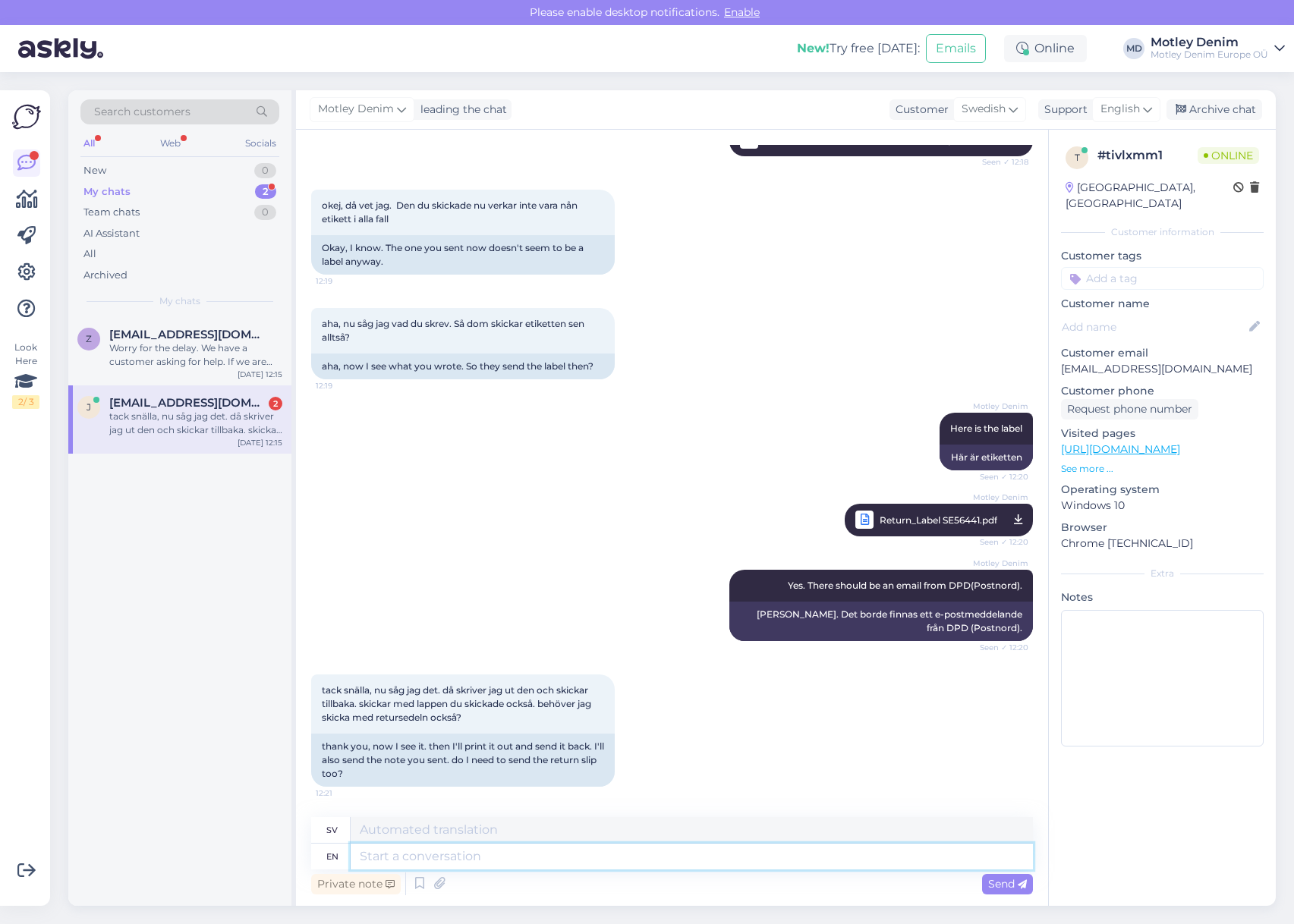
click at [484, 857] on textarea at bounding box center [691, 857] width 682 height 25
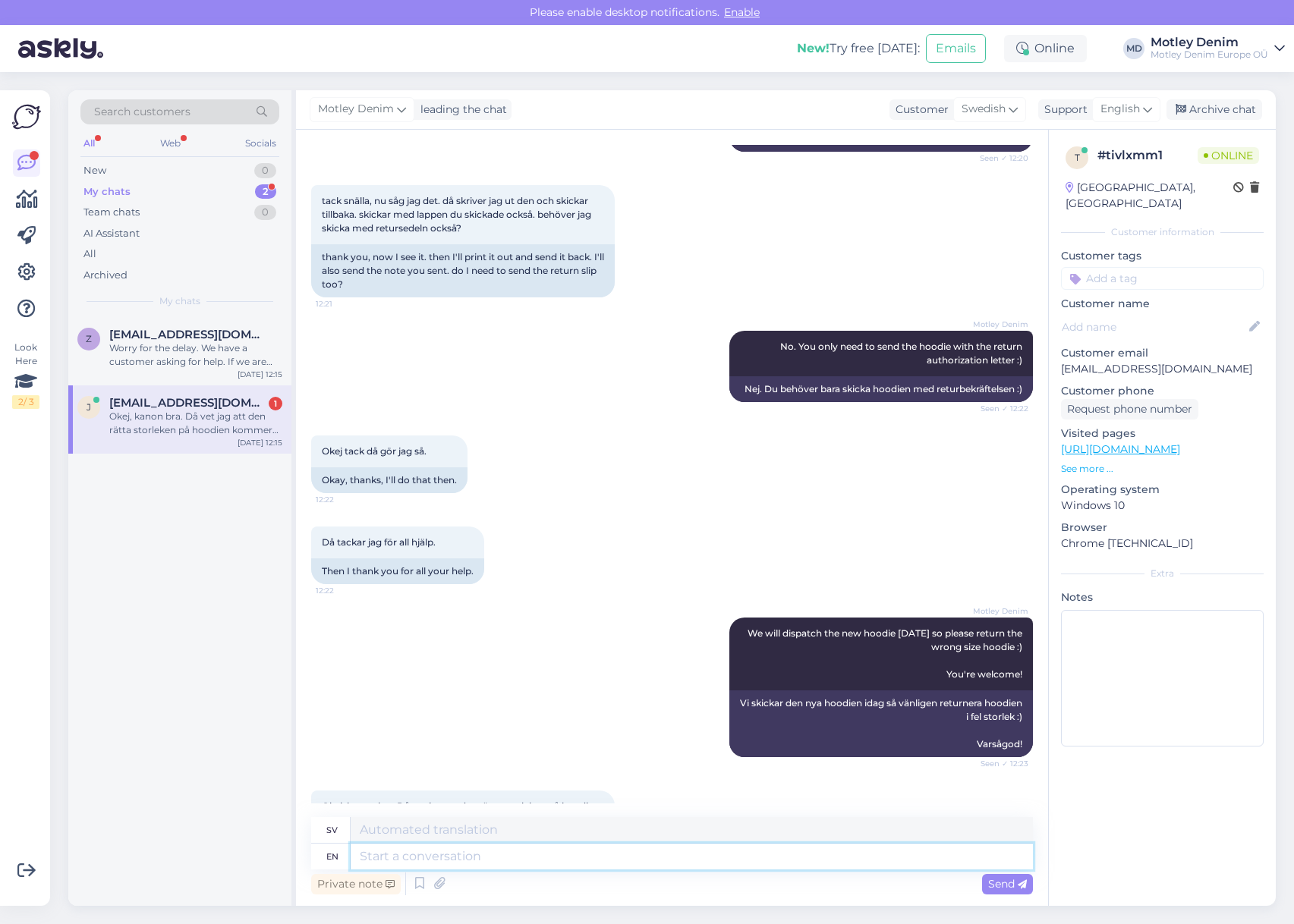
scroll to position [2878, 0]
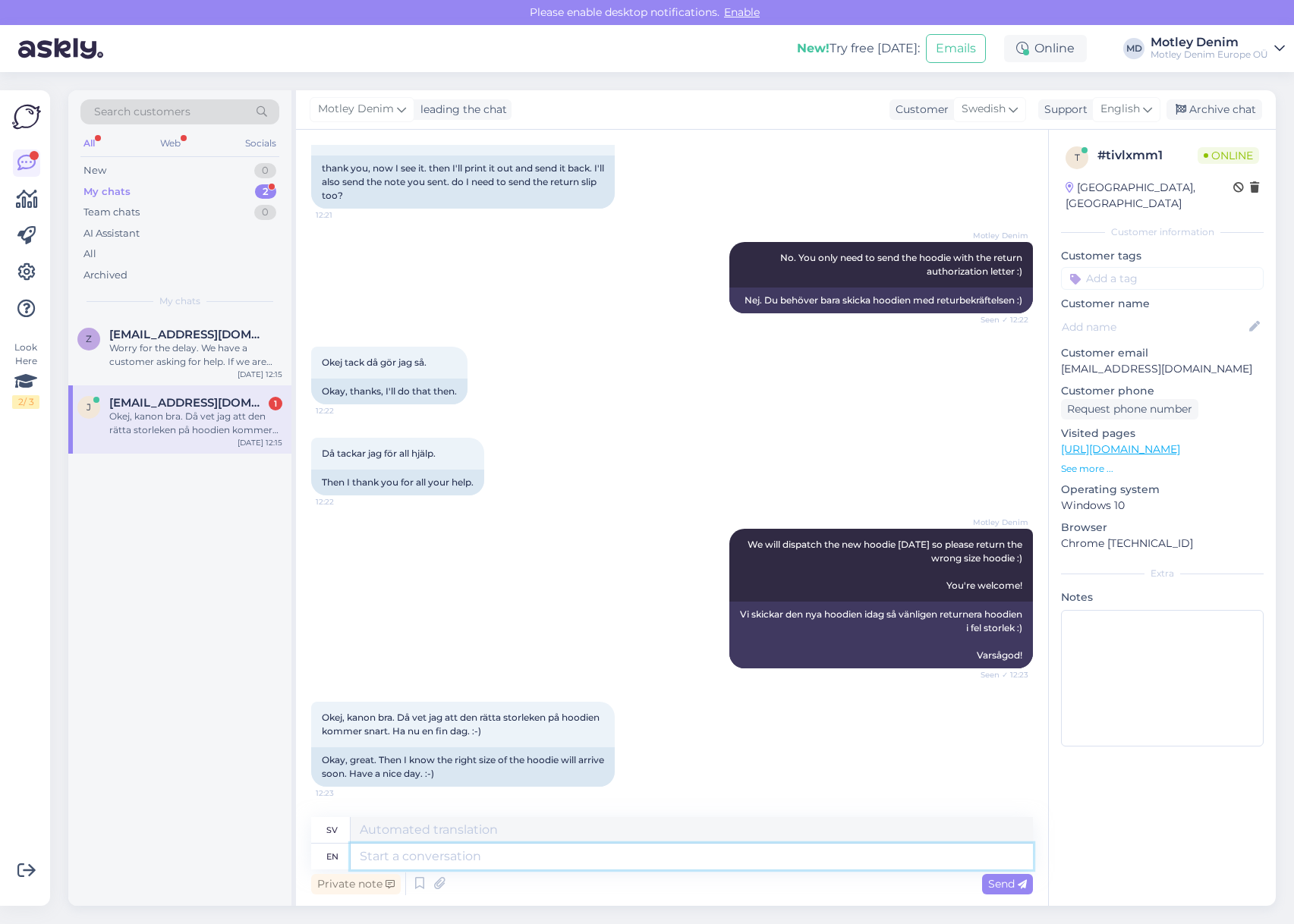
click at [599, 857] on textarea at bounding box center [691, 857] width 682 height 25
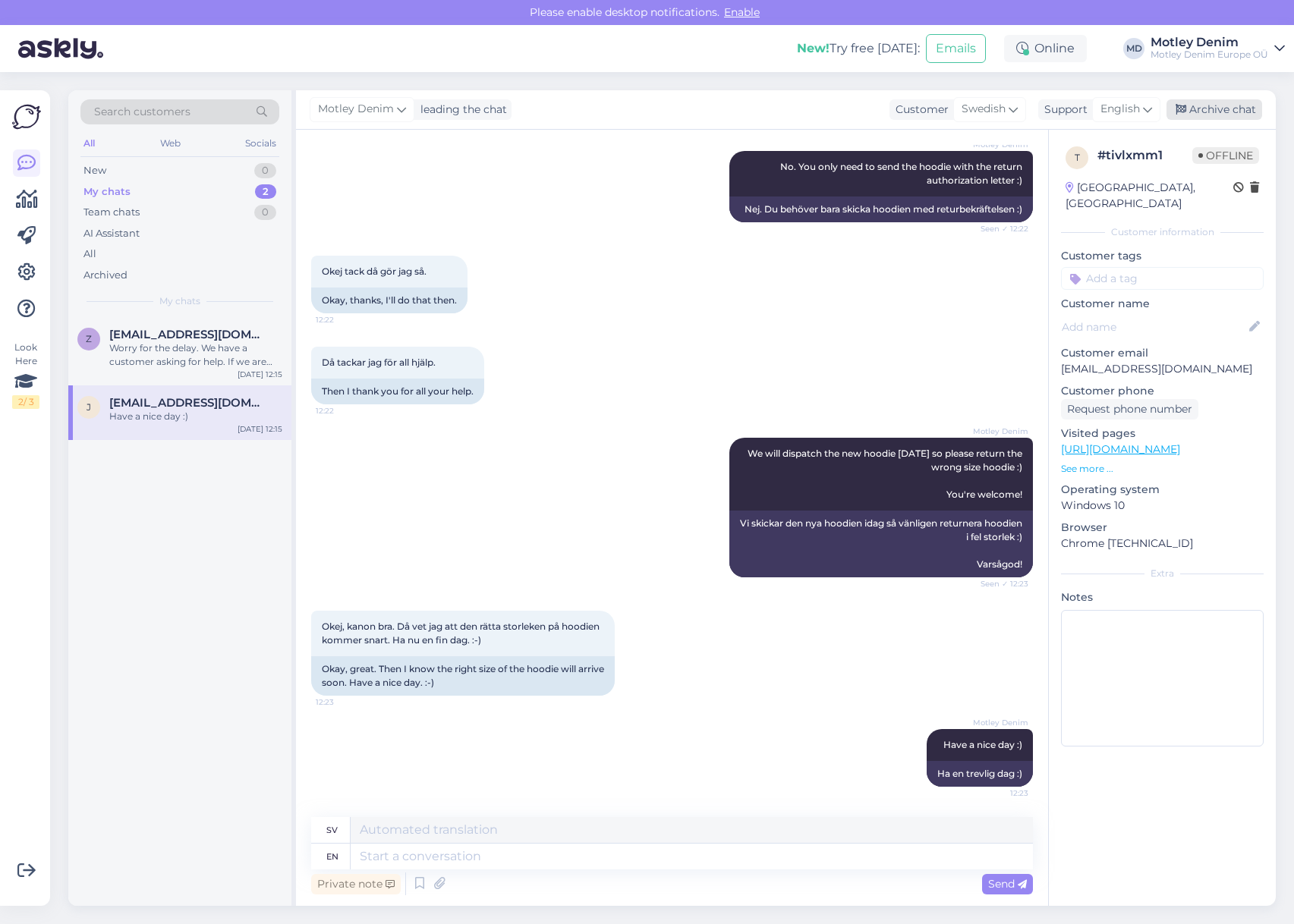
click at [1216, 103] on div "Archive chat" at bounding box center [1214, 109] width 96 height 20
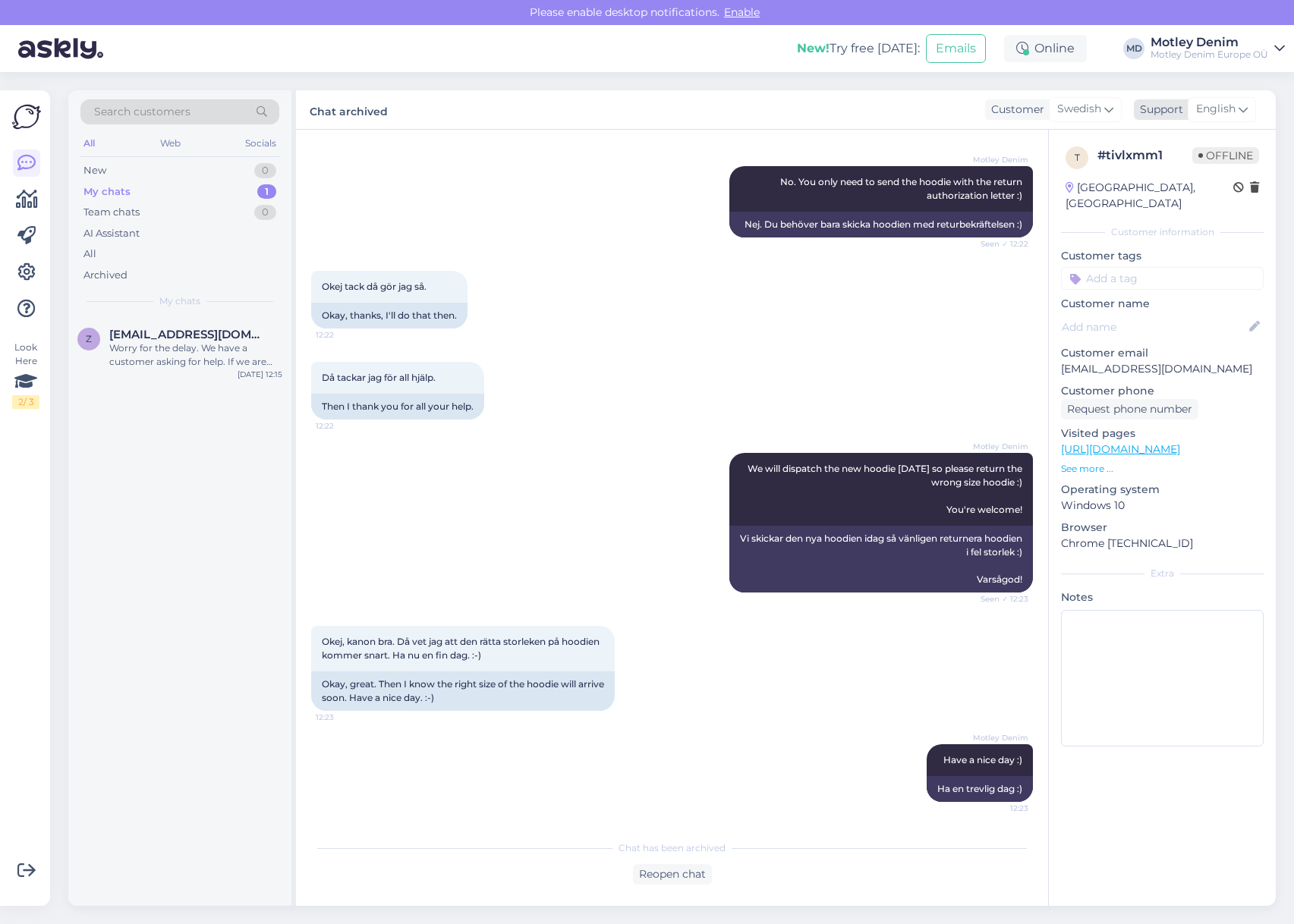
scroll to position [2954, 0]
click at [215, 330] on span "[EMAIL_ADDRESS][DOMAIN_NAME]" at bounding box center [188, 334] width 158 height 14
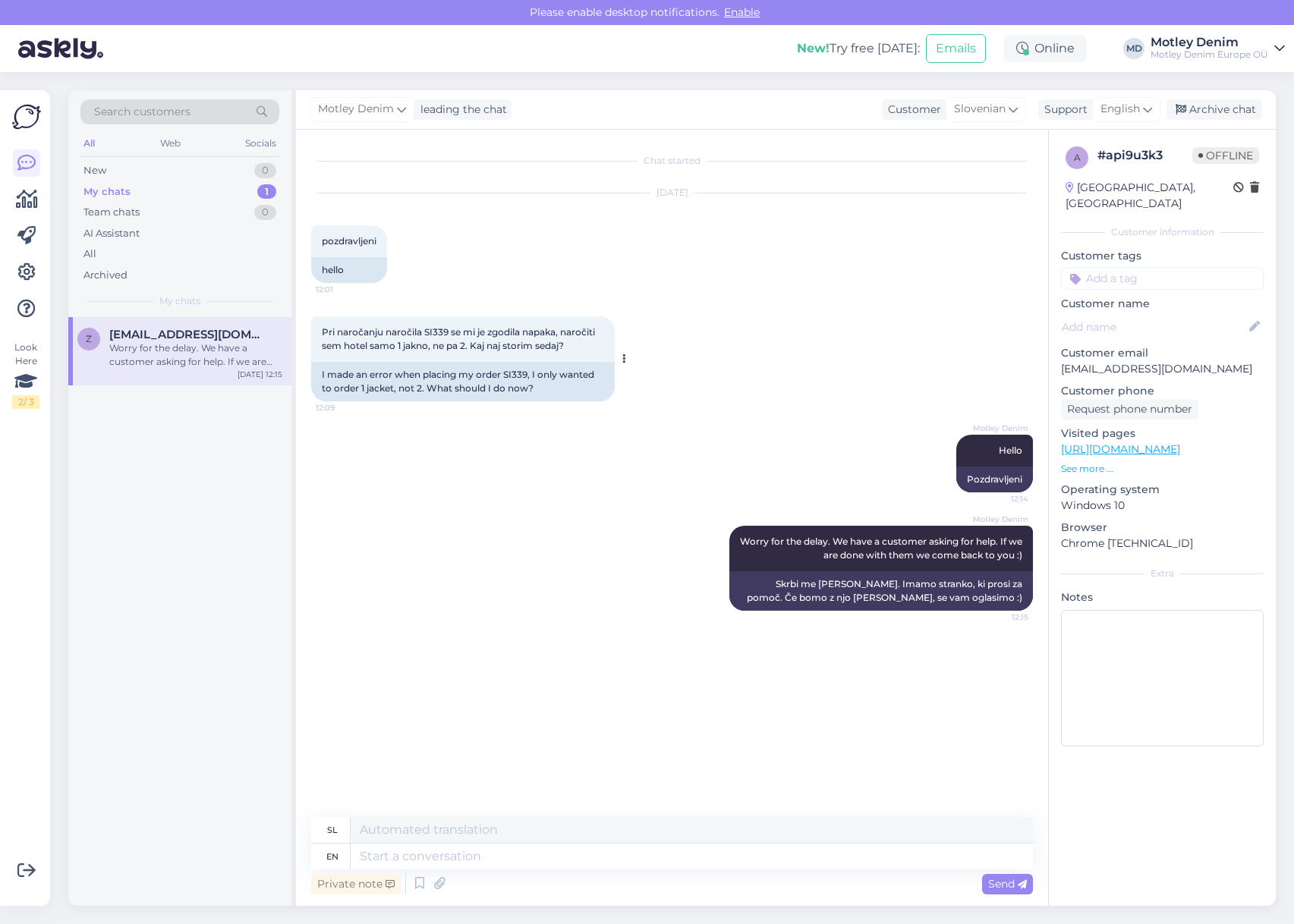
click at [511, 374] on div "I made an error when placing my order SI339, I only wanted to order 1 jacket, n…" at bounding box center [463, 381] width 303 height 39
click at [597, 859] on textarea at bounding box center [691, 857] width 682 height 25
click at [440, 333] on span "Pri naročanju naročila SI339 se mi je zgodila napaka, naročiti sem hotel samo 1…" at bounding box center [459, 338] width 275 height 25
drag, startPoint x: 440, startPoint y: 333, endPoint x: 478, endPoint y: 325, distance: 38.8
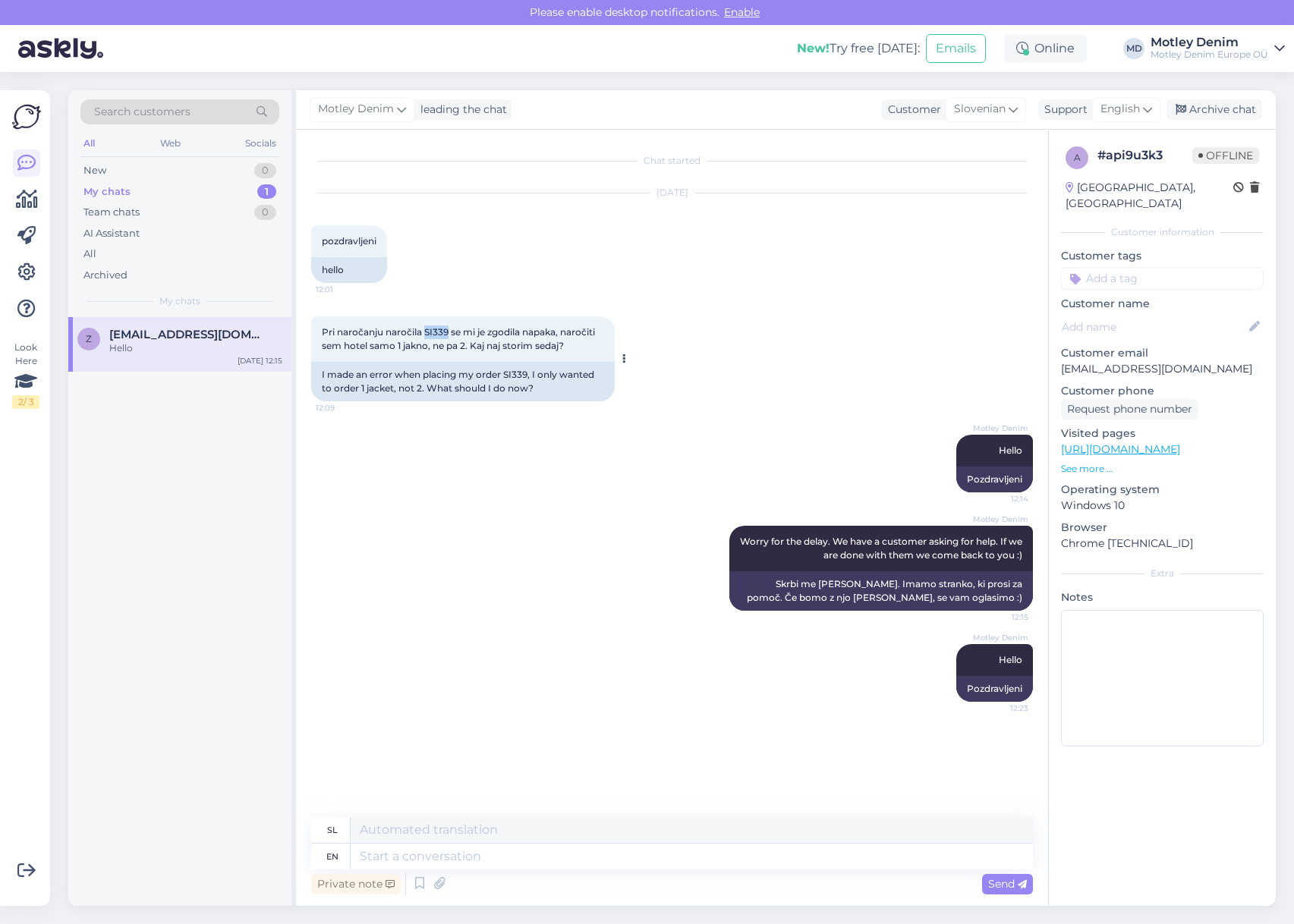
click at [441, 333] on span "Pri naročanju naročila SI339 se mi je zgodila napaka, naročiti sem hotel samo 1…" at bounding box center [459, 338] width 275 height 25
click at [659, 860] on textarea at bounding box center [691, 857] width 682 height 25
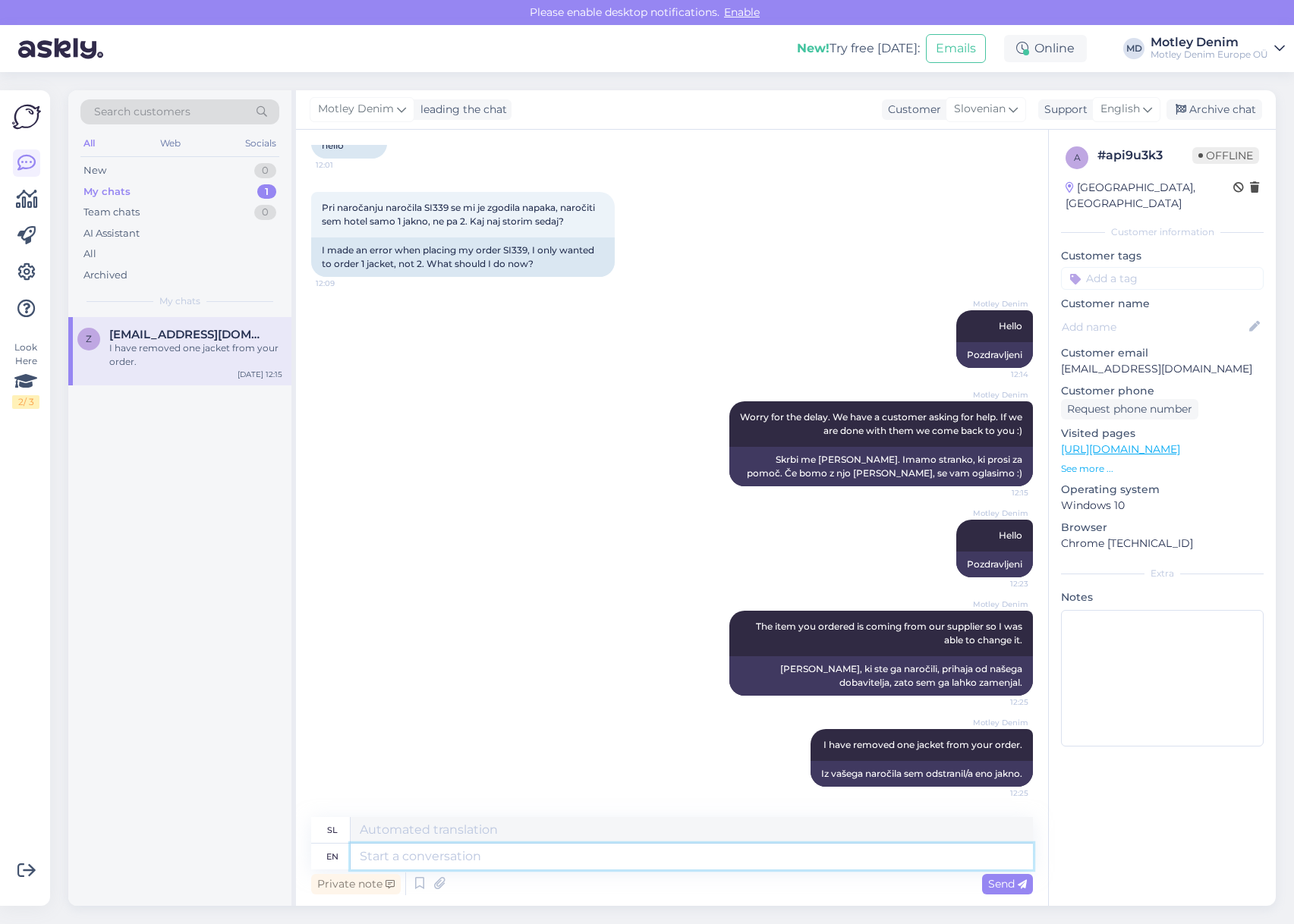
scroll to position [216, 0]
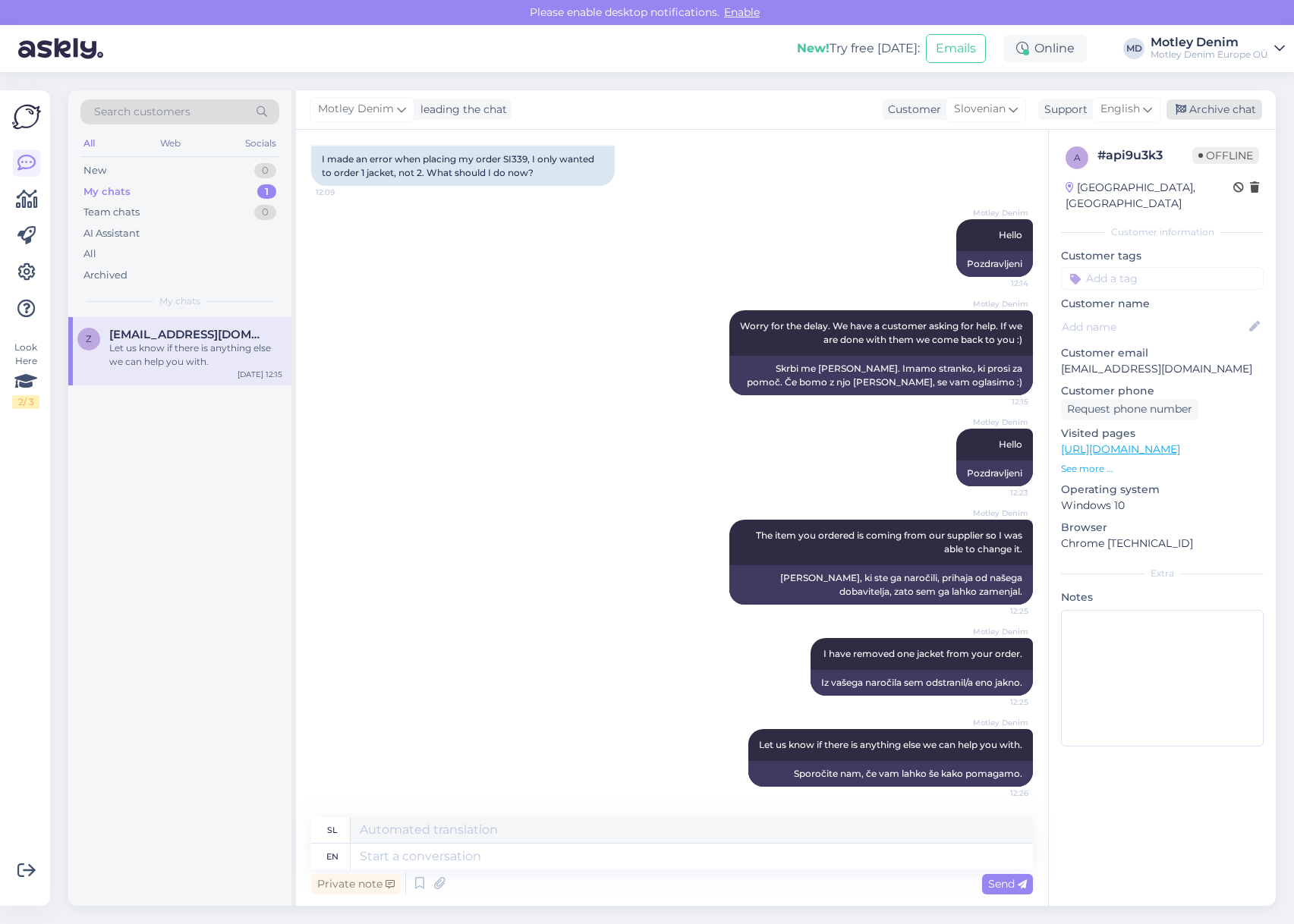
click at [1232, 108] on div "Archive chat" at bounding box center [1214, 109] width 96 height 20
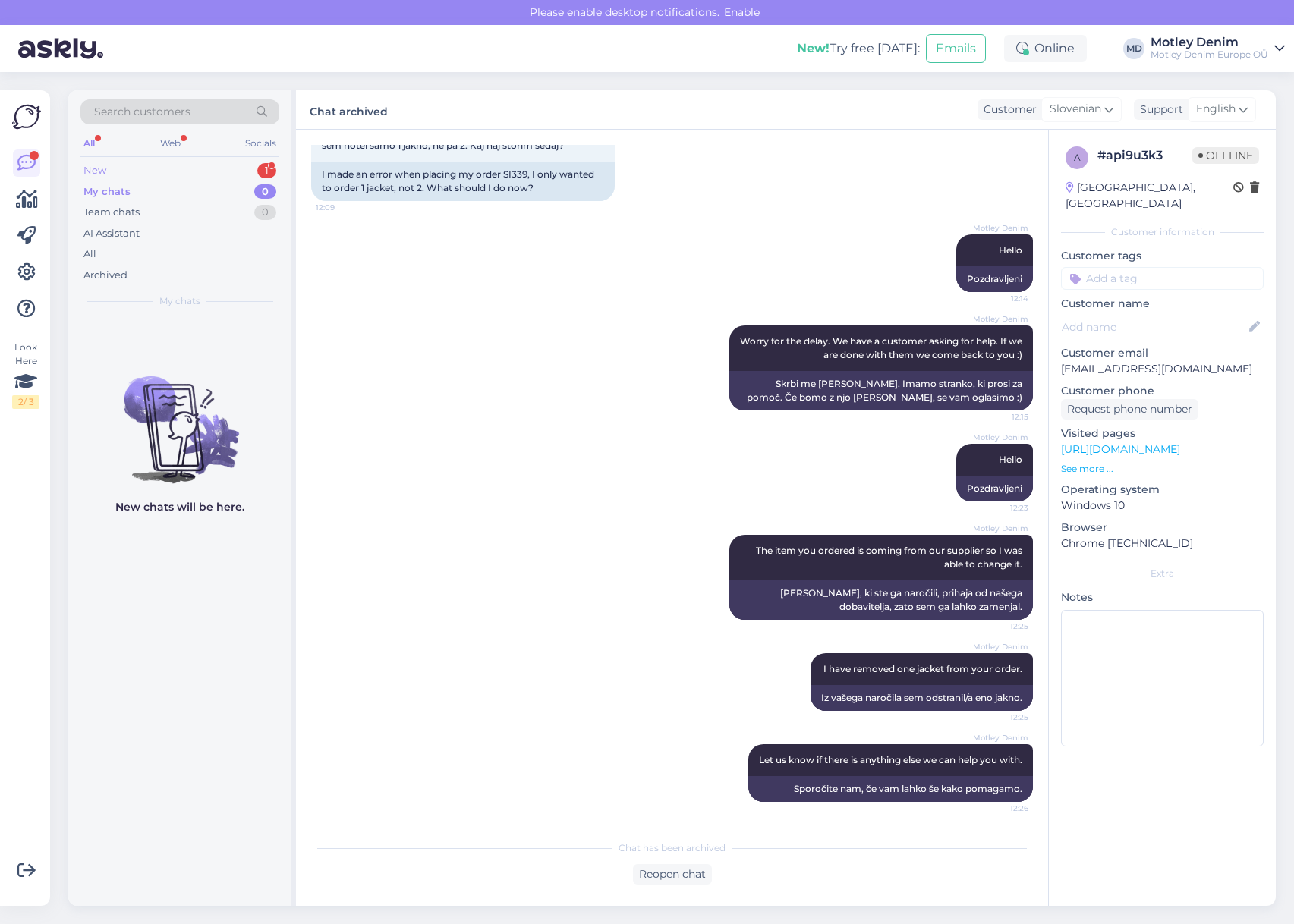
click at [236, 175] on div "New 1" at bounding box center [179, 170] width 199 height 21
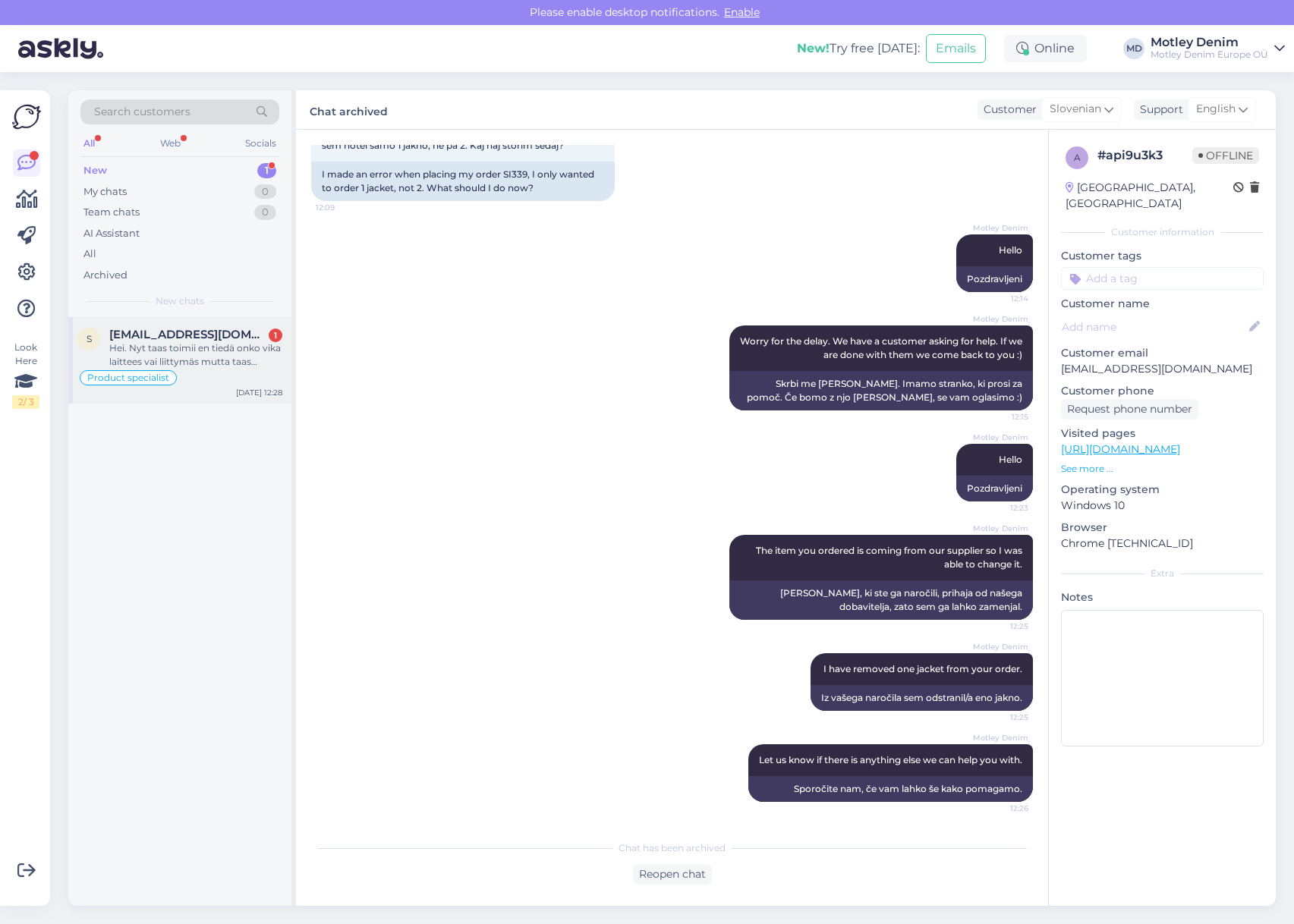
click at [266, 357] on div "Hei. Nyt taas toimii en tiedä onko vika laittees vai liittymäs mutta taas pääse…" at bounding box center [196, 355] width 173 height 27
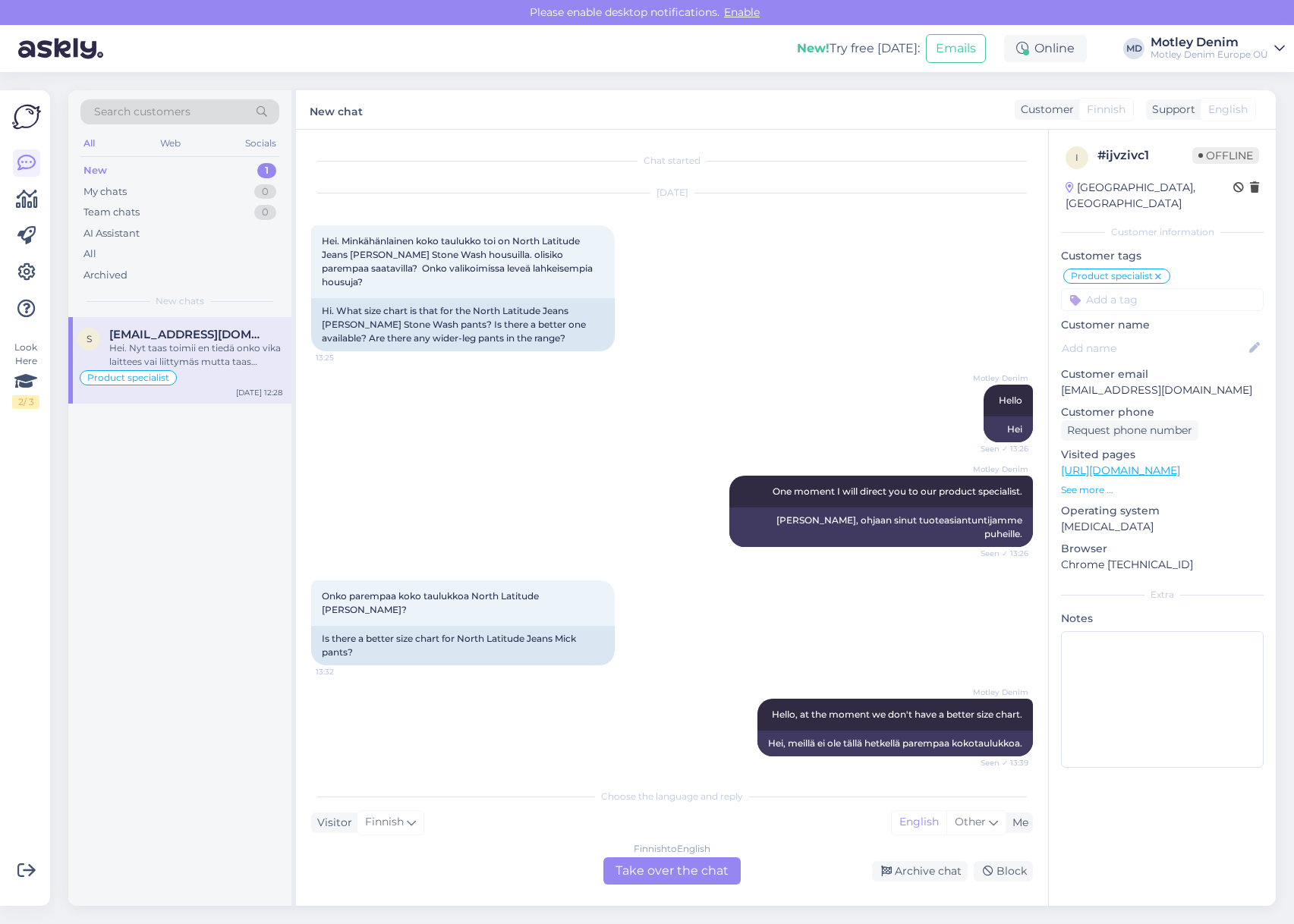
scroll to position [3082, 0]
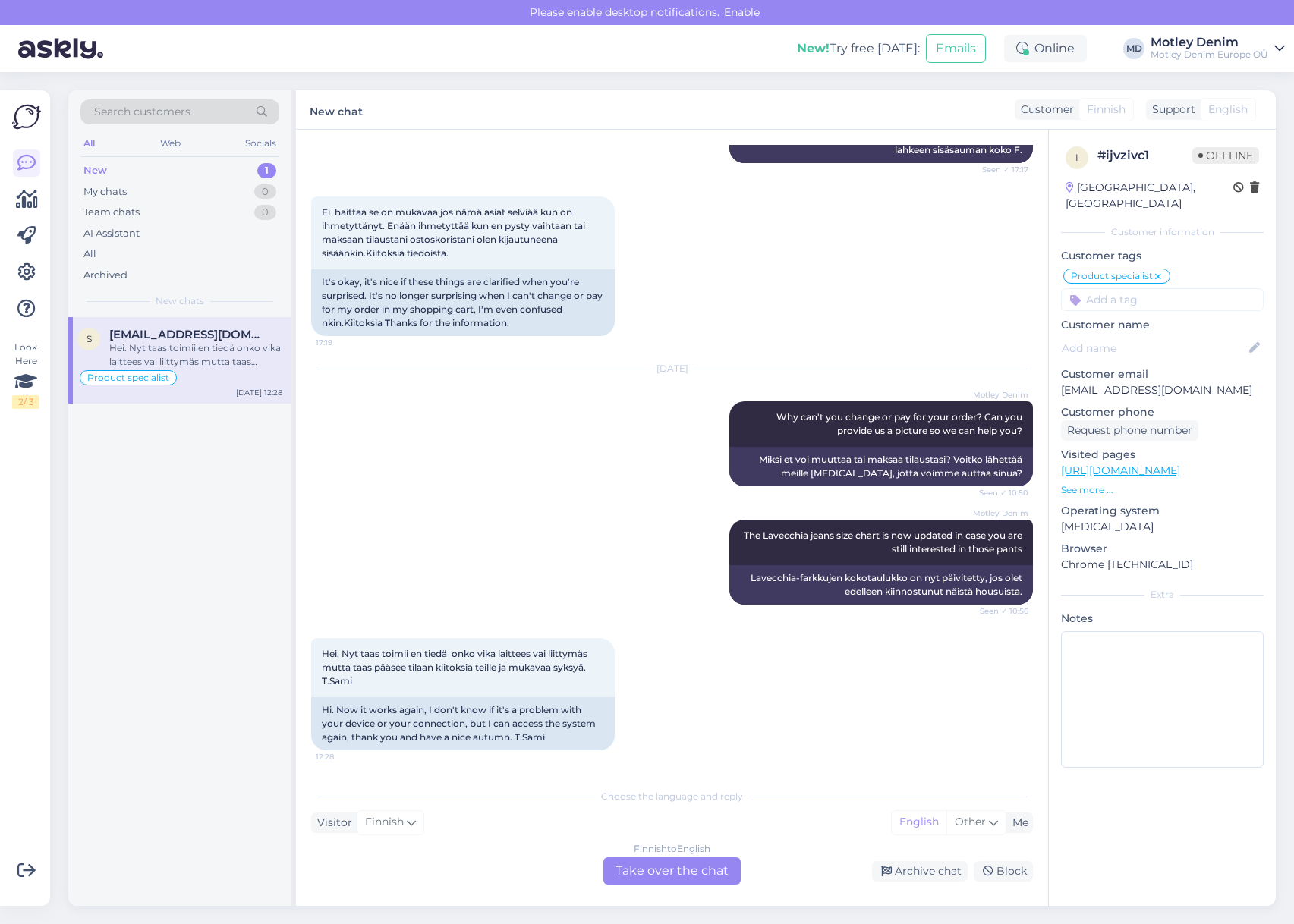
click at [674, 876] on div "Finnish to English Take over the chat" at bounding box center [671, 871] width 138 height 27
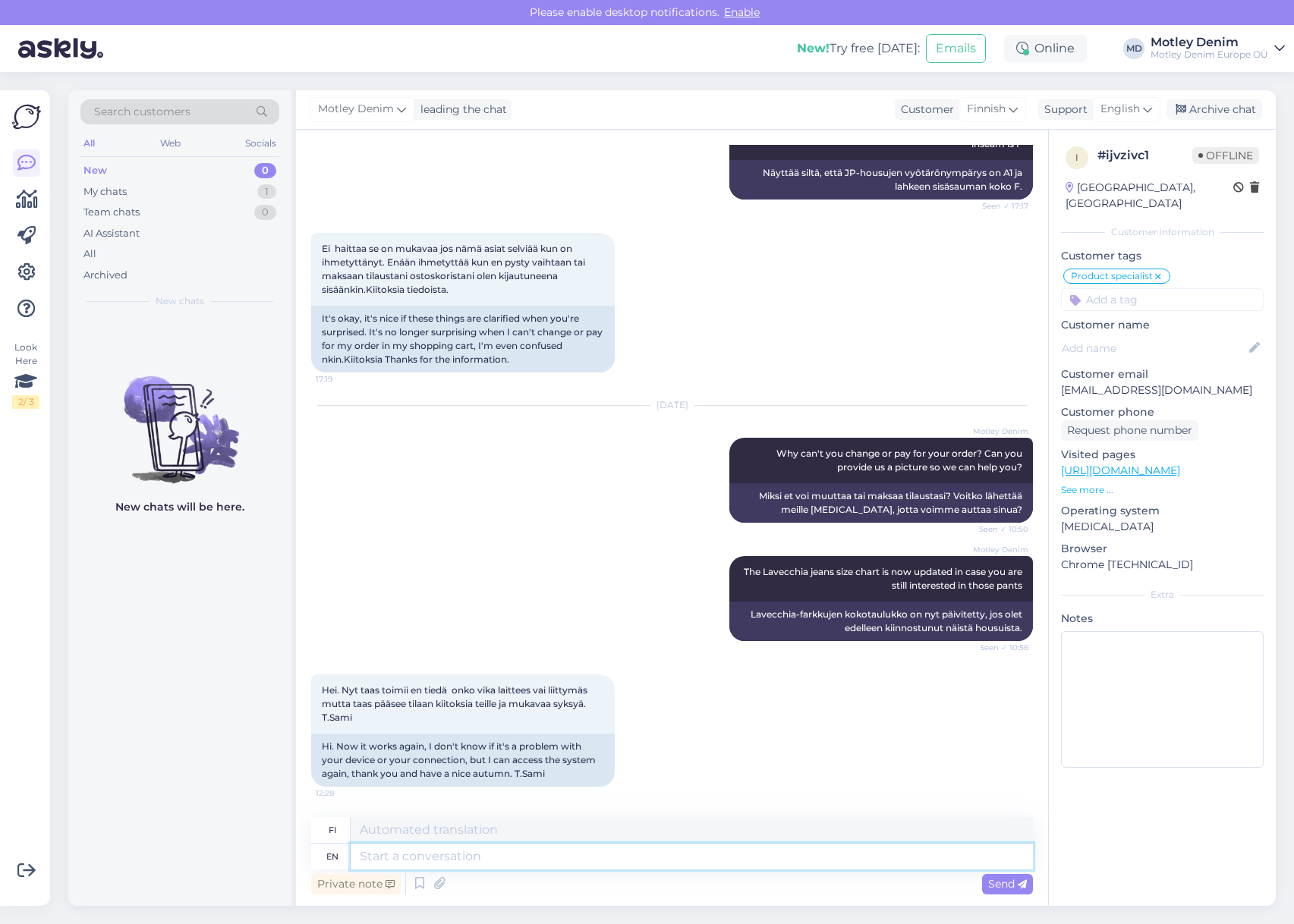
click at [901, 858] on textarea at bounding box center [691, 857] width 682 height 25
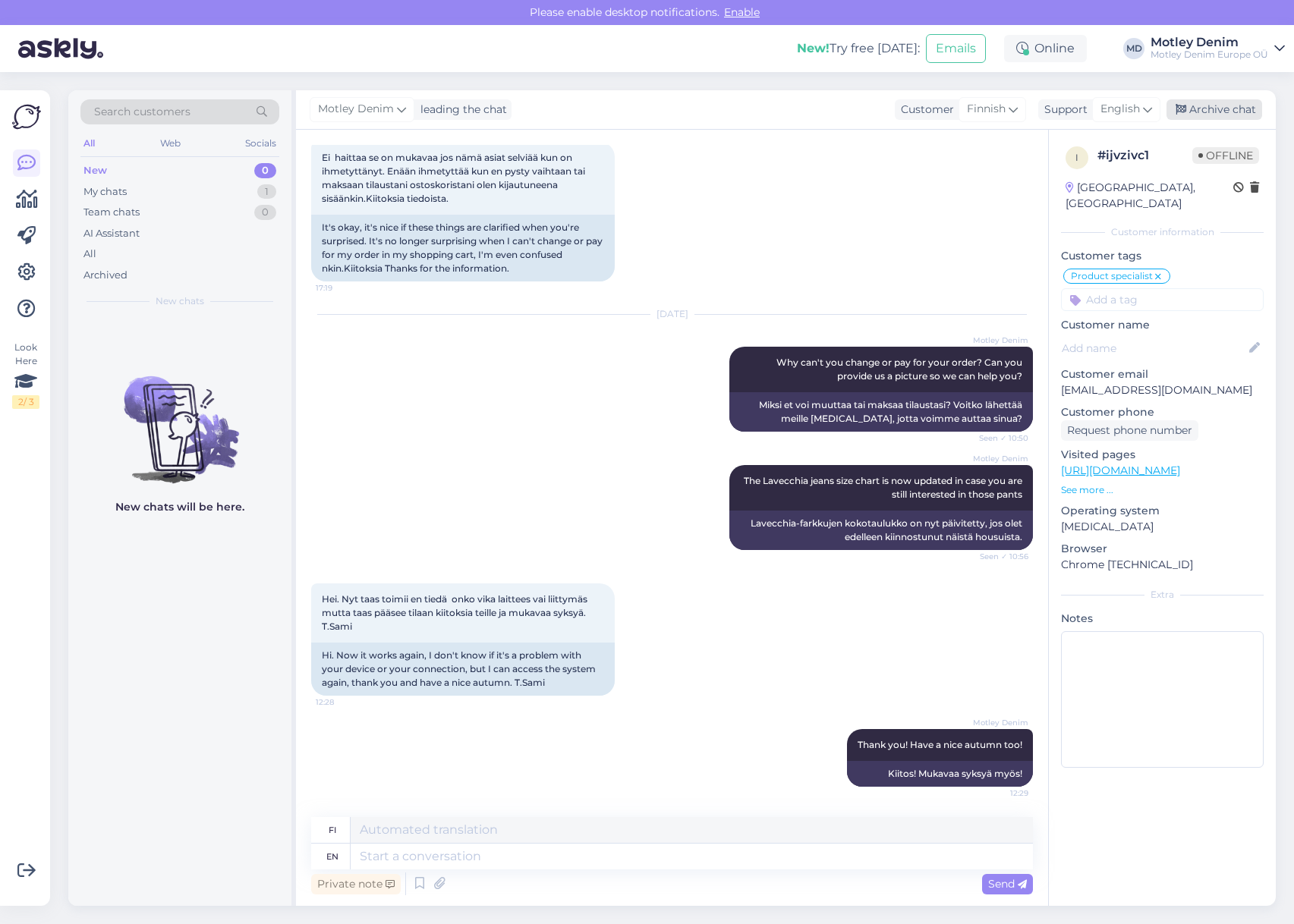
click at [1184, 110] on icon at bounding box center [1181, 110] width 11 height 11
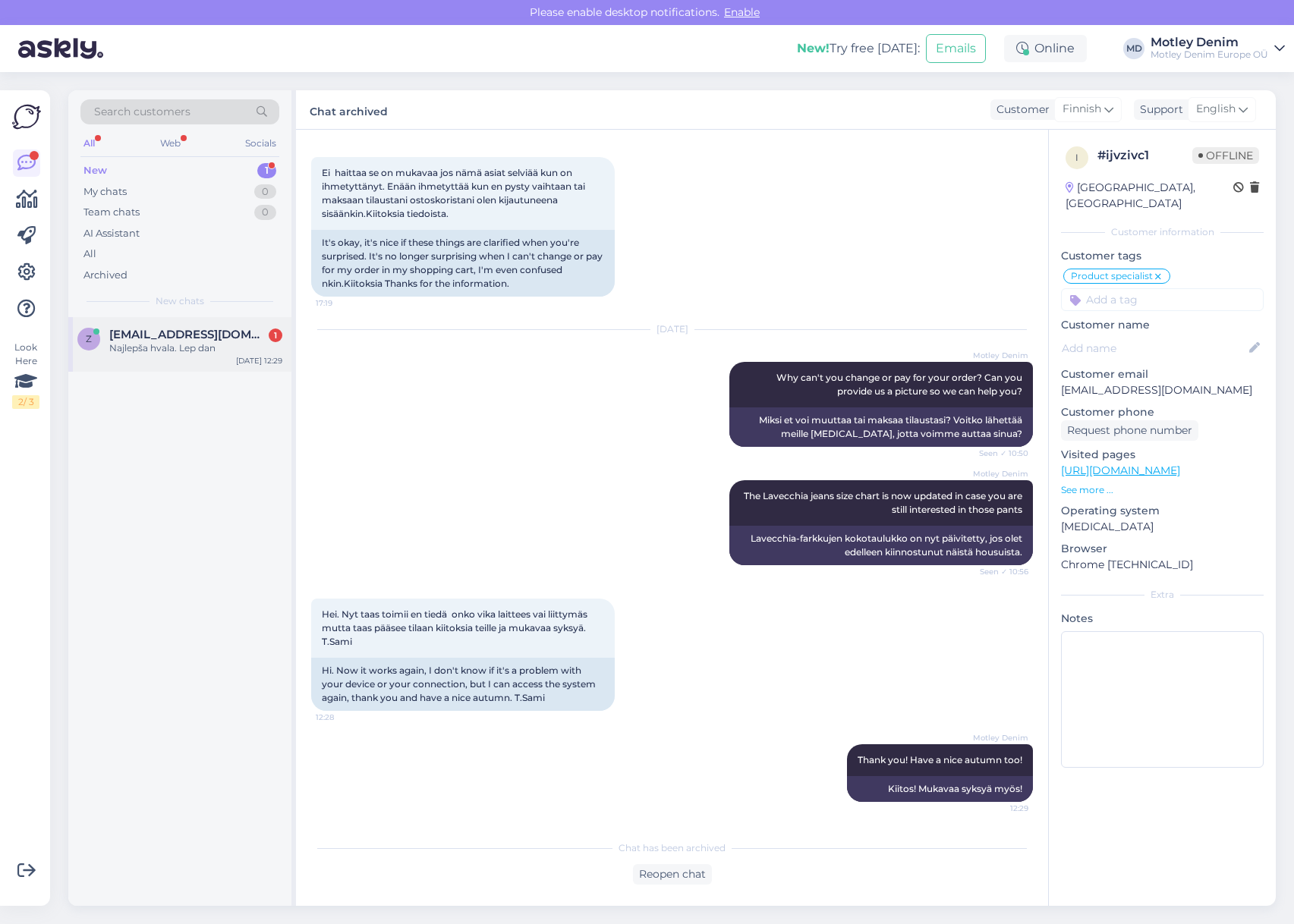
click at [157, 346] on div "Najlepša hvala. Lep dan" at bounding box center [196, 348] width 173 height 14
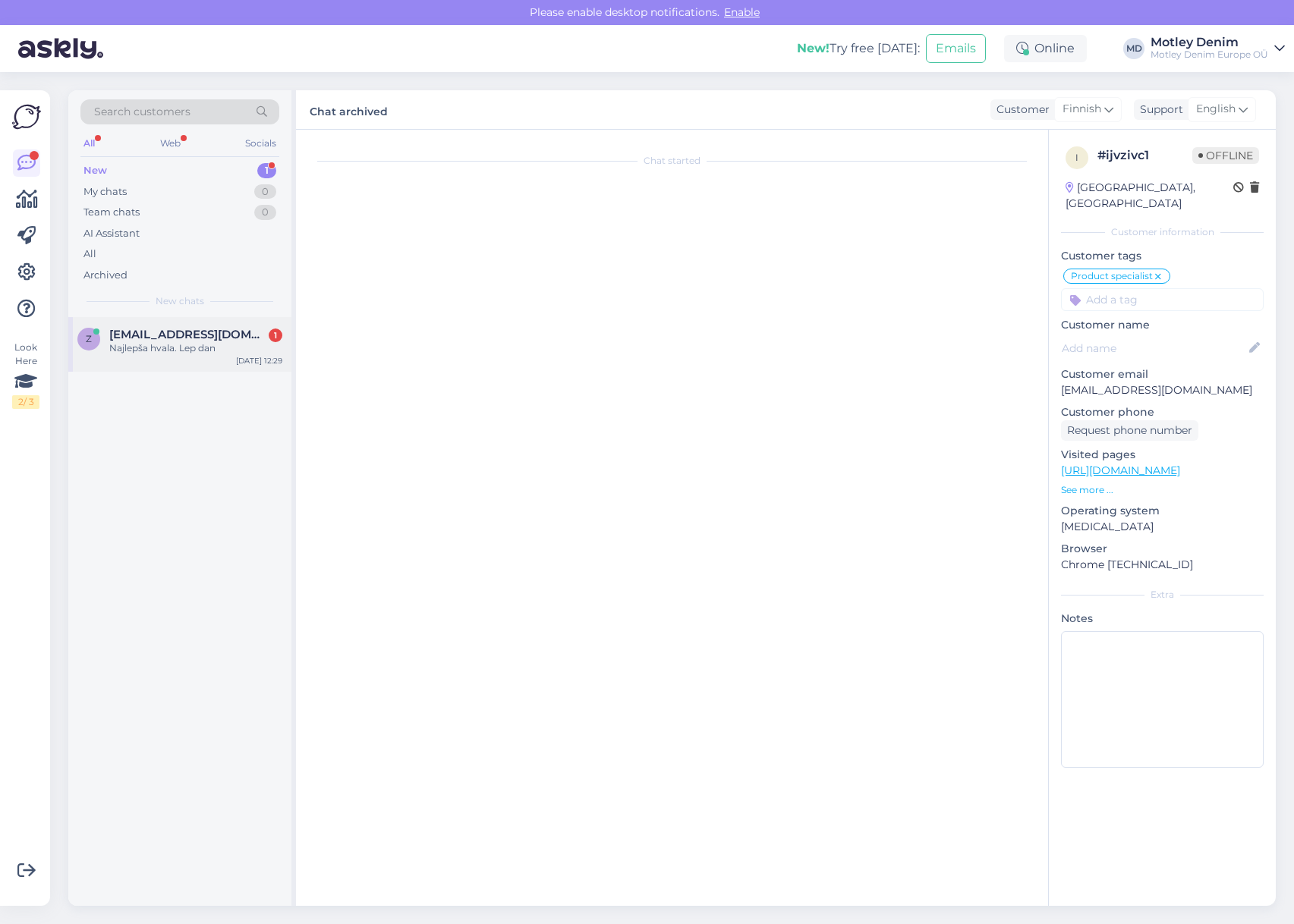
scroll to position [343, 0]
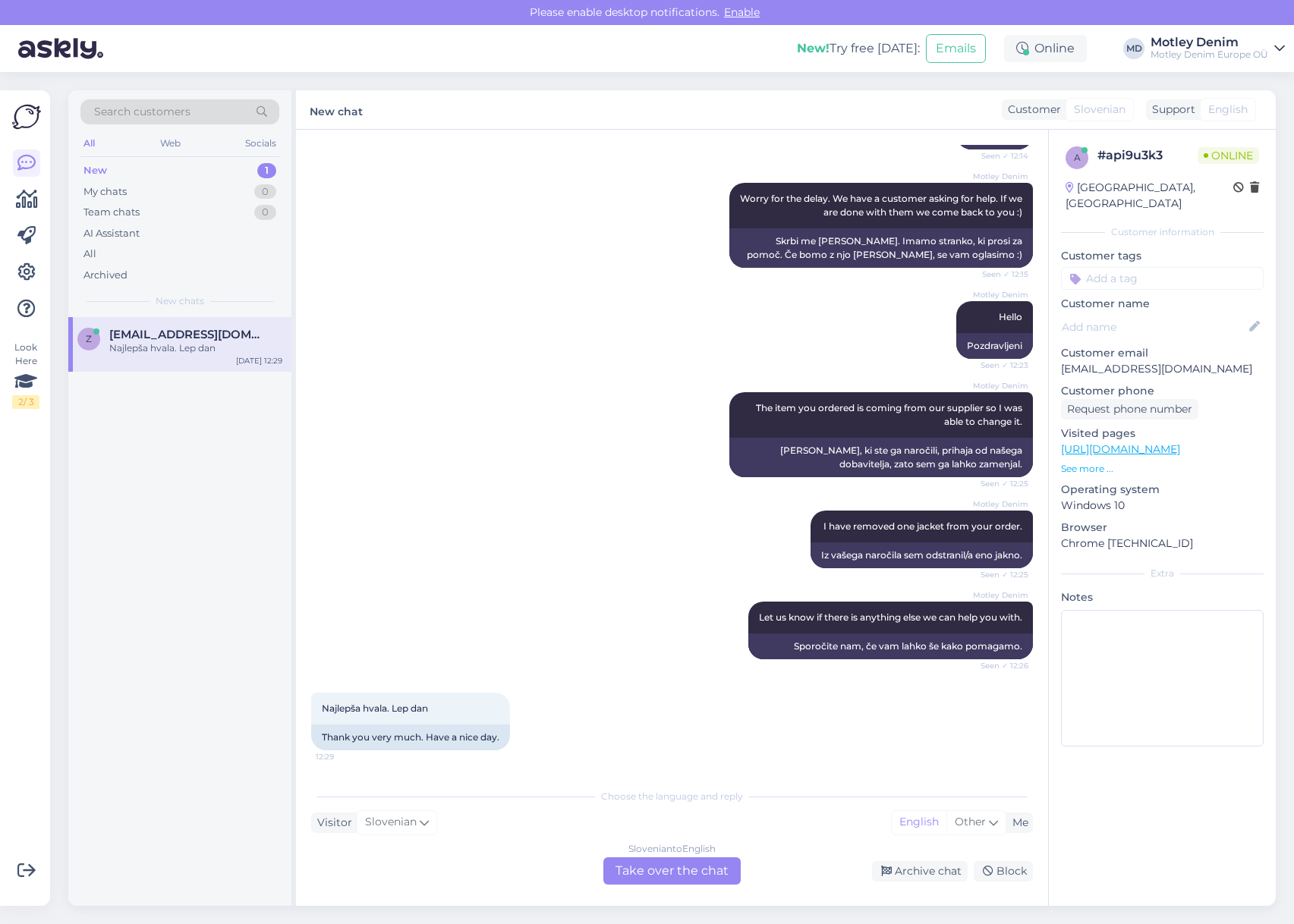
click at [710, 880] on div "Slovenian to English Take over the chat" at bounding box center [671, 871] width 138 height 27
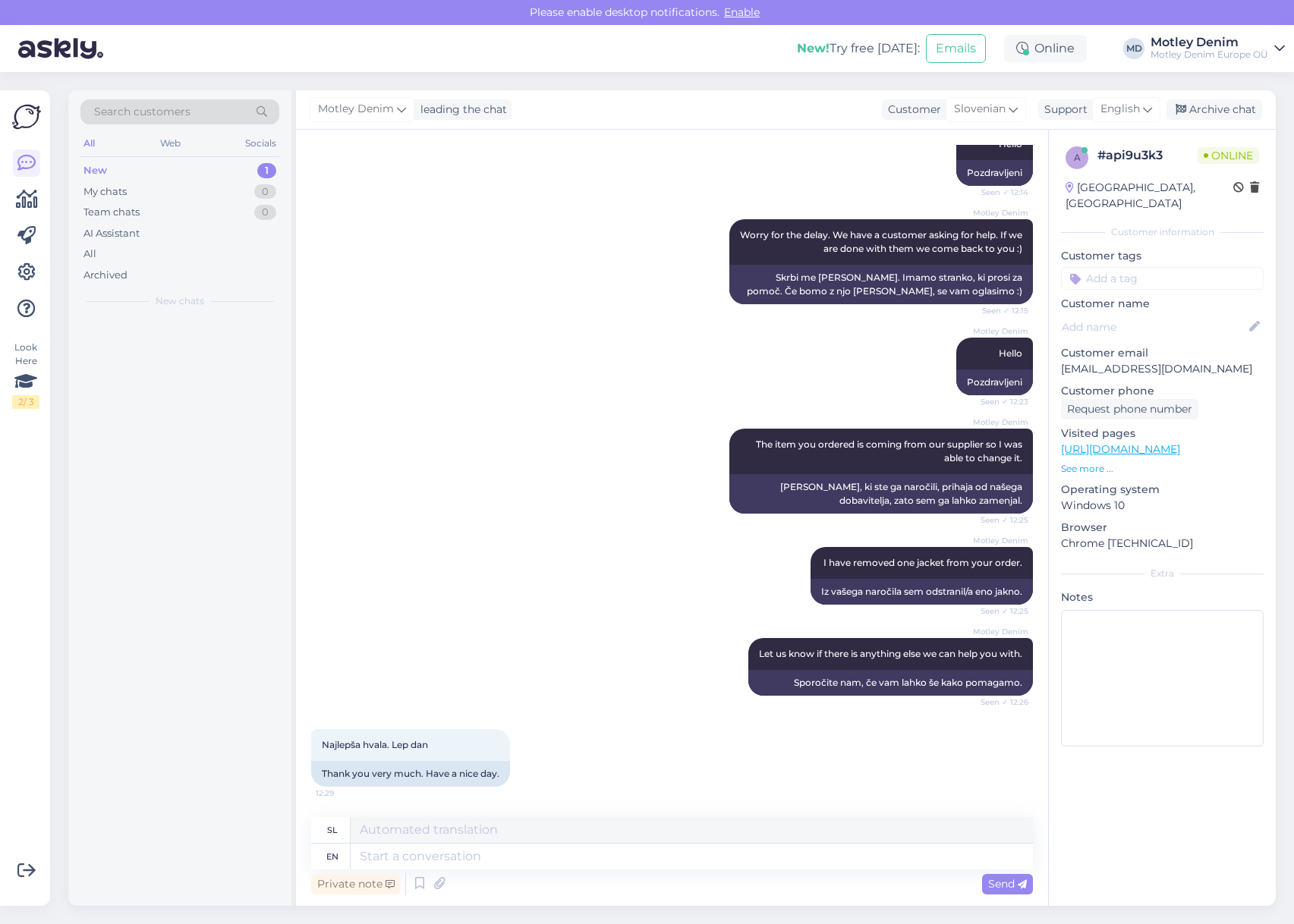
scroll to position [307, 0]
click at [771, 848] on textarea at bounding box center [691, 857] width 682 height 25
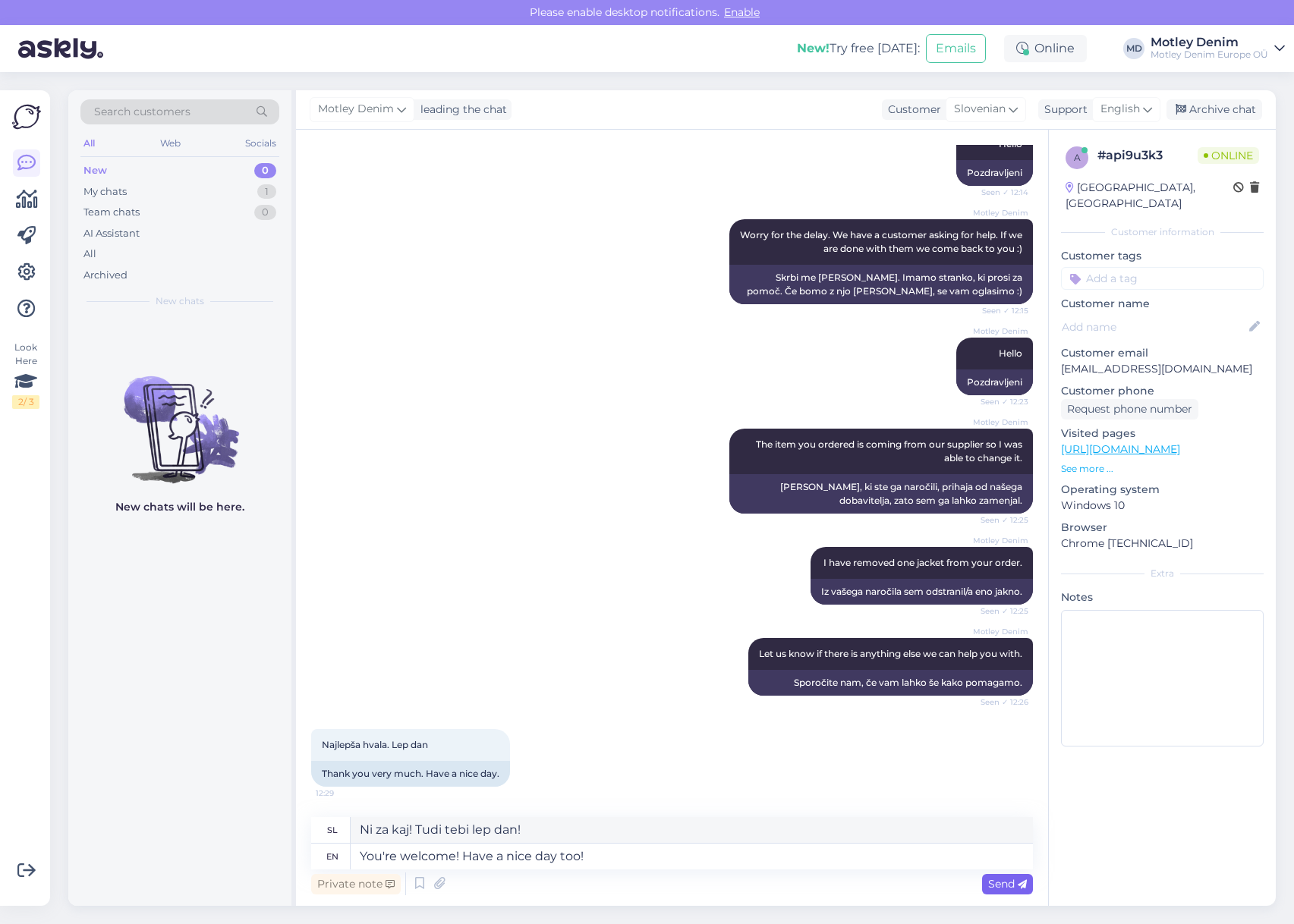
click at [1025, 884] on icon at bounding box center [1022, 885] width 9 height 9
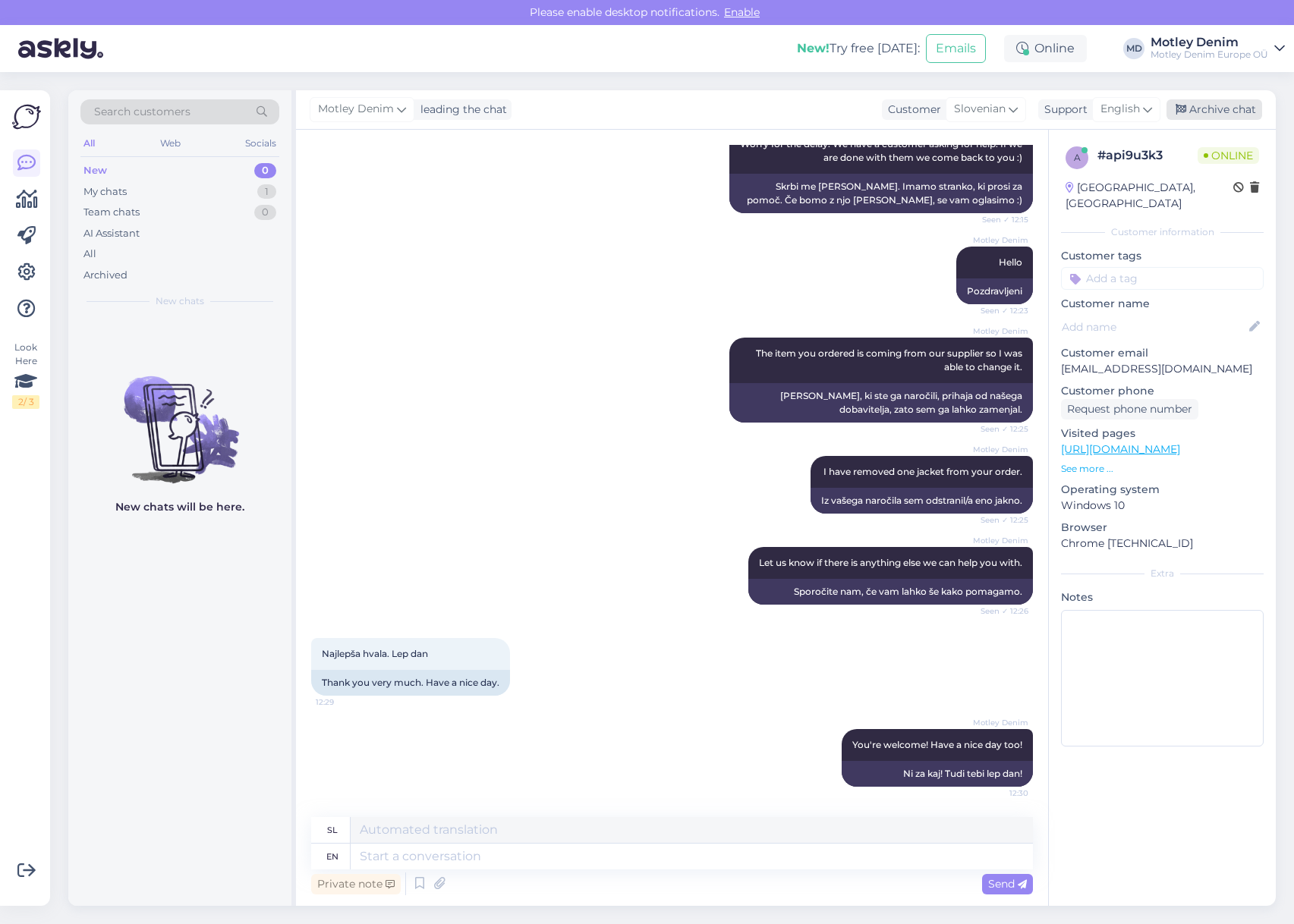
click at [1214, 119] on div "Archive chat" at bounding box center [1214, 109] width 96 height 20
